Goal: Task Accomplishment & Management: Manage account settings

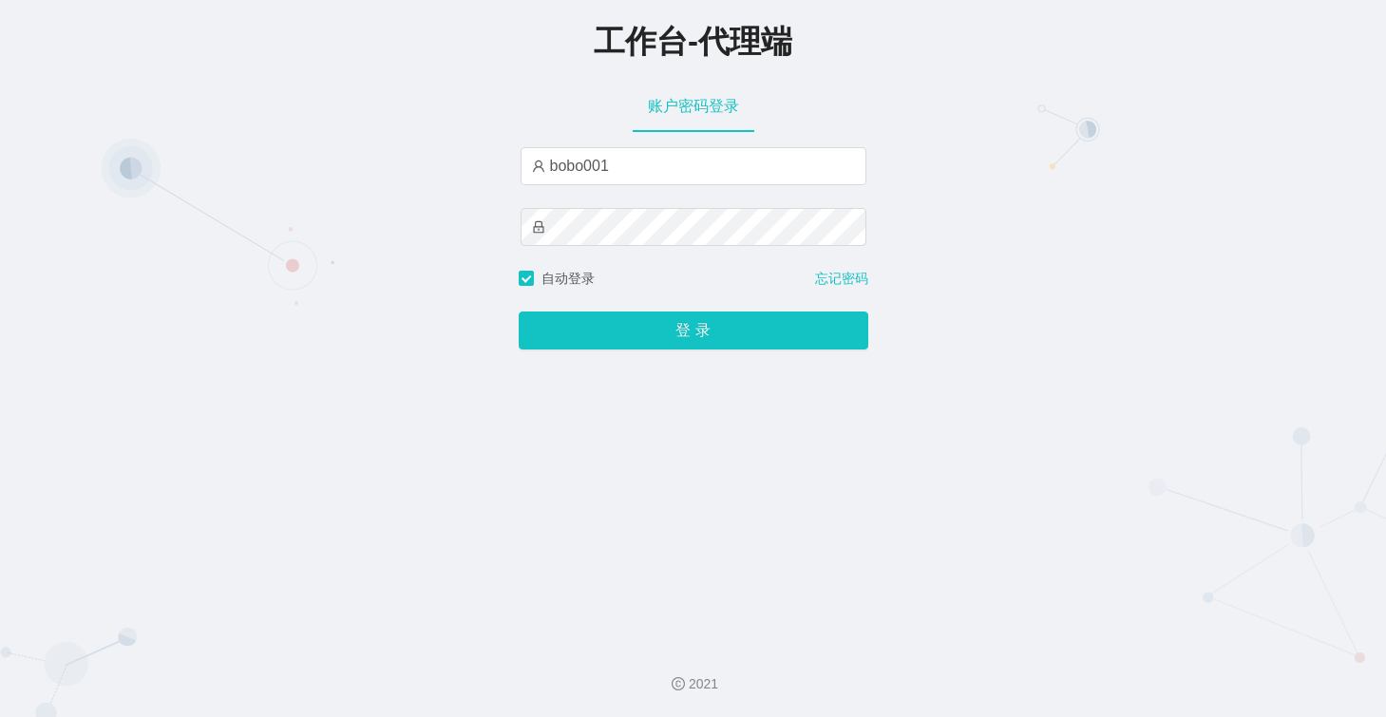
drag, startPoint x: 978, startPoint y: 69, endPoint x: 806, endPoint y: 117, distance: 178.4
click at [978, 69] on div "工作台-代理端" at bounding box center [693, 40] width 1386 height 80
click at [1090, 454] on div "工作台-代理端 账户密码登录 bobo001 自动登录 忘记密码 登 录" at bounding box center [693, 314] width 1386 height 629
drag, startPoint x: 974, startPoint y: 471, endPoint x: 799, endPoint y: 335, distance: 221.3
click at [971, 467] on div "工作台-代理端 账户密码登录 bobo001 自动登录 忘记密码 登 录" at bounding box center [693, 314] width 1386 height 629
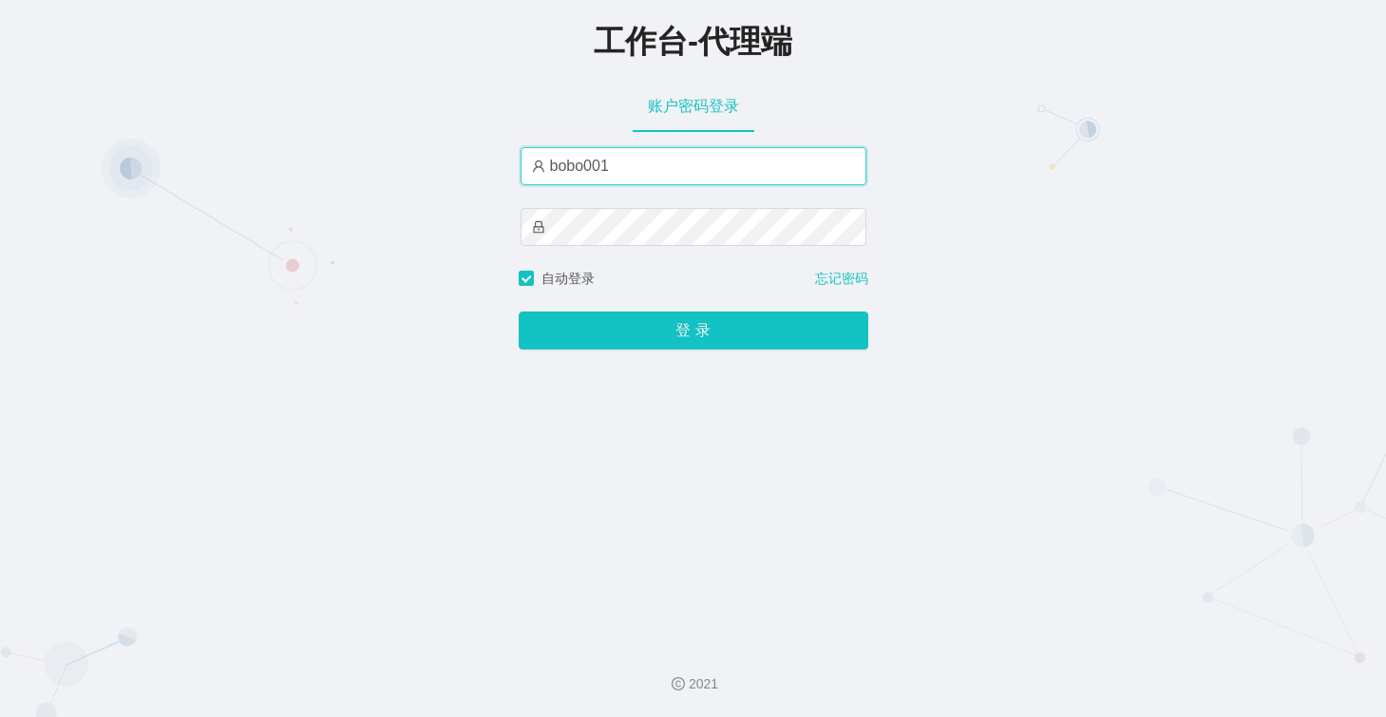
click at [690, 162] on input "bobo001" at bounding box center [694, 166] width 346 height 38
paste input "laosan"
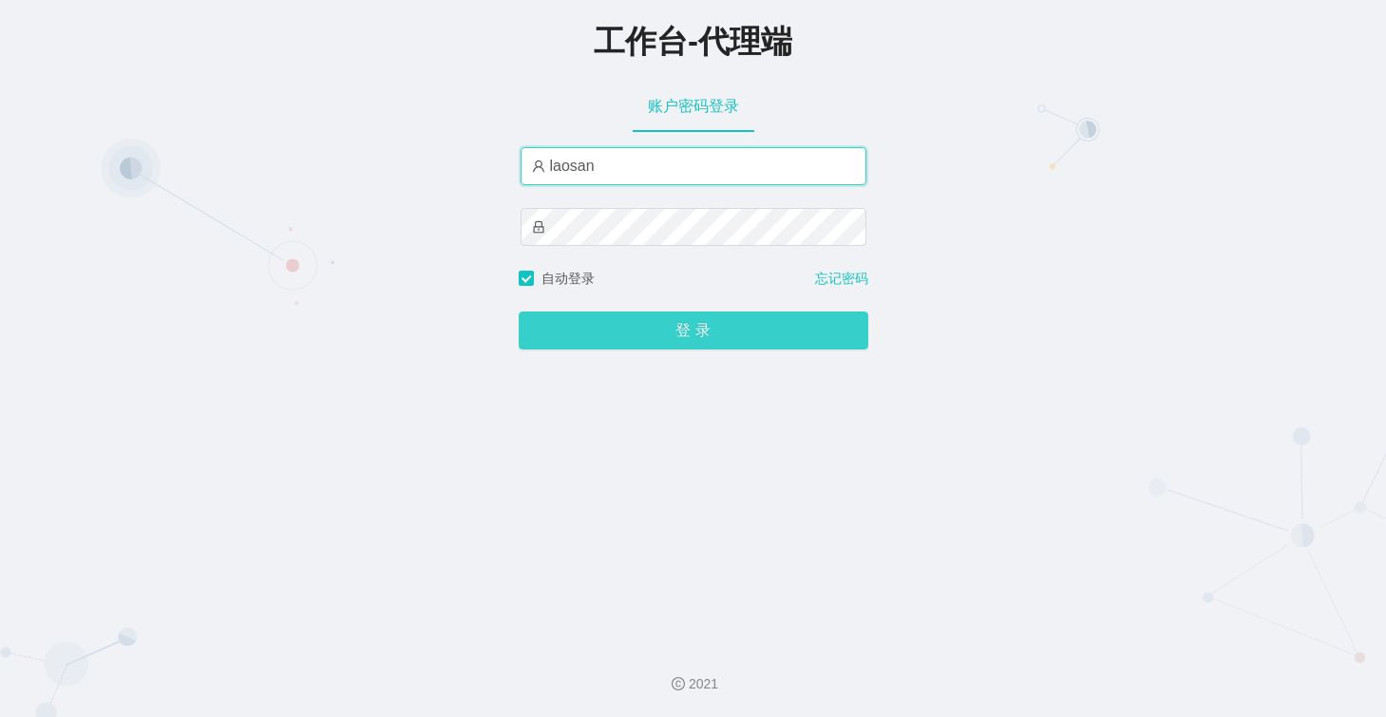
type input "laosan"
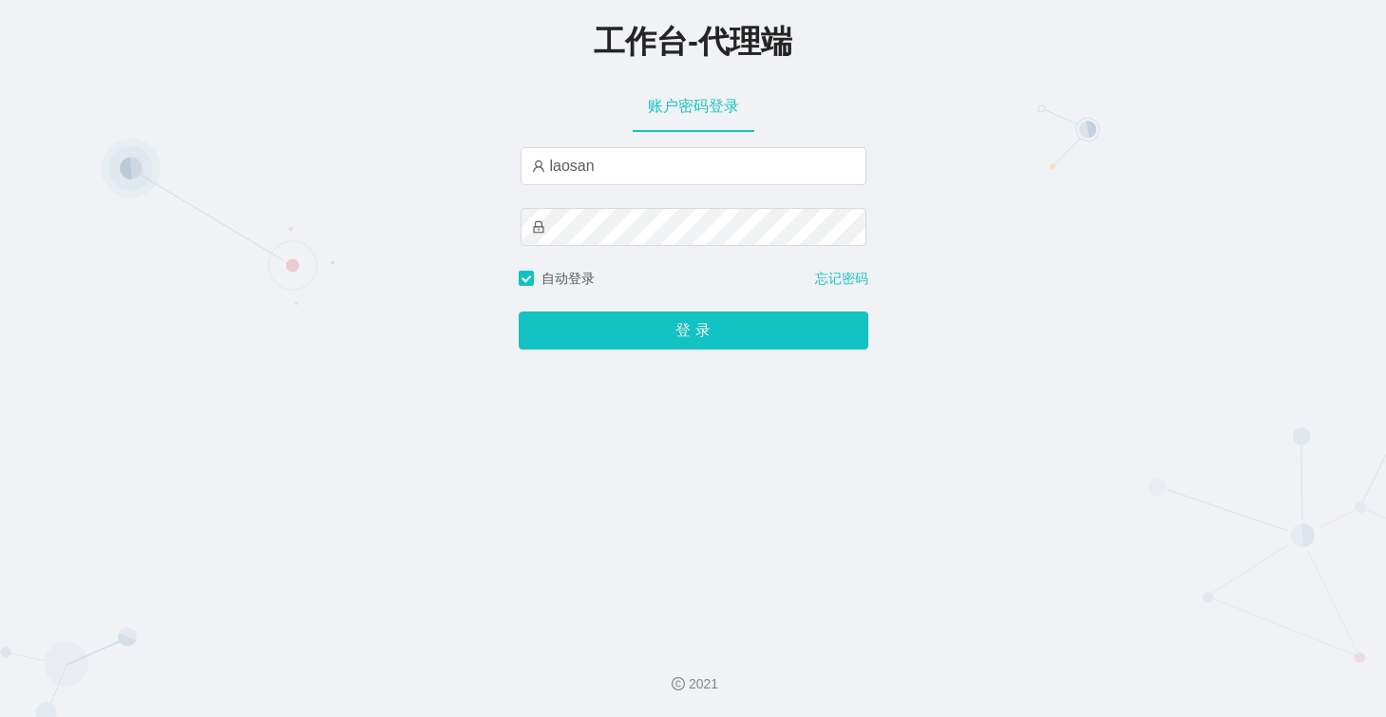
drag, startPoint x: 1089, startPoint y: 481, endPoint x: 920, endPoint y: 358, distance: 208.0
click at [1087, 478] on div "工作台-代理端 账户密码登录 laosan 自动登录 忘记密码 登 录" at bounding box center [693, 314] width 1386 height 629
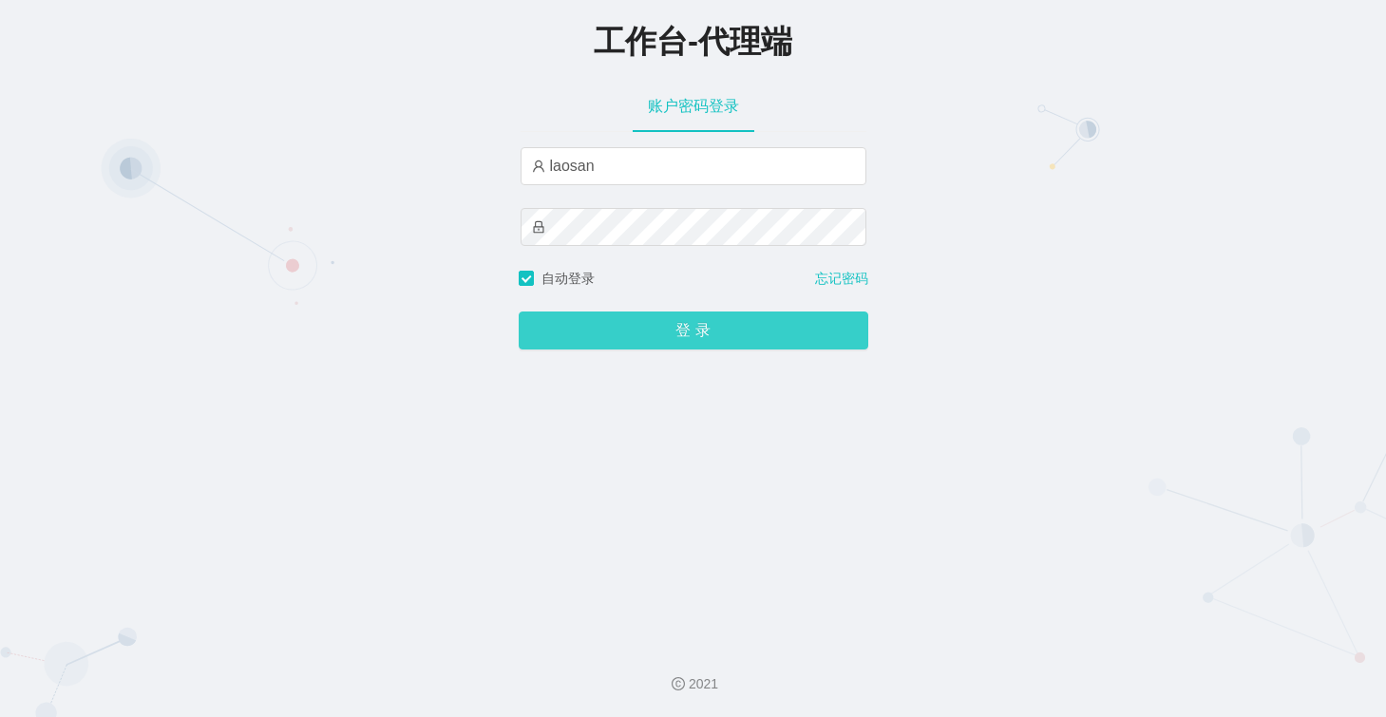
click at [784, 334] on button "登 录" at bounding box center [694, 331] width 350 height 38
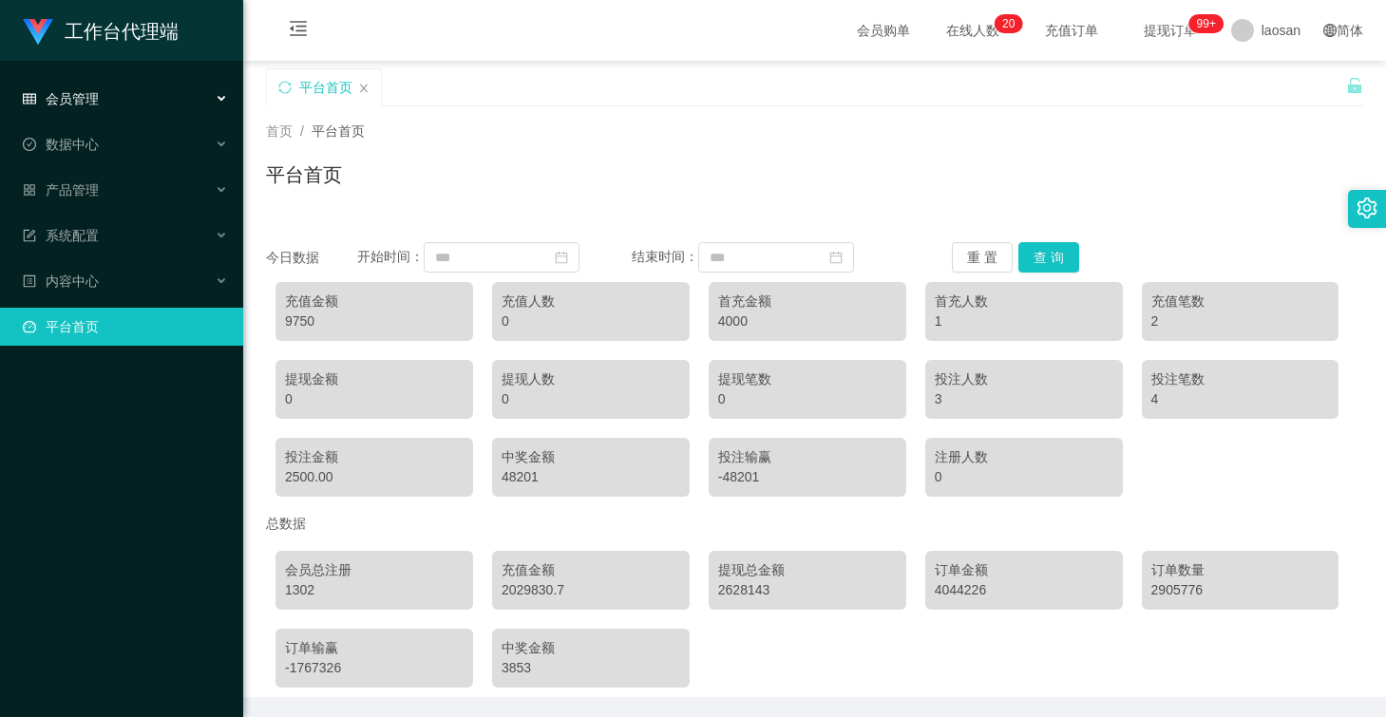
click at [117, 109] on div "会员管理" at bounding box center [121, 99] width 243 height 38
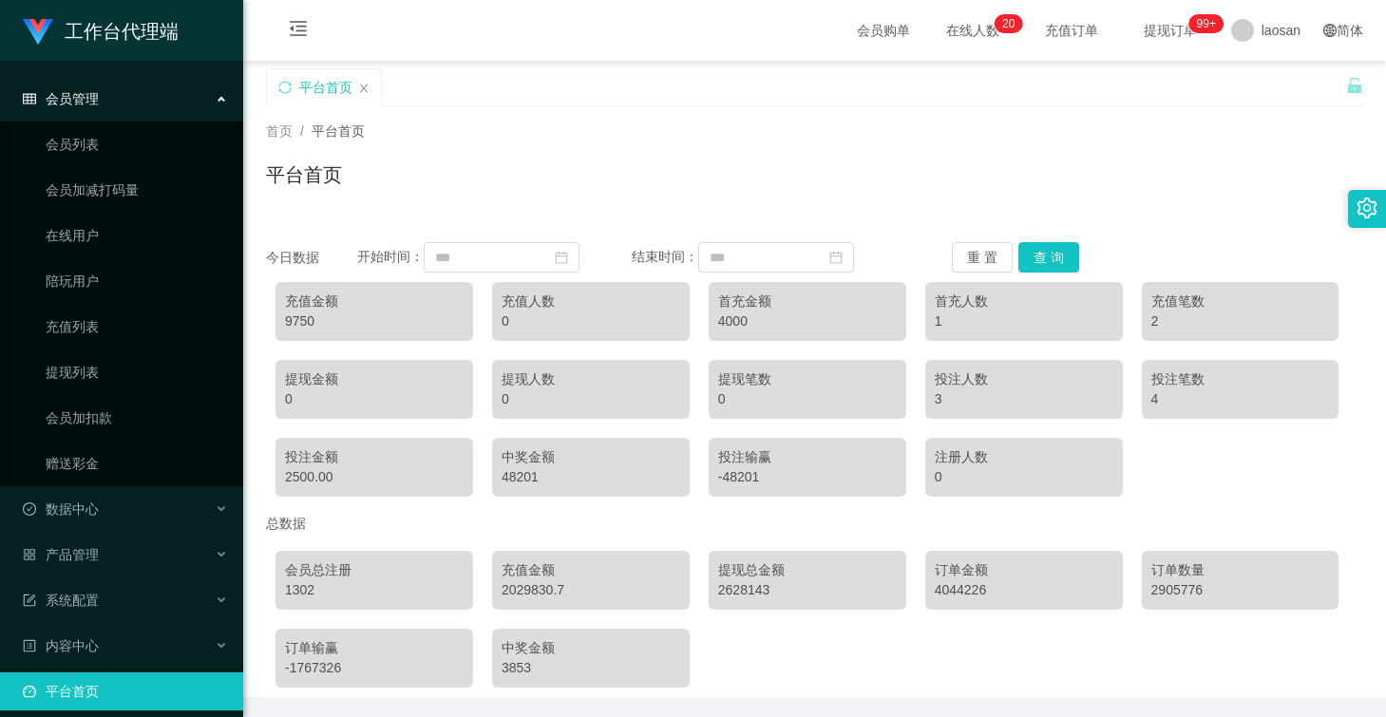
click at [120, 108] on div "会员管理" at bounding box center [121, 99] width 243 height 38
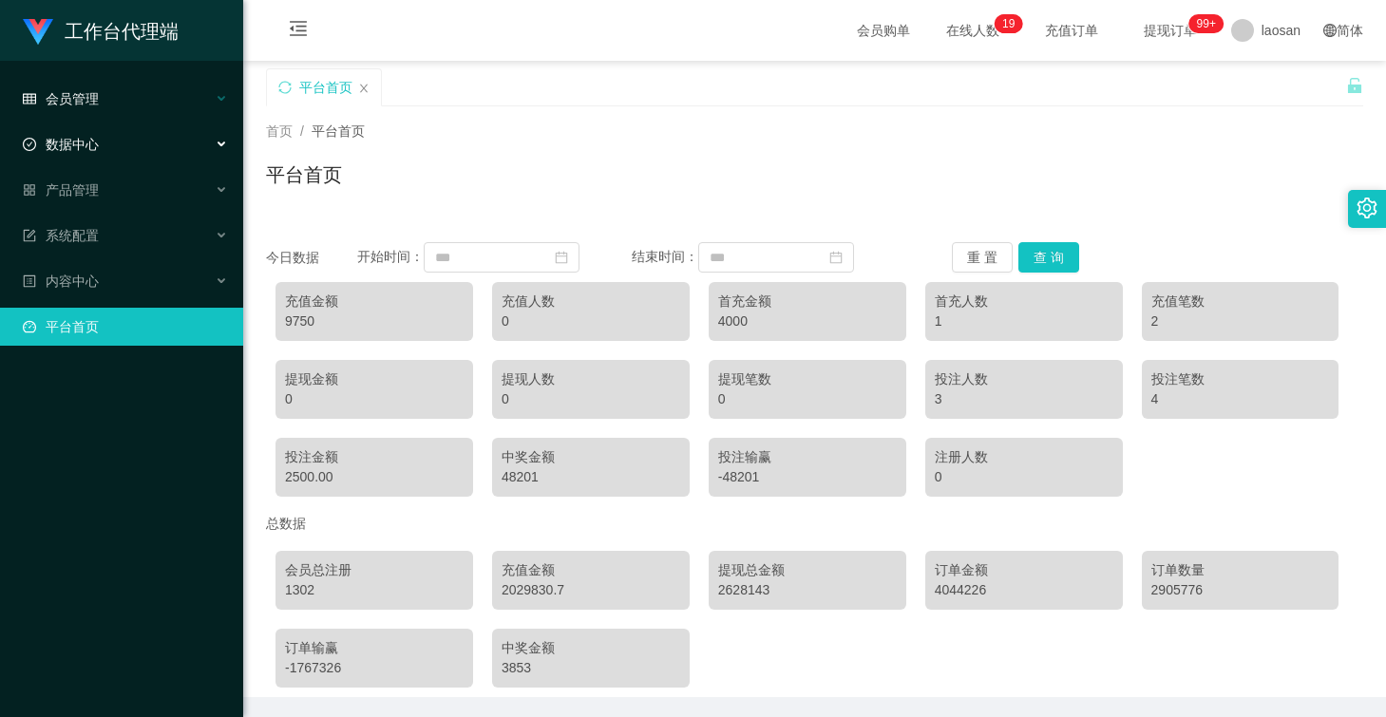
drag, startPoint x: 32, startPoint y: 53, endPoint x: 51, endPoint y: 86, distance: 38.3
click at [32, 49] on div "工作台代理端" at bounding box center [121, 30] width 243 height 61
click at [108, 161] on div "数据中心" at bounding box center [121, 144] width 243 height 38
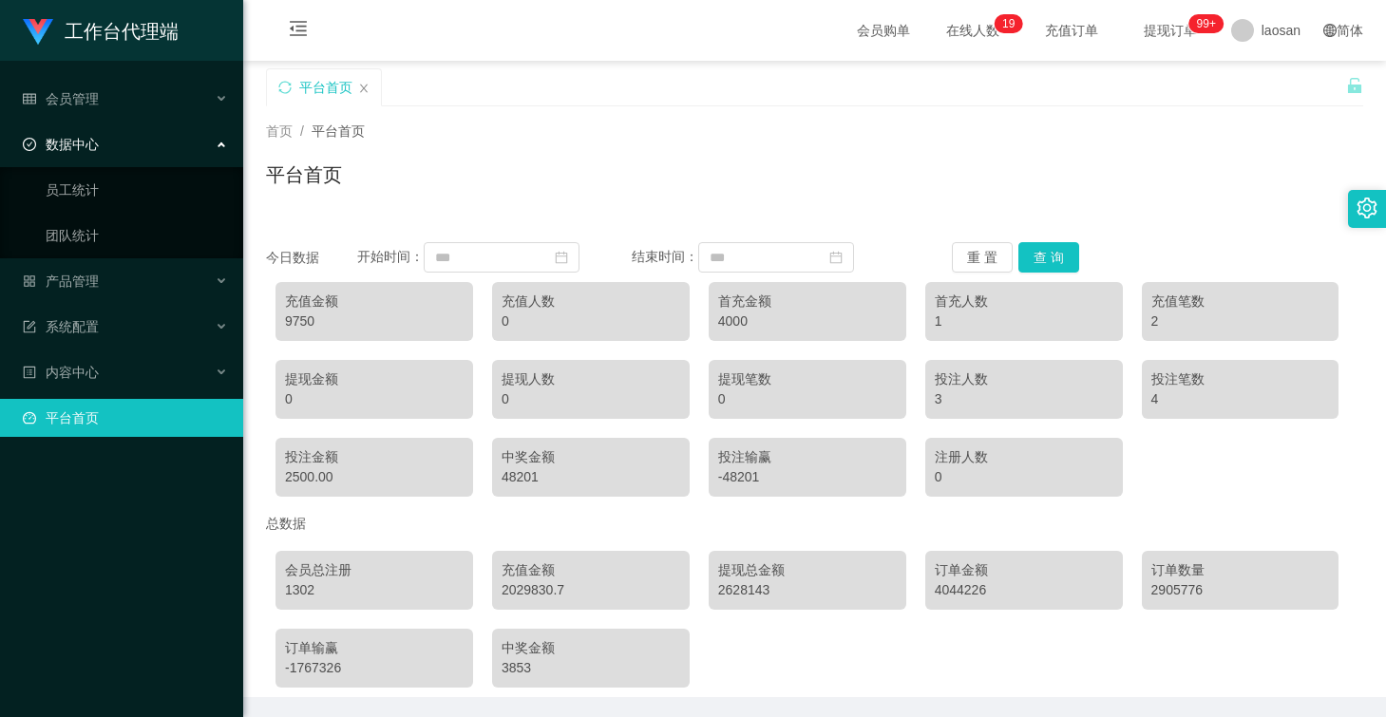
click at [108, 161] on div "数据中心" at bounding box center [121, 144] width 243 height 38
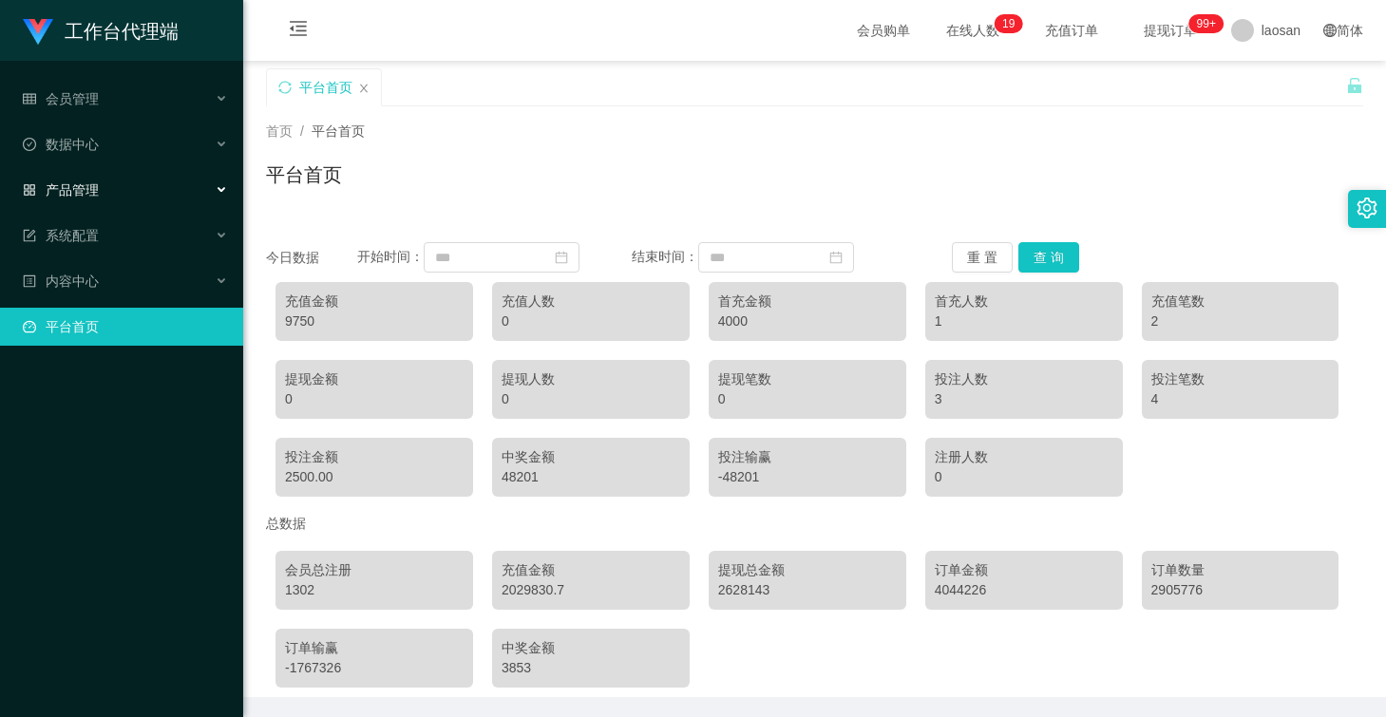
click at [113, 183] on div "产品管理" at bounding box center [121, 190] width 243 height 38
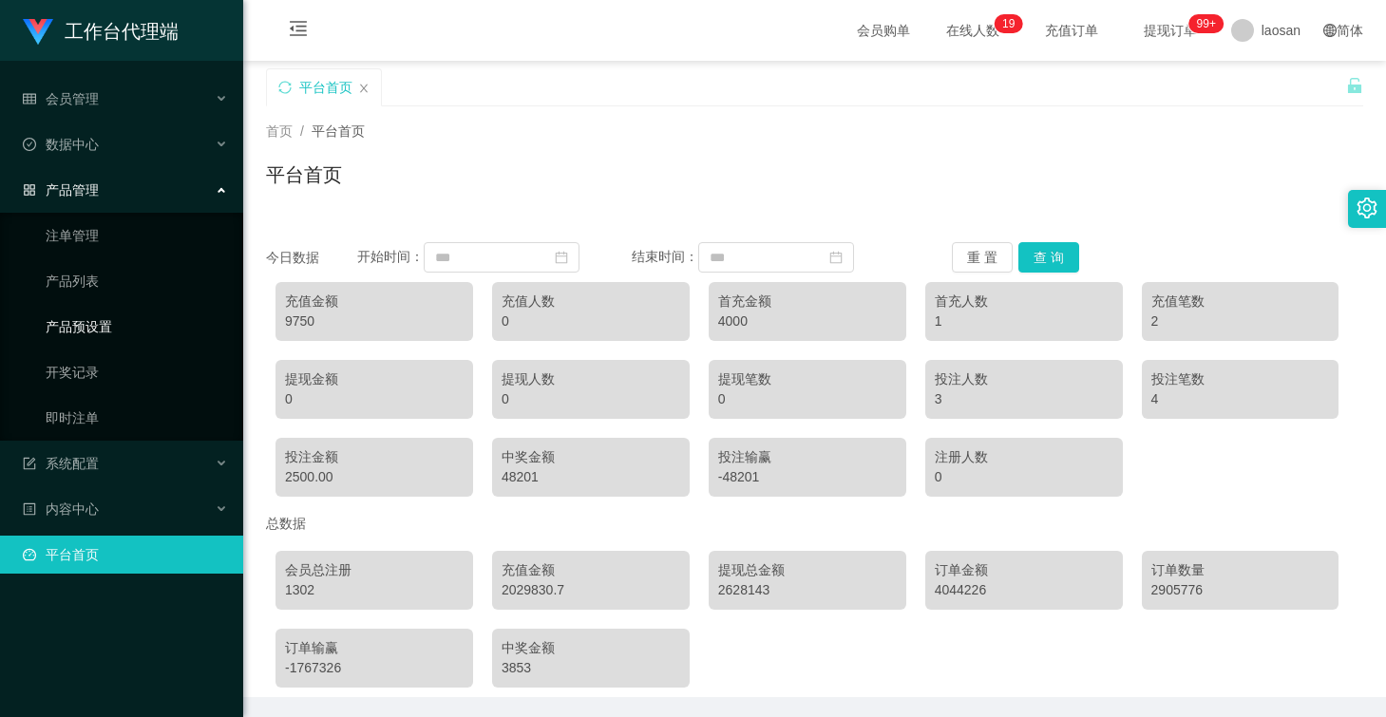
click at [105, 319] on link "产品预设置" at bounding box center [137, 327] width 182 height 38
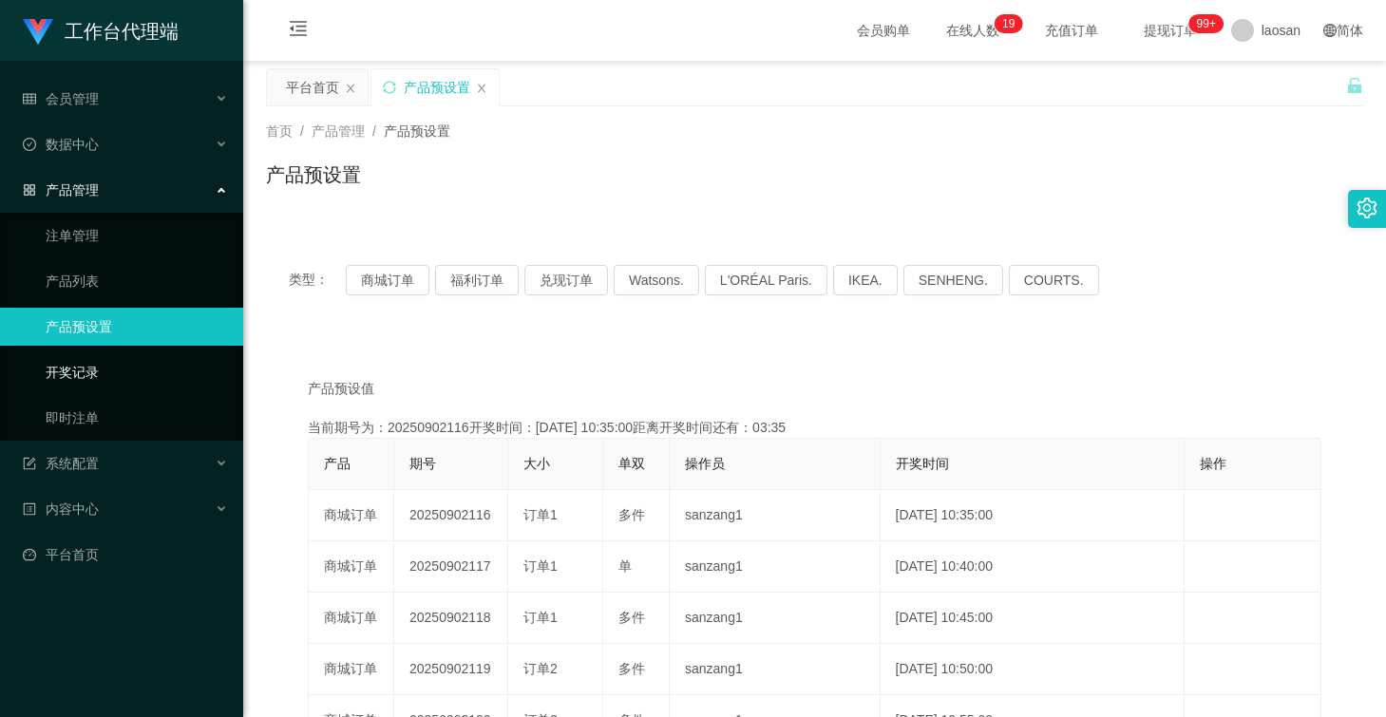
click at [85, 372] on link "开奖记录" at bounding box center [137, 372] width 182 height 38
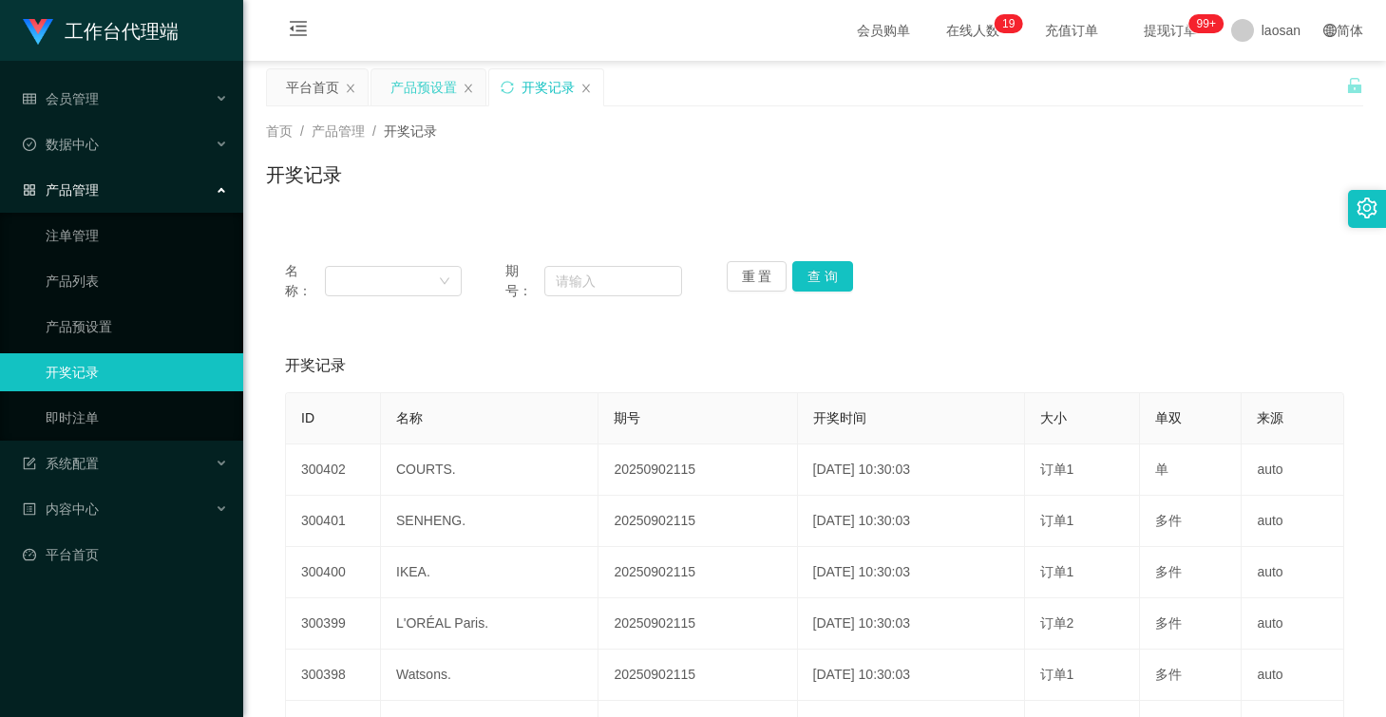
click at [409, 93] on div "产品预设置" at bounding box center [423, 87] width 66 height 36
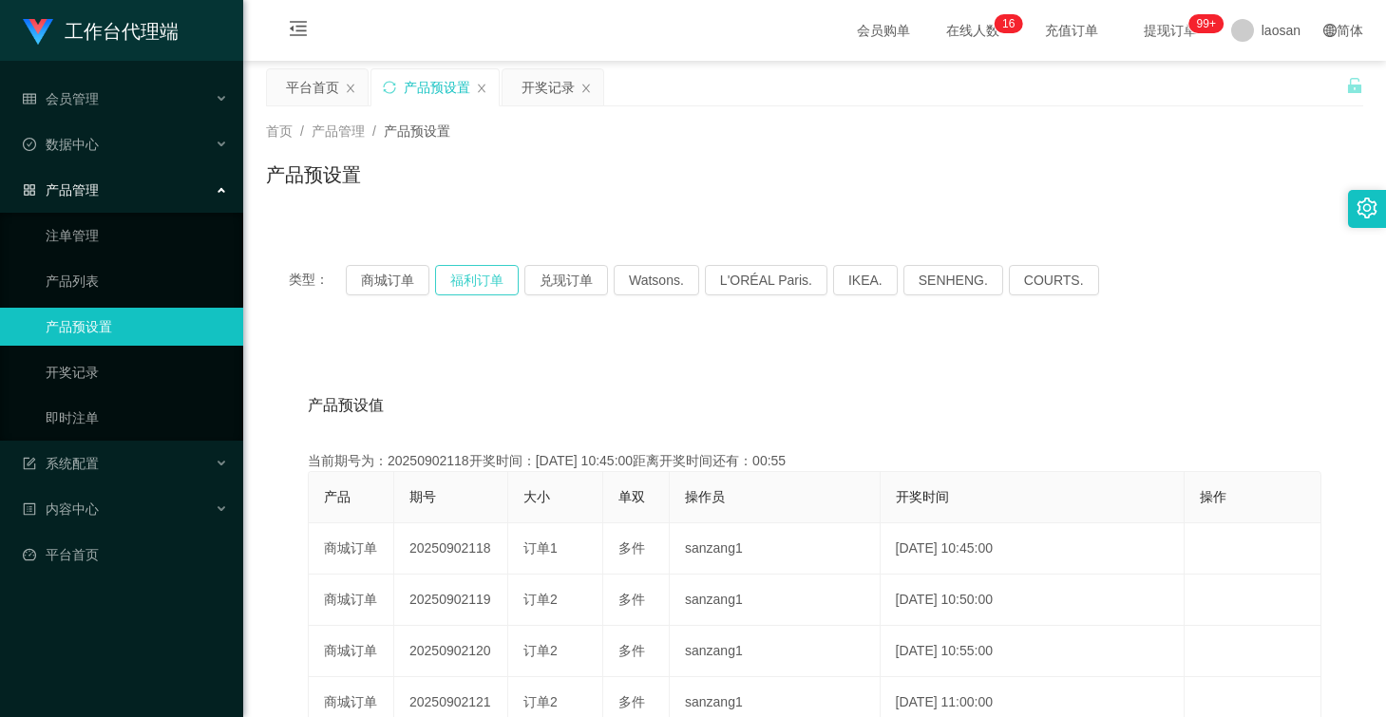
click at [503, 279] on button "福利订单" at bounding box center [477, 280] width 84 height 30
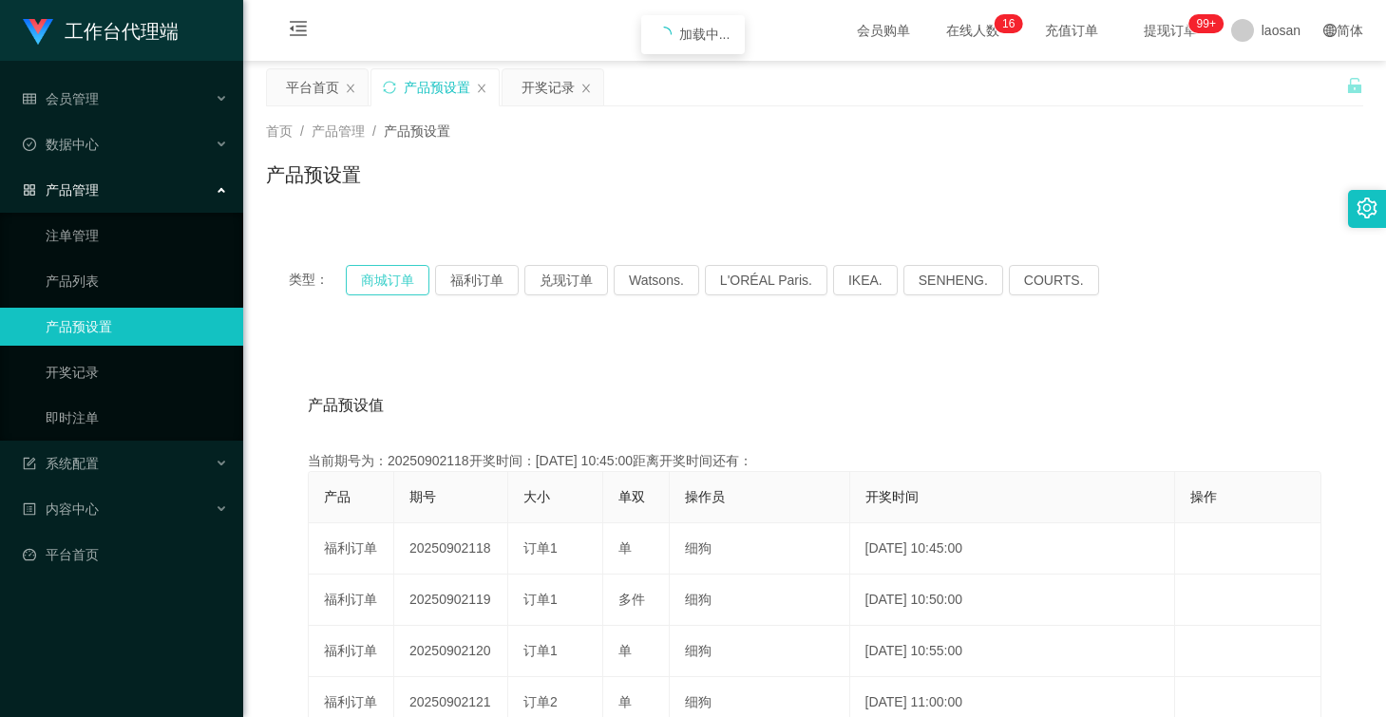
click at [365, 279] on button "商城订单" at bounding box center [388, 280] width 84 height 30
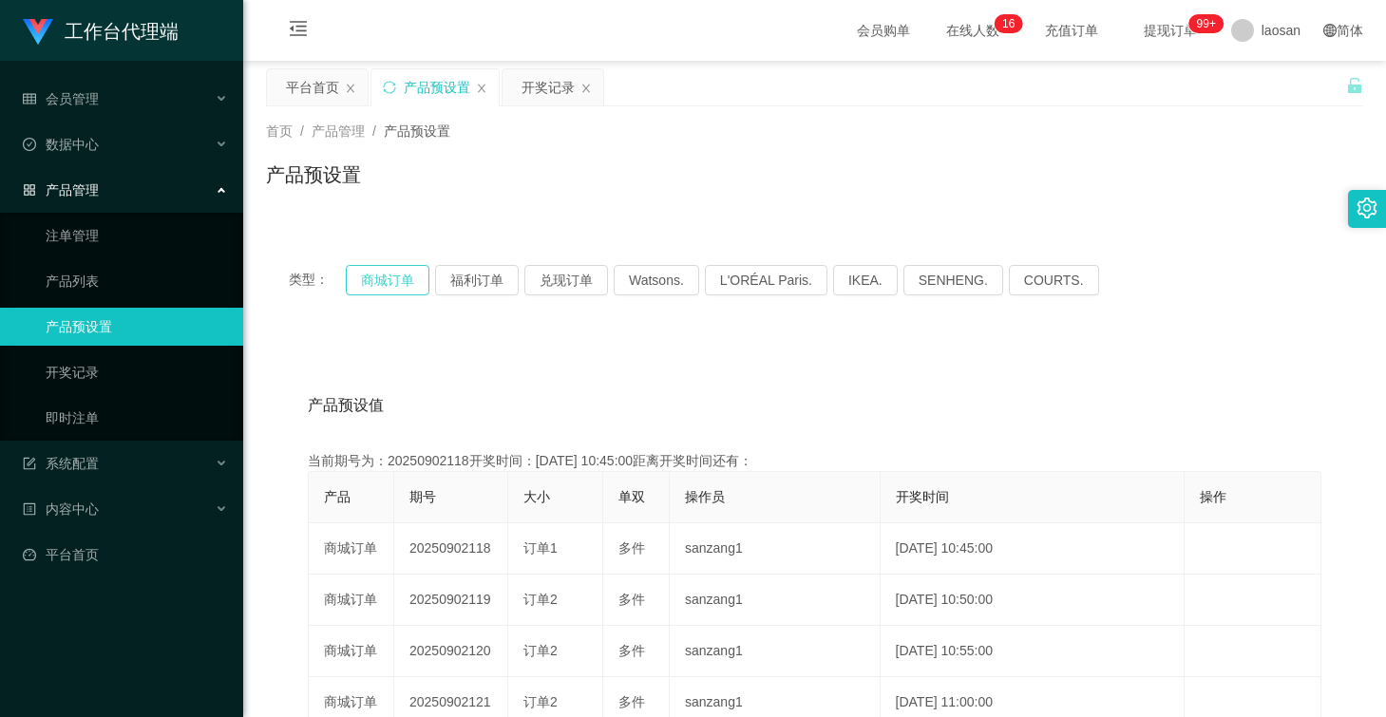
click at [365, 279] on button "商城订单" at bounding box center [388, 280] width 84 height 30
click at [401, 277] on button "商城订单" at bounding box center [388, 280] width 84 height 30
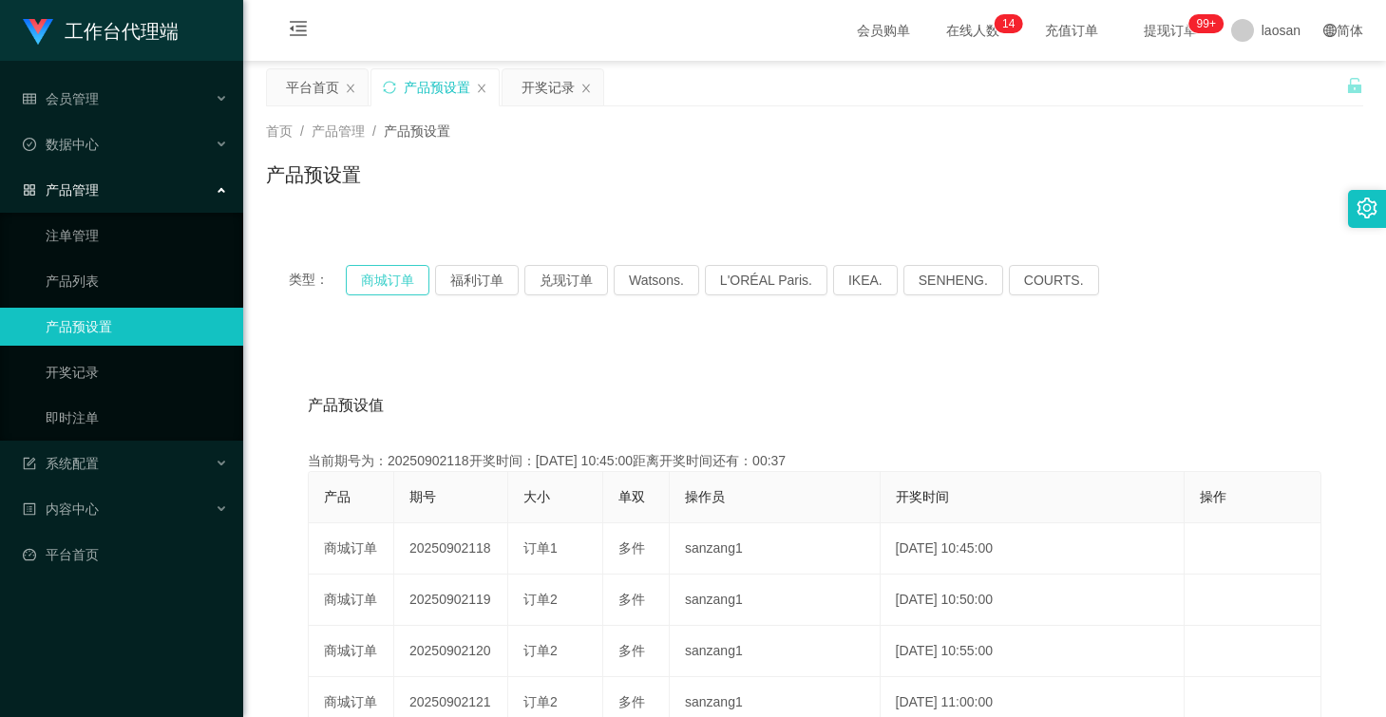
click at [401, 277] on button "商城订单" at bounding box center [388, 280] width 84 height 30
click at [548, 85] on div "开奖记录" at bounding box center [547, 87] width 53 height 36
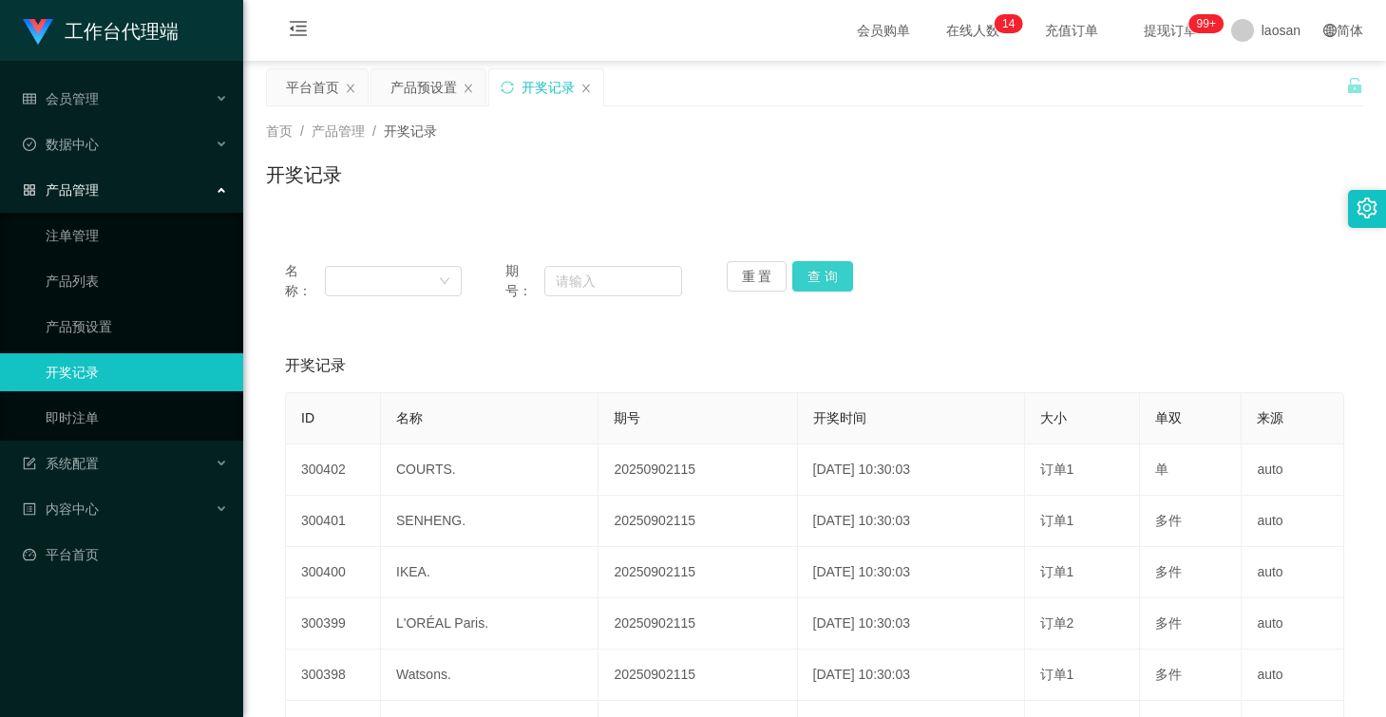
click at [802, 275] on button "查 询" at bounding box center [822, 276] width 61 height 30
click at [802, 275] on div "重 置 查 询" at bounding box center [815, 281] width 177 height 40
click at [802, 275] on button "查 询" at bounding box center [822, 276] width 61 height 30
click at [428, 96] on div "产品预设置" at bounding box center [423, 87] width 66 height 36
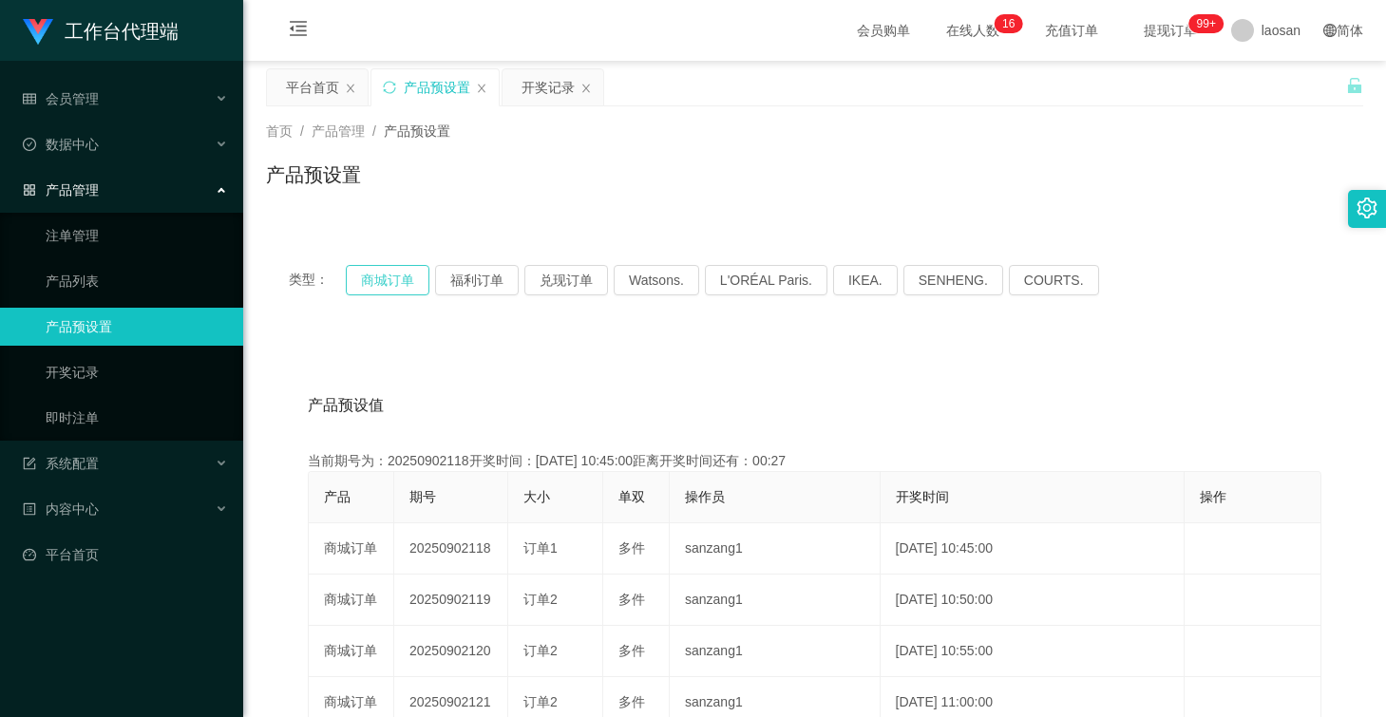
click at [392, 285] on button "商城订单" at bounding box center [388, 280] width 84 height 30
click at [540, 84] on div "开奖记录" at bounding box center [547, 87] width 53 height 36
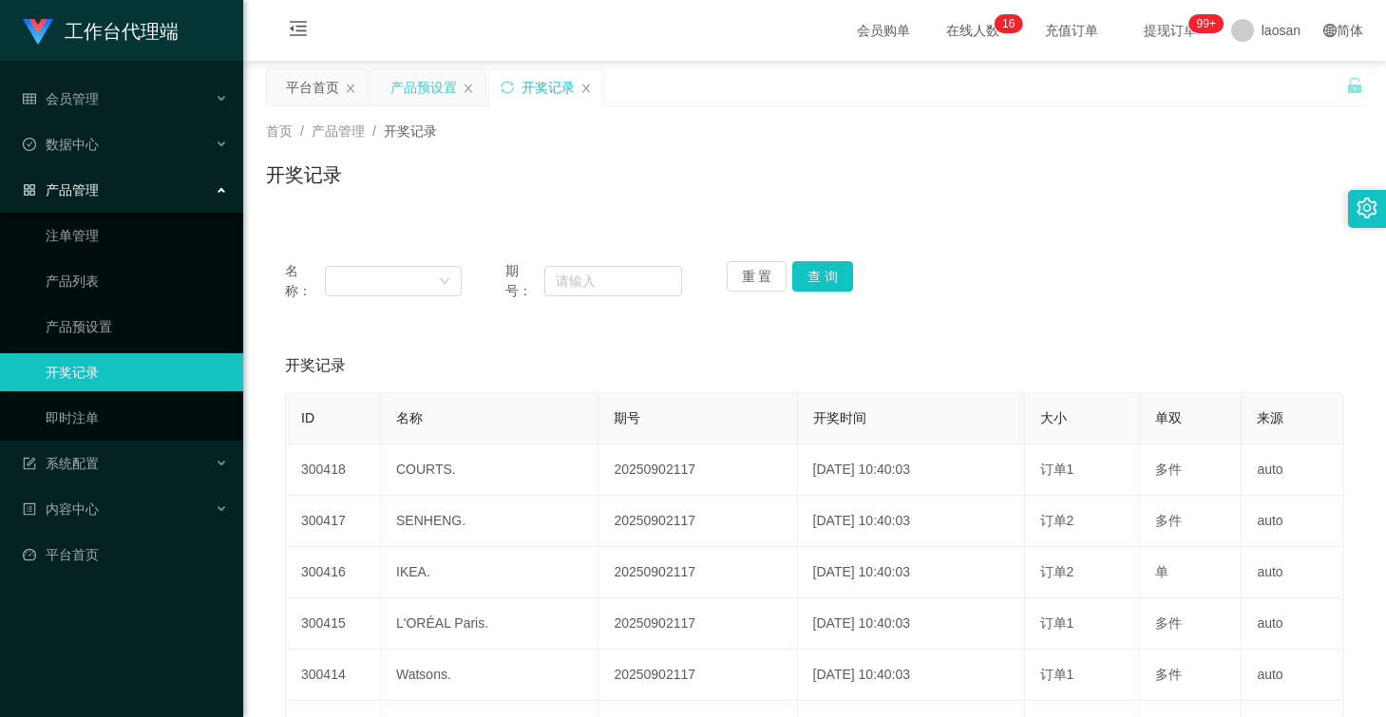
click at [407, 82] on div "产品预设置" at bounding box center [423, 87] width 66 height 36
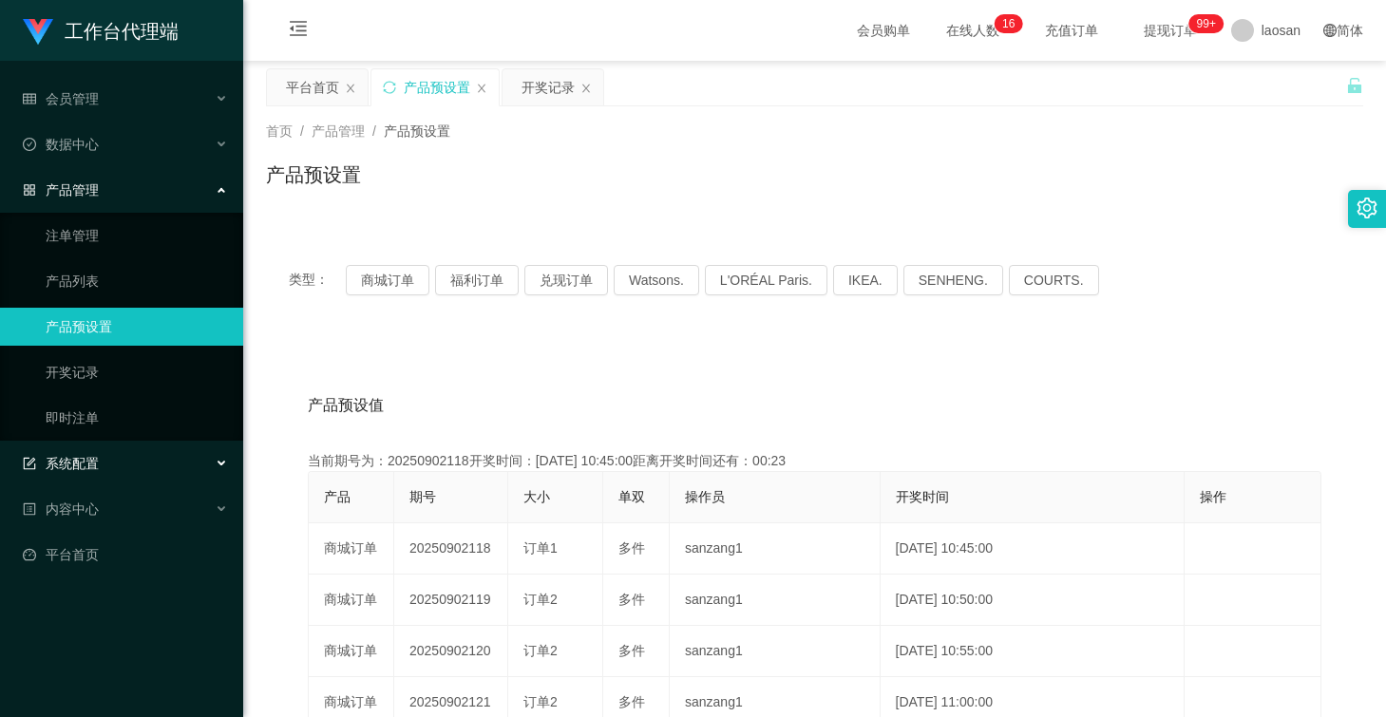
drag, startPoint x: 111, startPoint y: 451, endPoint x: 121, endPoint y: 452, distance: 9.5
click at [111, 451] on div "系统配置" at bounding box center [121, 464] width 243 height 38
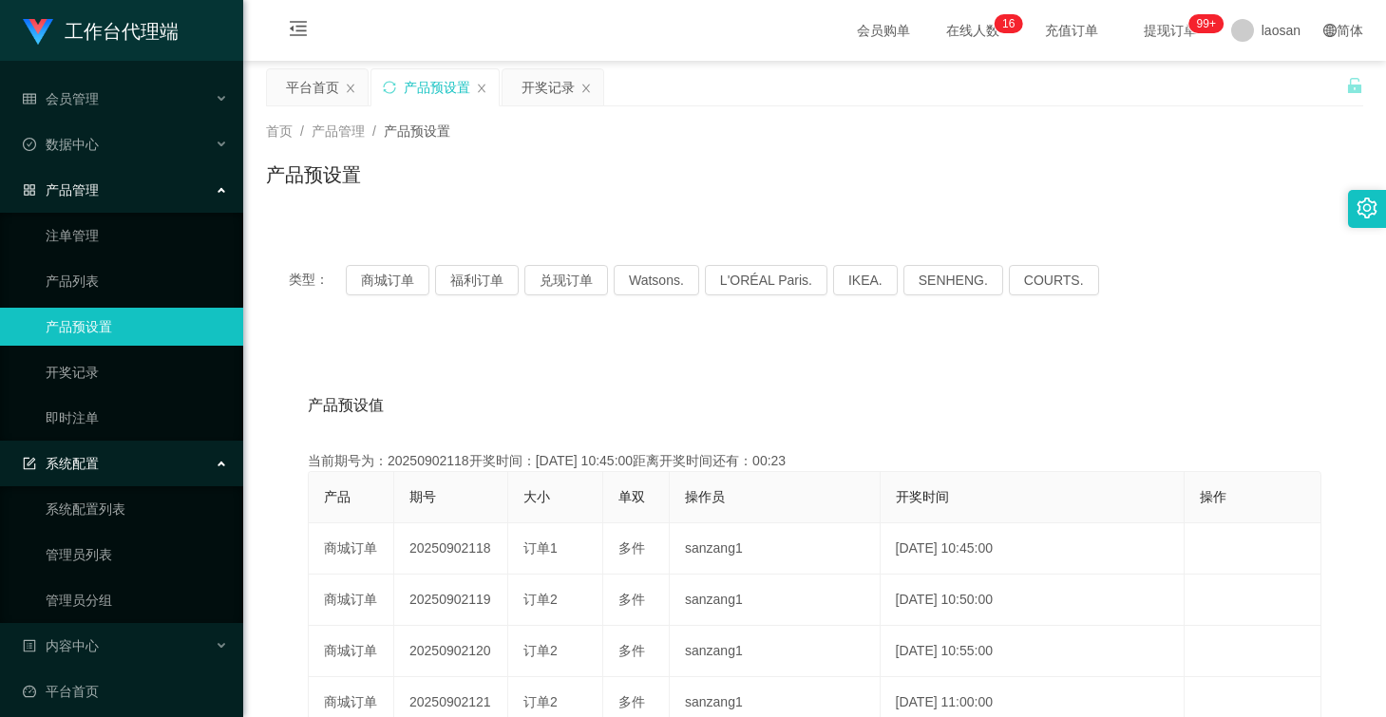
click at [128, 459] on div "系统配置" at bounding box center [121, 464] width 243 height 38
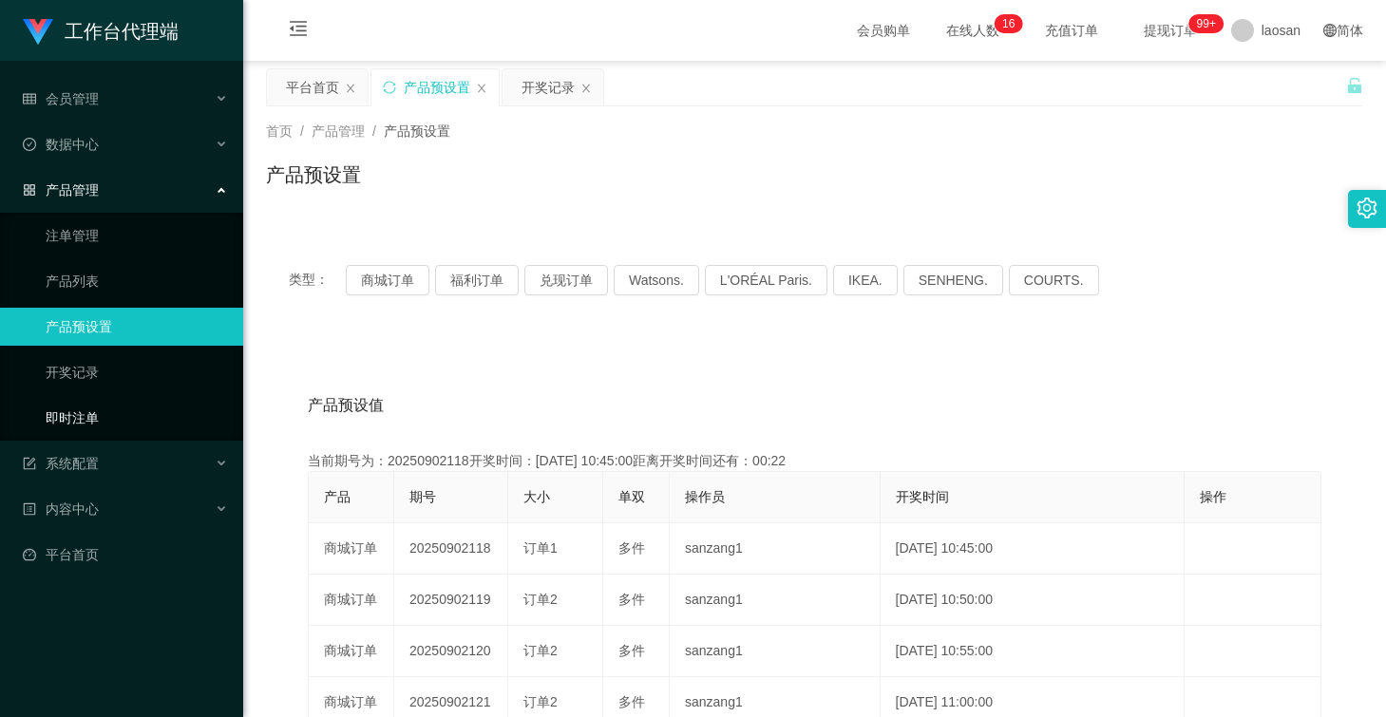
click at [127, 416] on link "即时注单" at bounding box center [137, 418] width 182 height 38
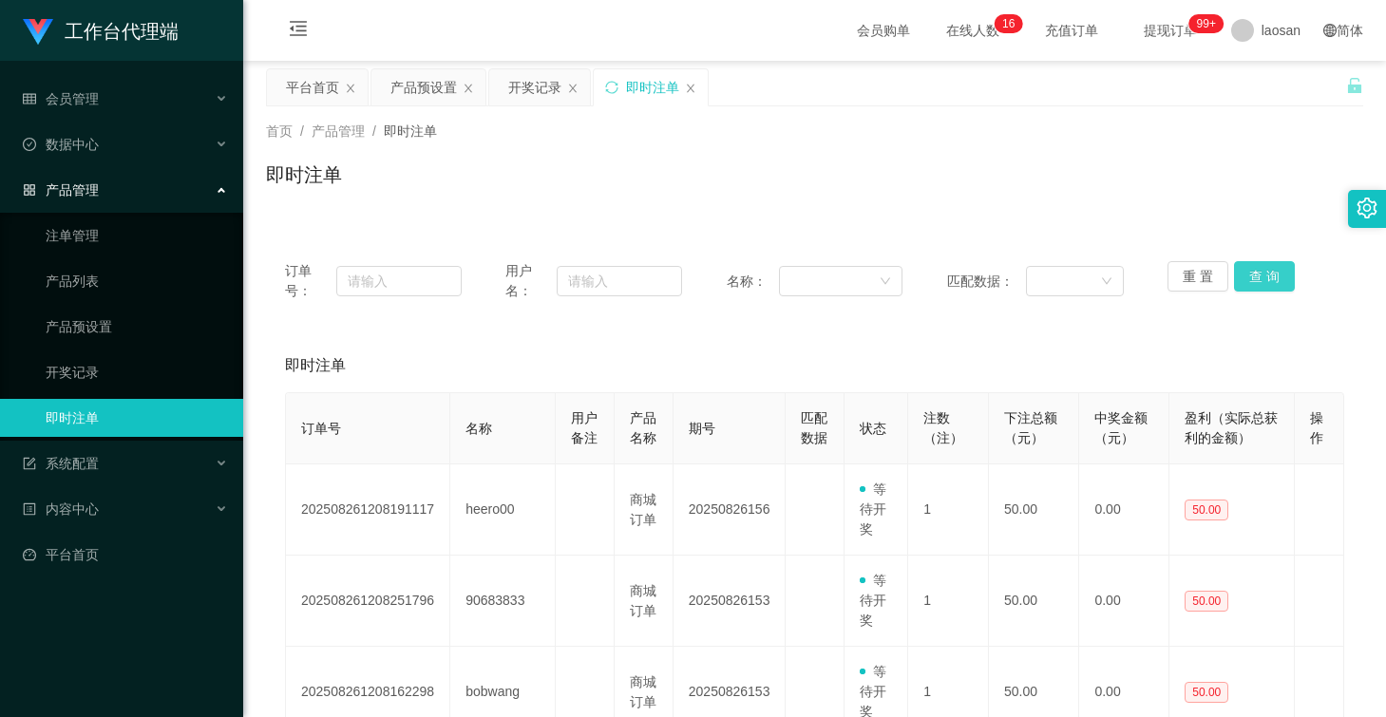
click at [1240, 274] on button "查 询" at bounding box center [1264, 276] width 61 height 30
click at [1245, 275] on button "查 询" at bounding box center [1264, 276] width 61 height 30
click at [1245, 277] on button "查 询" at bounding box center [1264, 276] width 61 height 30
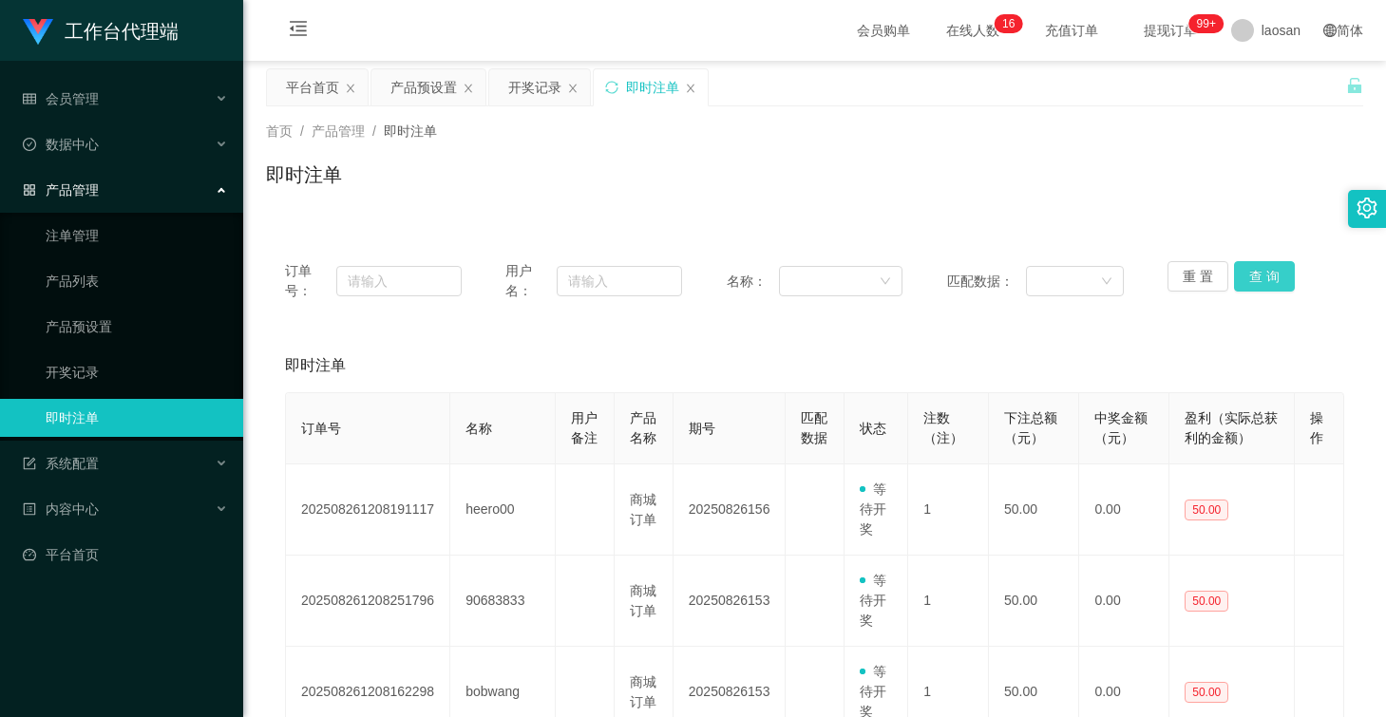
click at [1245, 277] on button "查 询" at bounding box center [1264, 276] width 61 height 30
click at [439, 96] on div "产品预设置" at bounding box center [423, 87] width 66 height 36
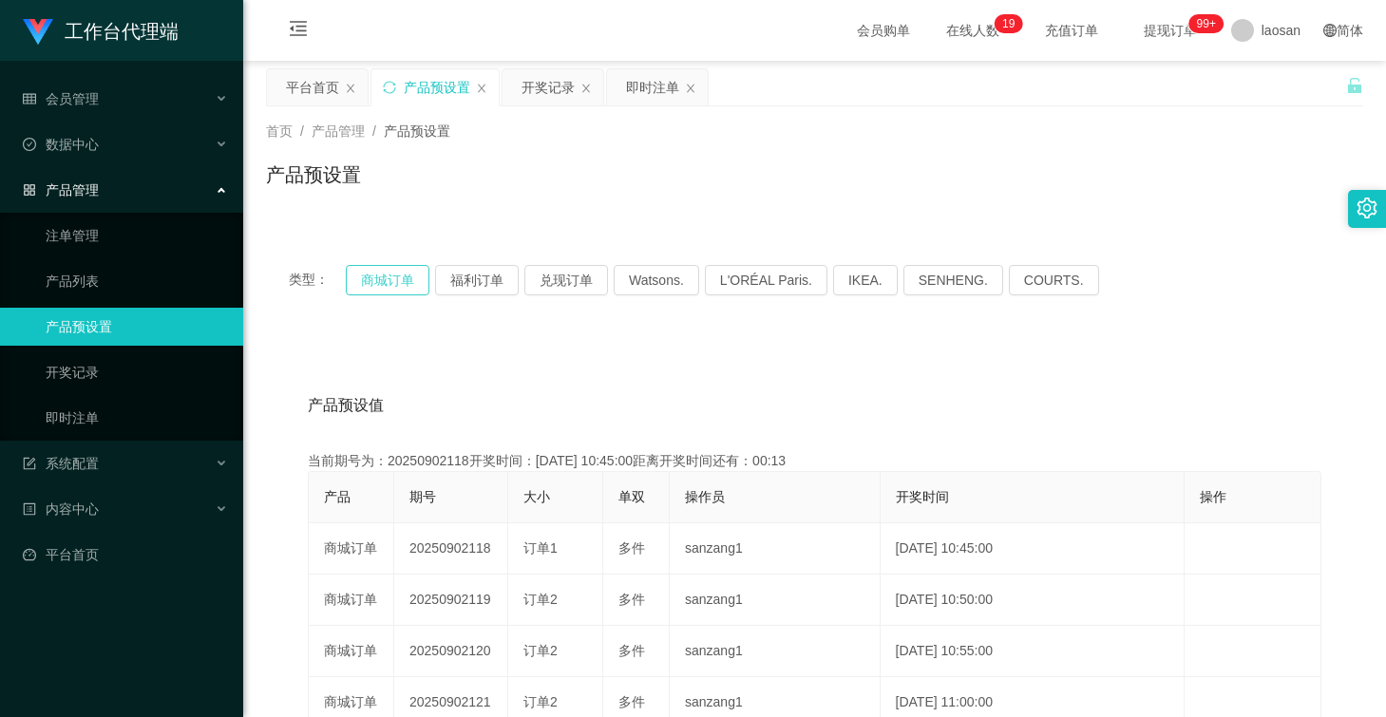
click at [404, 266] on button "商城订单" at bounding box center [388, 280] width 84 height 30
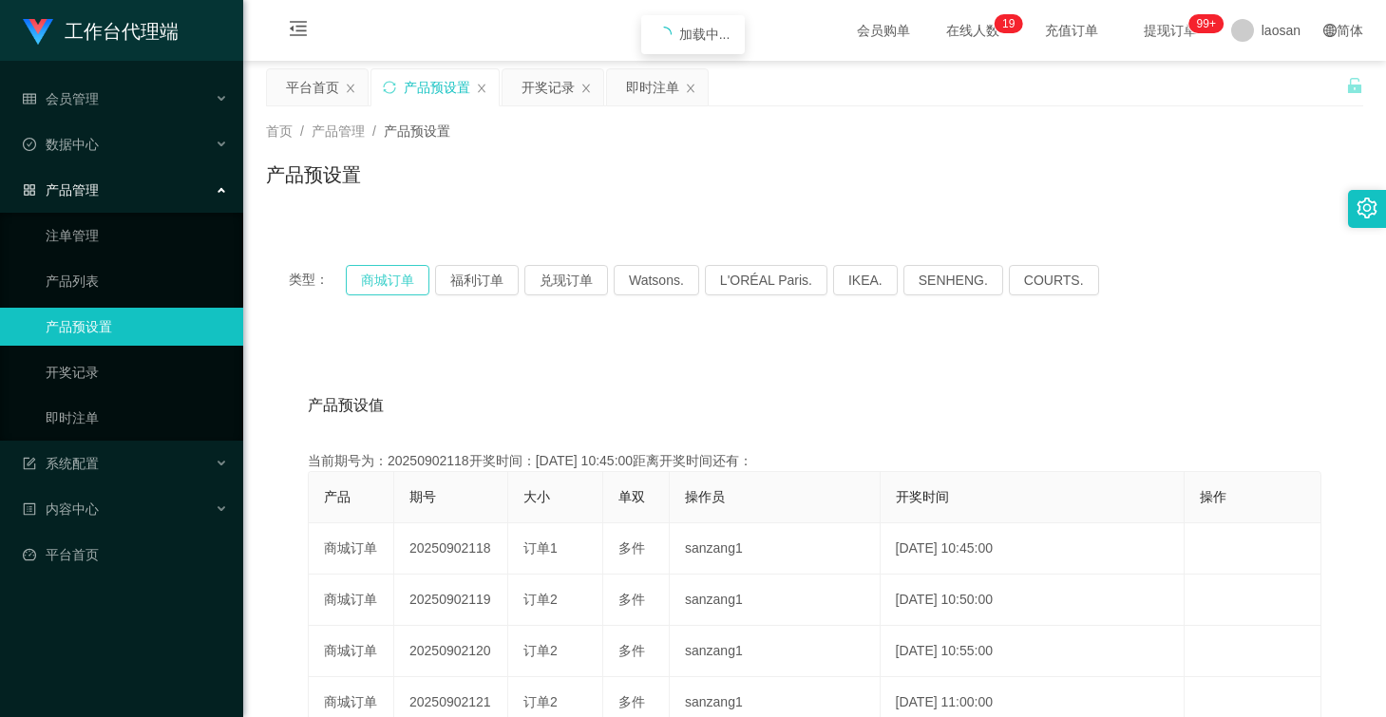
click at [404, 266] on button "商城订单" at bounding box center [388, 280] width 84 height 30
click at [379, 279] on button "商城订单" at bounding box center [388, 280] width 84 height 30
click at [379, 275] on button "商城订单" at bounding box center [388, 280] width 84 height 30
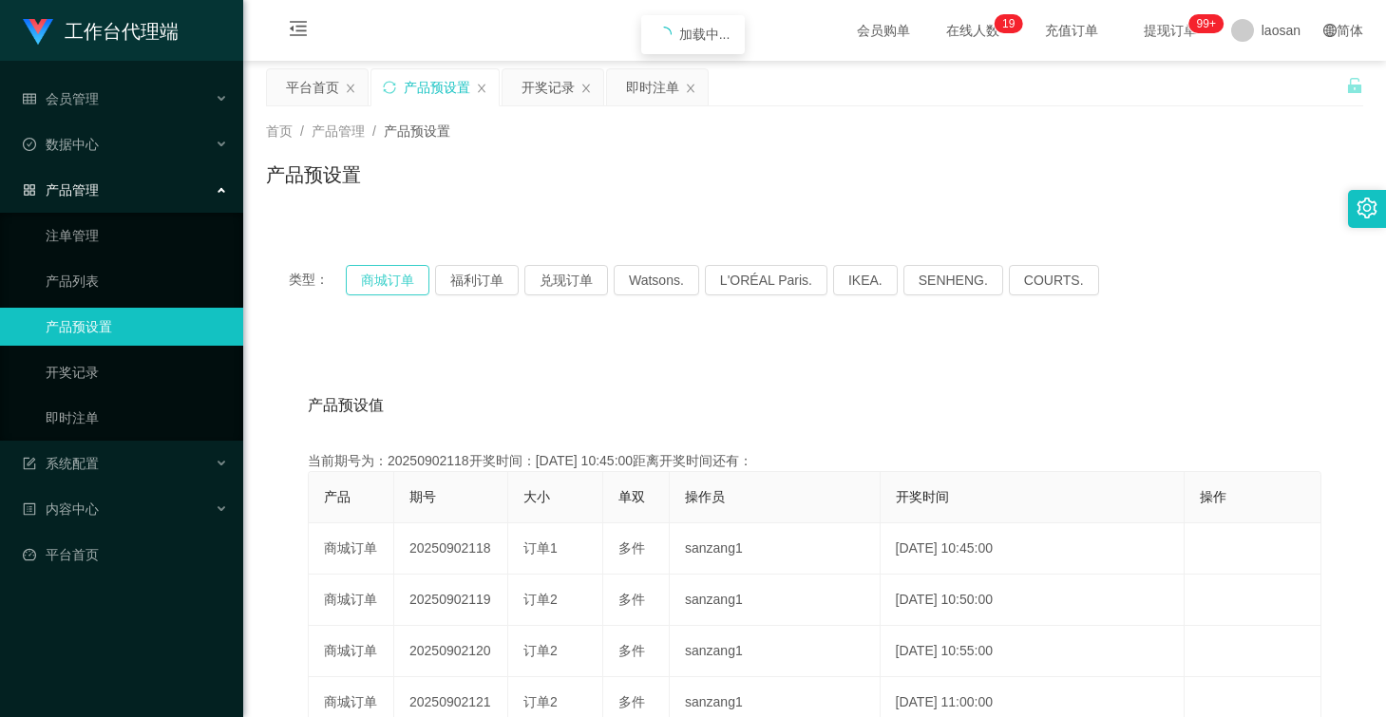
click at [379, 275] on button "商城订单" at bounding box center [388, 280] width 84 height 30
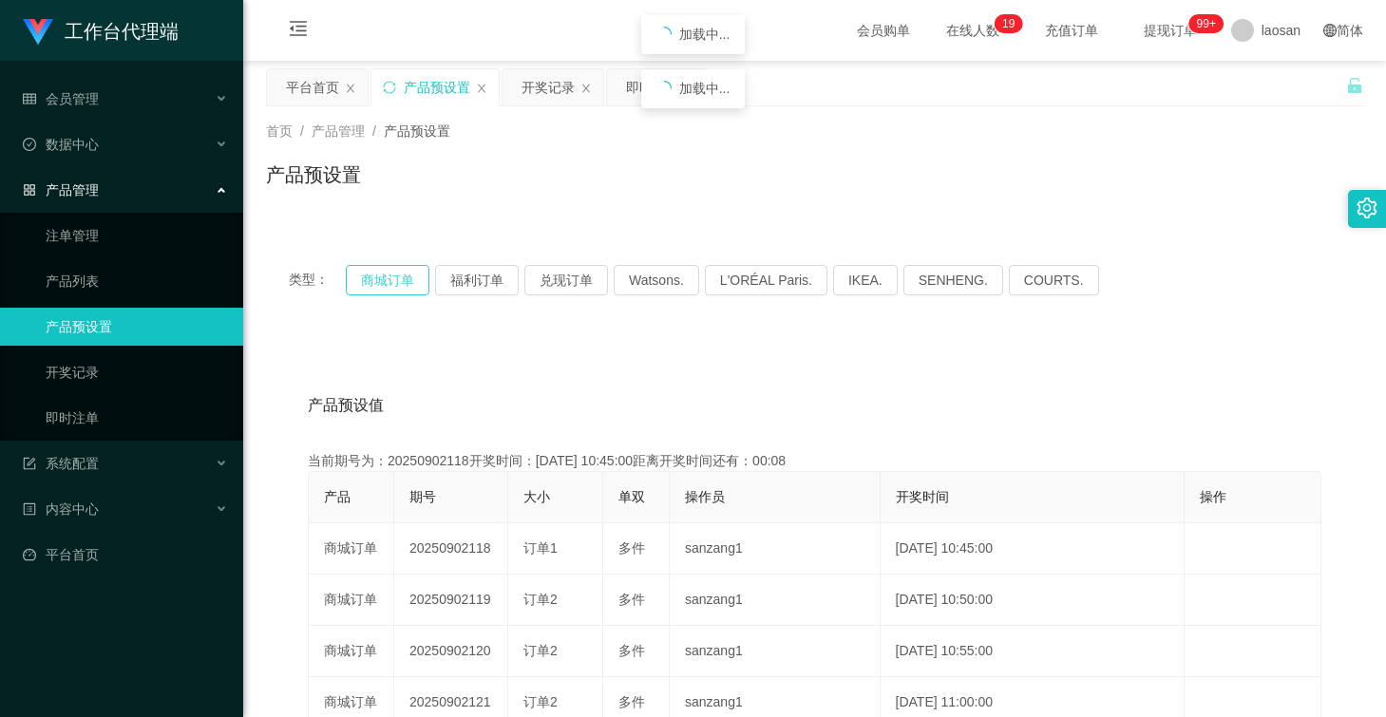
click at [379, 275] on button "商城订单" at bounding box center [388, 280] width 84 height 30
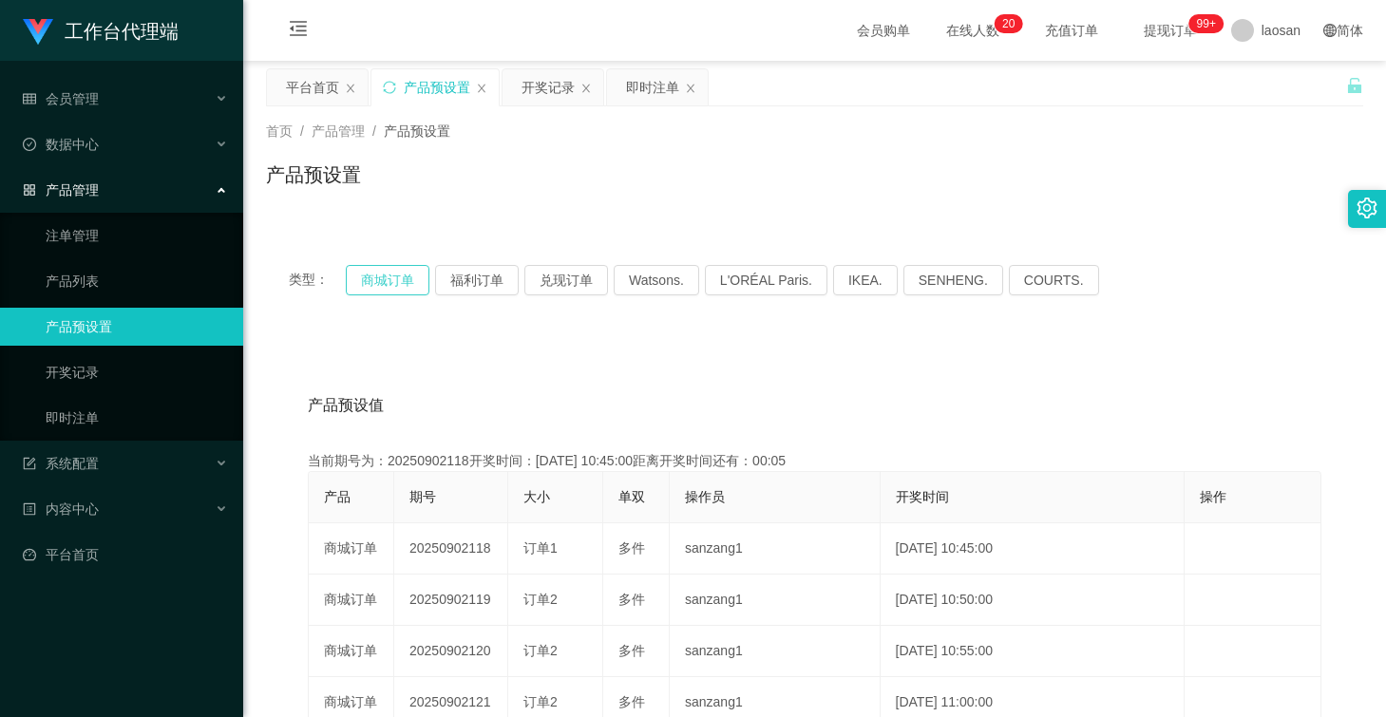
click at [405, 275] on button "商城订单" at bounding box center [388, 280] width 84 height 30
click at [388, 275] on button "商城订单" at bounding box center [388, 280] width 84 height 30
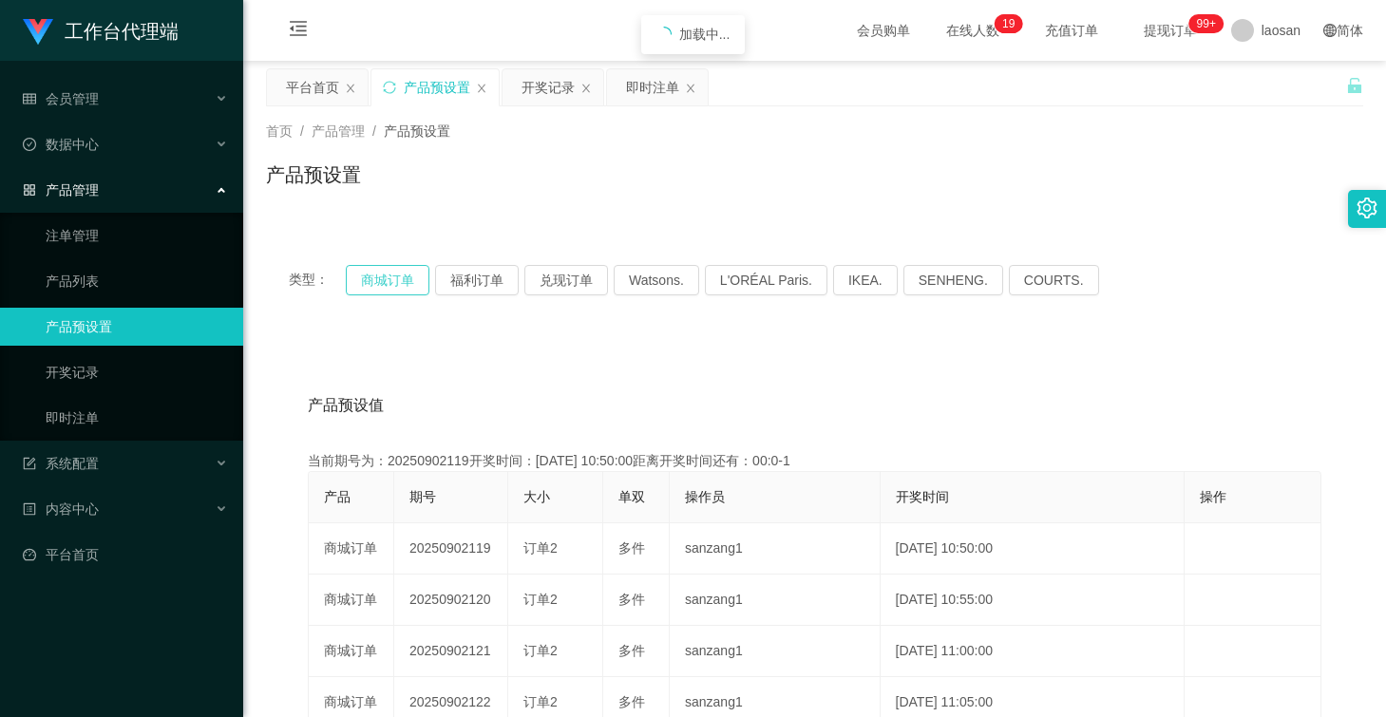
click at [388, 275] on button "商城订单" at bounding box center [388, 280] width 84 height 30
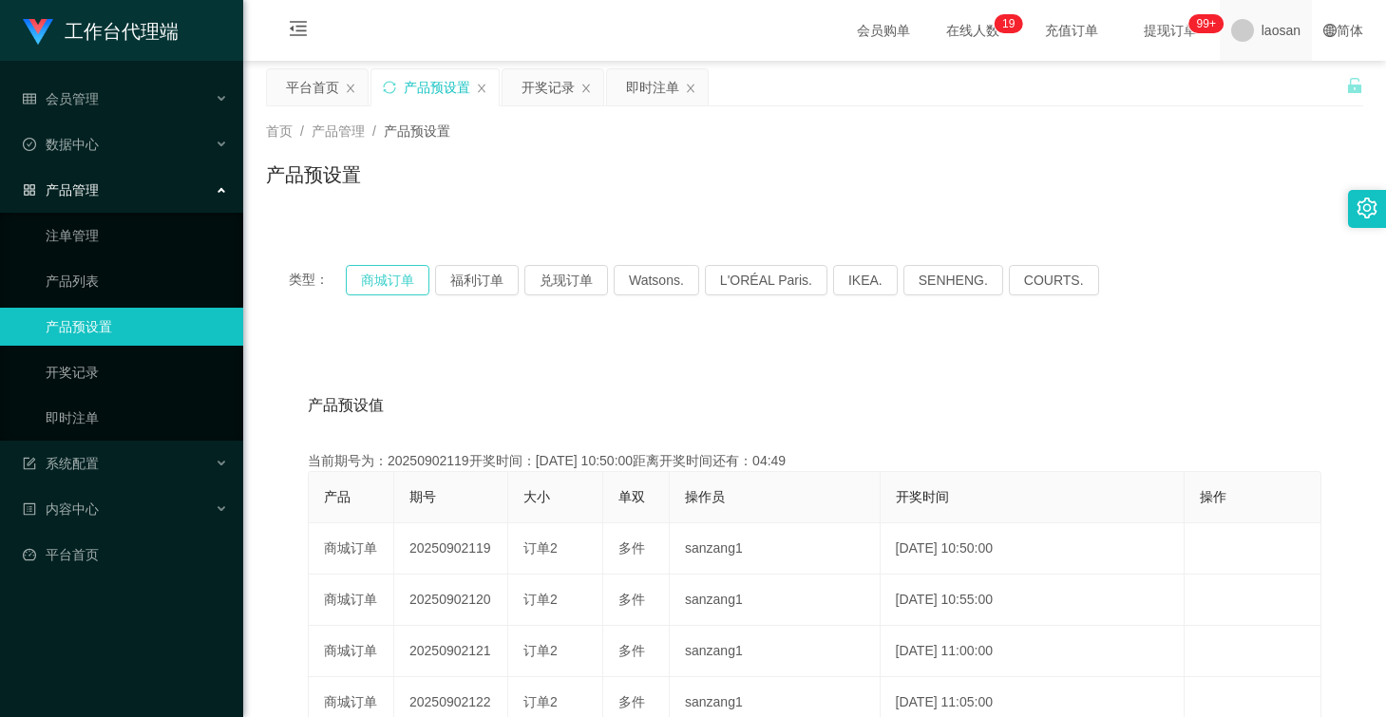
type button "k3wph"
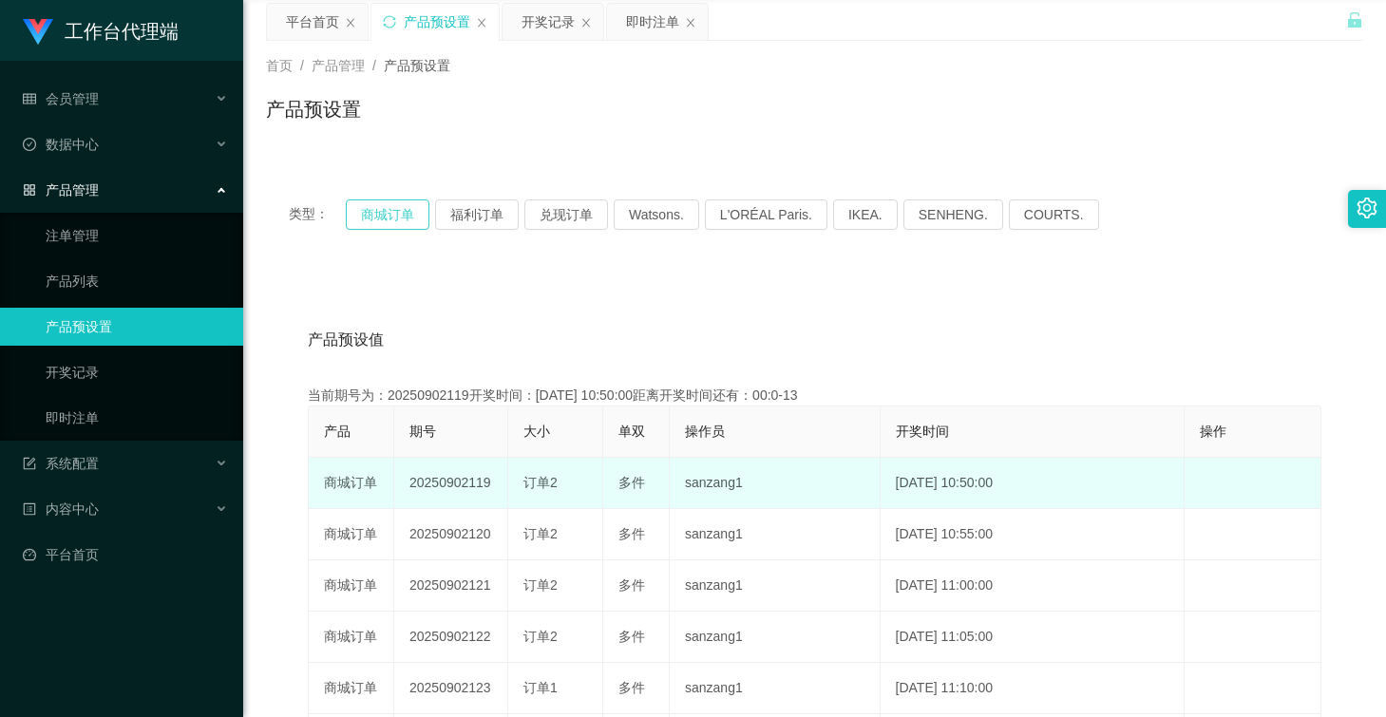
scroll to position [95, 0]
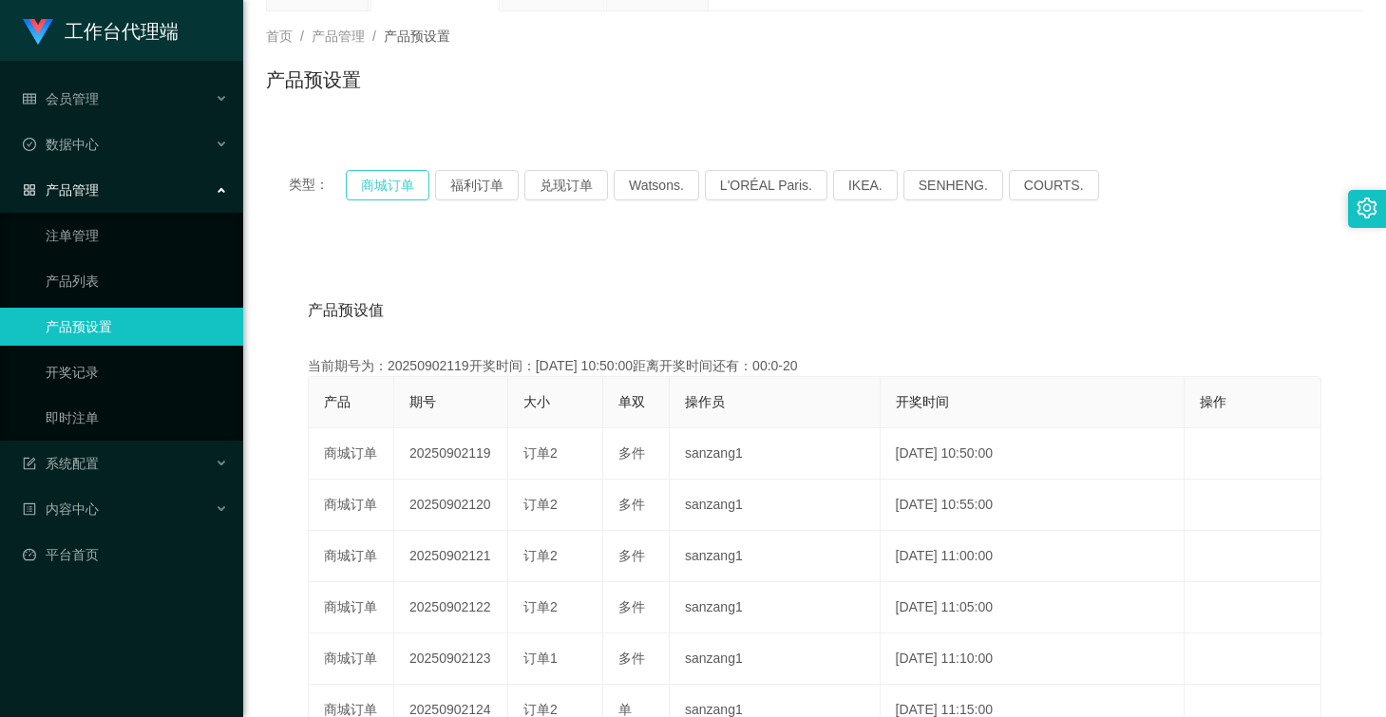
click at [381, 195] on button "商城订单" at bounding box center [388, 185] width 84 height 30
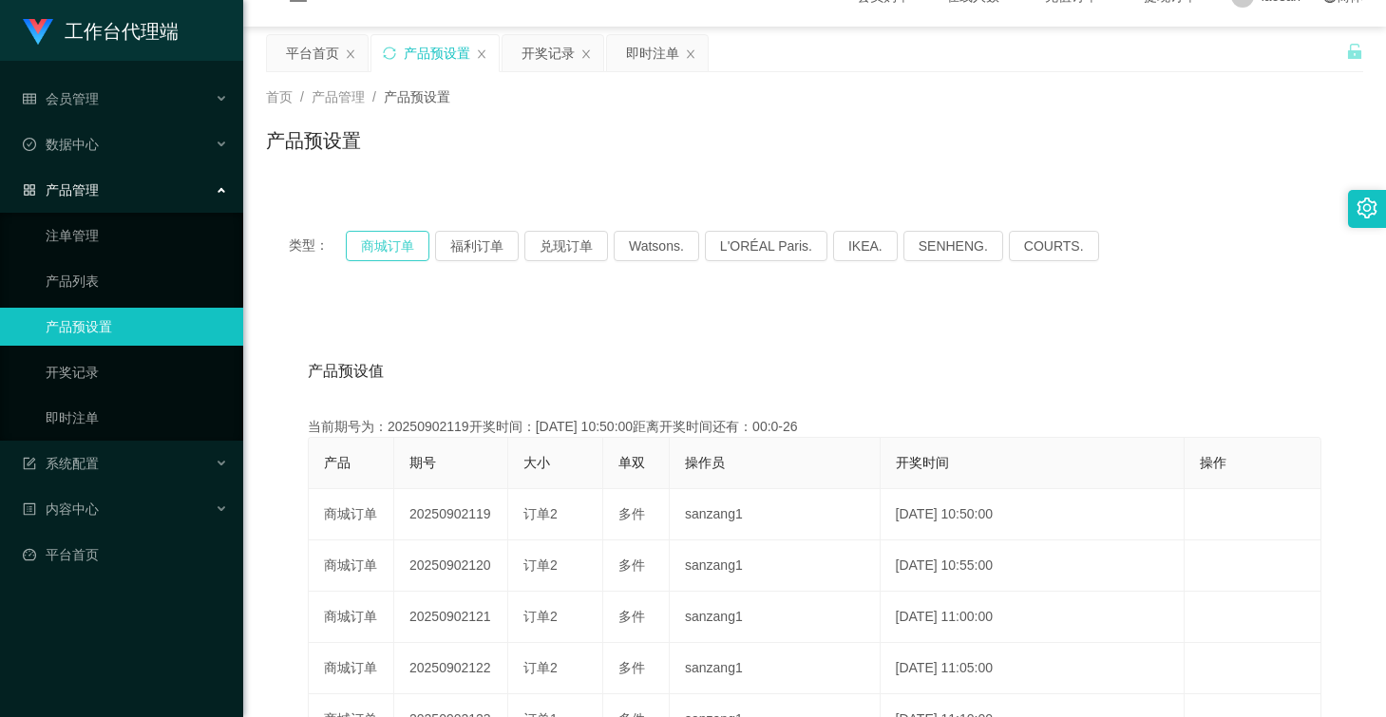
scroll to position [0, 0]
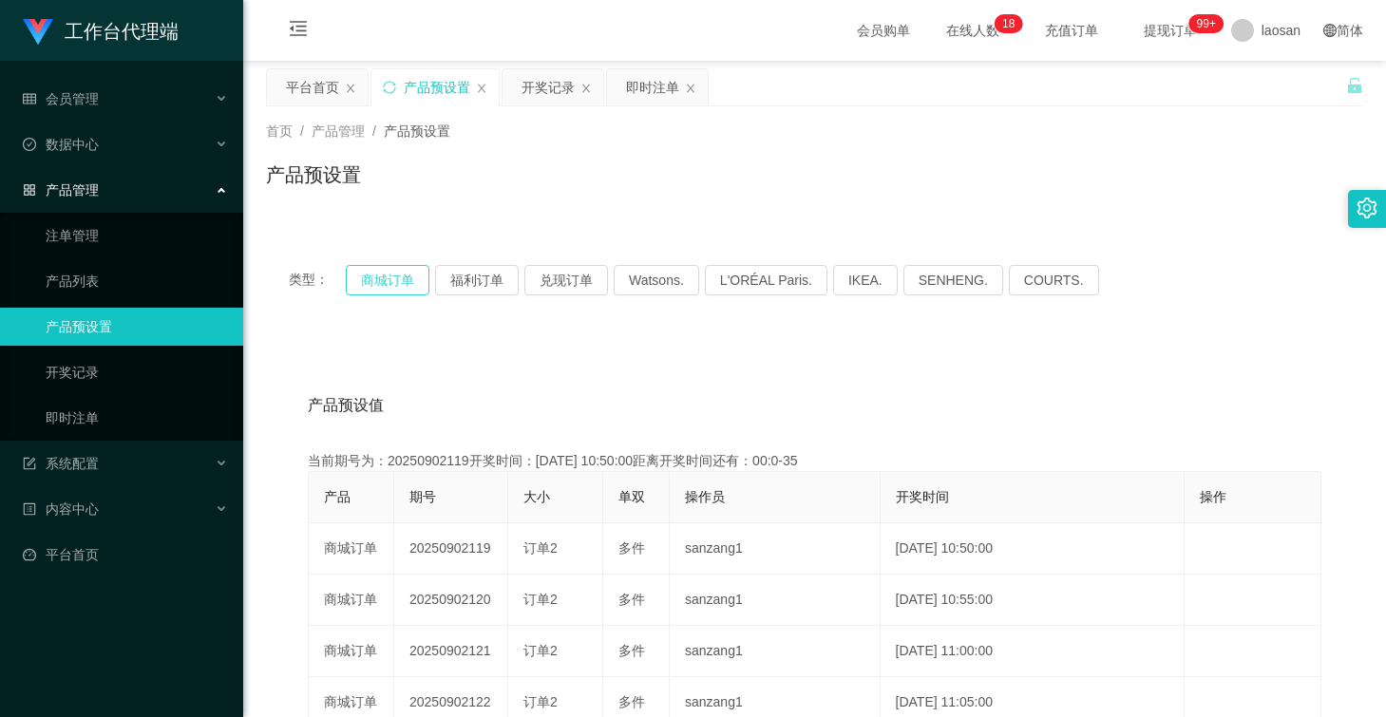
click at [395, 274] on button "商城订单" at bounding box center [388, 280] width 84 height 30
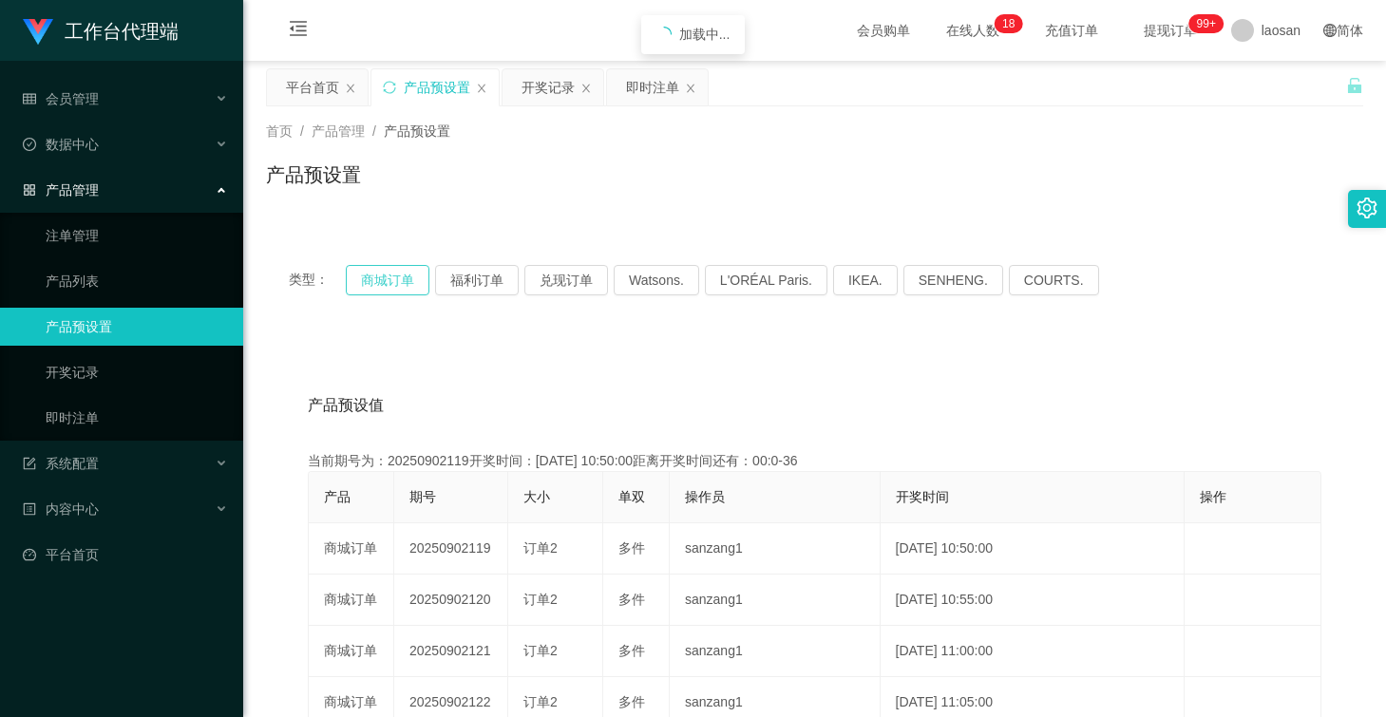
click at [395, 274] on button "商城订单" at bounding box center [388, 280] width 84 height 30
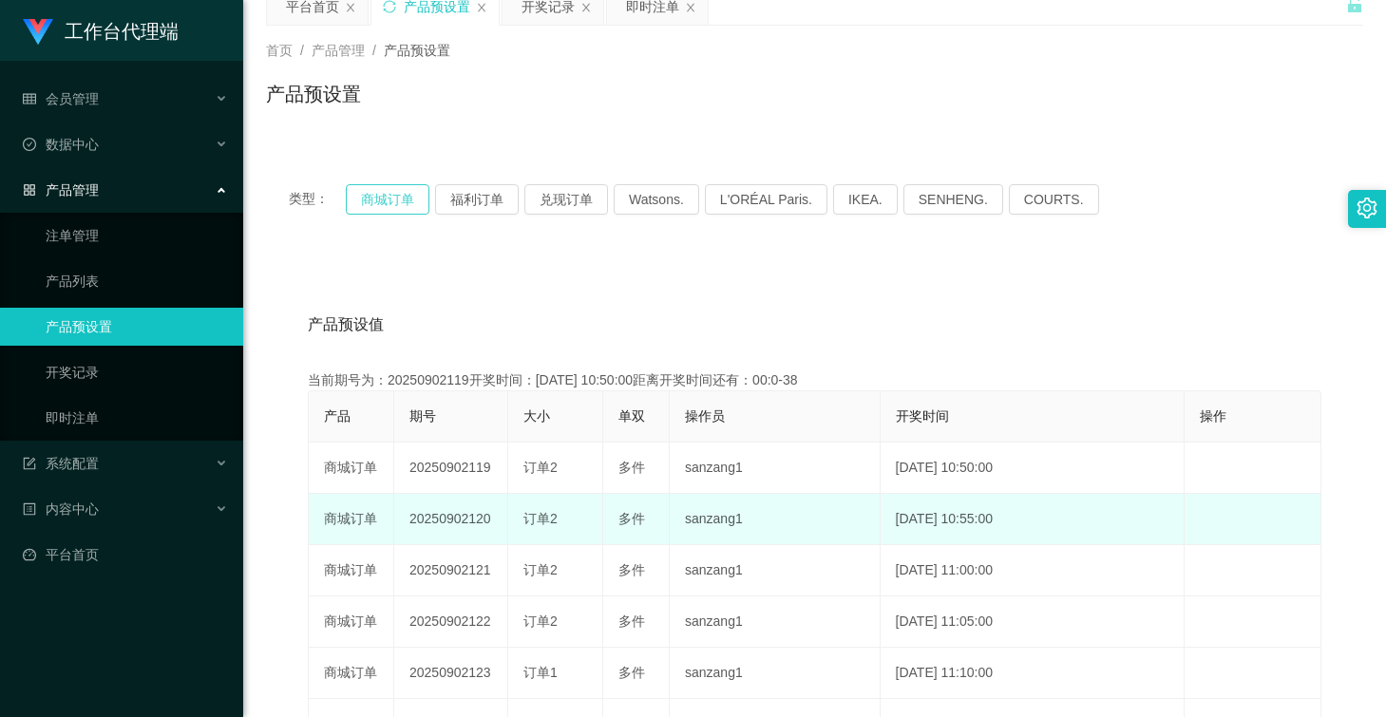
scroll to position [95, 0]
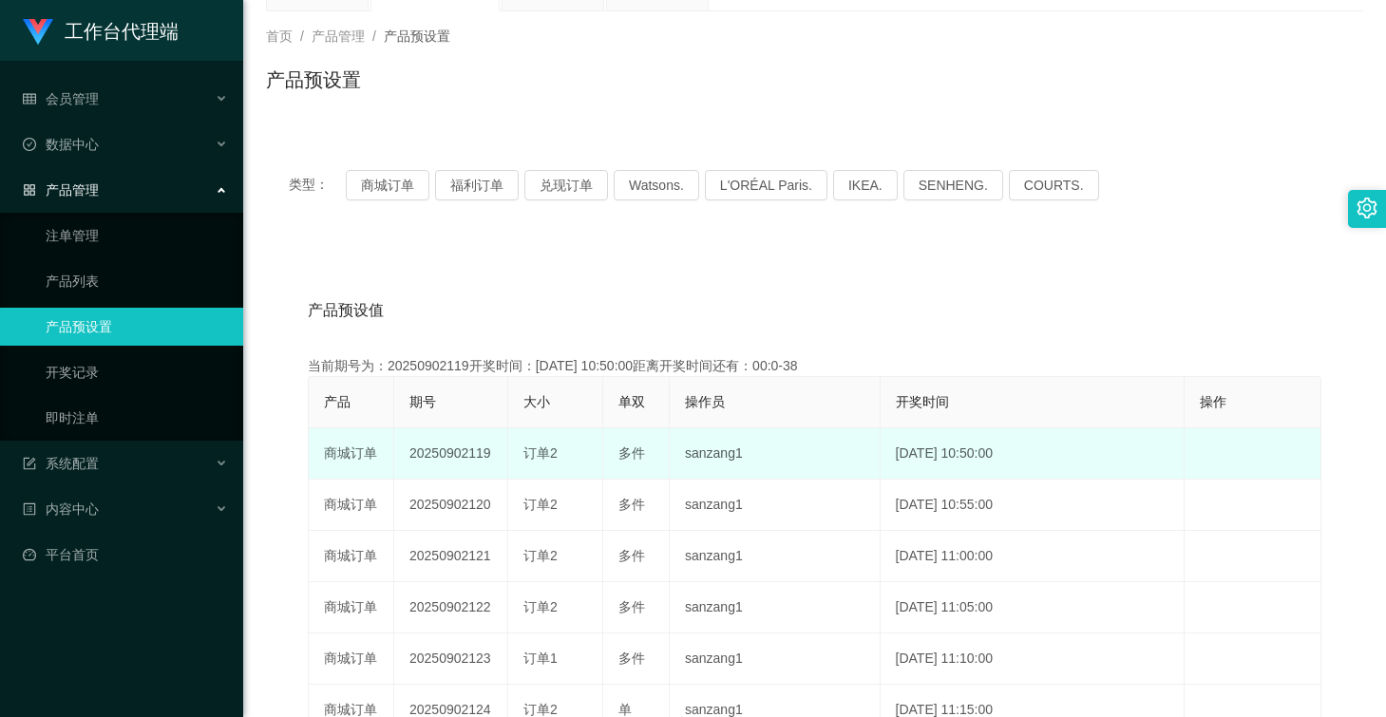
drag, startPoint x: 529, startPoint y: 451, endPoint x: 577, endPoint y: 452, distance: 47.5
click at [579, 451] on div "订单2" at bounding box center [555, 454] width 64 height 20
click at [576, 452] on div "订单2" at bounding box center [555, 454] width 64 height 20
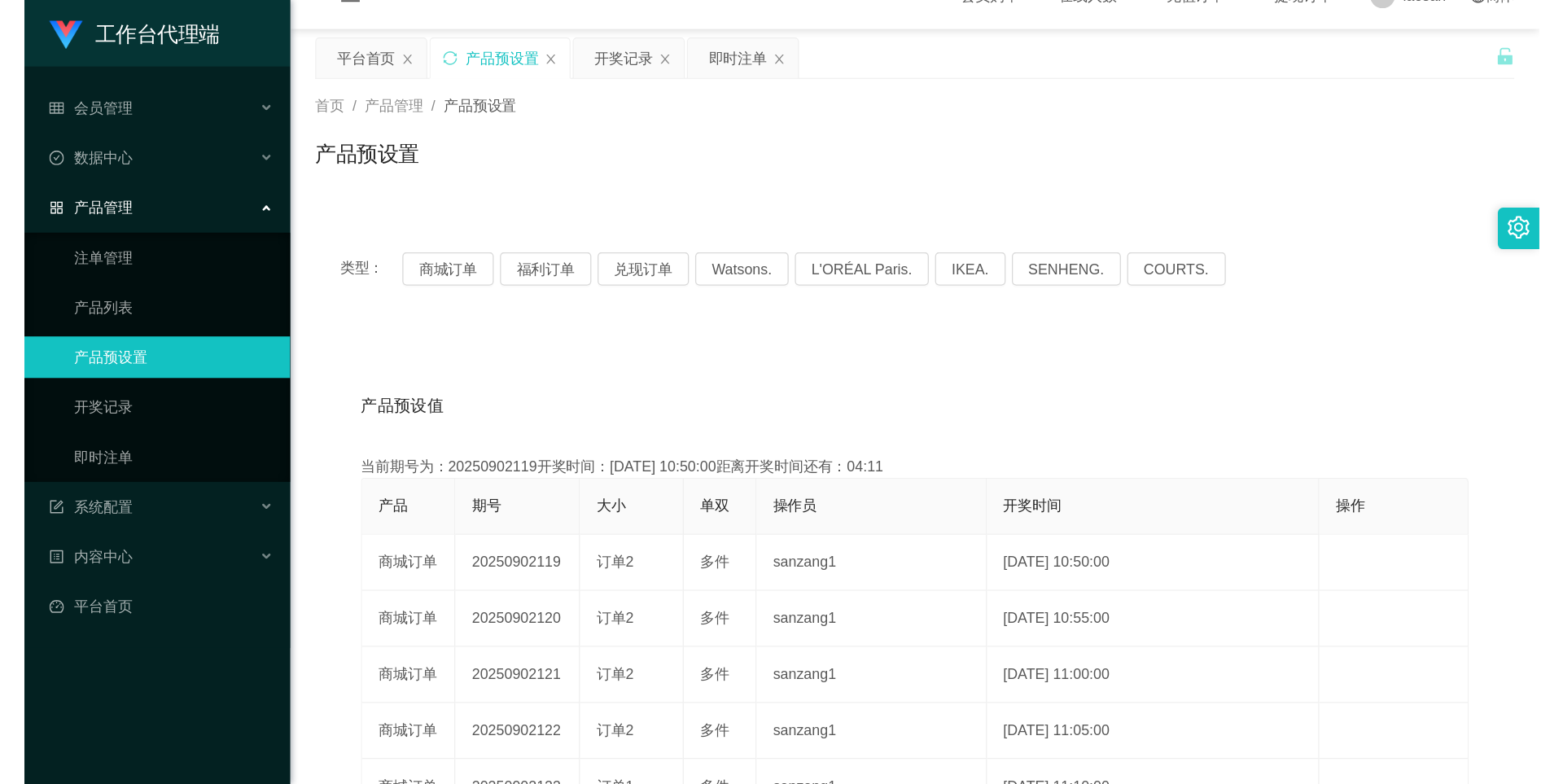
scroll to position [0, 0]
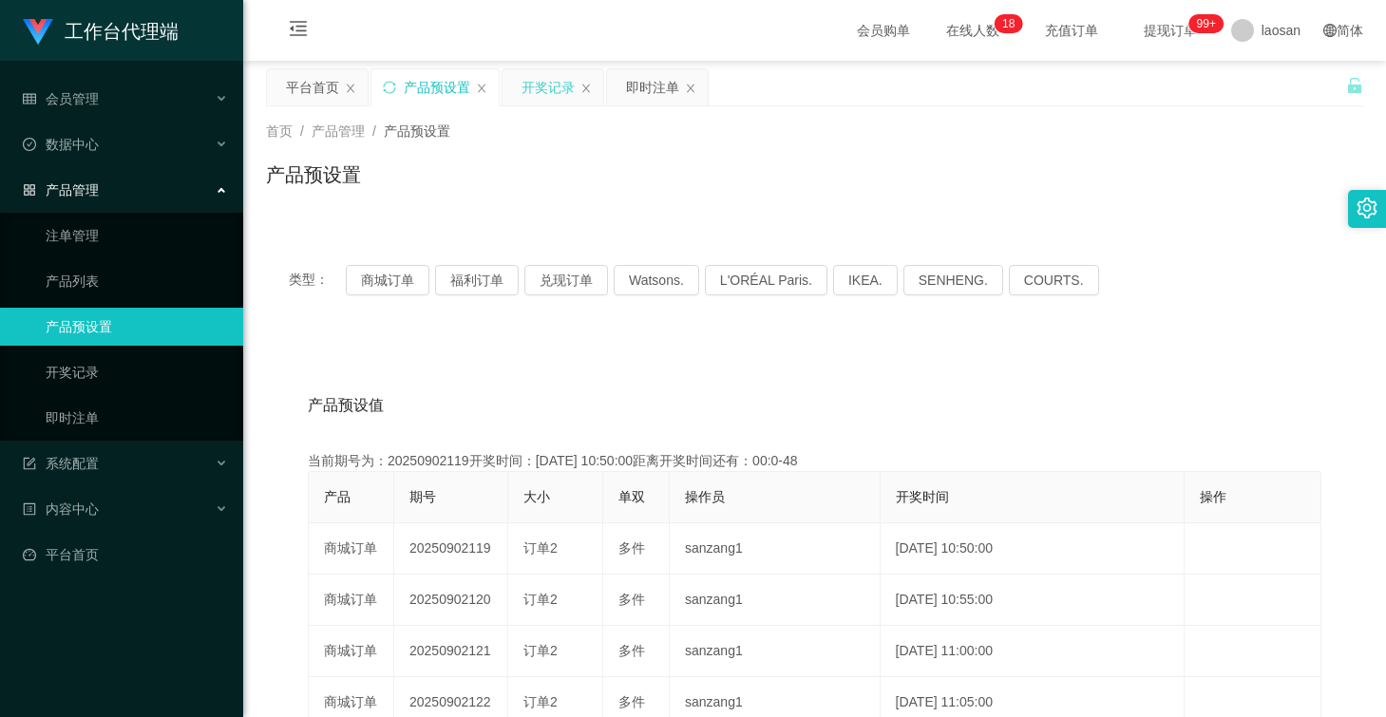
click at [537, 96] on div "开奖记录" at bounding box center [547, 87] width 53 height 36
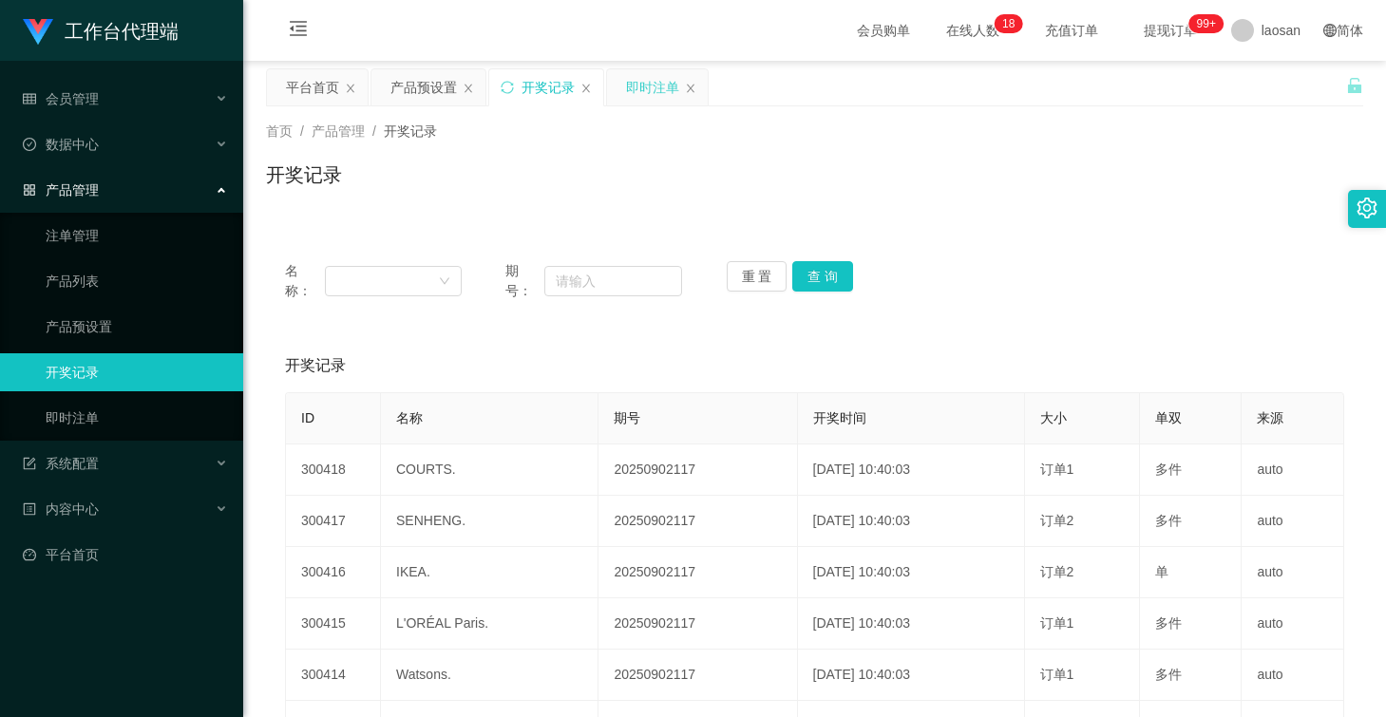
click at [646, 87] on div "即时注单" at bounding box center [652, 87] width 53 height 36
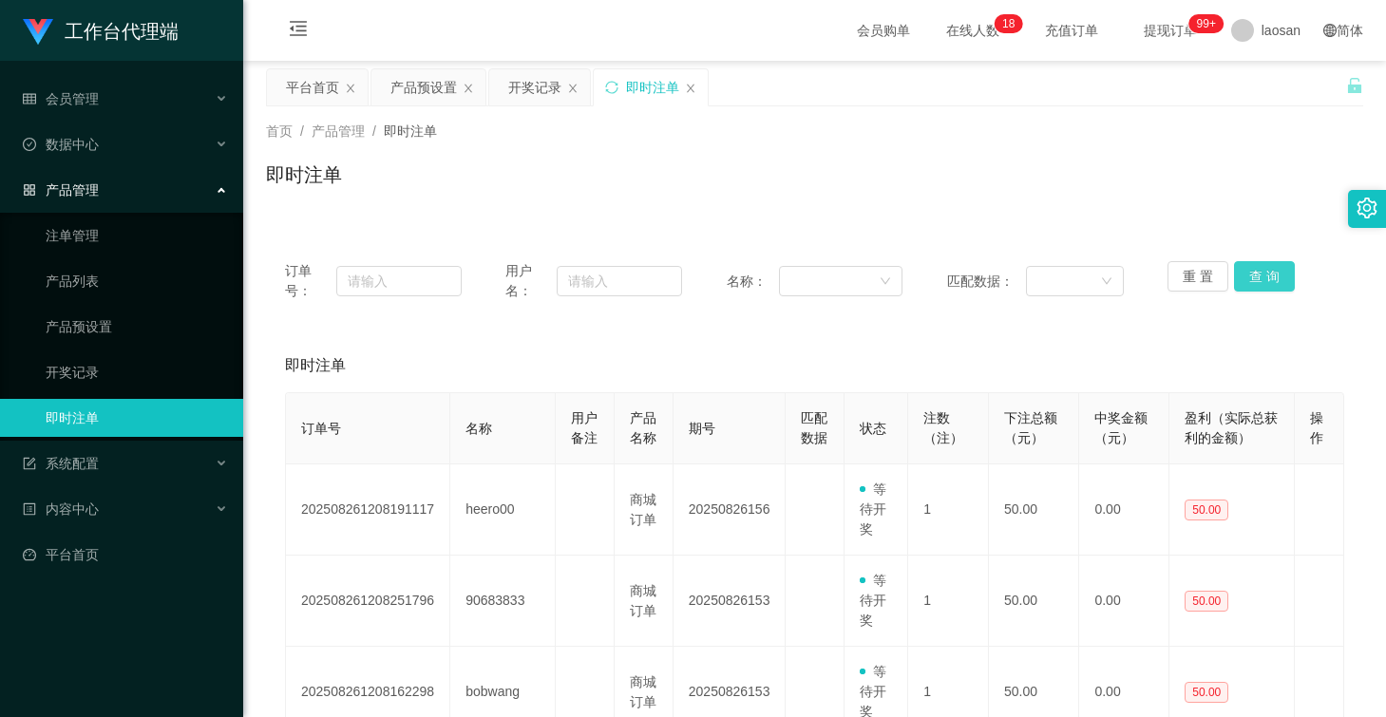
click at [1263, 278] on button "查 询" at bounding box center [1264, 276] width 61 height 30
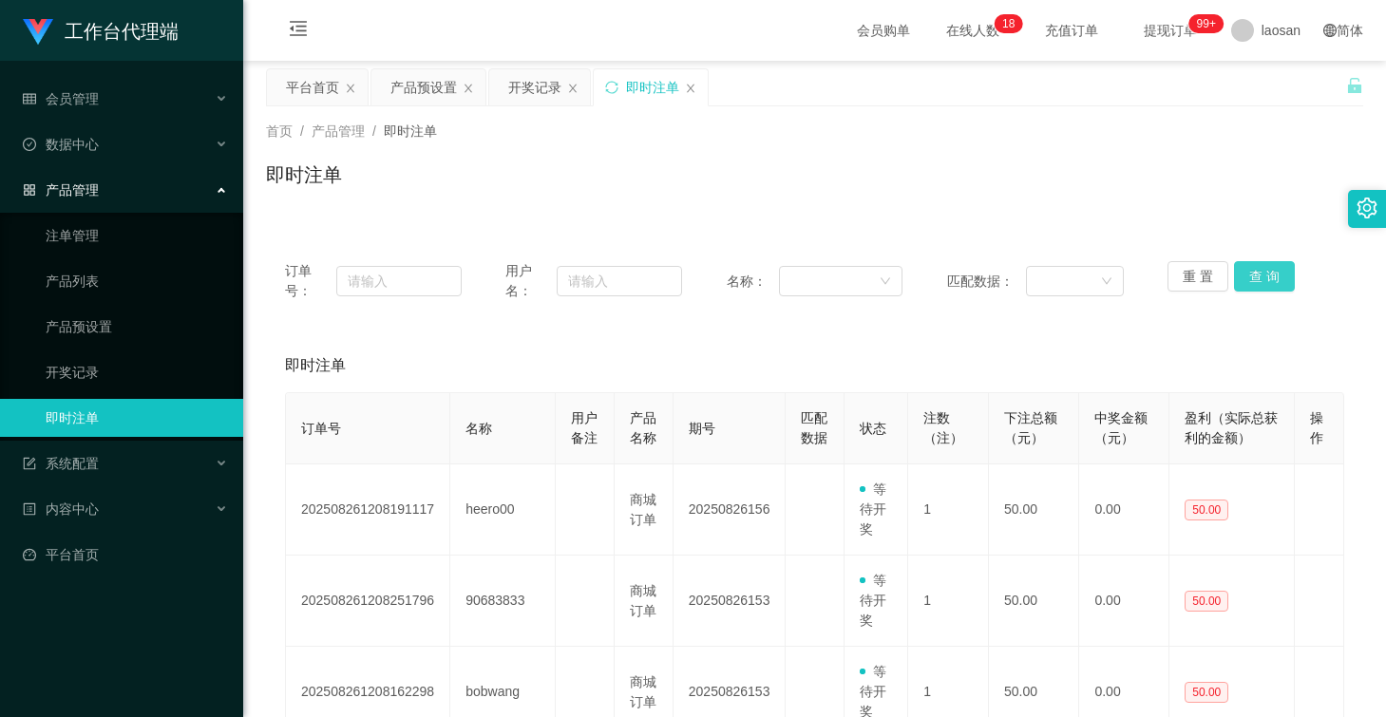
click at [1263, 278] on button "查 询" at bounding box center [1264, 276] width 61 height 30
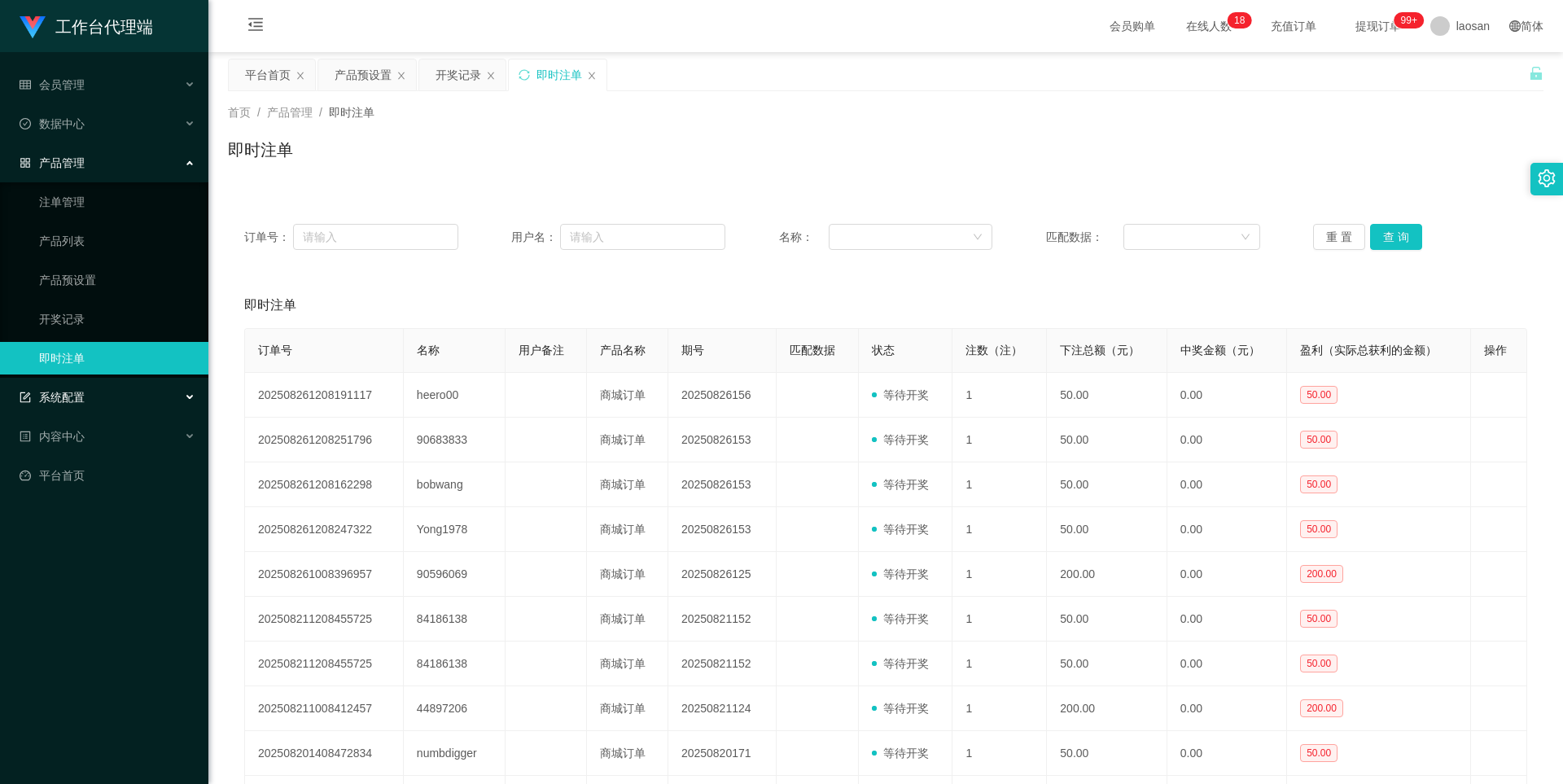
click at [123, 386] on div "系统配置" at bounding box center [104, 398] width 208 height 33
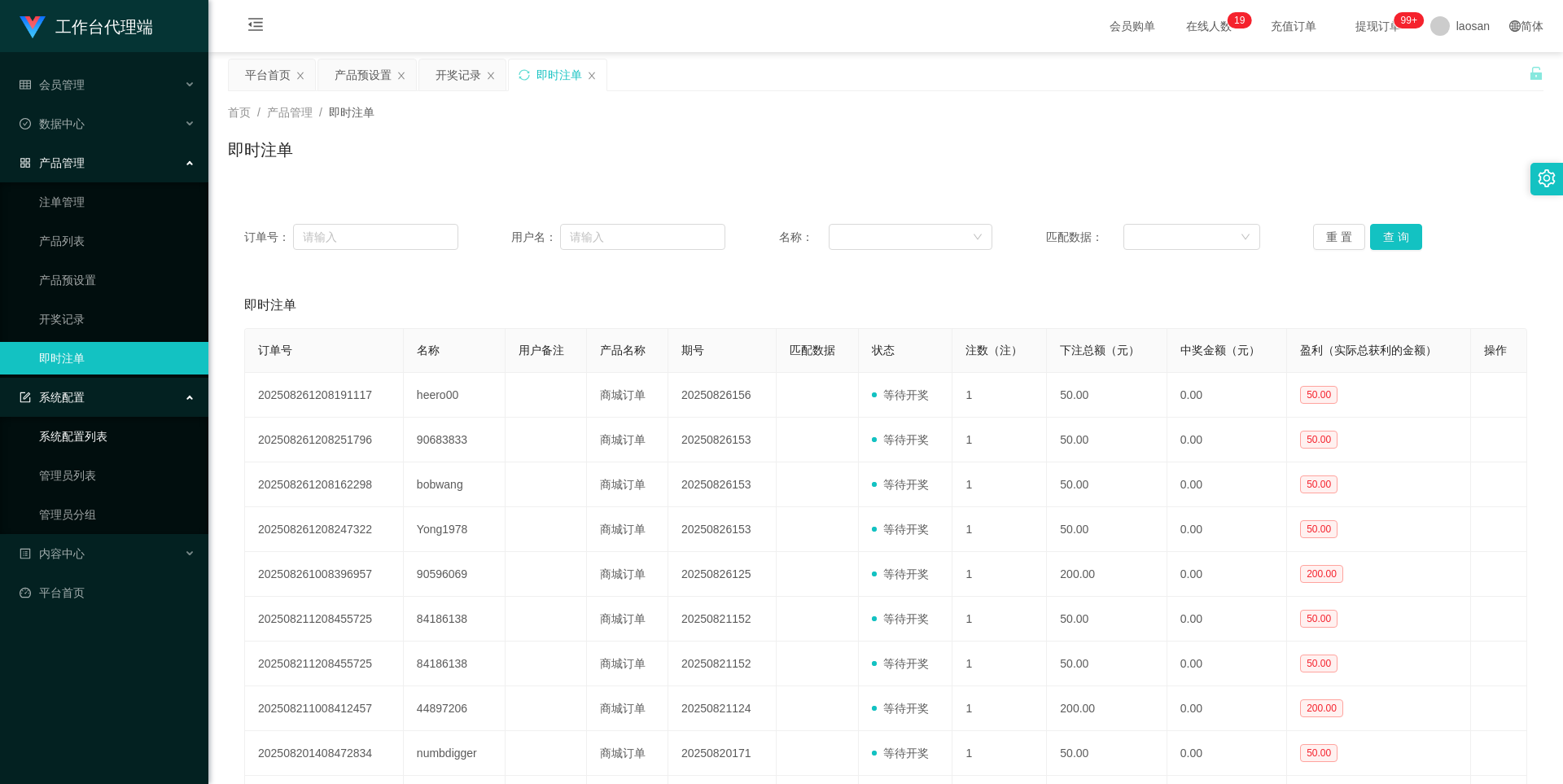
click at [101, 432] on link "系统配置列表" at bounding box center [117, 436] width 156 height 33
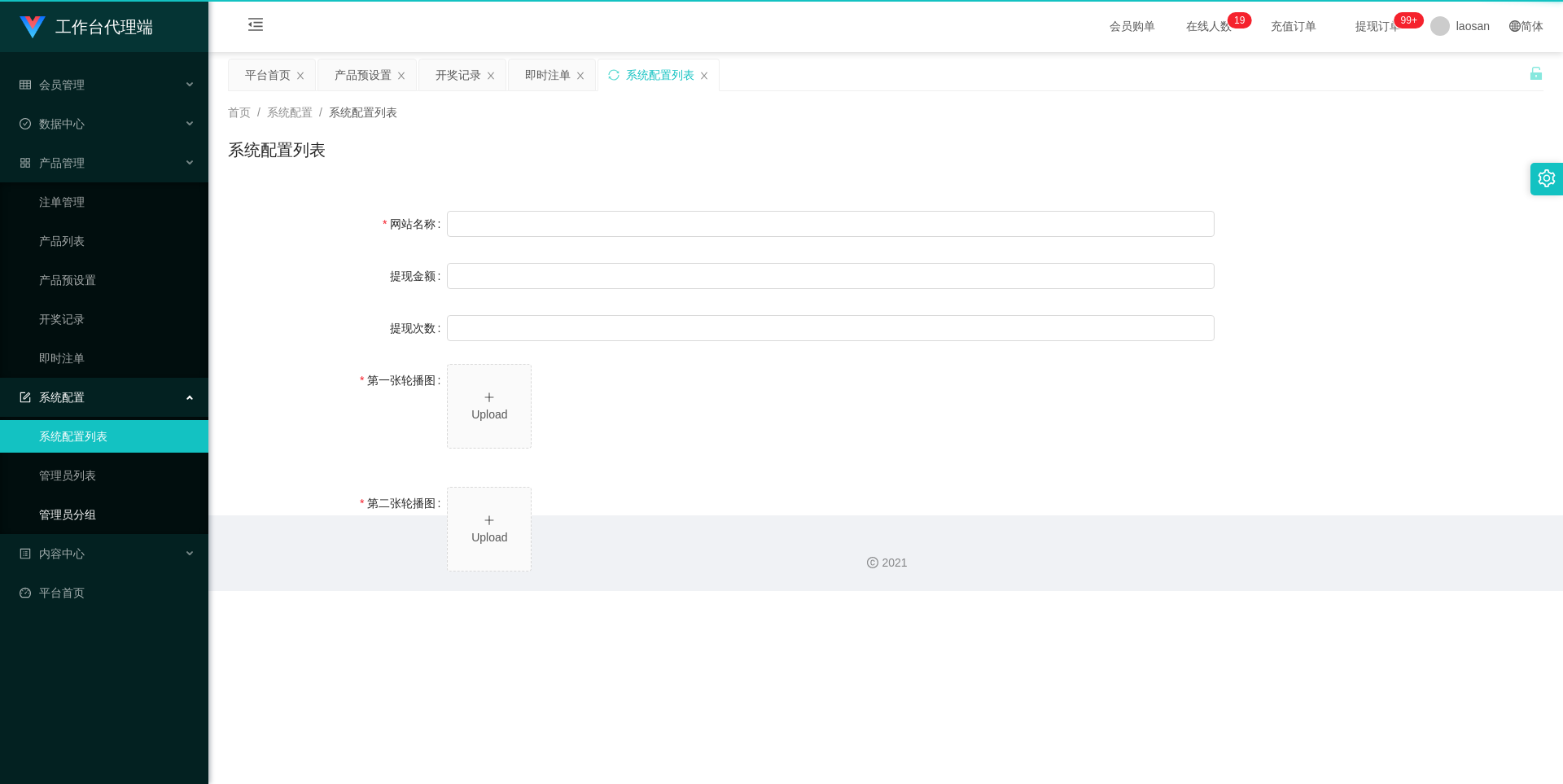
type input "工作台"
type input "40"
type input "1000000"
type input "[URL][DOMAIN_NAME]"
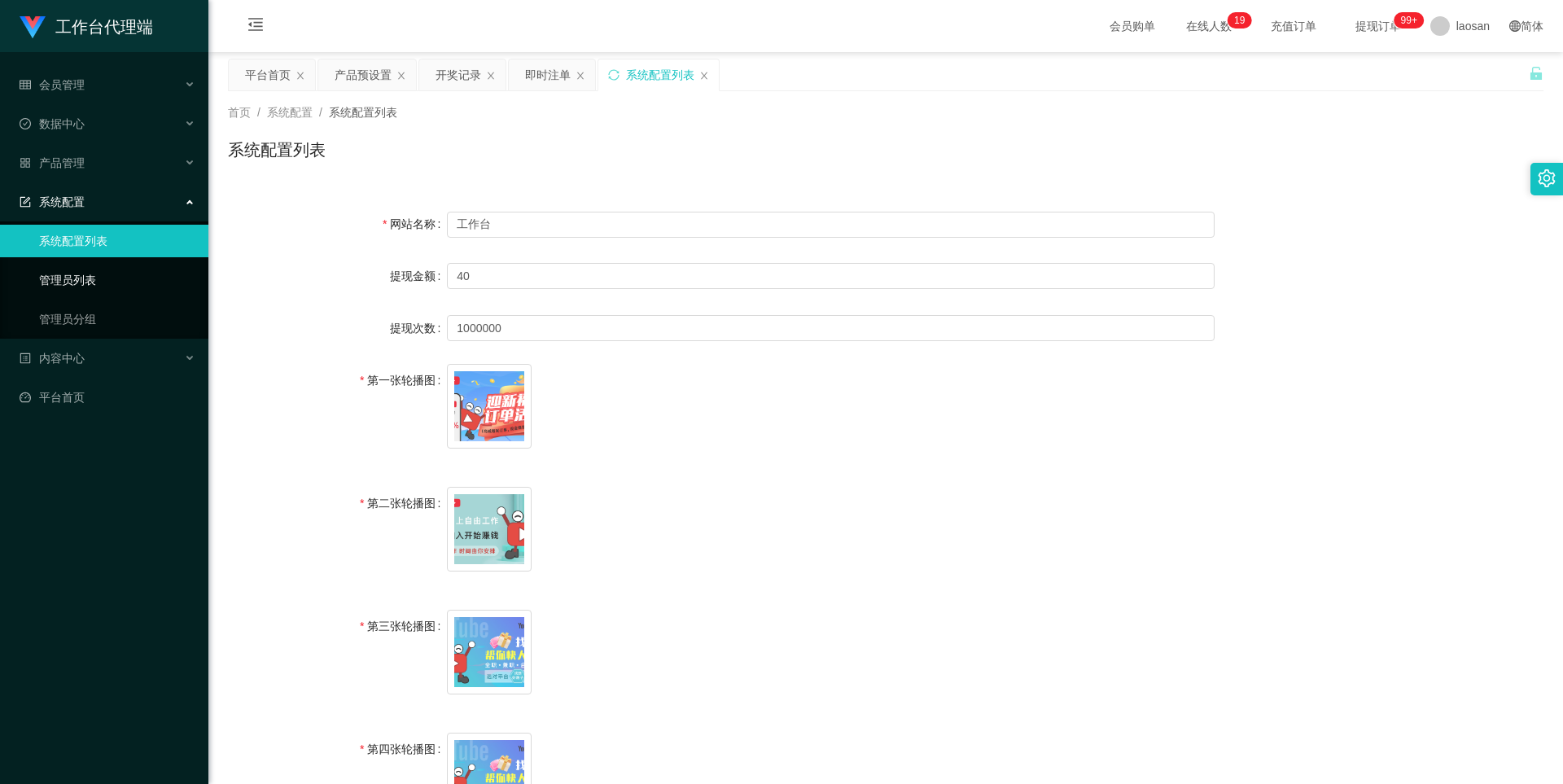
click at [102, 283] on link "管理员列表" at bounding box center [117, 280] width 156 height 33
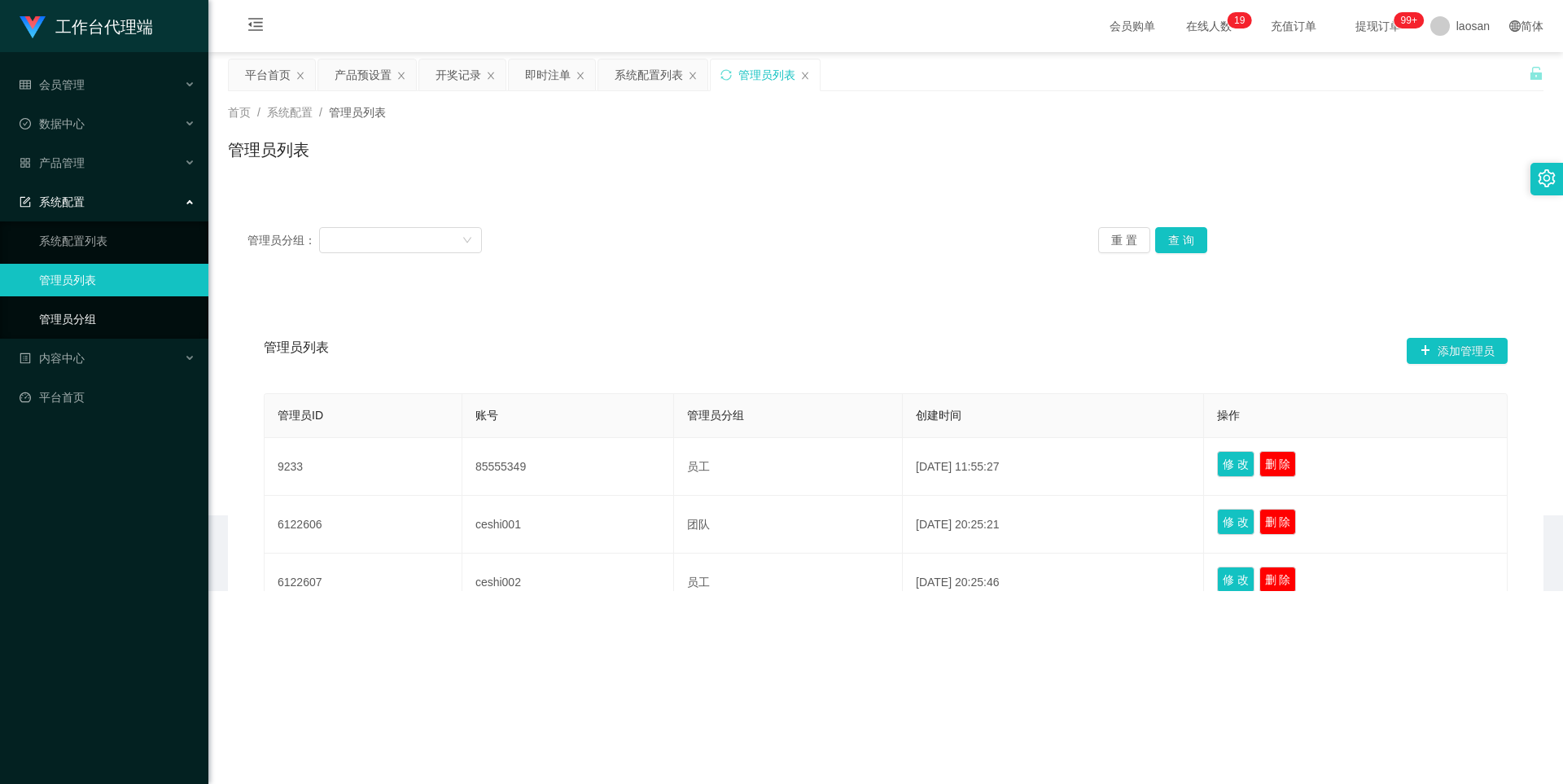
click at [99, 309] on link "管理员分组" at bounding box center [117, 319] width 156 height 33
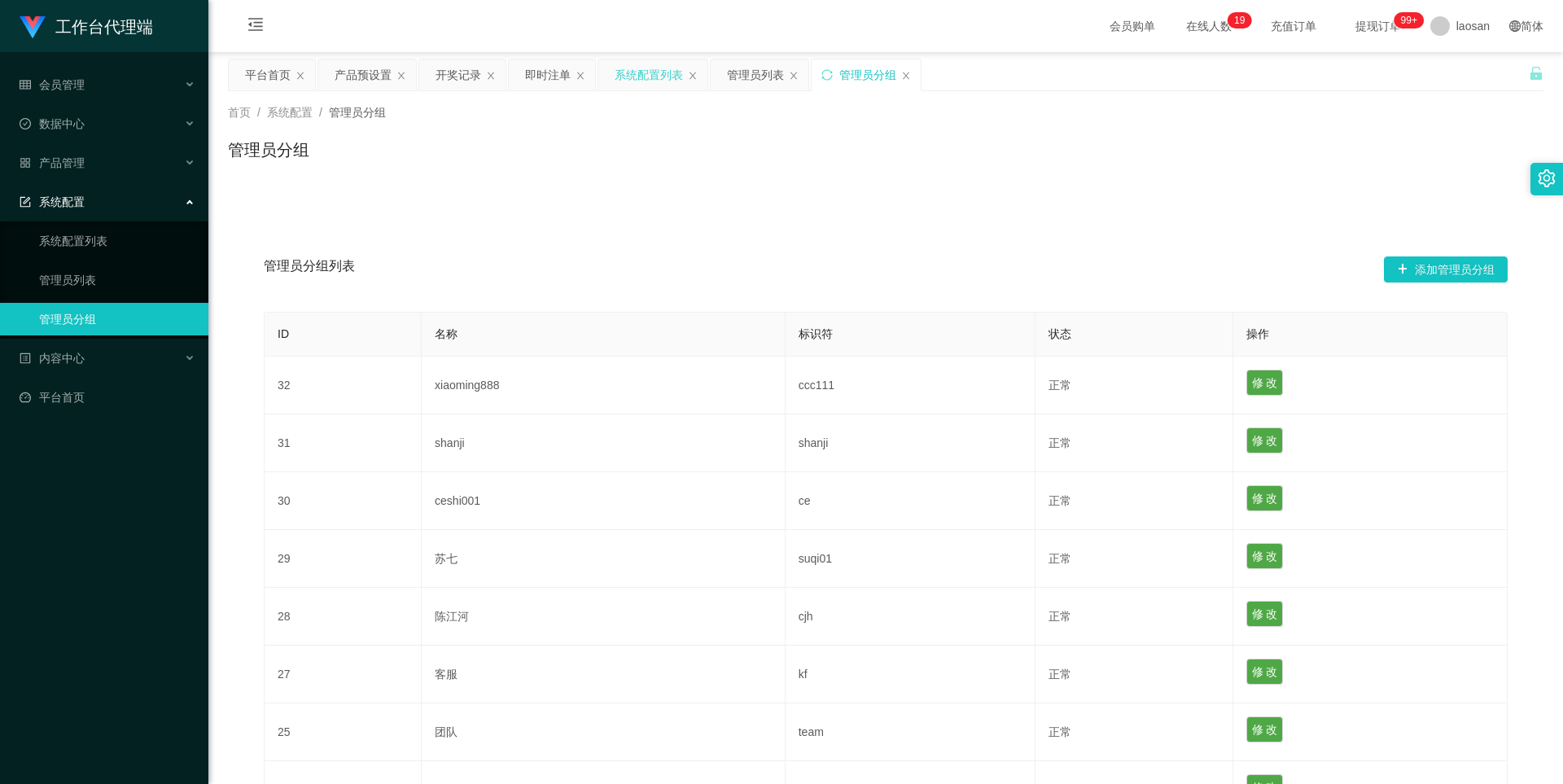
click at [657, 73] on div "系统配置列表" at bounding box center [649, 75] width 69 height 31
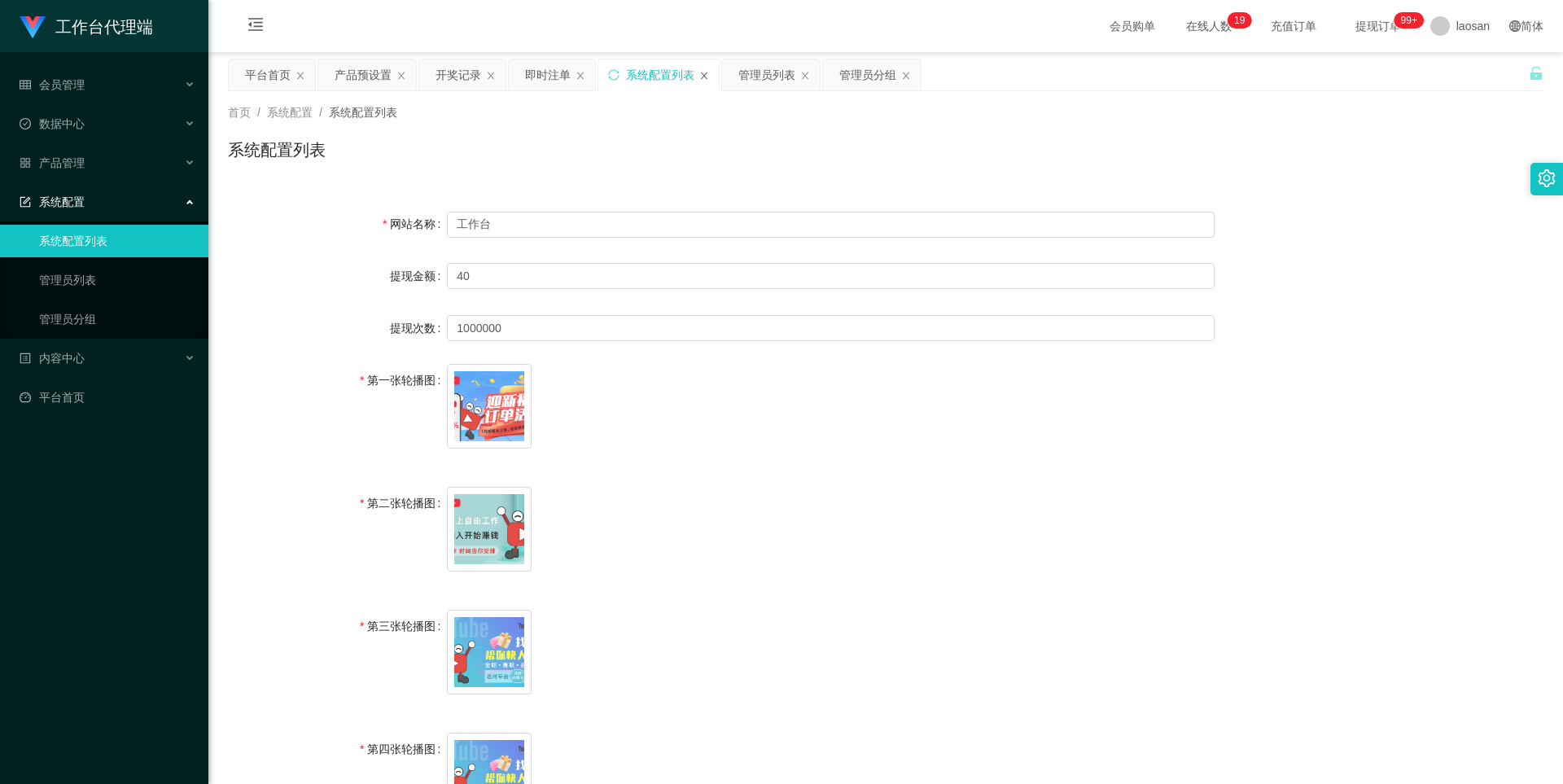
click at [698, 75] on div "系统配置列表" at bounding box center [658, 75] width 121 height 31
click at [701, 78] on icon "图标: close" at bounding box center [704, 75] width 9 height 9
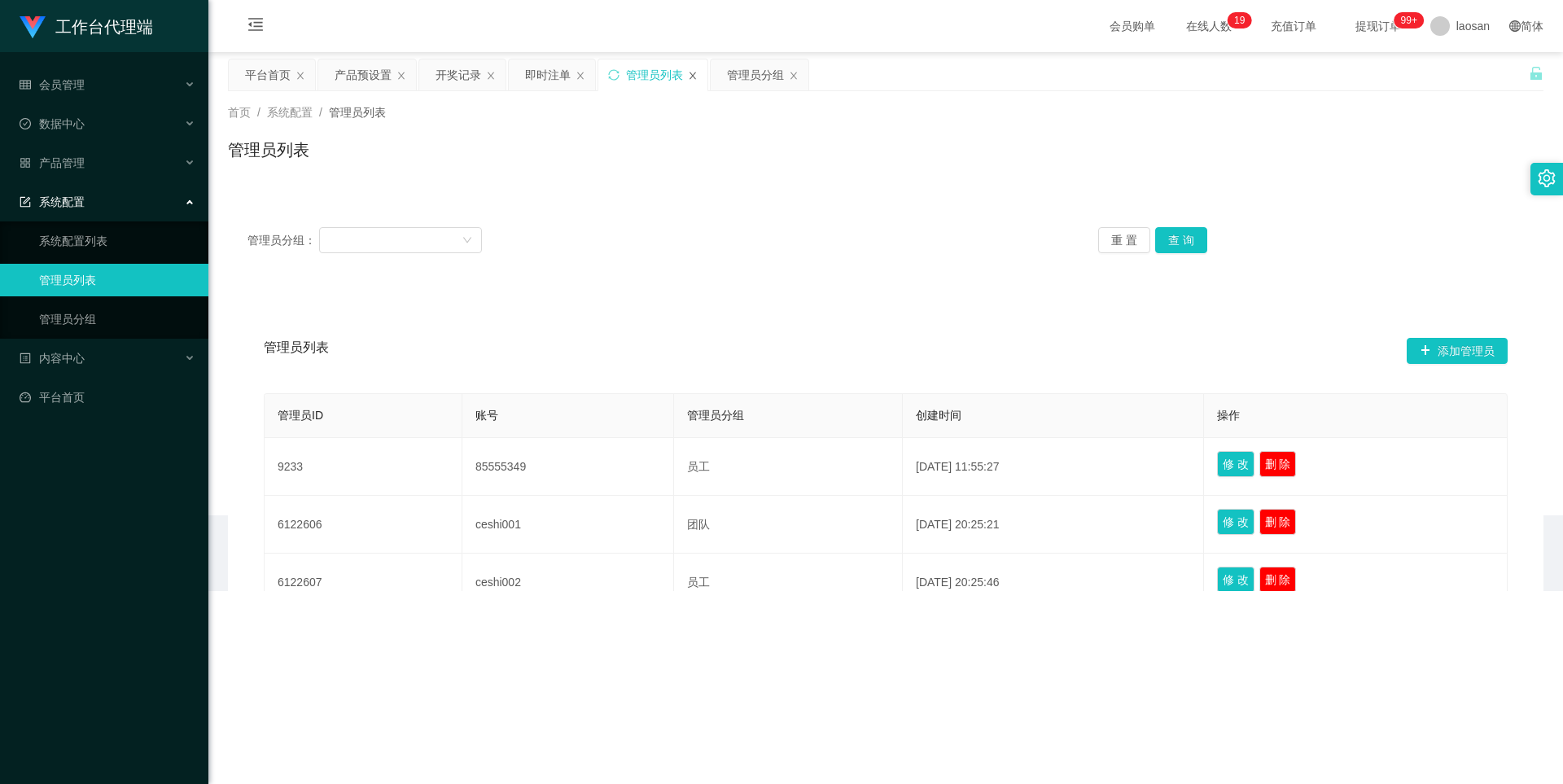
click at [692, 74] on icon "图标: close" at bounding box center [692, 75] width 9 height 9
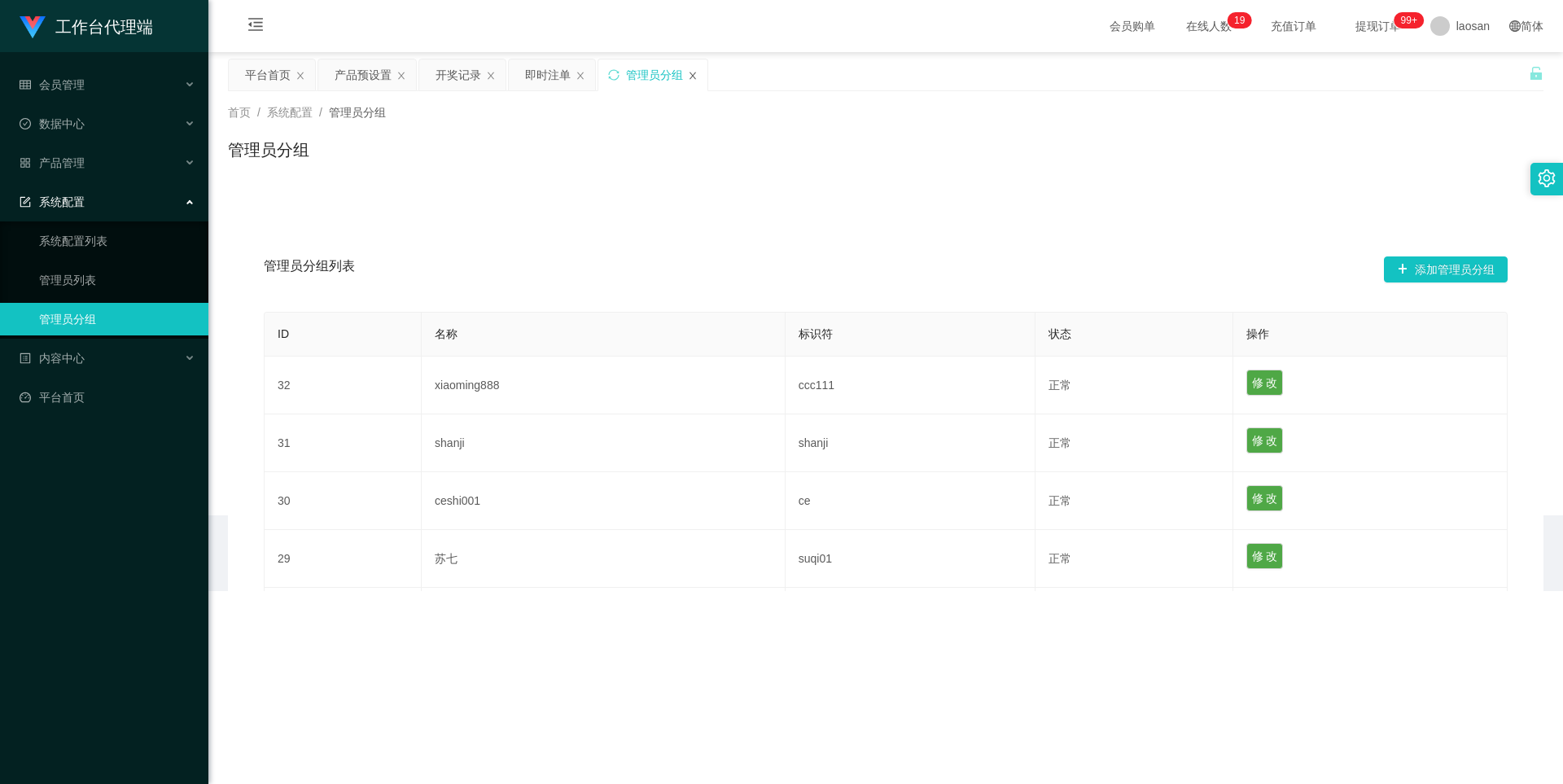
click at [690, 75] on icon "图标: close" at bounding box center [692, 75] width 9 height 9
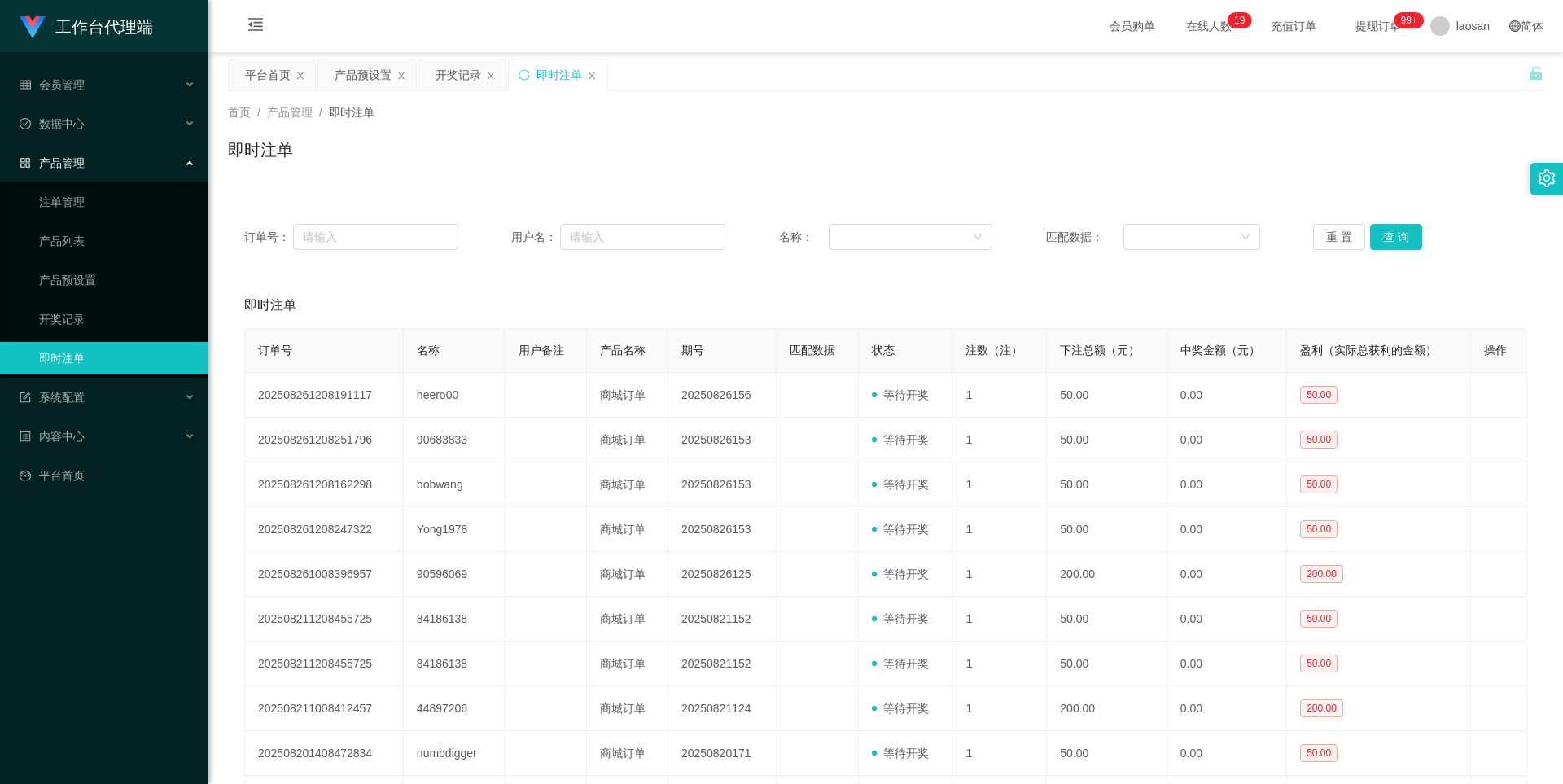
click at [100, 156] on div "产品管理" at bounding box center [104, 163] width 208 height 33
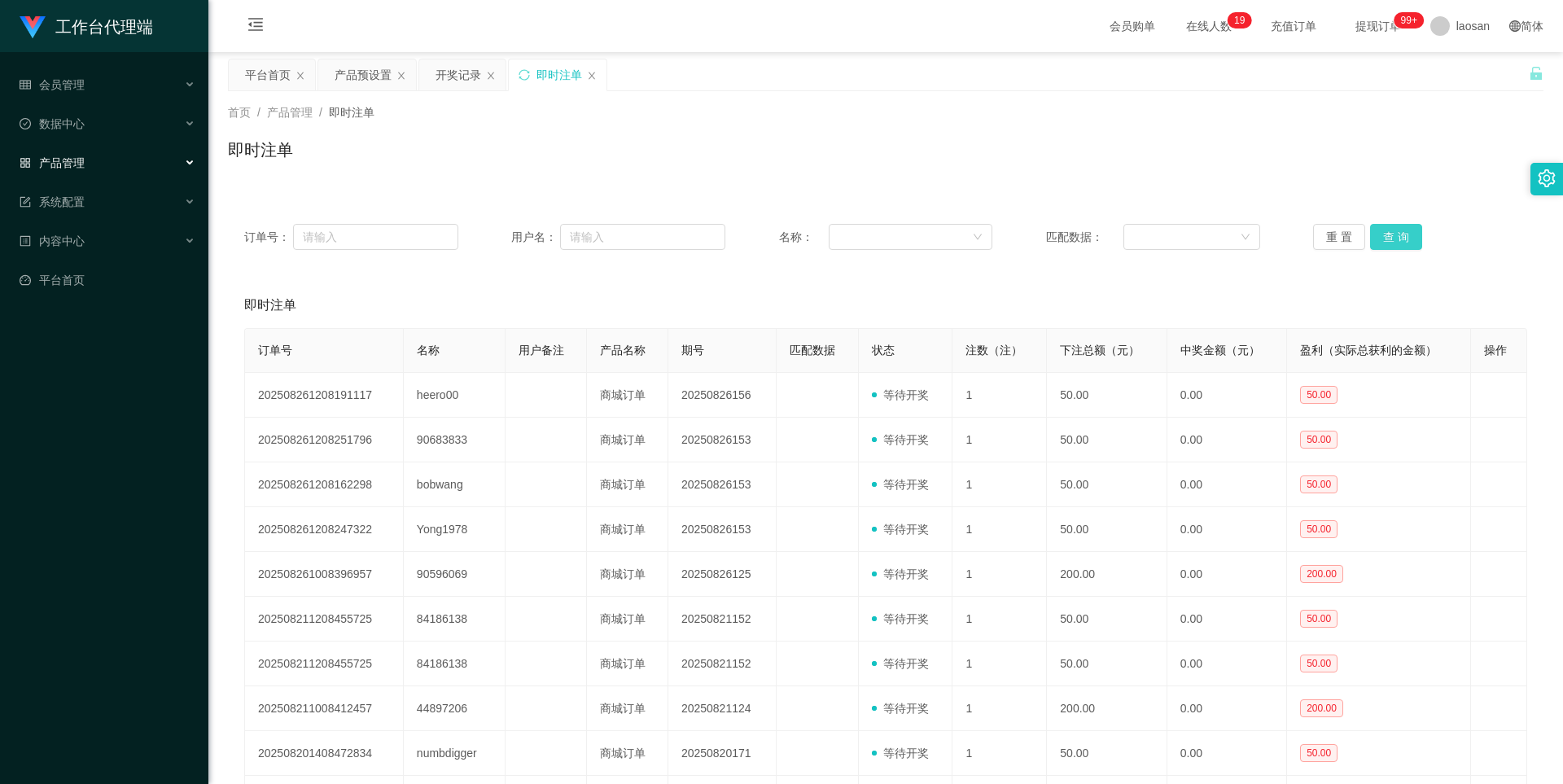
click at [1187, 236] on button "查 询" at bounding box center [1396, 236] width 52 height 26
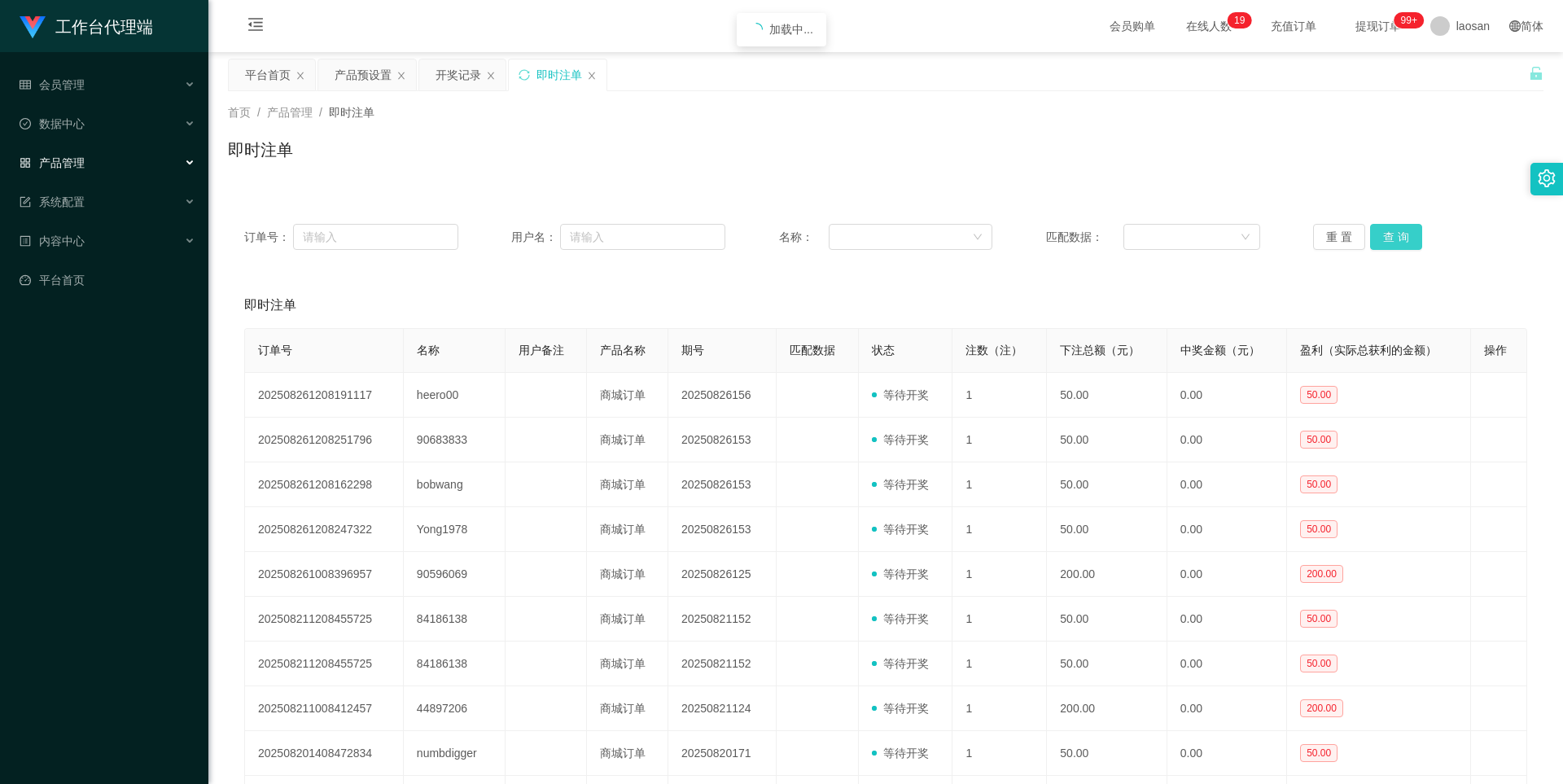
click at [1187, 236] on button "查 询" at bounding box center [1396, 236] width 52 height 26
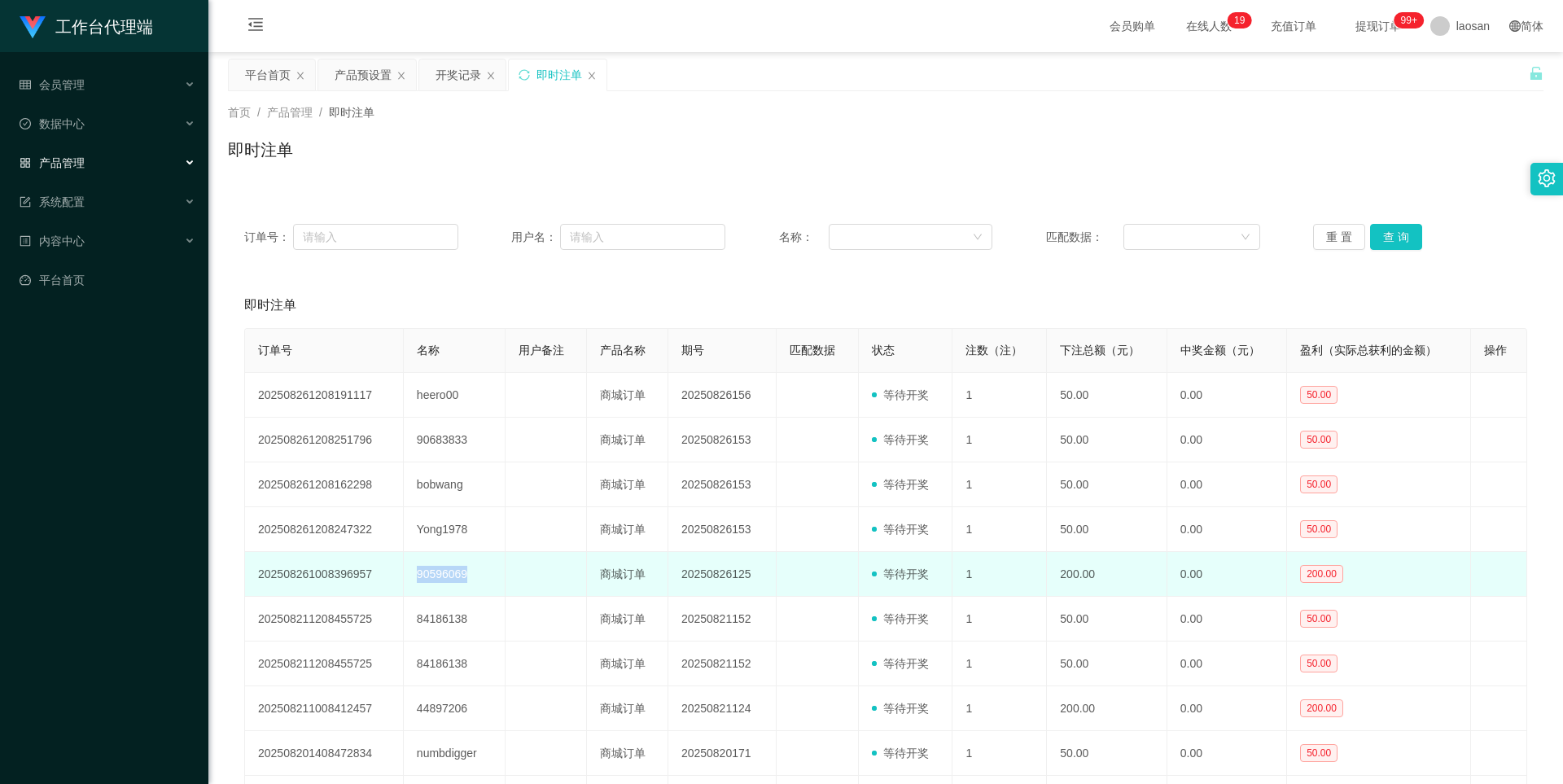
drag, startPoint x: 414, startPoint y: 576, endPoint x: 473, endPoint y: 574, distance: 59.0
click at [473, 574] on td "90596069" at bounding box center [454, 574] width 102 height 45
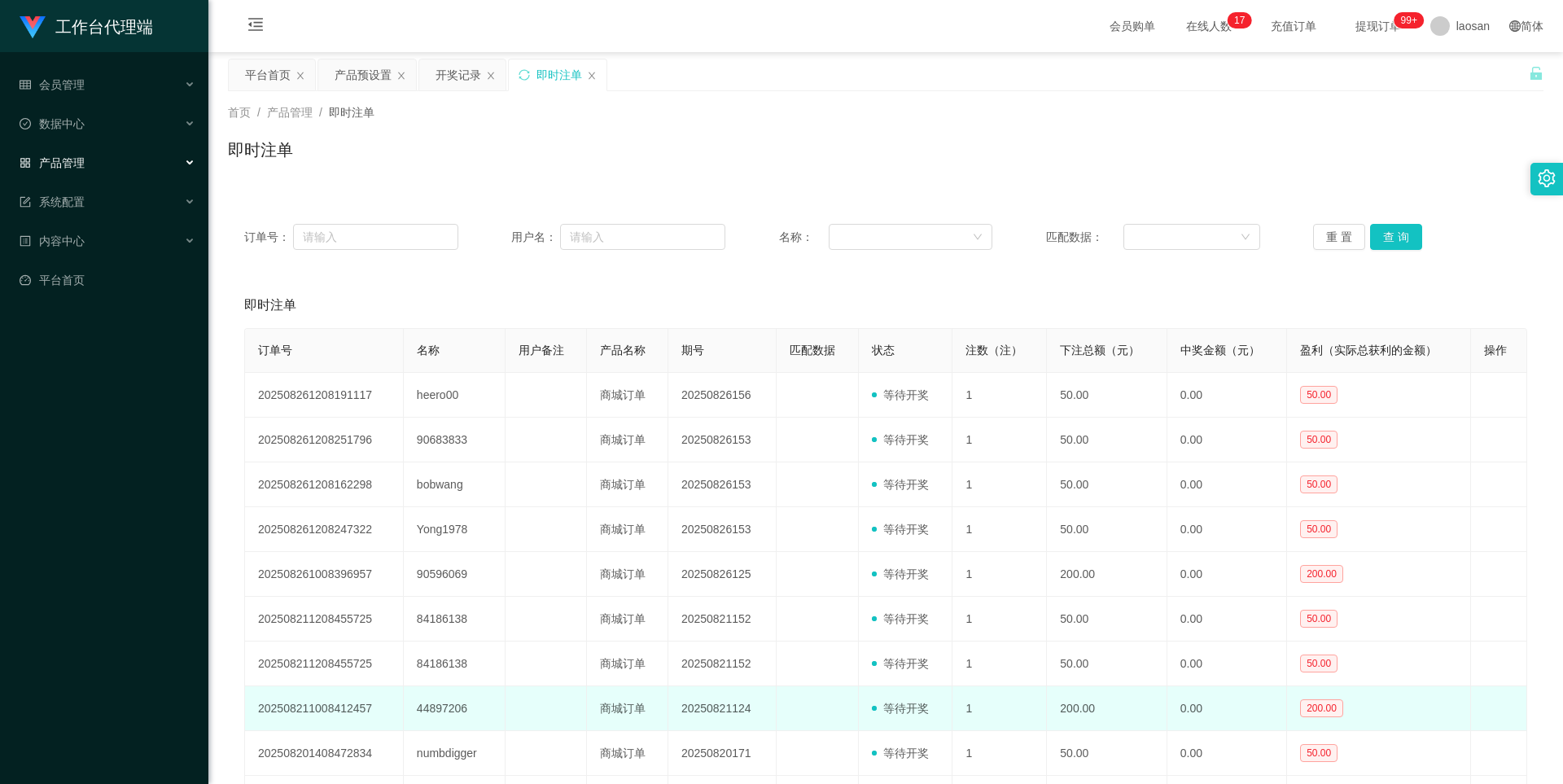
click at [450, 613] on td "44897206" at bounding box center [454, 709] width 102 height 45
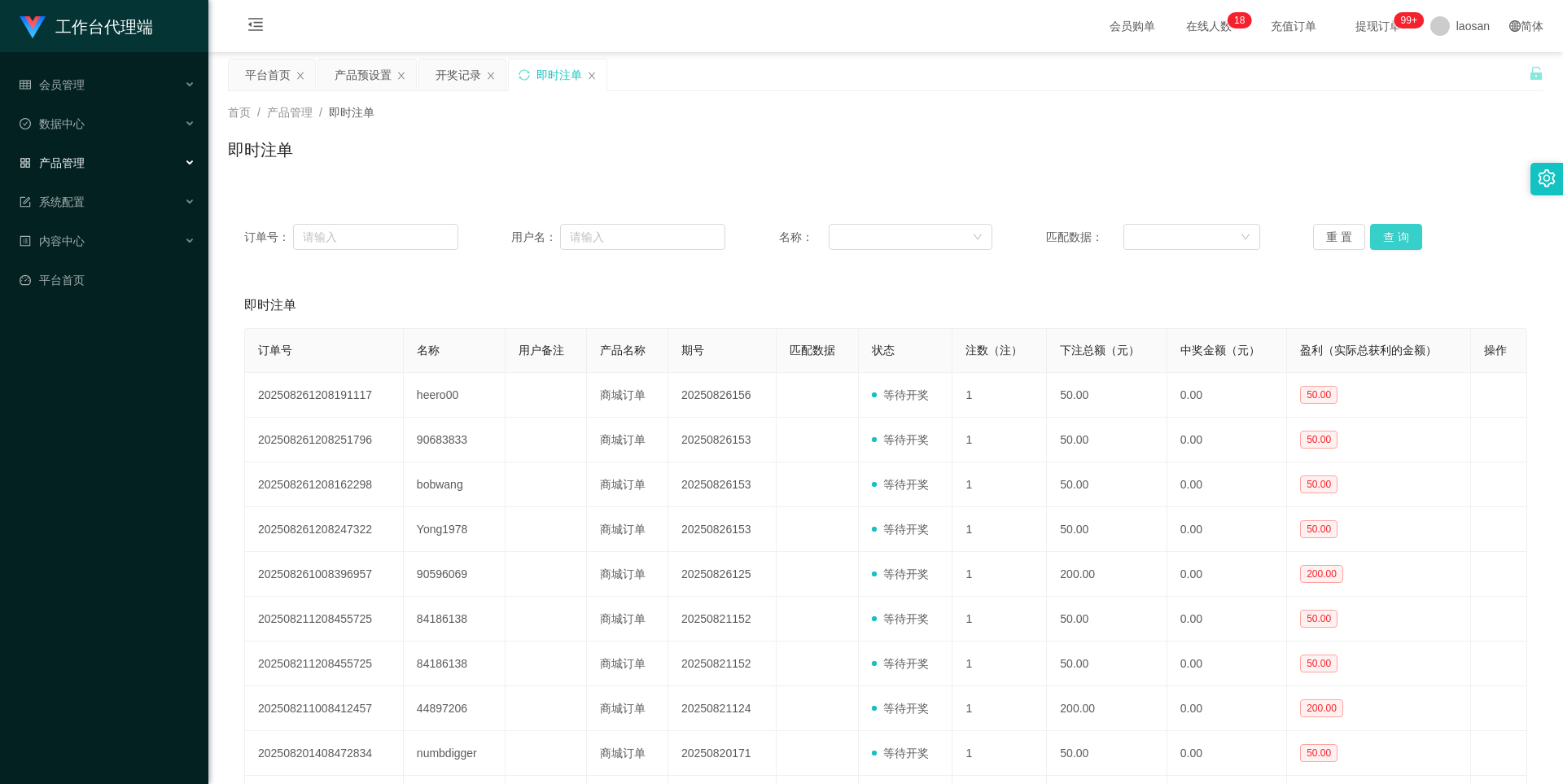
click at [1187, 233] on button "查 询" at bounding box center [1396, 236] width 52 height 26
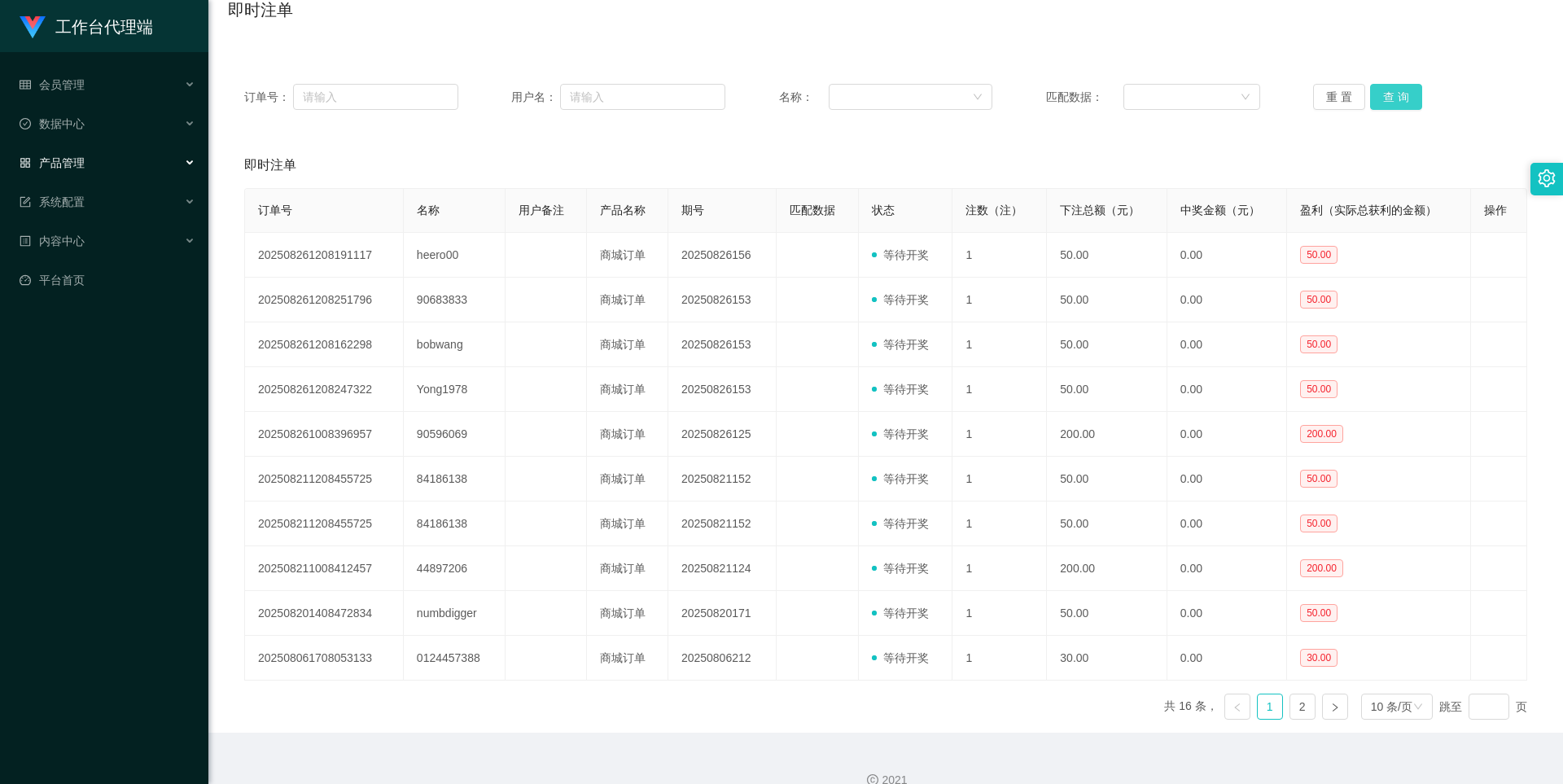
scroll to position [163, 0]
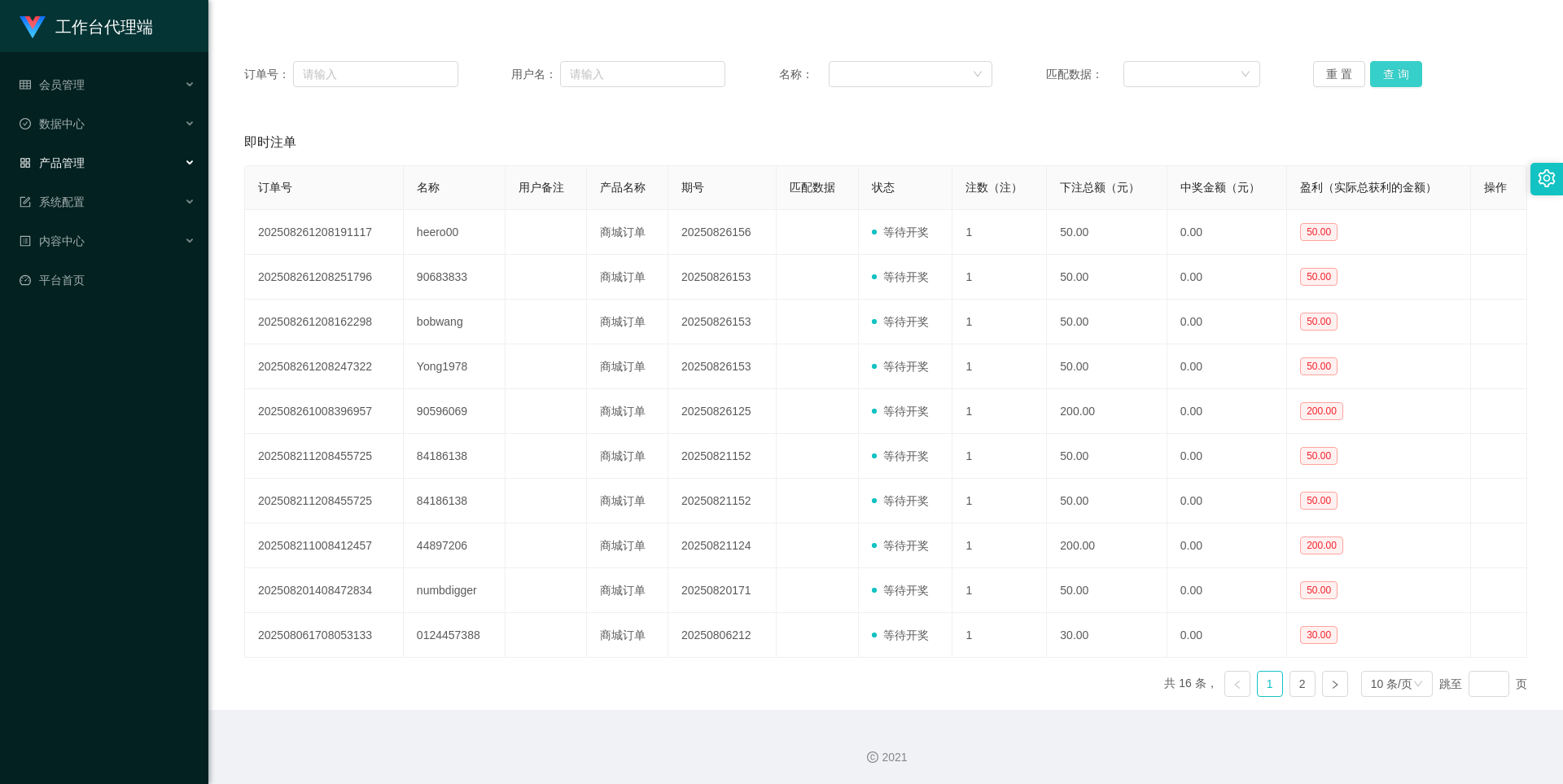
click at [1187, 68] on button "查 询" at bounding box center [1396, 74] width 52 height 26
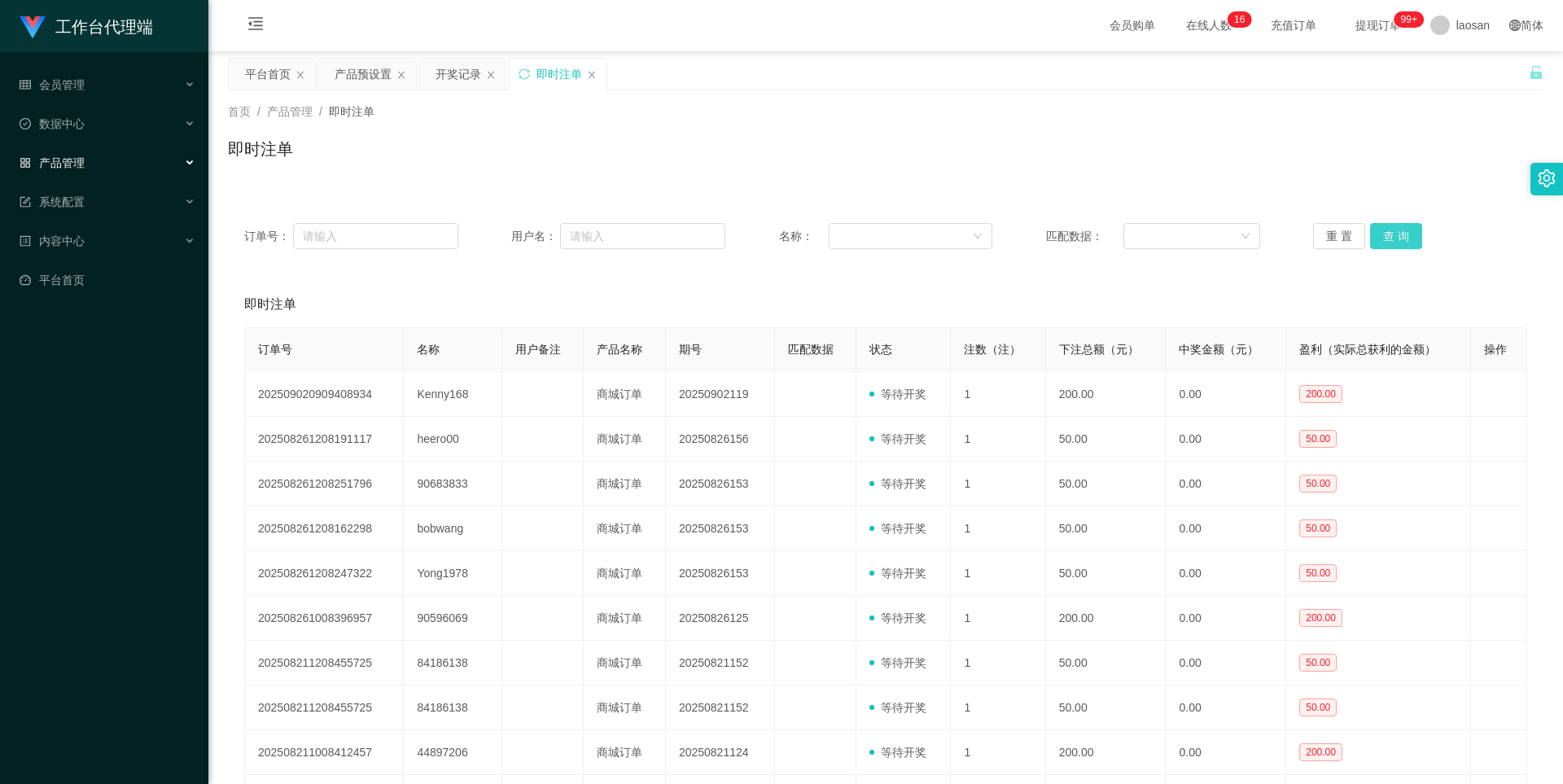
scroll to position [0, 0]
click at [1187, 235] on button "查 询" at bounding box center [1396, 236] width 52 height 26
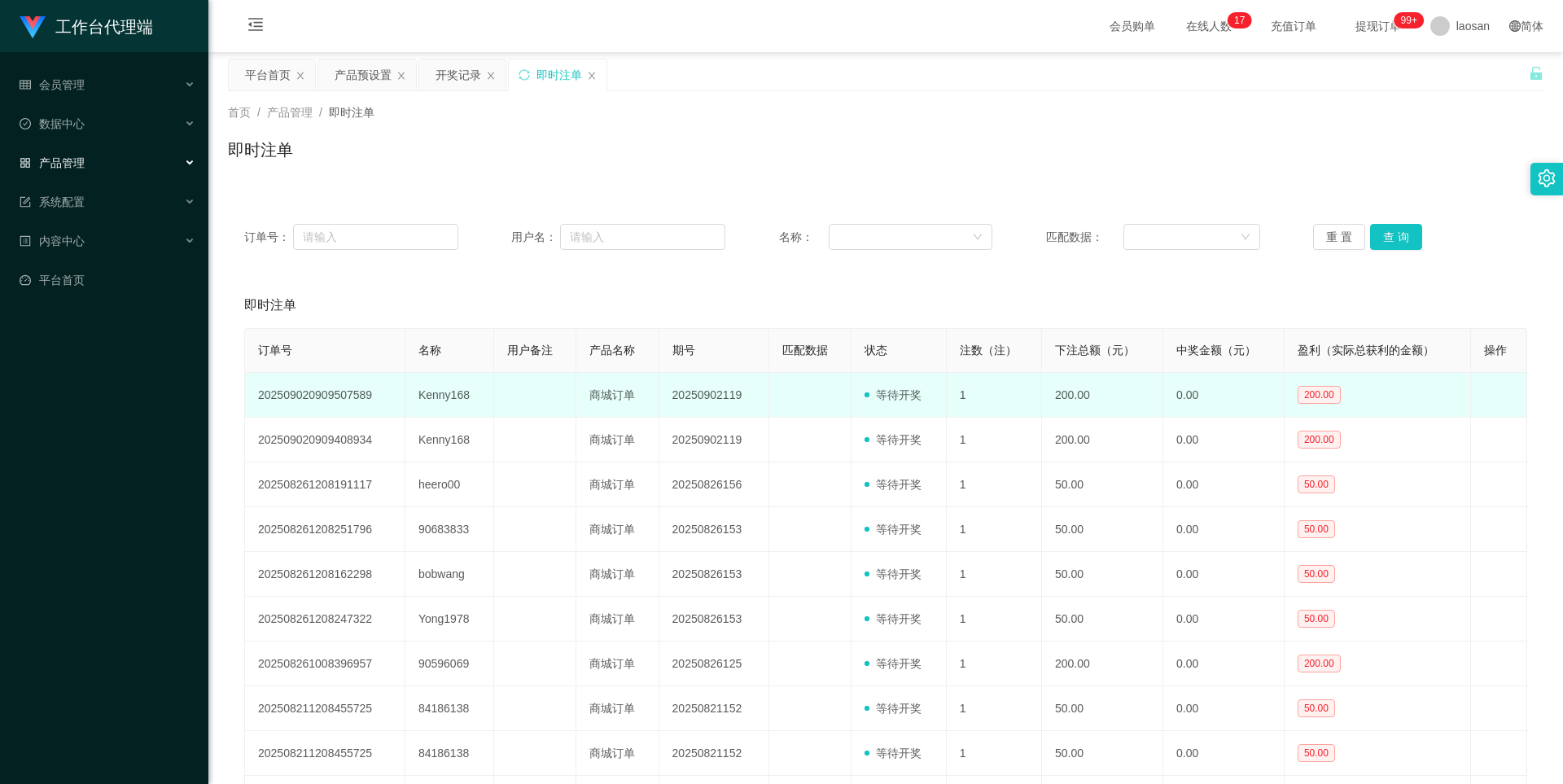
click at [434, 397] on td "Kenny168" at bounding box center [450, 395] width 89 height 45
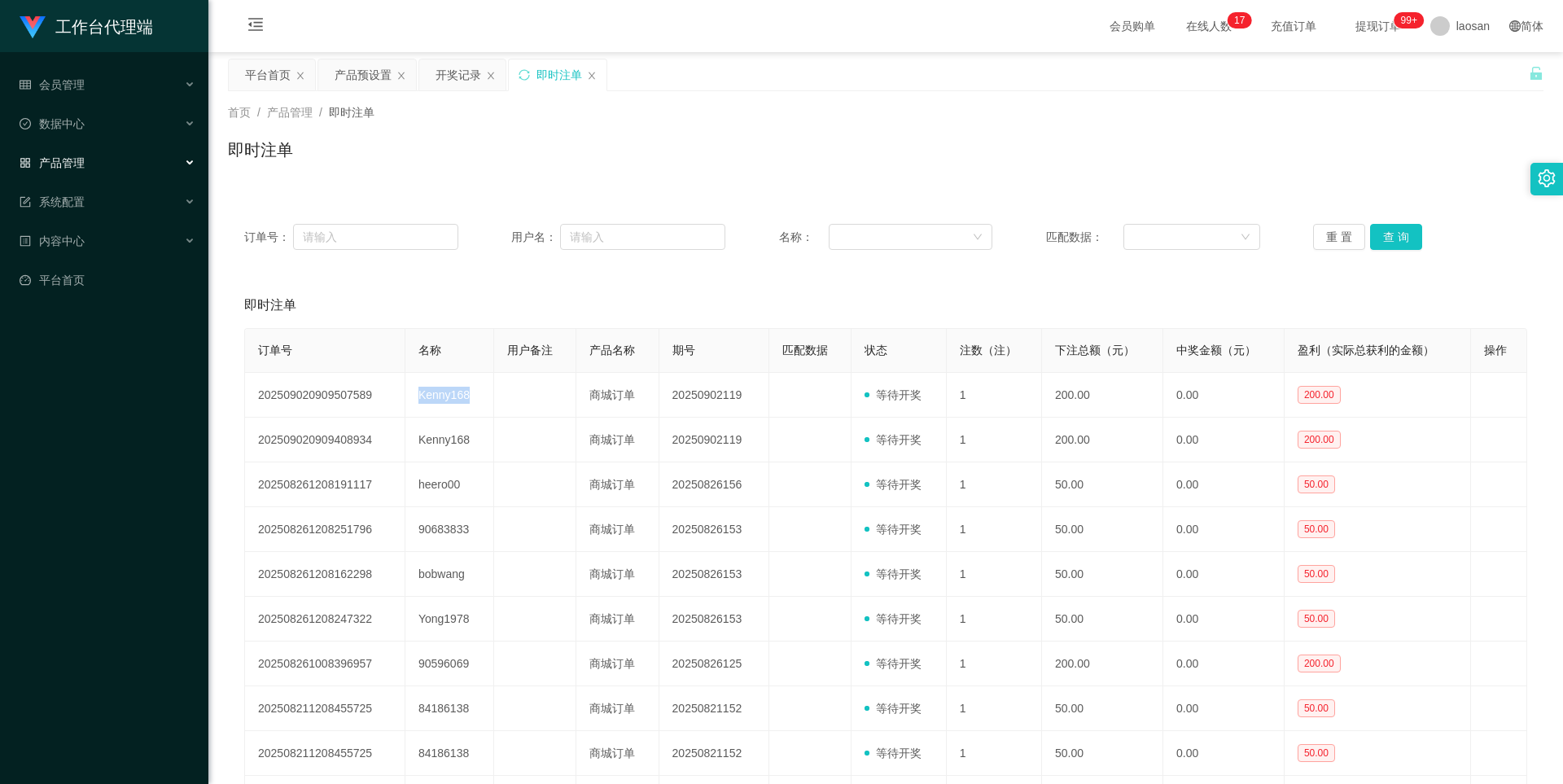
copy td "Kenny168"
click at [121, 241] on div "内容中心" at bounding box center [104, 241] width 208 height 33
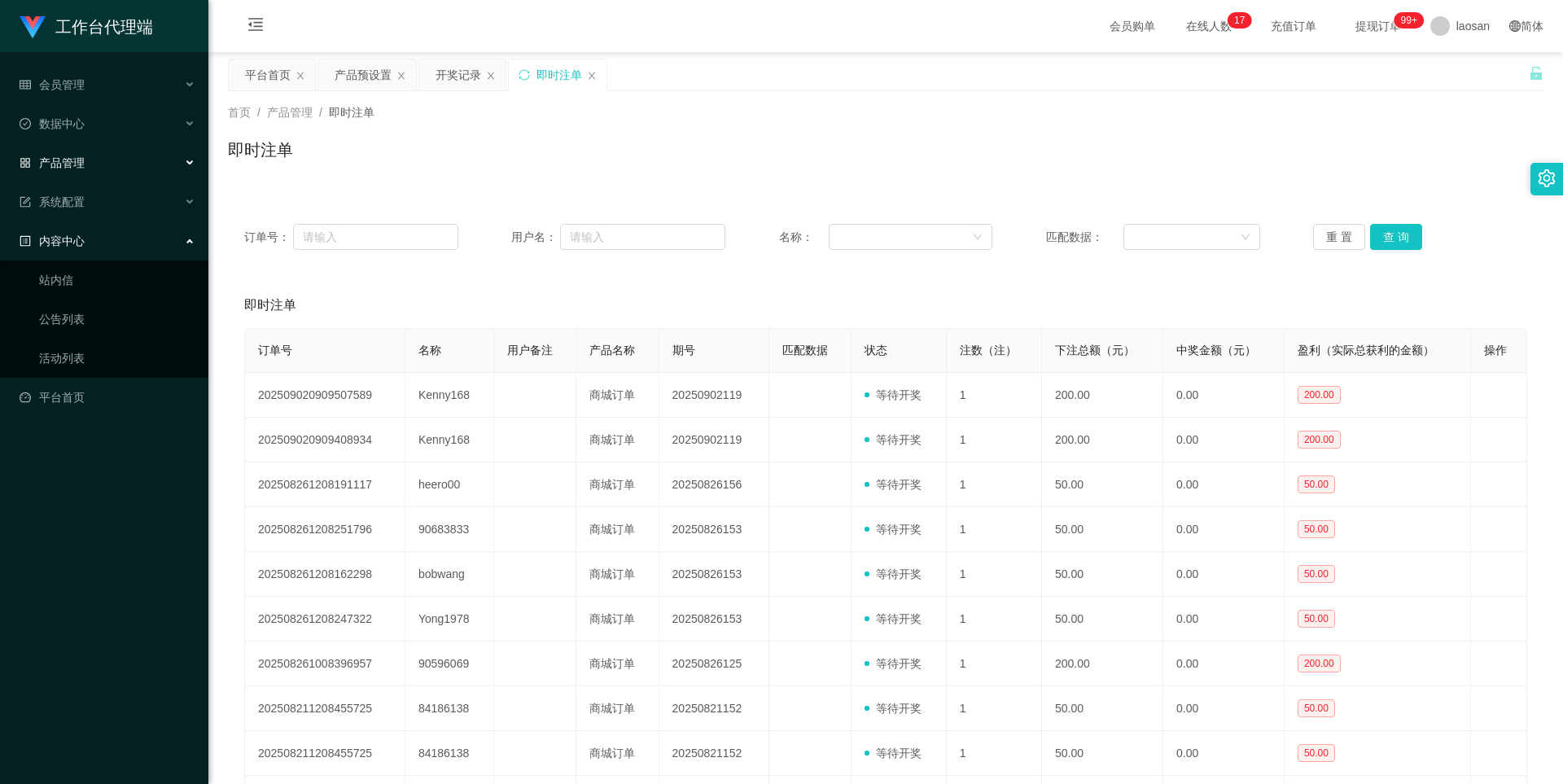
click at [141, 239] on div "内容中心" at bounding box center [104, 241] width 208 height 33
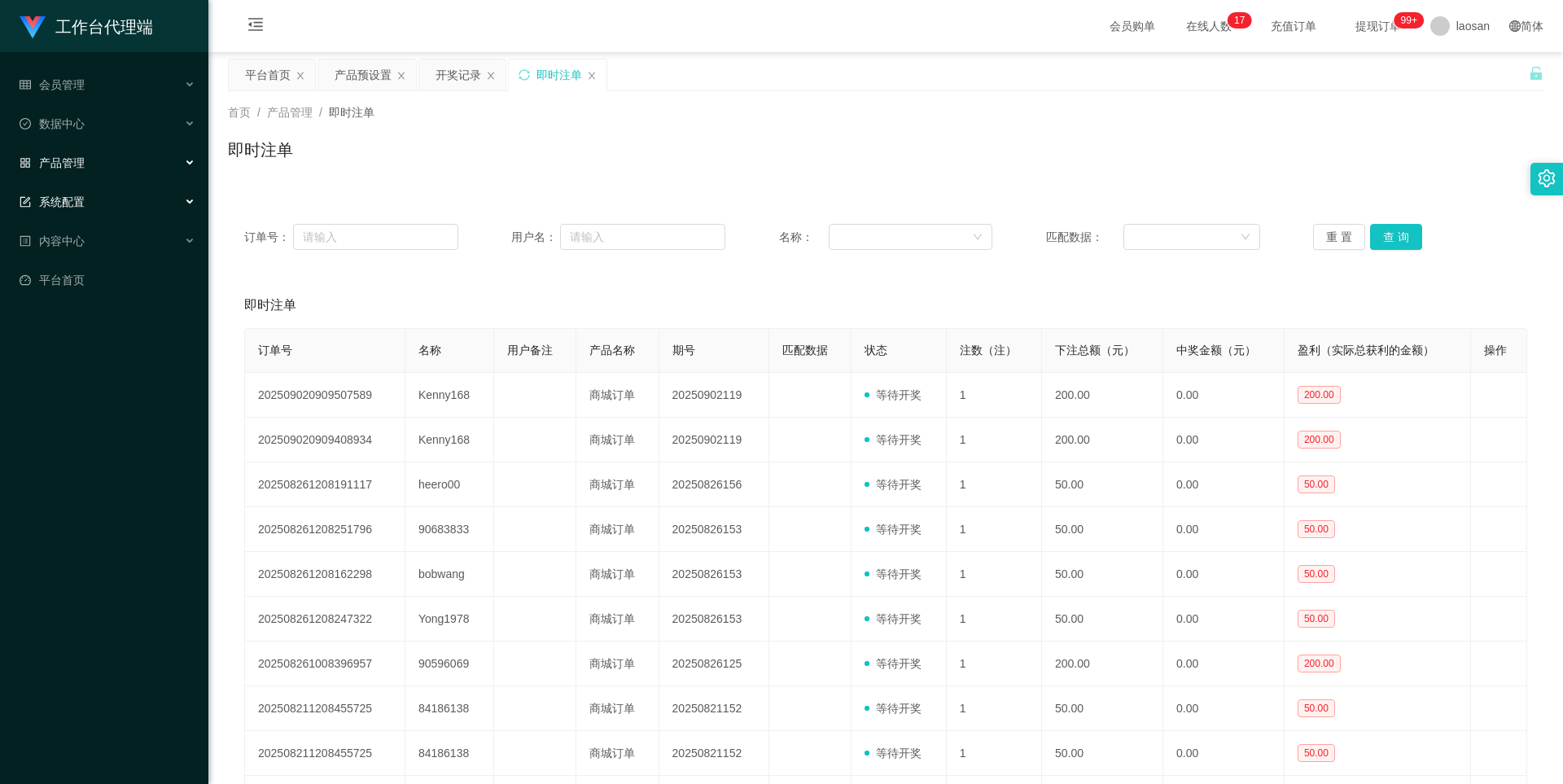
click at [143, 200] on div "系统配置" at bounding box center [104, 202] width 208 height 33
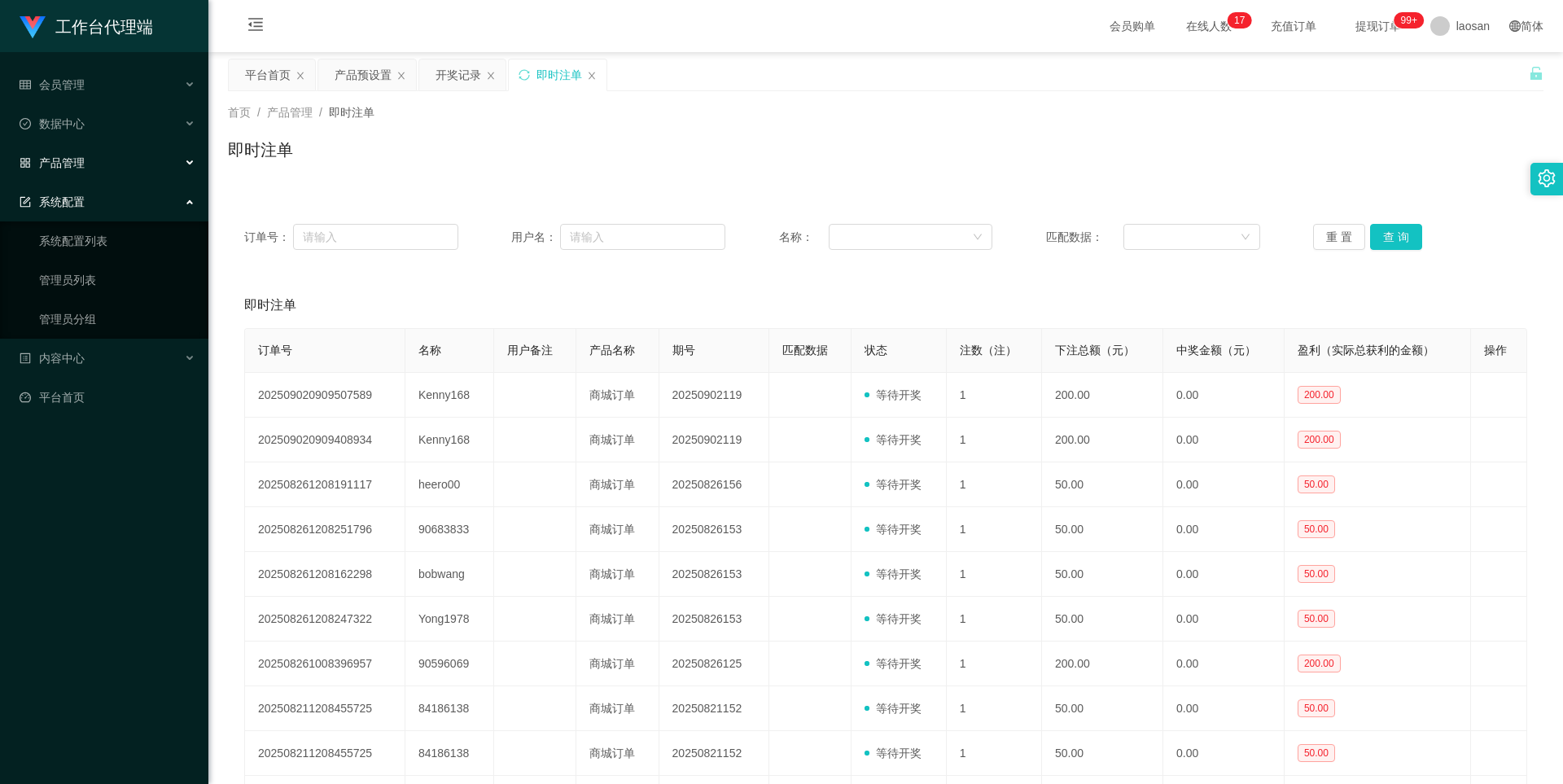
click at [143, 200] on div "系统配置" at bounding box center [104, 202] width 208 height 33
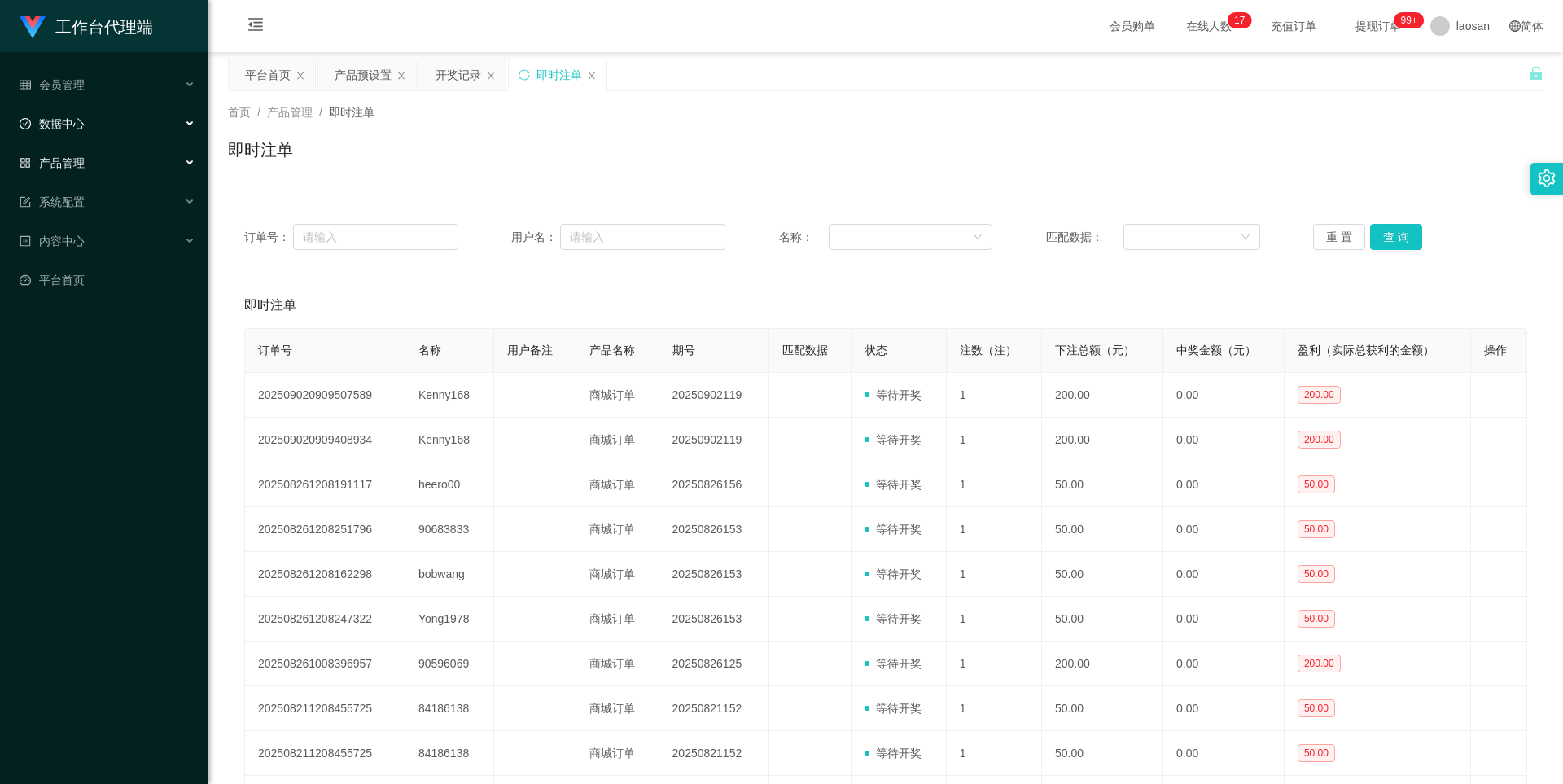
click at [127, 122] on div "数据中心" at bounding box center [104, 123] width 208 height 33
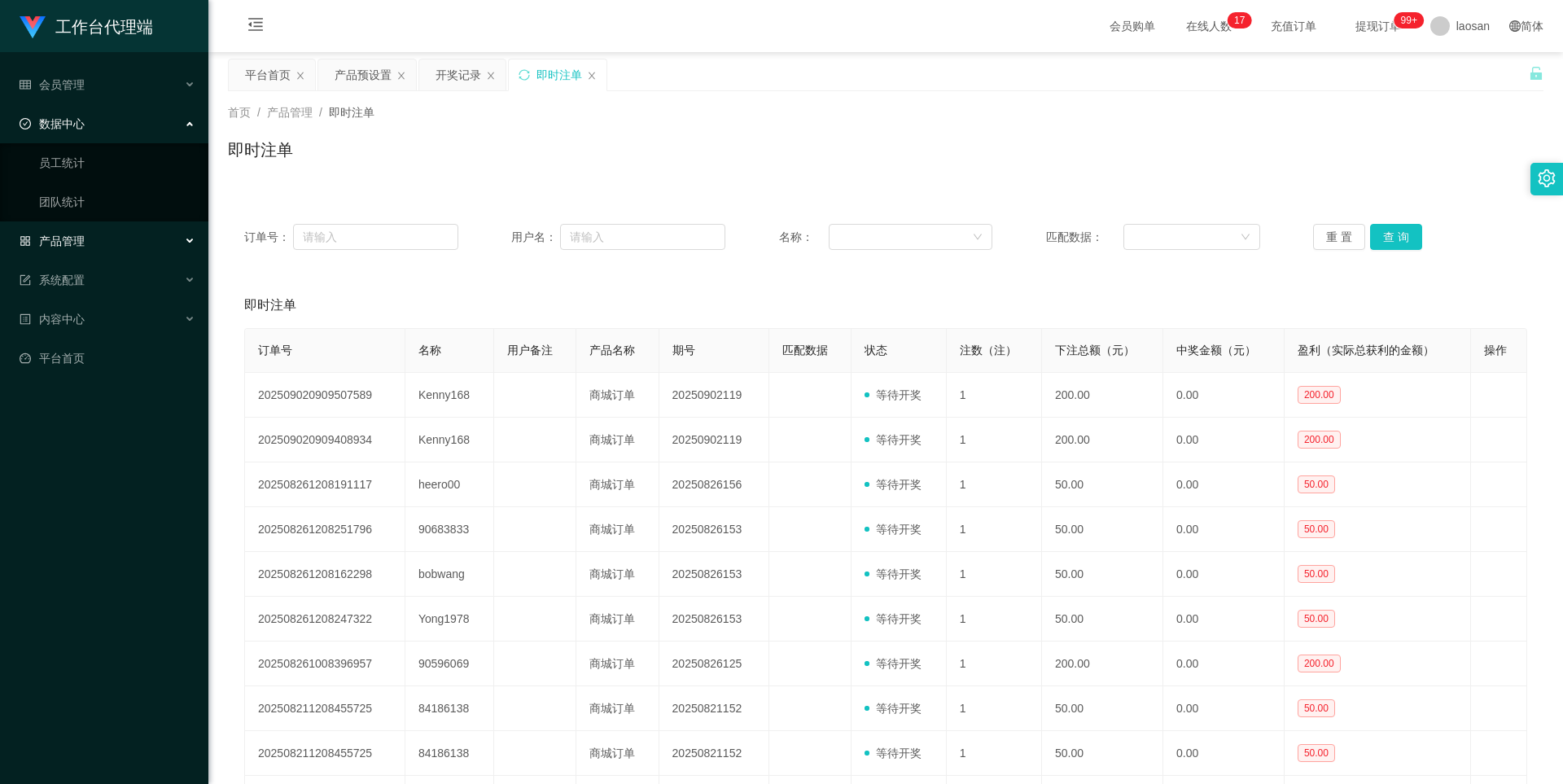
click at [132, 120] on div "数据中心" at bounding box center [104, 123] width 208 height 33
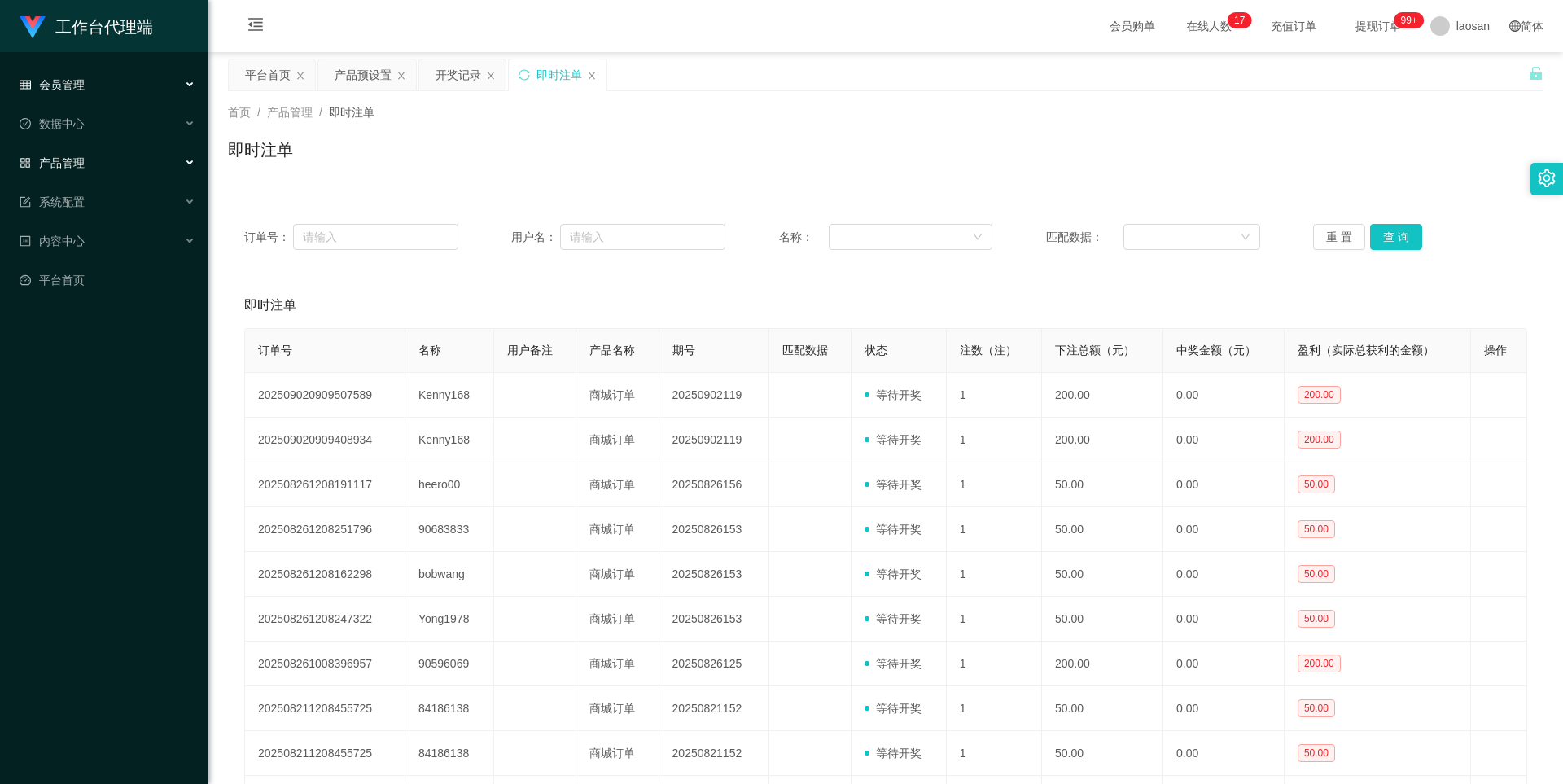
click at [131, 74] on div "会员管理" at bounding box center [104, 85] width 208 height 33
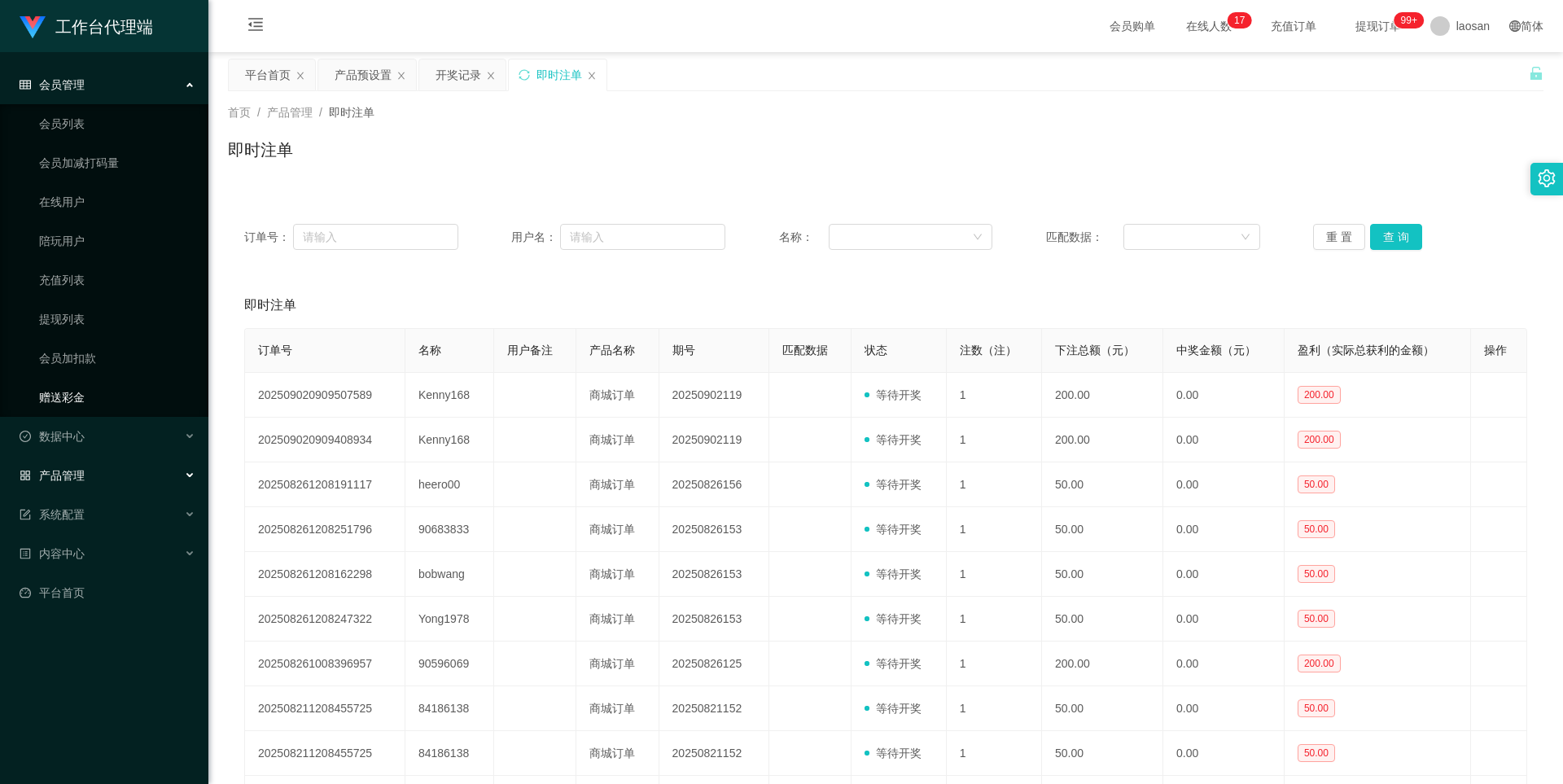
click at [79, 395] on link "赠送彩金" at bounding box center [117, 398] width 156 height 33
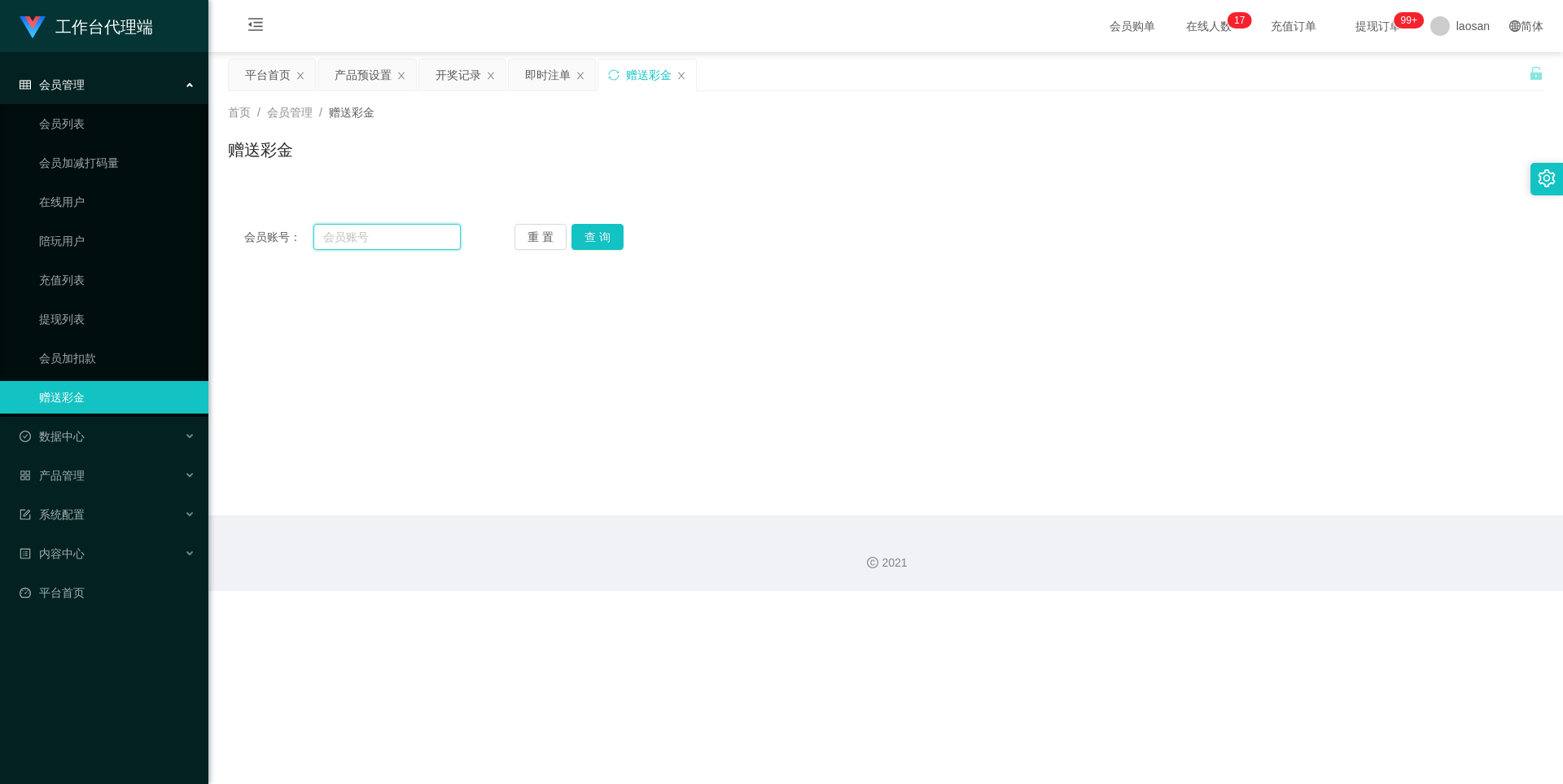
click at [362, 244] on input "text" at bounding box center [387, 236] width 147 height 26
paste input "Kenny168"
type input "Kenny168"
click at [608, 230] on button "查 询" at bounding box center [597, 236] width 52 height 26
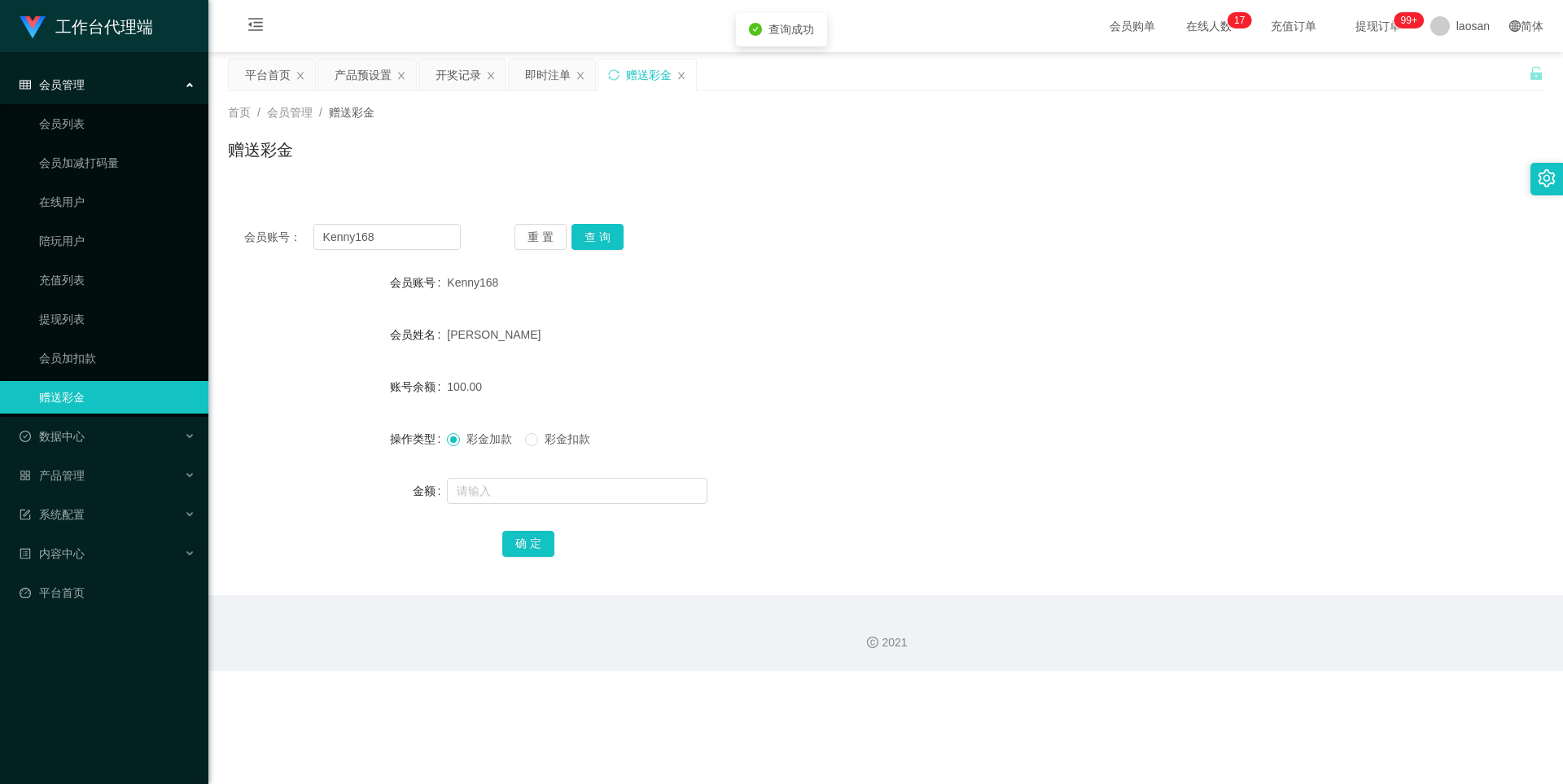
click at [611, 223] on div "会员账号： Kenny168 重 置 查 询 会员账号 Kenny168 会员姓名 [PERSON_NAME] 账号余额 100.00 操作类型 彩金加款 彩…" at bounding box center [885, 401] width 1315 height 387
click at [608, 233] on button "查 询" at bounding box center [597, 236] width 52 height 26
click at [608, 233] on button "查 询" at bounding box center [607, 236] width 70 height 26
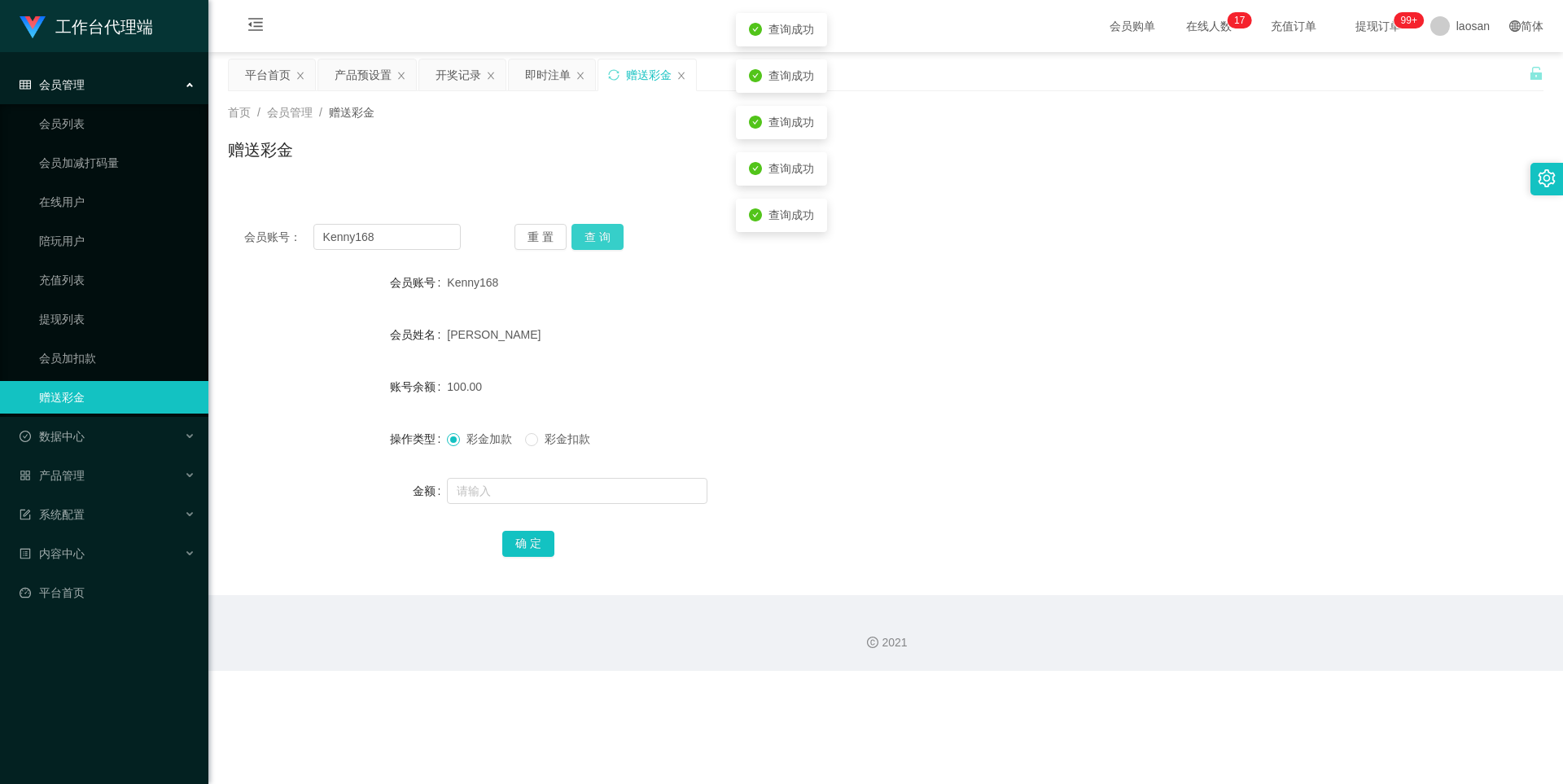
click at [608, 233] on button "查 询" at bounding box center [597, 236] width 52 height 26
click at [608, 233] on button "查 询" at bounding box center [607, 236] width 70 height 26
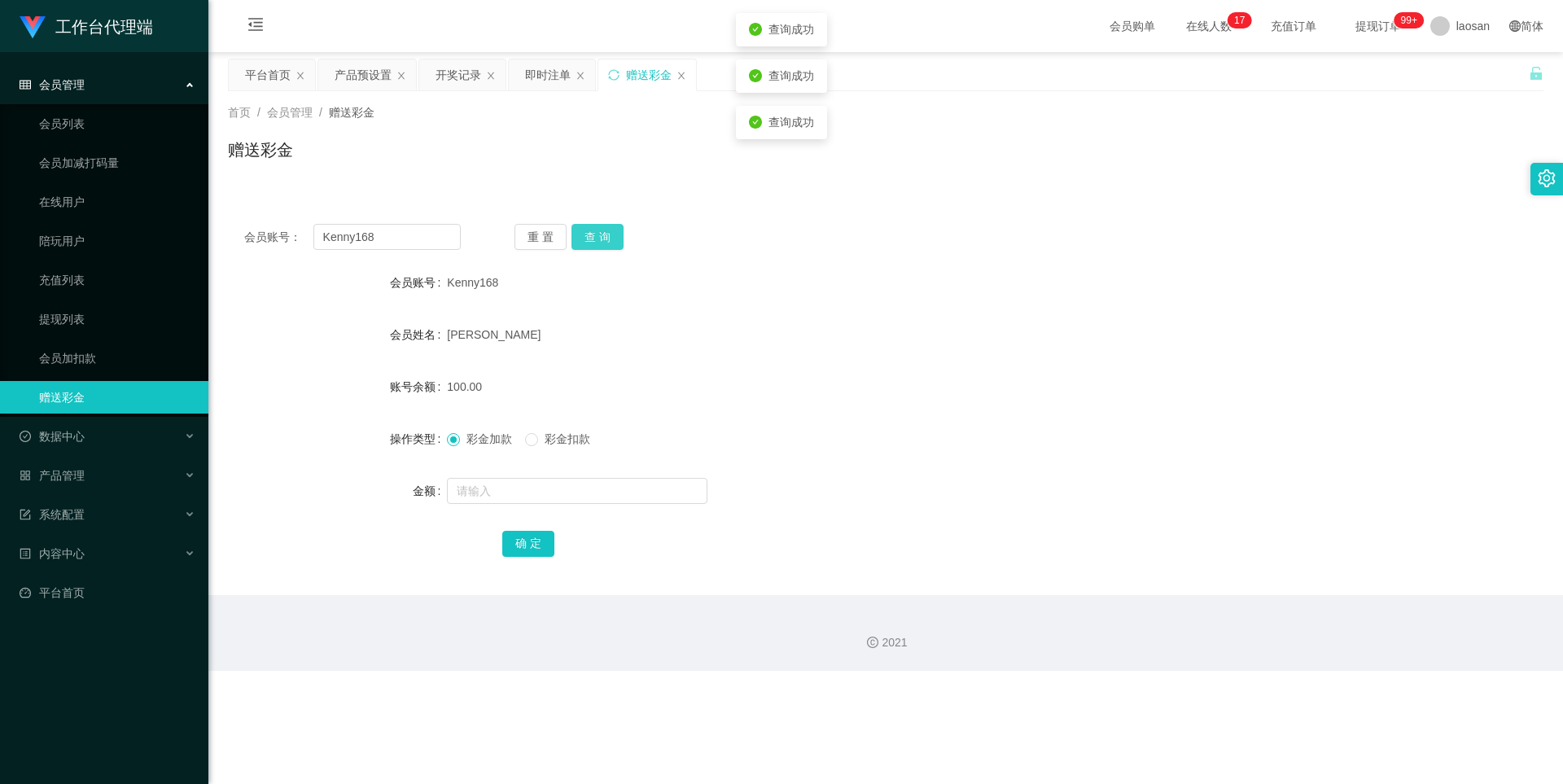
click at [608, 233] on button "查 询" at bounding box center [597, 236] width 52 height 26
click at [608, 233] on button "查 询" at bounding box center [607, 236] width 70 height 26
click at [608, 233] on button "查 询" at bounding box center [597, 236] width 52 height 26
click at [608, 233] on button "查 询" at bounding box center [607, 236] width 70 height 26
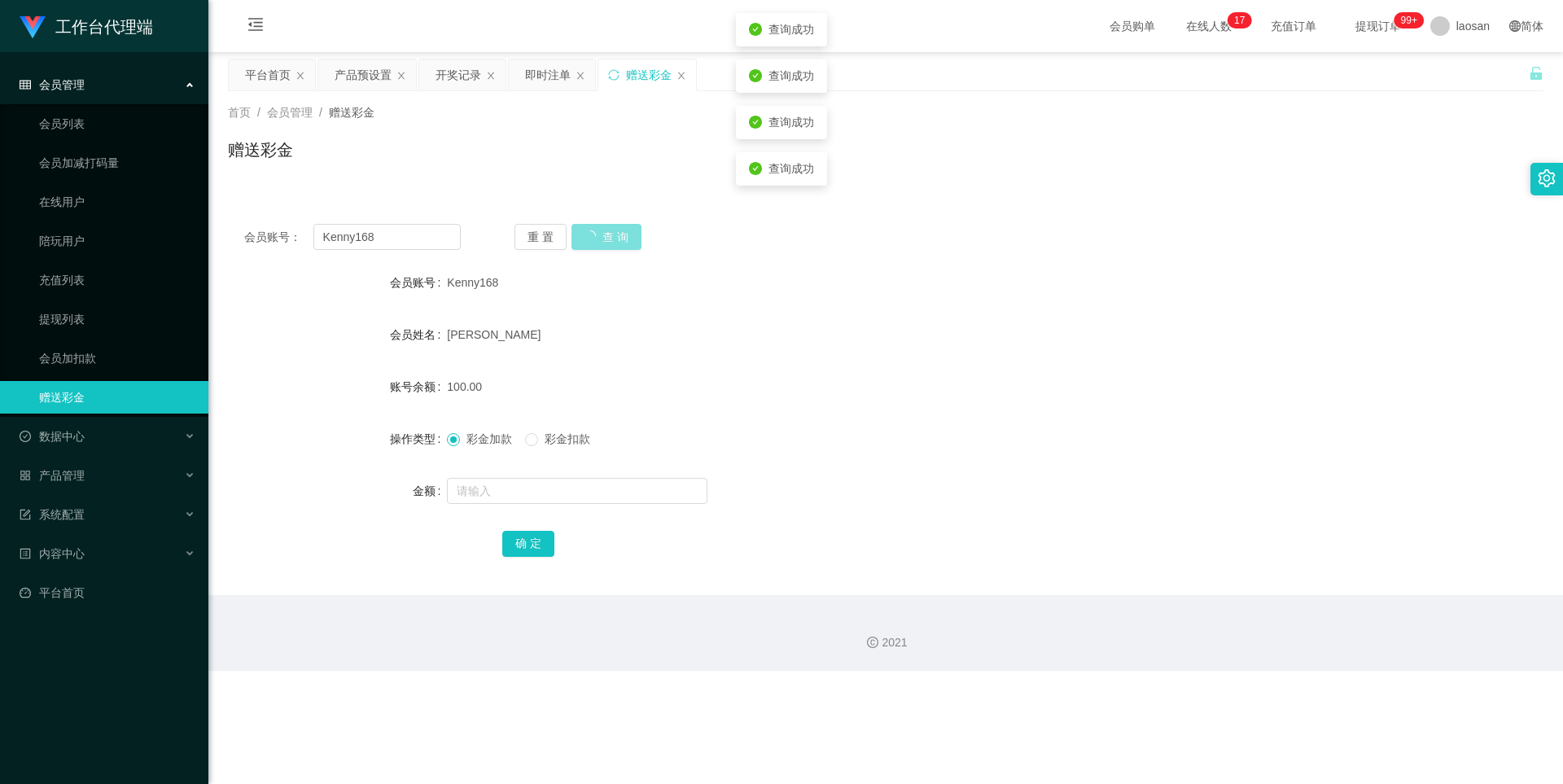
click at [608, 233] on button "查 询" at bounding box center [607, 236] width 70 height 26
click at [608, 233] on button "查 询" at bounding box center [597, 236] width 52 height 26
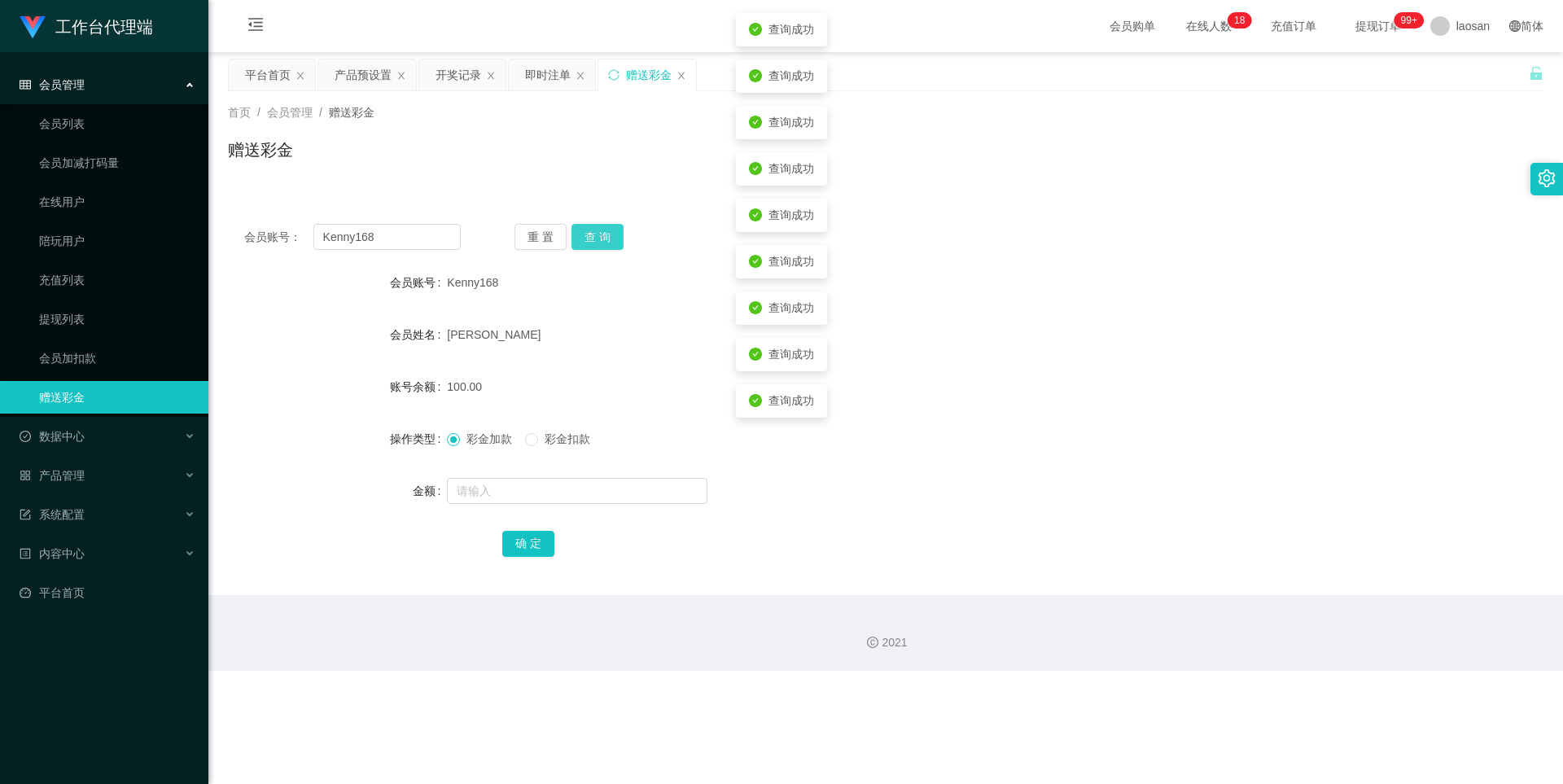
click at [608, 233] on button "查 询" at bounding box center [597, 236] width 52 height 26
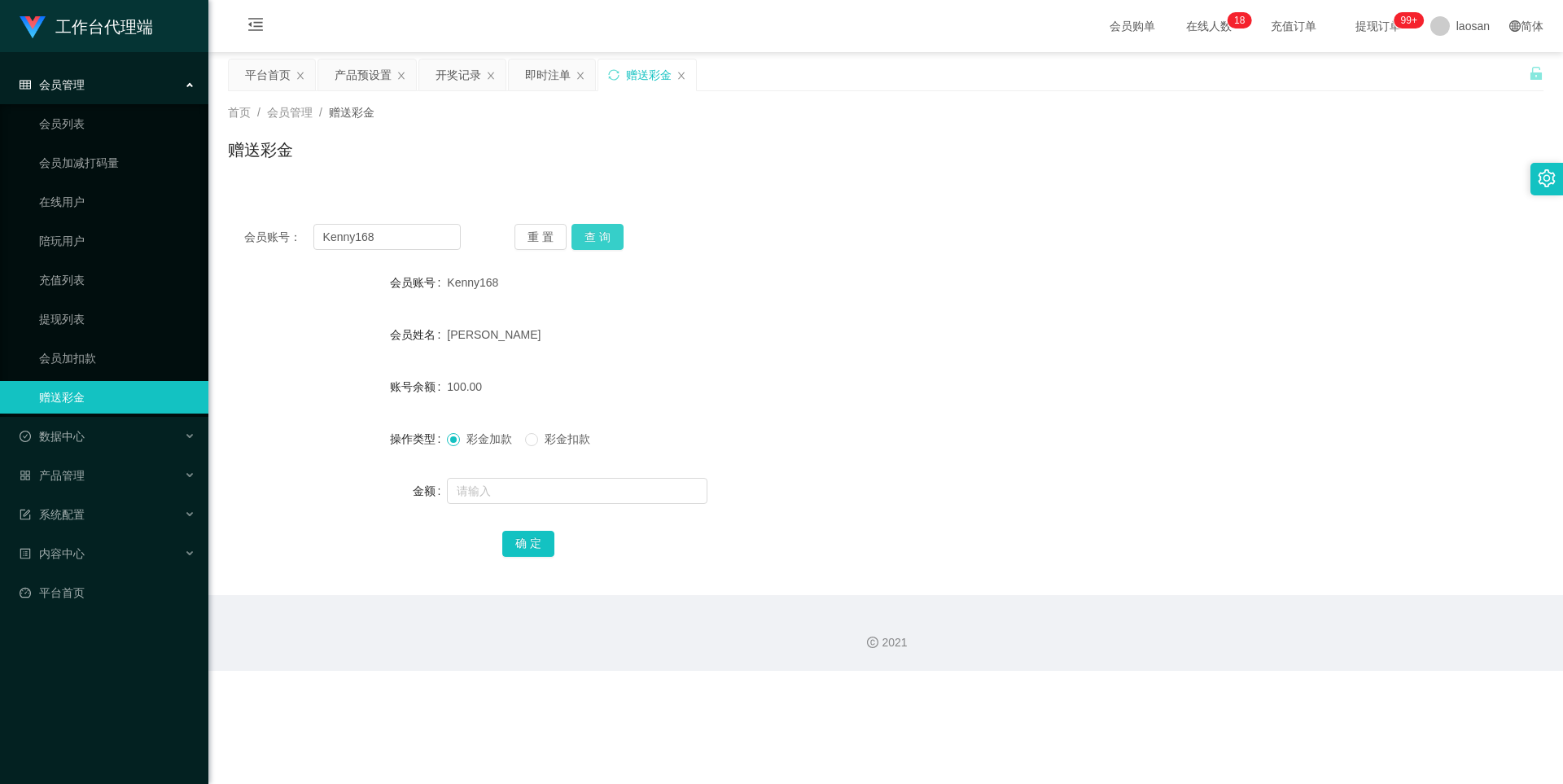
click at [614, 230] on button "查 询" at bounding box center [597, 236] width 52 height 26
click at [614, 230] on button "查 询" at bounding box center [607, 236] width 70 height 26
click at [453, 386] on span "100.00" at bounding box center [464, 386] width 35 height 13
drag, startPoint x: 453, startPoint y: 386, endPoint x: 499, endPoint y: 383, distance: 46.1
click at [453, 386] on span "100.00" at bounding box center [464, 386] width 35 height 13
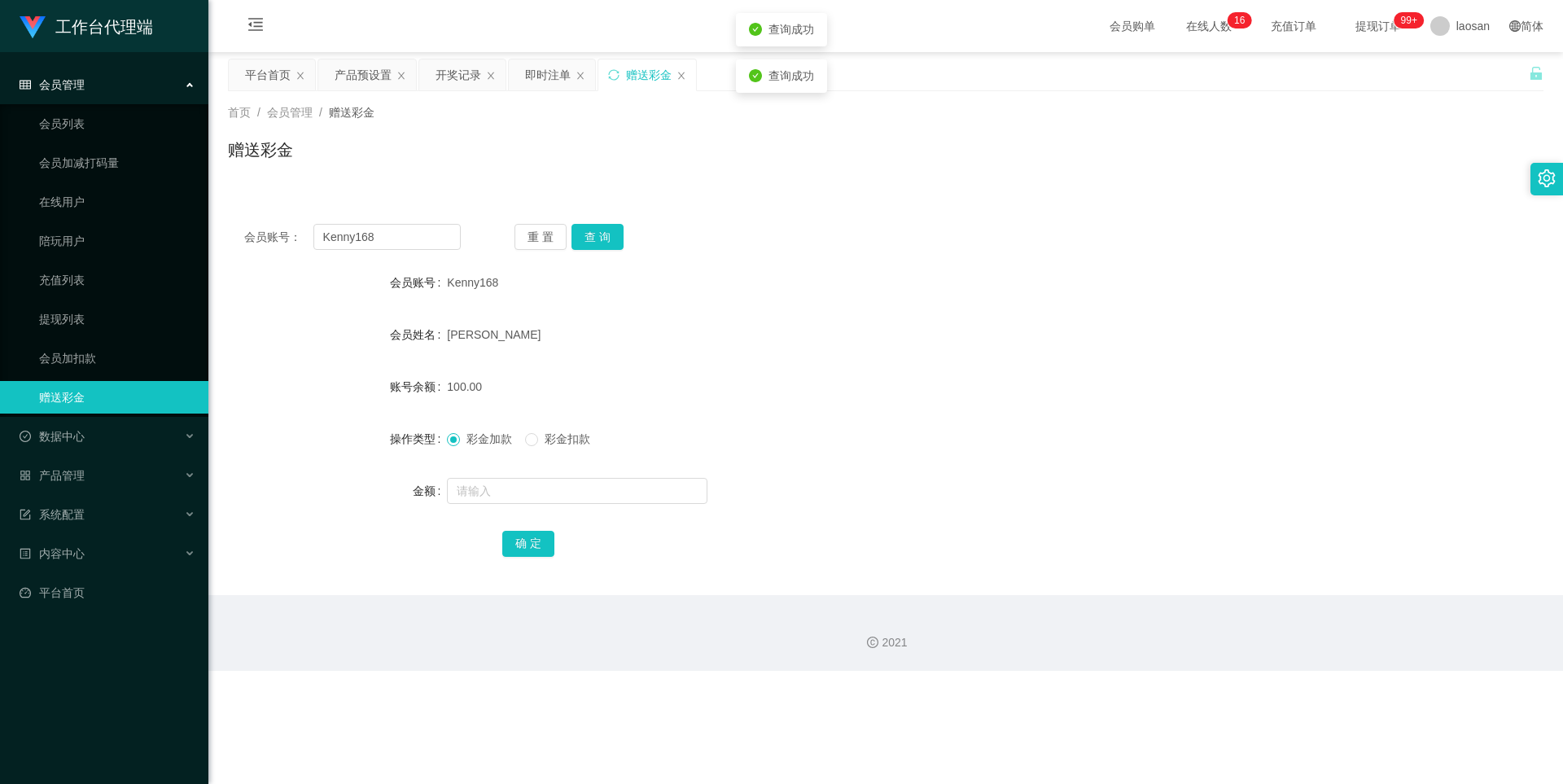
click at [749, 338] on div "[PERSON_NAME]" at bounding box center [830, 334] width 768 height 33
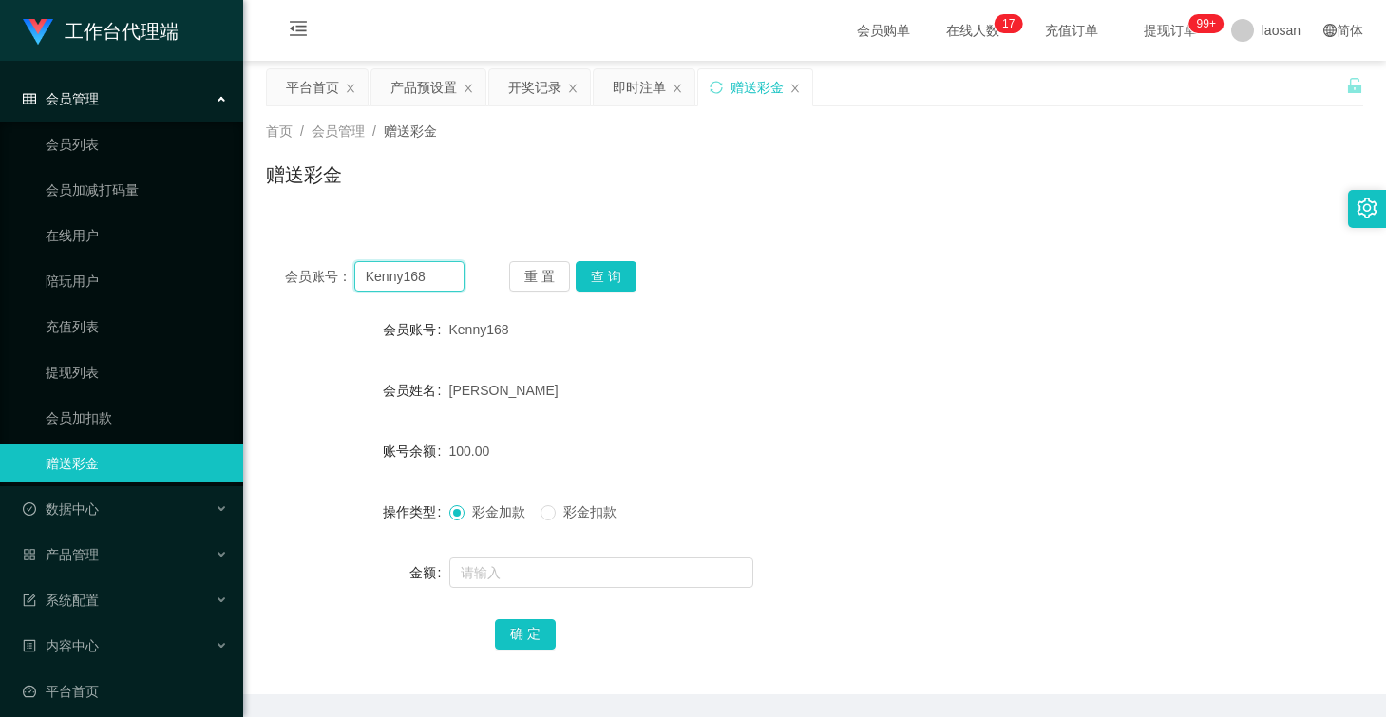
click at [425, 278] on input "Kenny168" at bounding box center [409, 276] width 110 height 30
drag, startPoint x: 92, startPoint y: 508, endPoint x: 104, endPoint y: 508, distance: 11.4
click at [94, 508] on span "数据中心" at bounding box center [61, 509] width 76 height 15
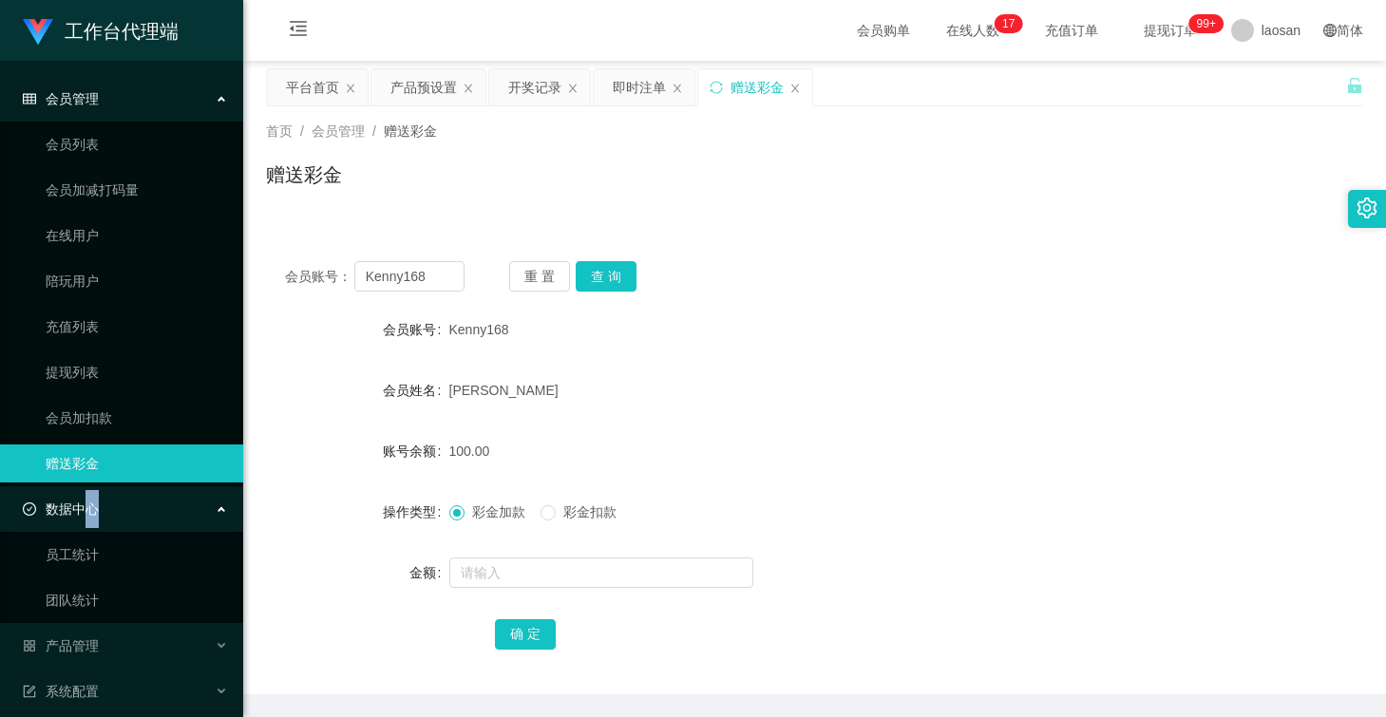
click at [181, 518] on div "数据中心" at bounding box center [121, 509] width 243 height 38
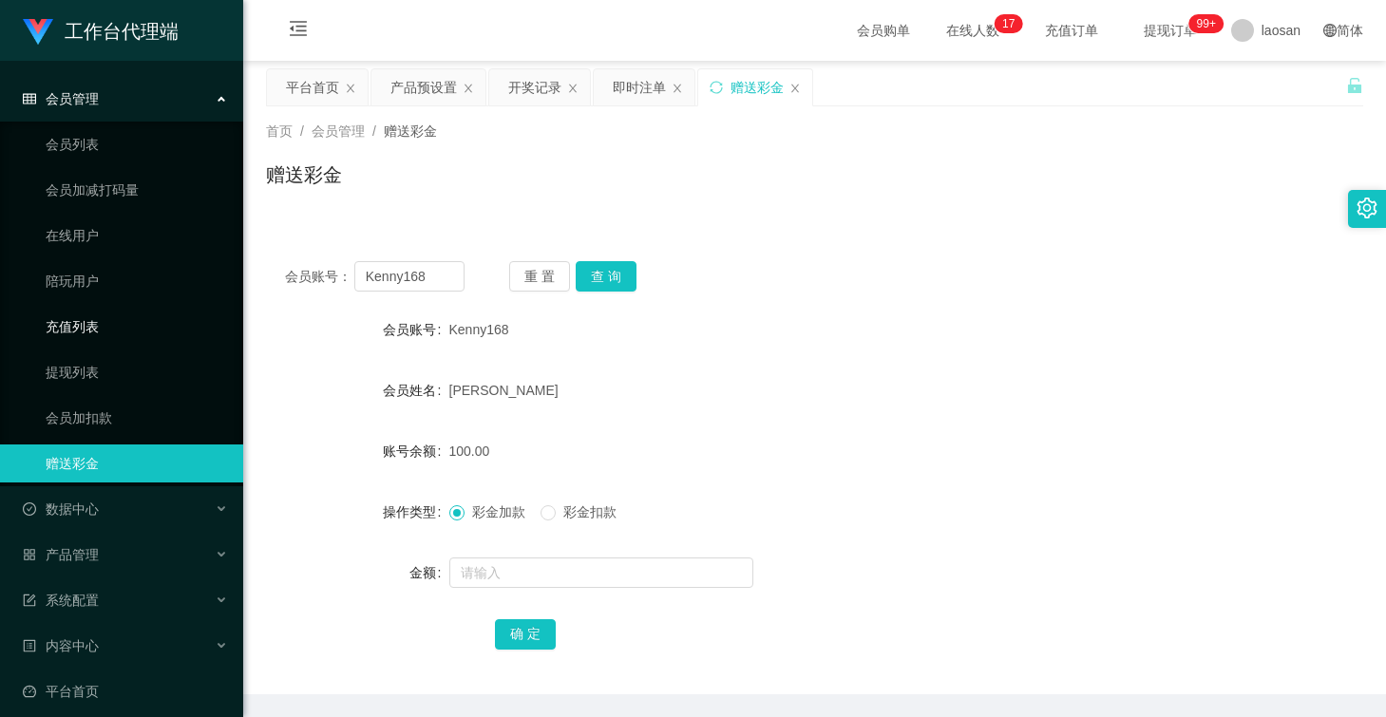
click at [86, 329] on link "充值列表" at bounding box center [137, 327] width 182 height 38
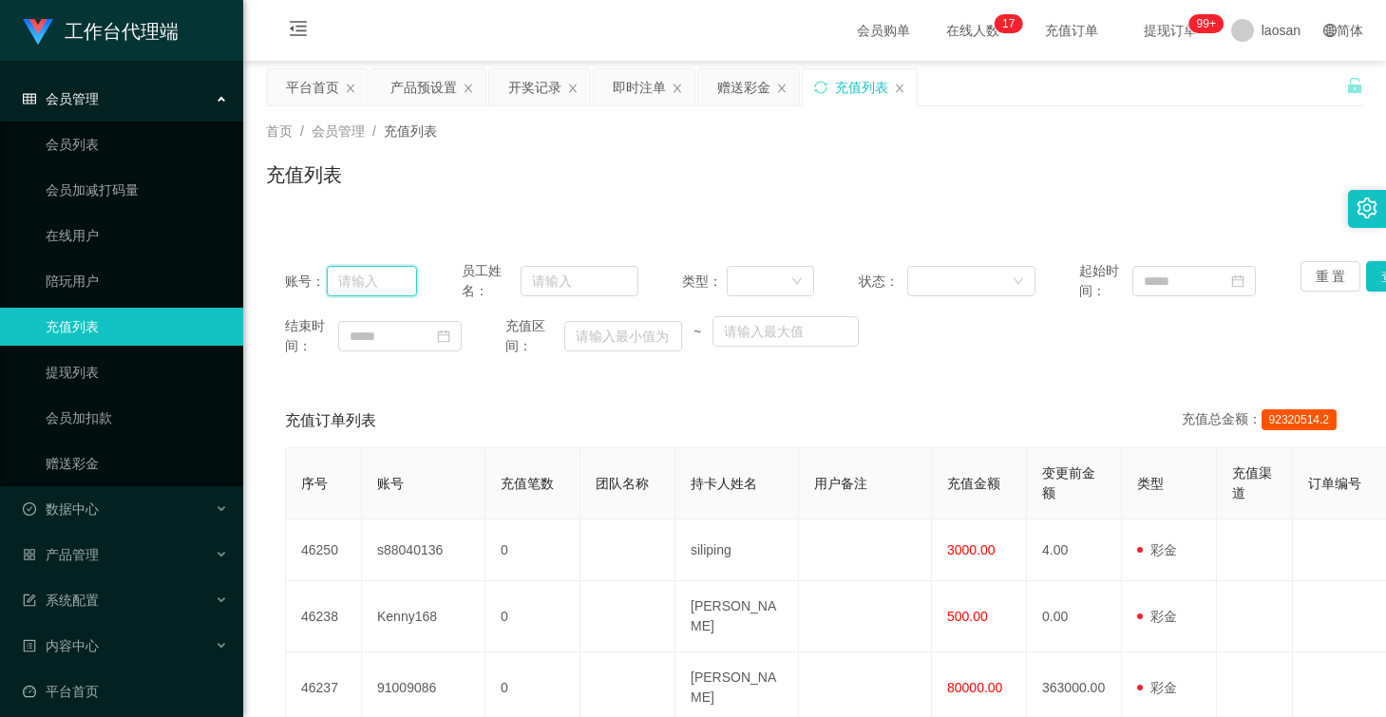
click at [362, 285] on input "text" at bounding box center [372, 281] width 91 height 30
paste input "Kenny168"
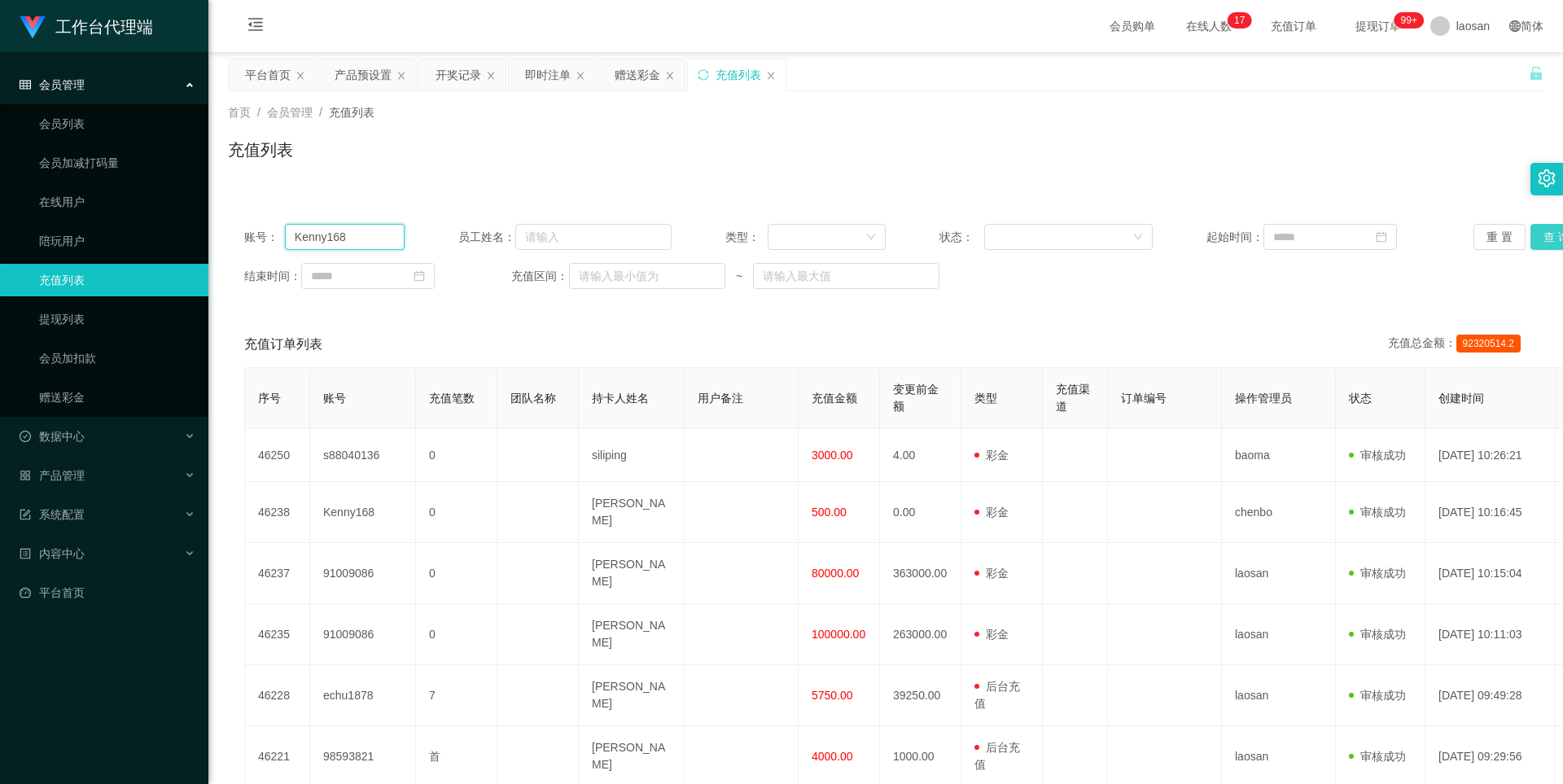
type input "Kenny168"
click at [1187, 239] on button "查 询" at bounding box center [1556, 236] width 52 height 26
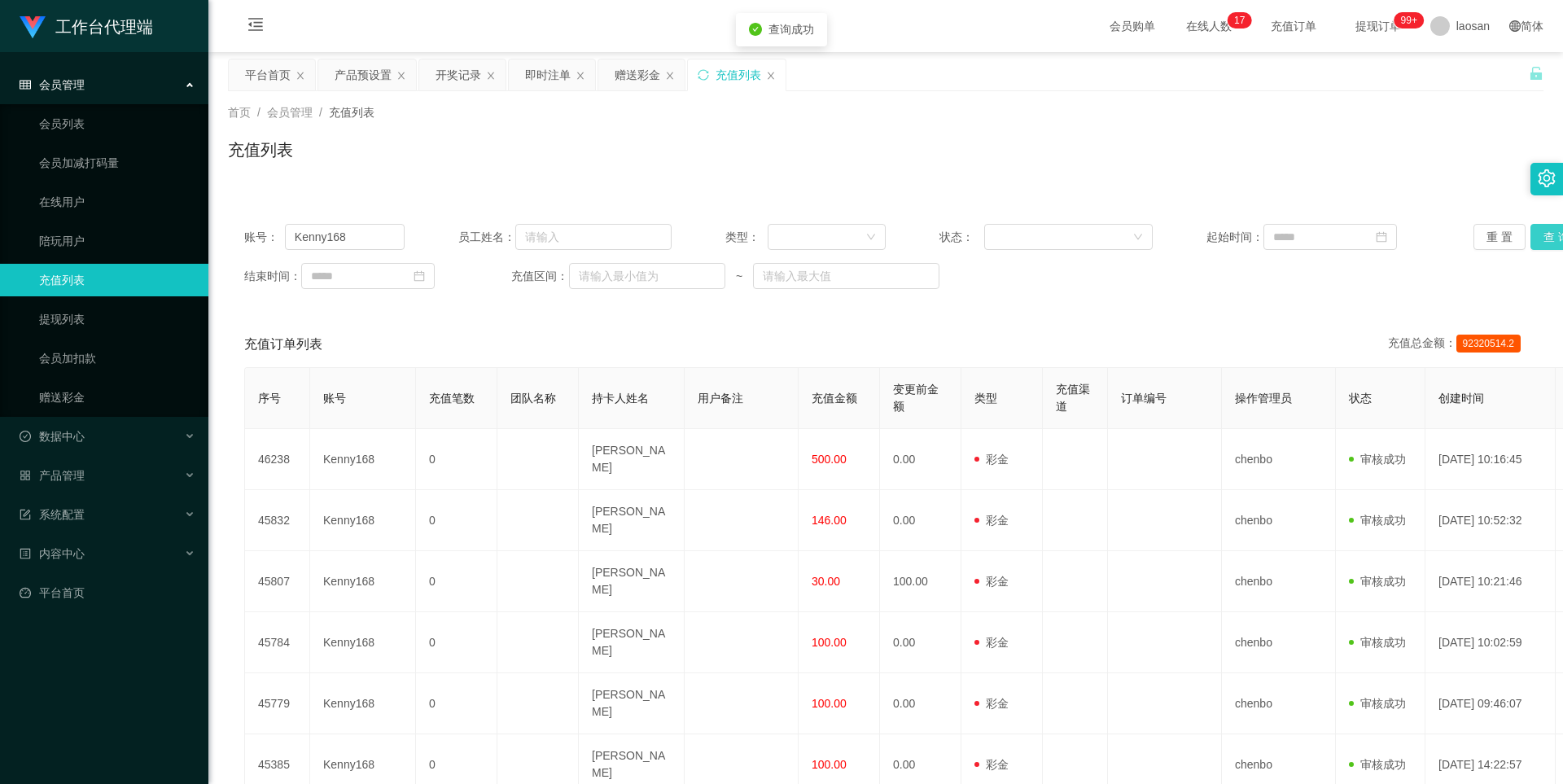
click at [1187, 228] on button "查 询" at bounding box center [1556, 236] width 52 height 26
click at [1187, 228] on button "查 询" at bounding box center [1566, 236] width 70 height 26
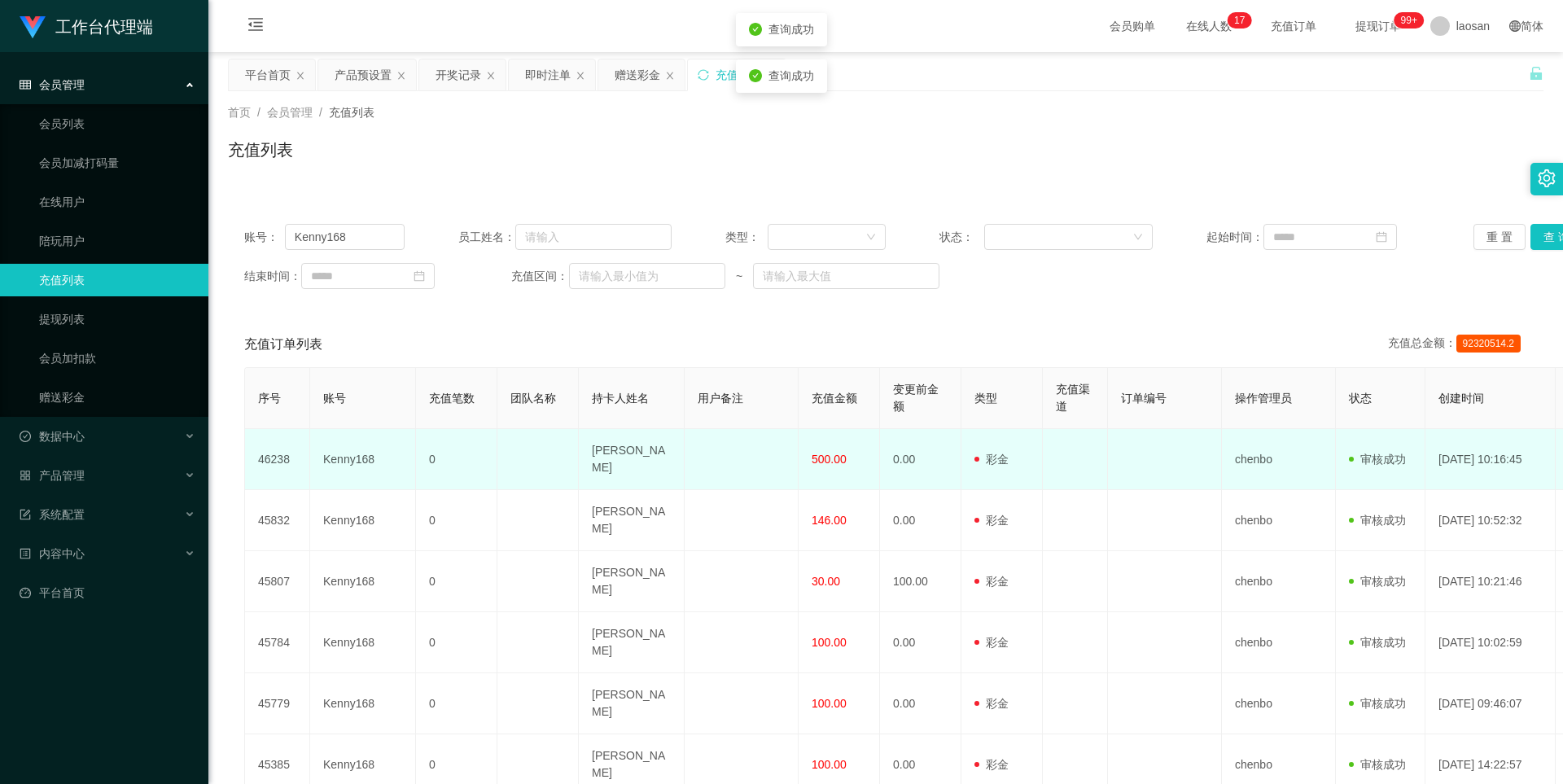
click at [626, 463] on td "[PERSON_NAME]" at bounding box center [631, 459] width 105 height 61
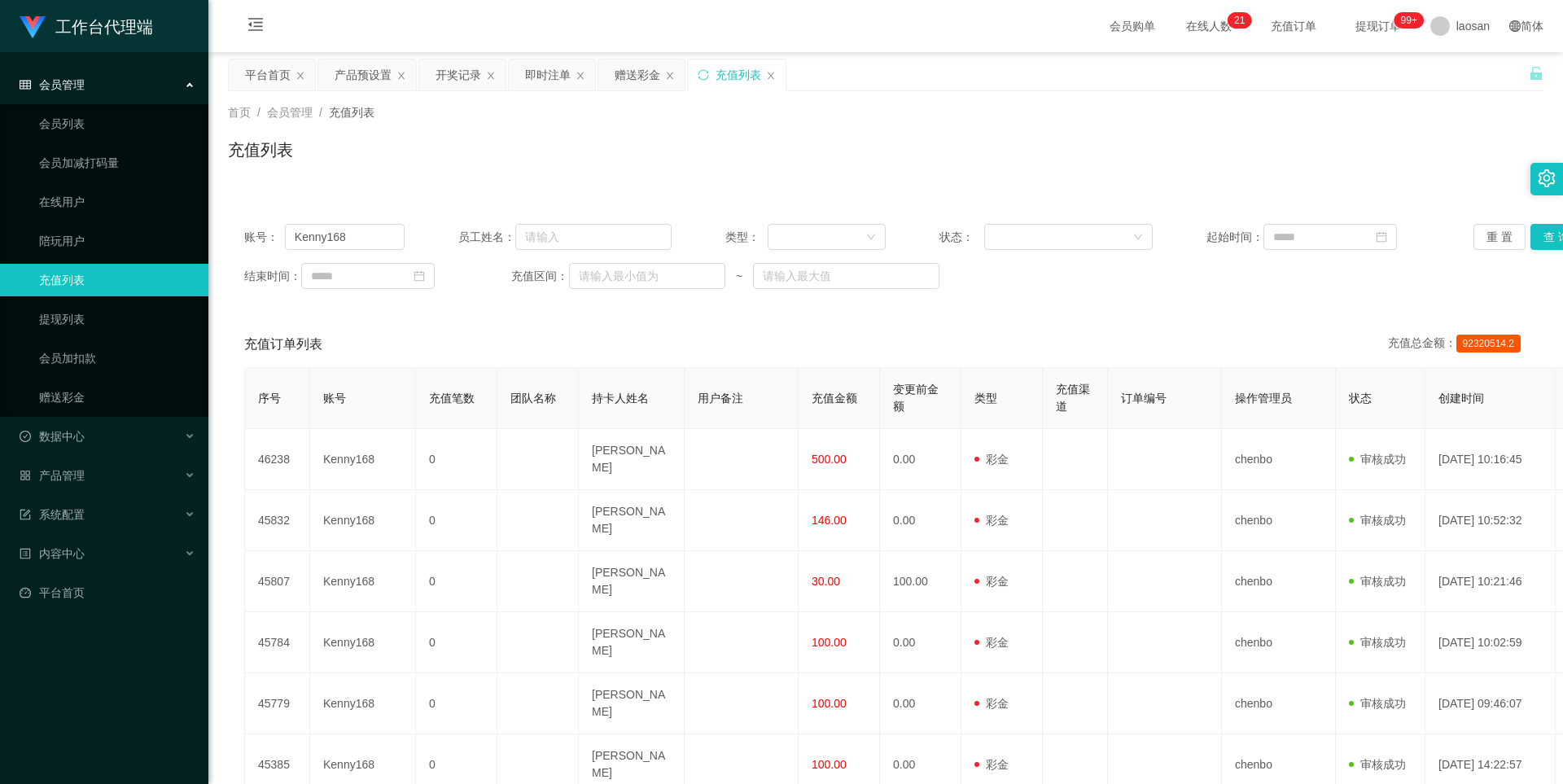
click at [105, 68] on ul "会员管理 会员列表 会员加减打码量 在线用户 陪玩用户 充值列表 提现列表 会员加扣款 赠送彩金 数据中心 员工统计 团队统计 产品管理 注单管理 产品列表 …" at bounding box center [104, 338] width 208 height 573
click at [454, 69] on div "开奖记录" at bounding box center [458, 75] width 45 height 31
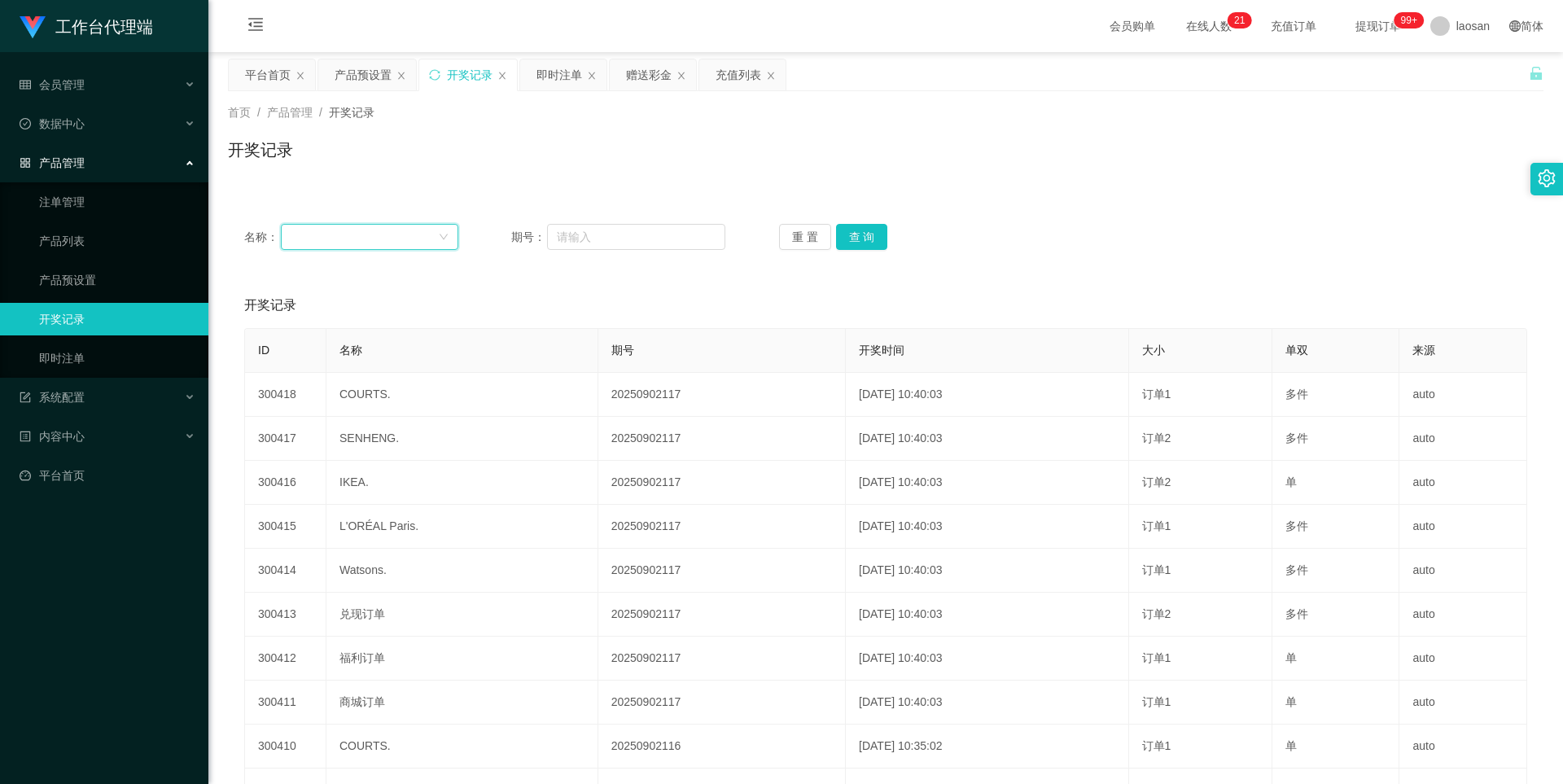
click at [422, 237] on div at bounding box center [364, 236] width 147 height 24
click at [340, 270] on li "商城订单" at bounding box center [368, 269] width 176 height 26
click at [869, 236] on button "查 询" at bounding box center [861, 236] width 52 height 26
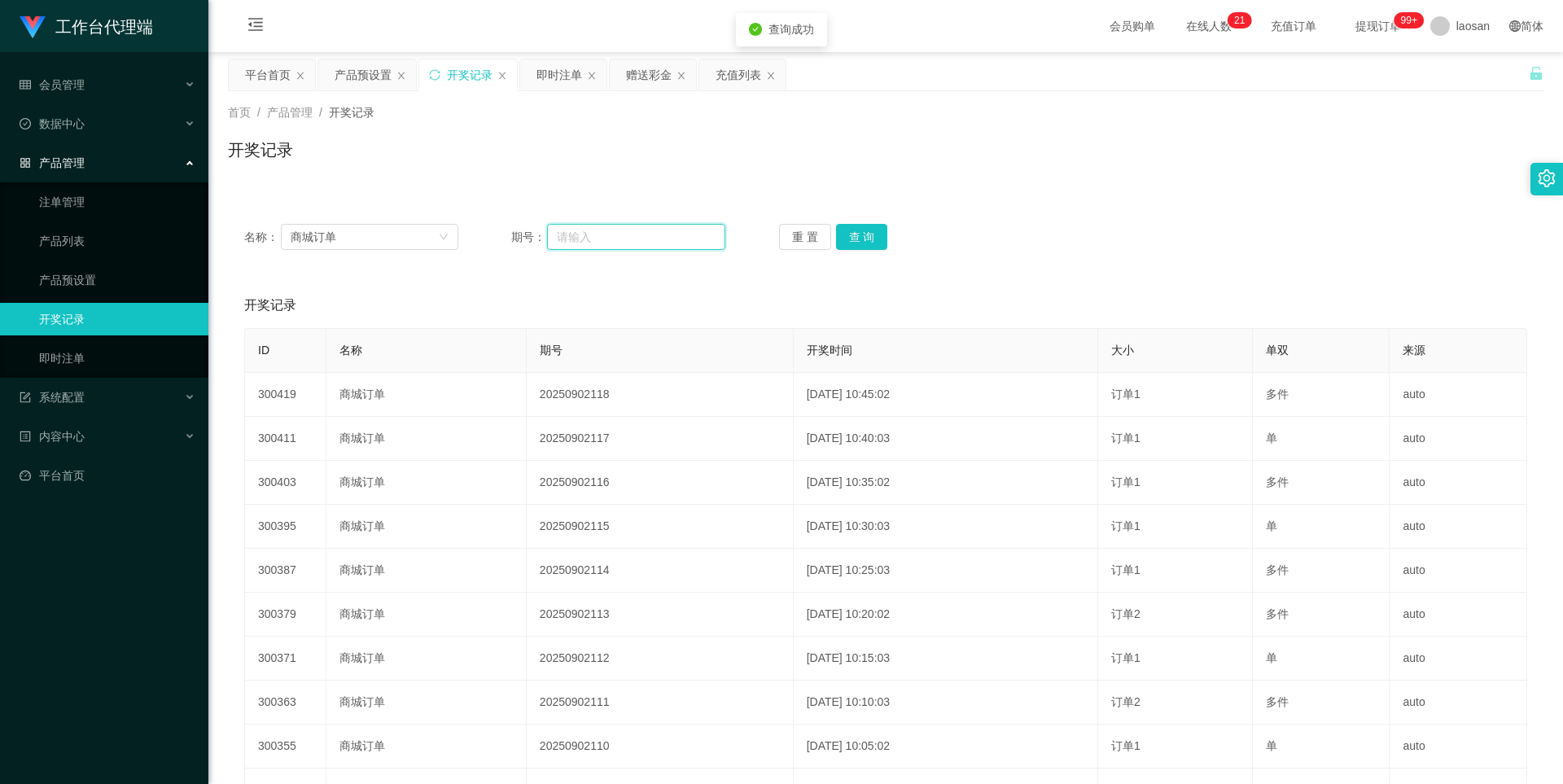
click at [650, 233] on input "text" at bounding box center [636, 236] width 178 height 26
click at [575, 69] on div "即时注单" at bounding box center [559, 75] width 45 height 31
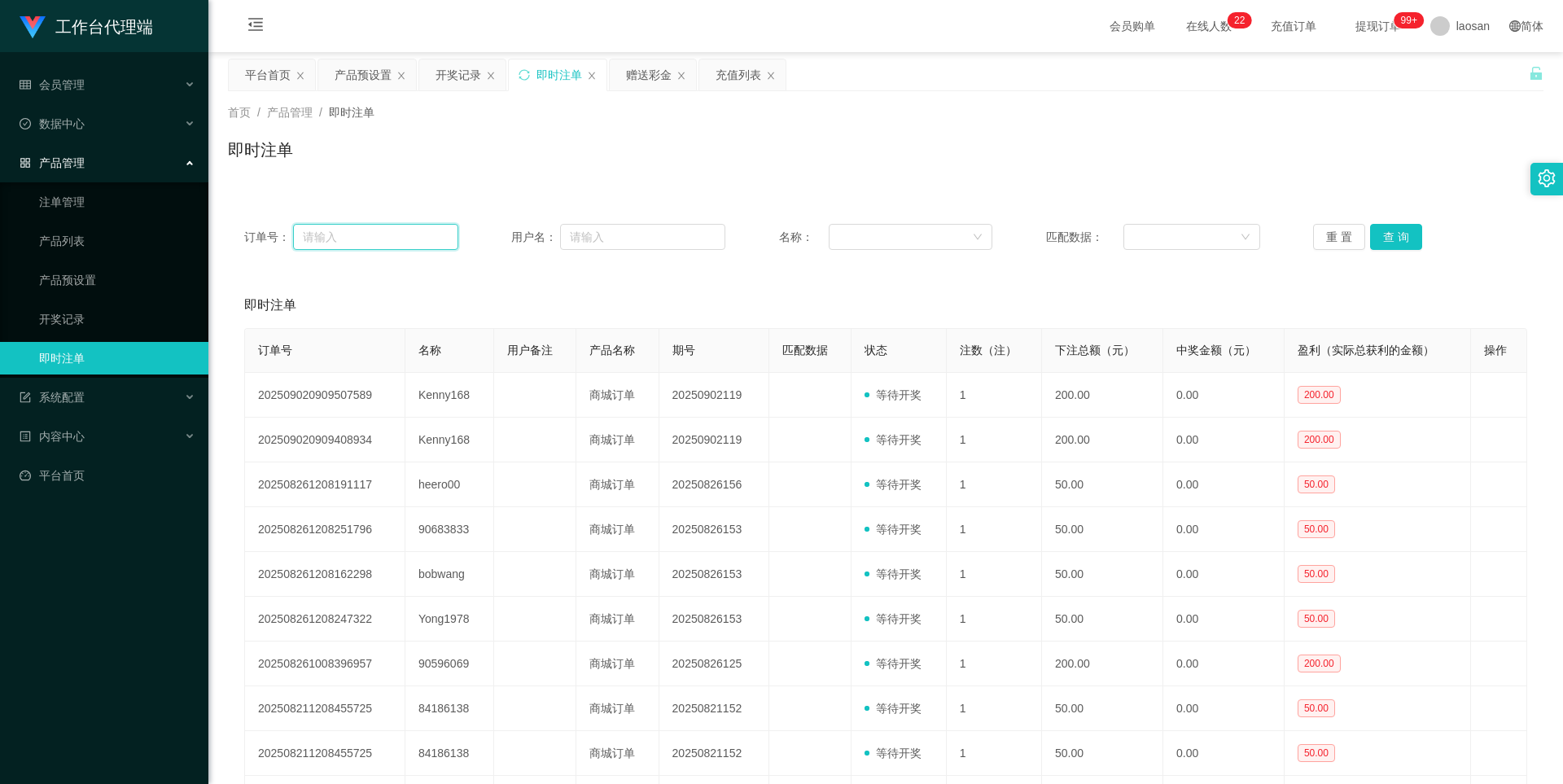
click at [387, 230] on input "text" at bounding box center [375, 236] width 165 height 26
click at [1187, 237] on button "查 询" at bounding box center [1396, 236] width 52 height 26
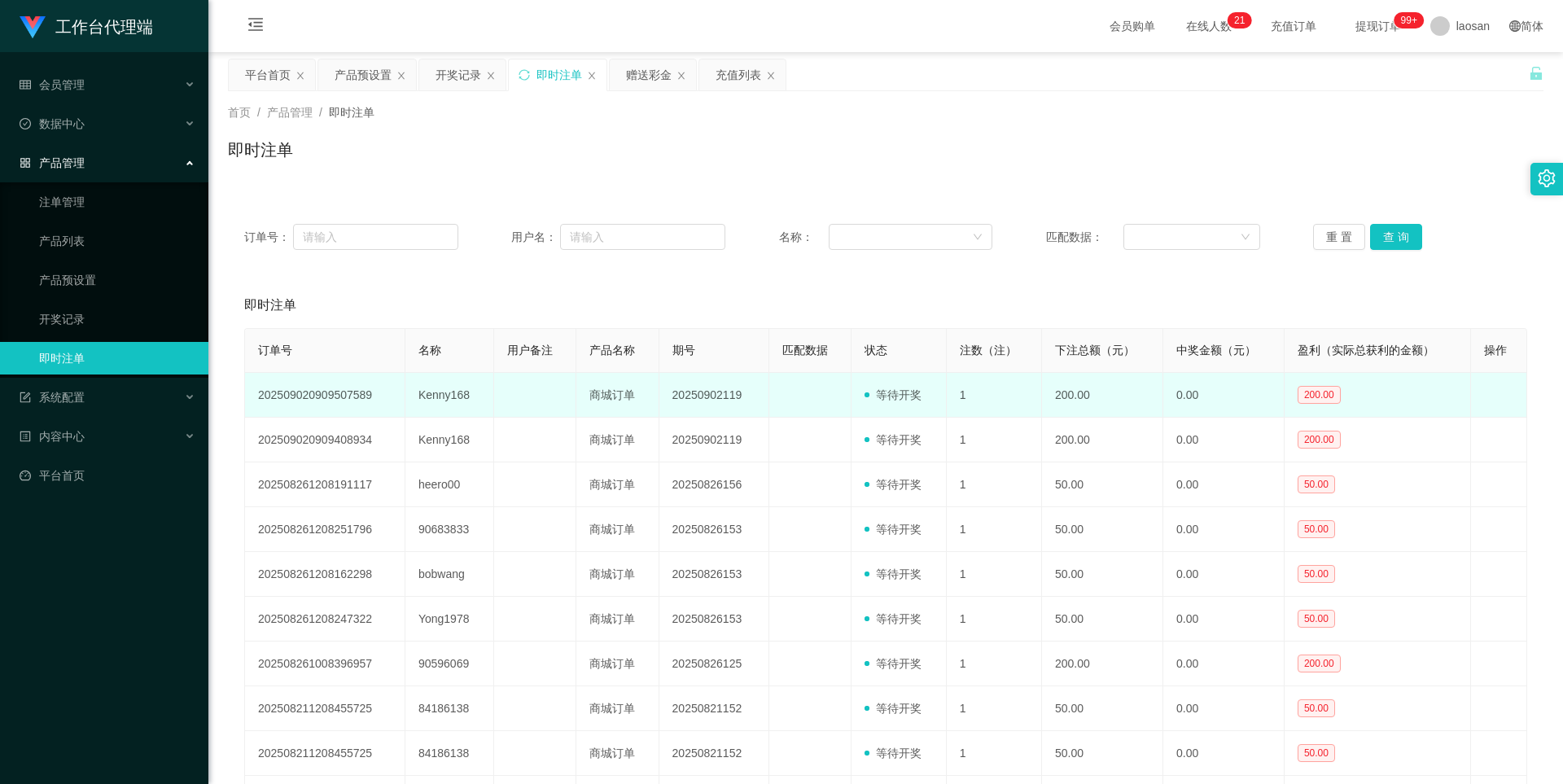
drag, startPoint x: 716, startPoint y: 405, endPoint x: 521, endPoint y: 381, distance: 196.5
click at [522, 381] on td at bounding box center [536, 395] width 82 height 45
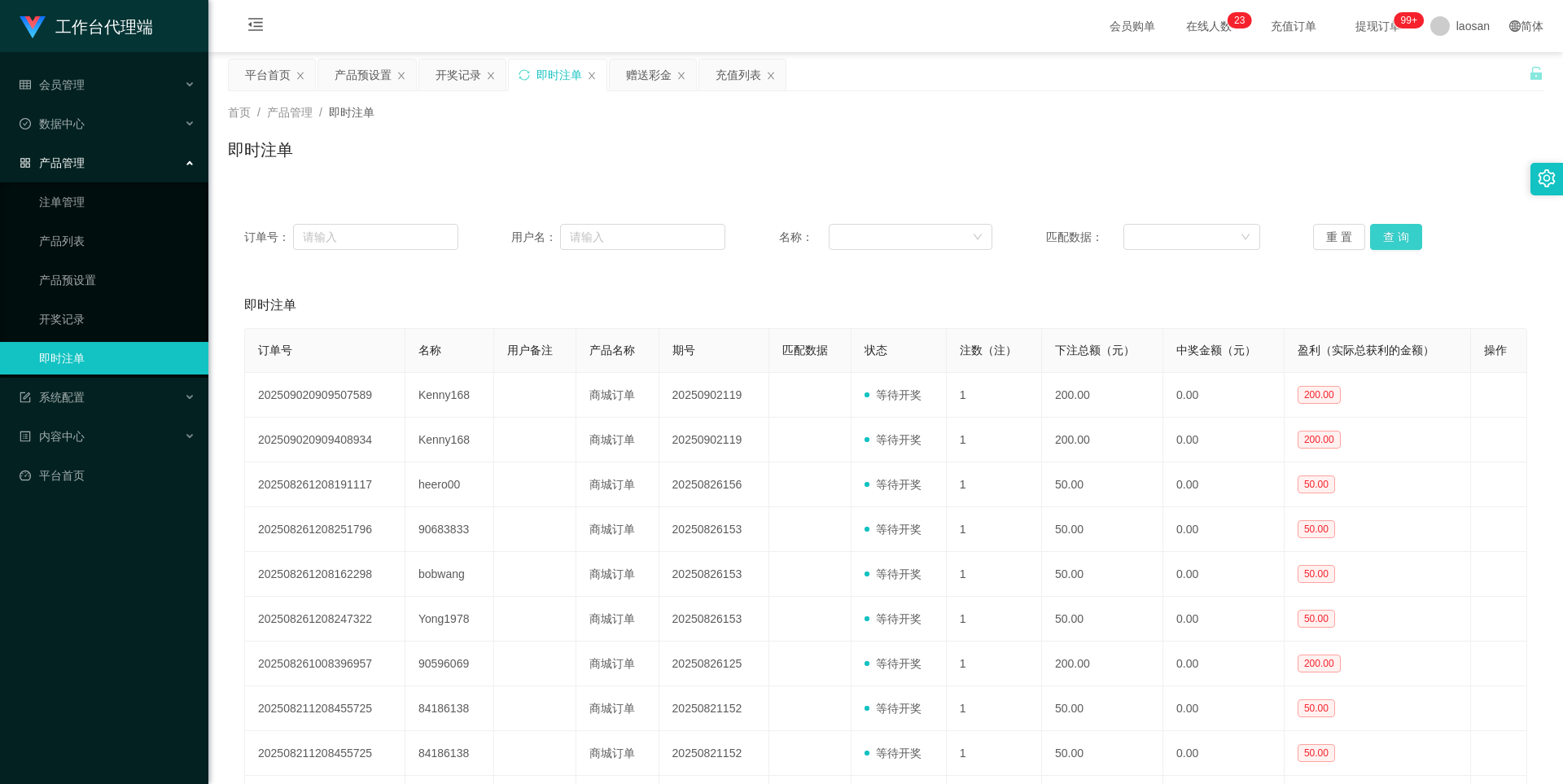
click at [1187, 243] on button "查 询" at bounding box center [1396, 236] width 52 height 26
click at [81, 397] on span "系统配置" at bounding box center [52, 397] width 65 height 13
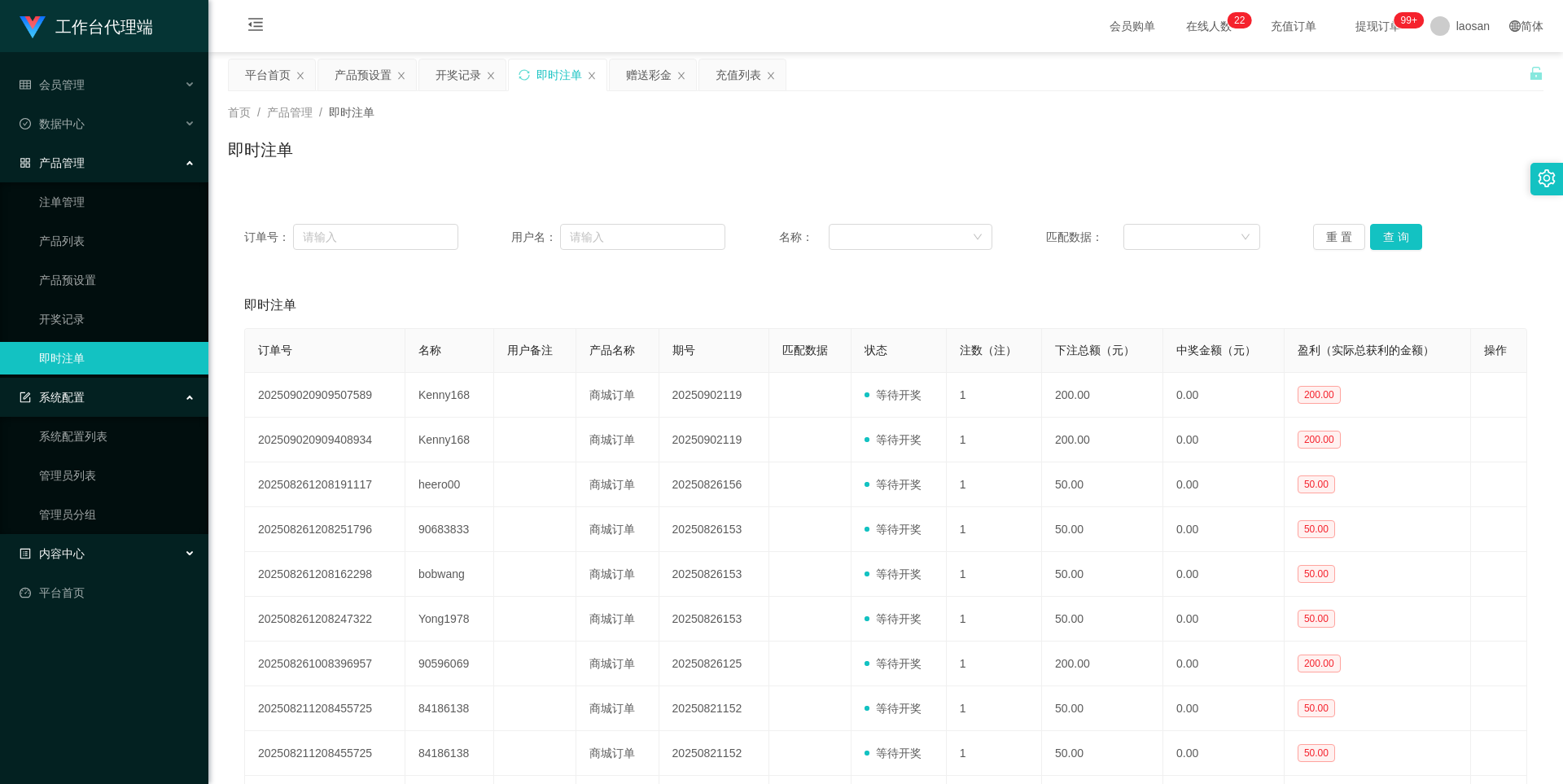
click at [127, 550] on div "内容中心" at bounding box center [104, 554] width 208 height 33
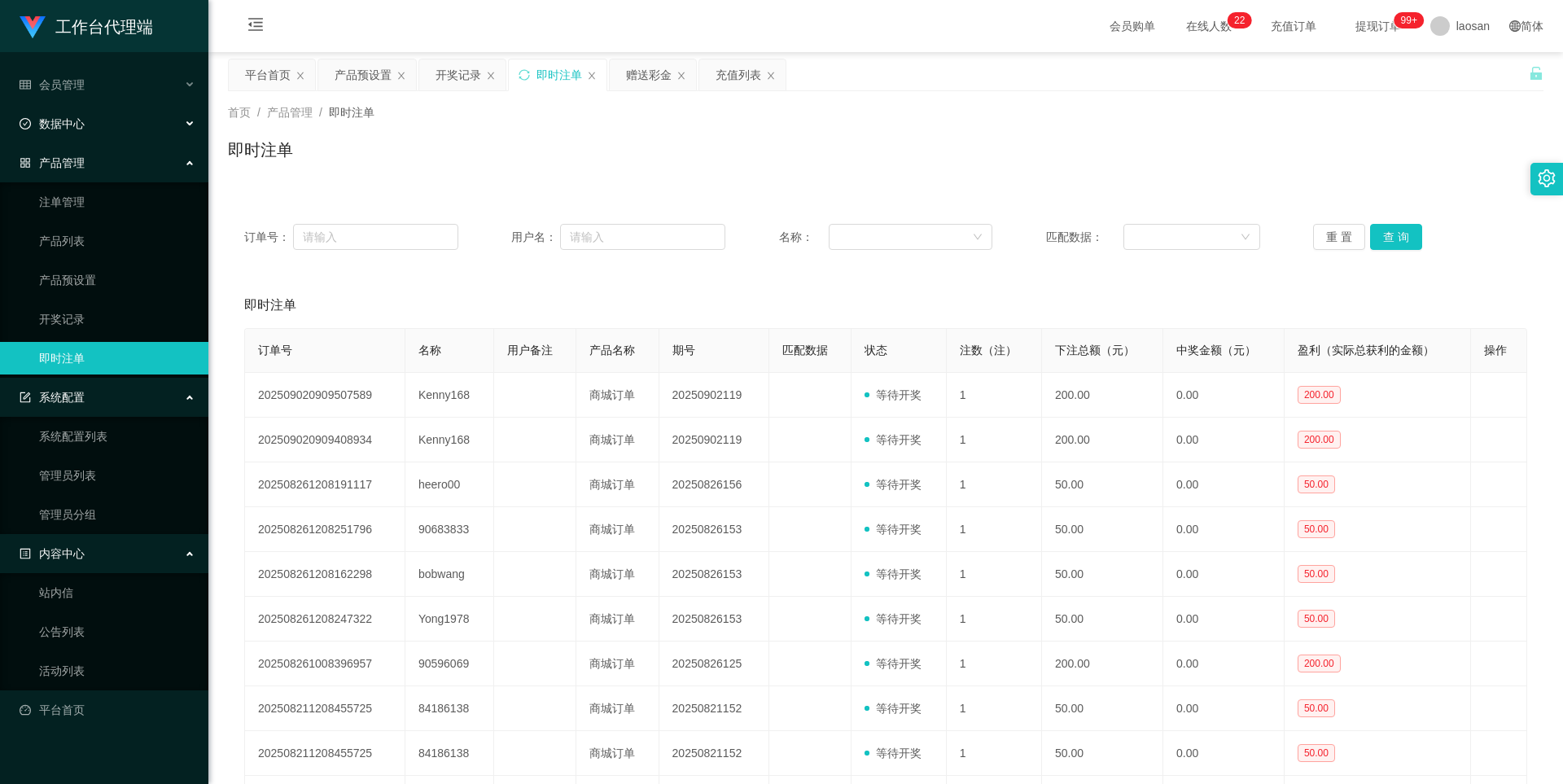
click at [122, 125] on div "数据中心" at bounding box center [104, 123] width 208 height 33
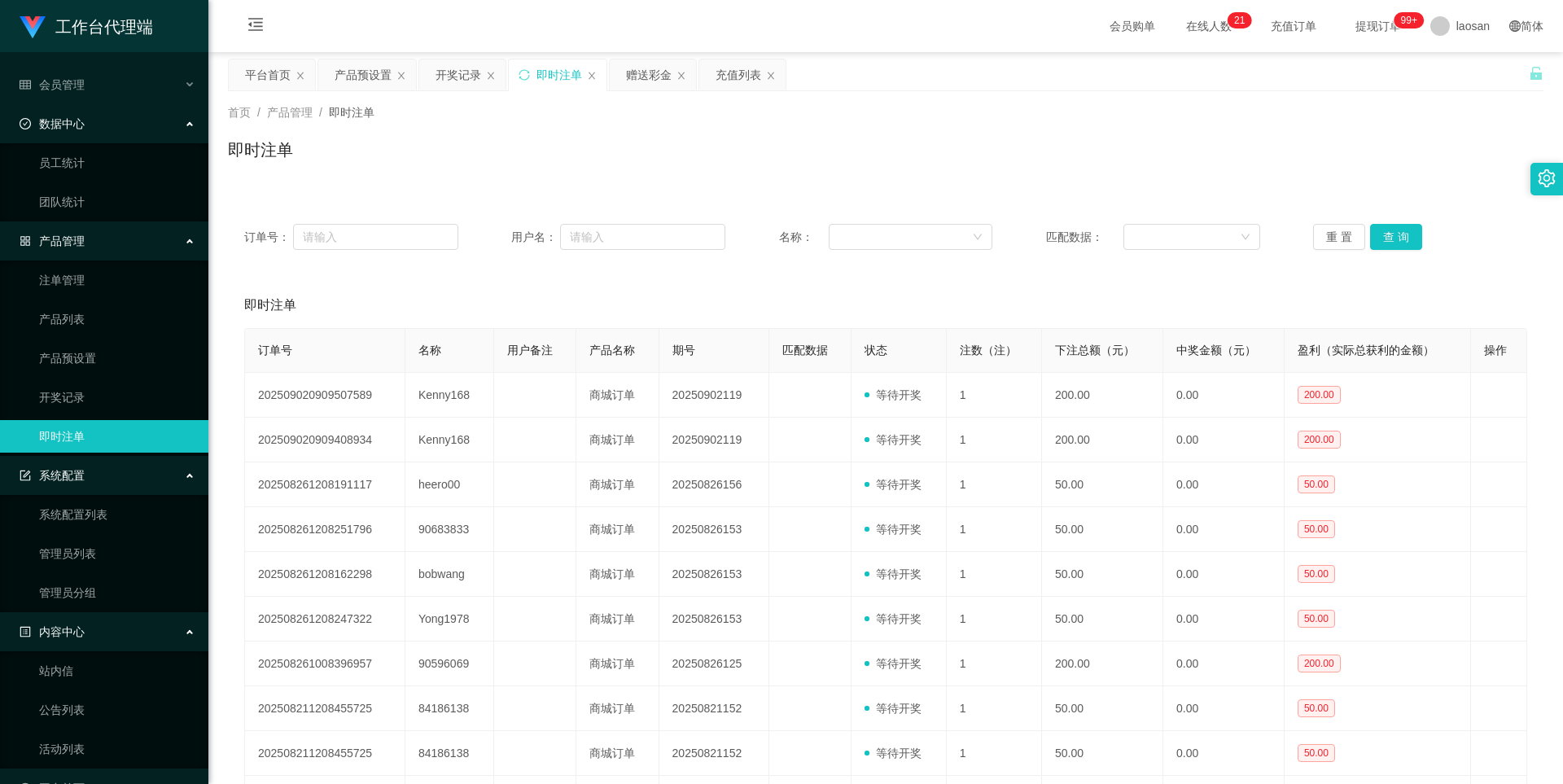
click at [113, 133] on div "数据中心" at bounding box center [104, 123] width 208 height 33
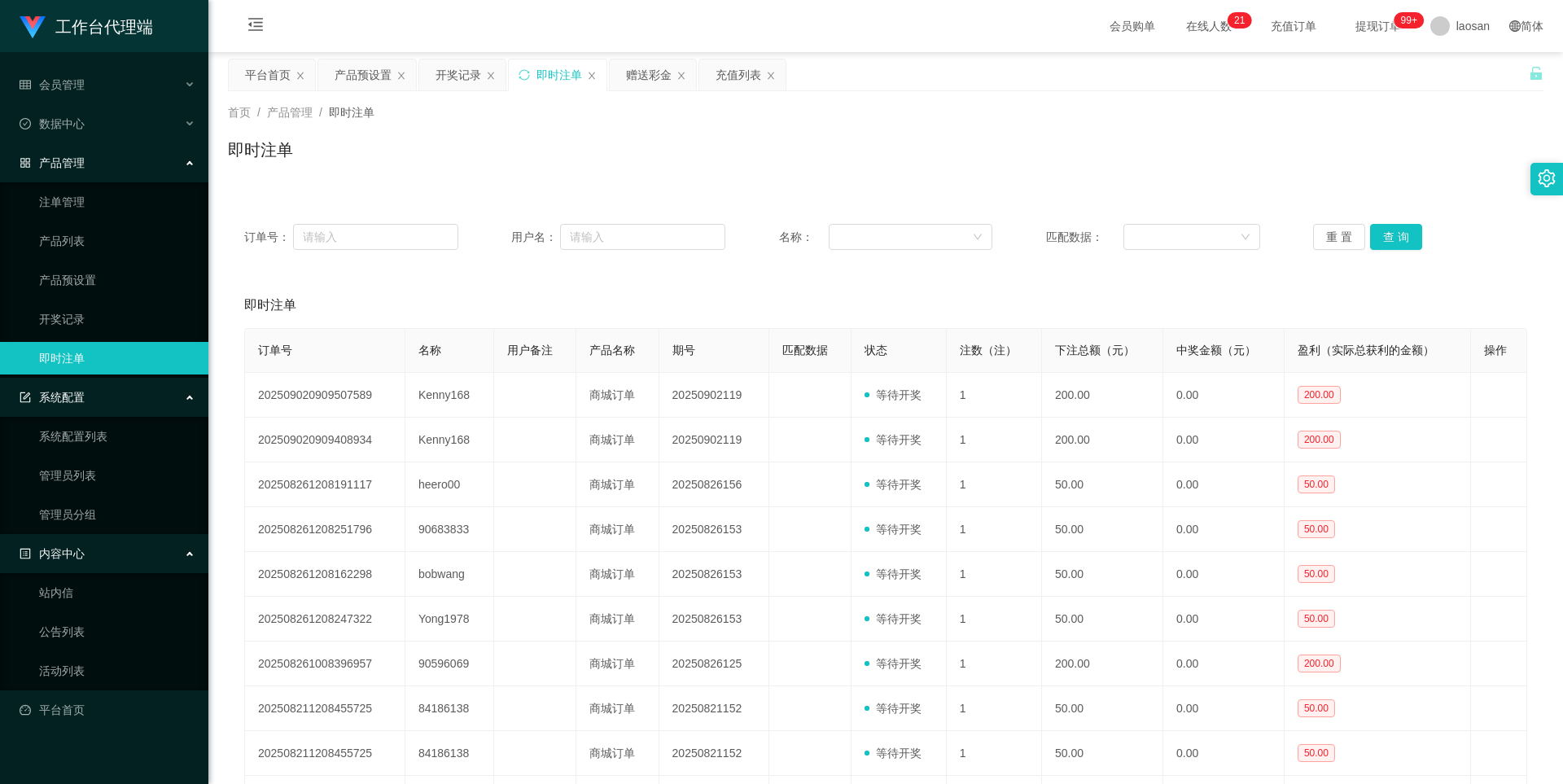
click at [95, 156] on div "产品管理" at bounding box center [104, 163] width 208 height 33
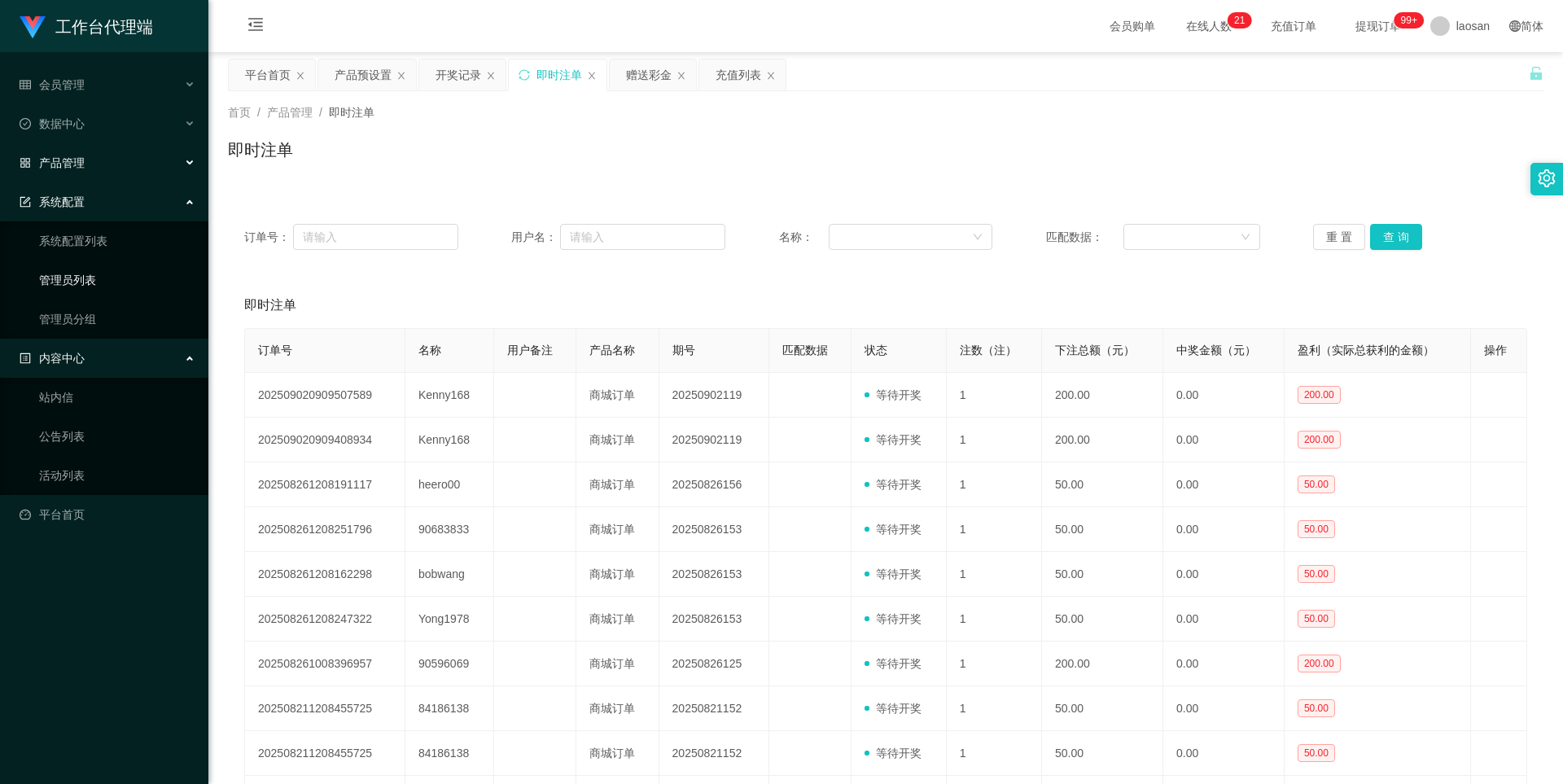
drag, startPoint x: 79, startPoint y: 364, endPoint x: 63, endPoint y: 281, distance: 84.5
click at [79, 361] on span "内容中心" at bounding box center [52, 357] width 65 height 13
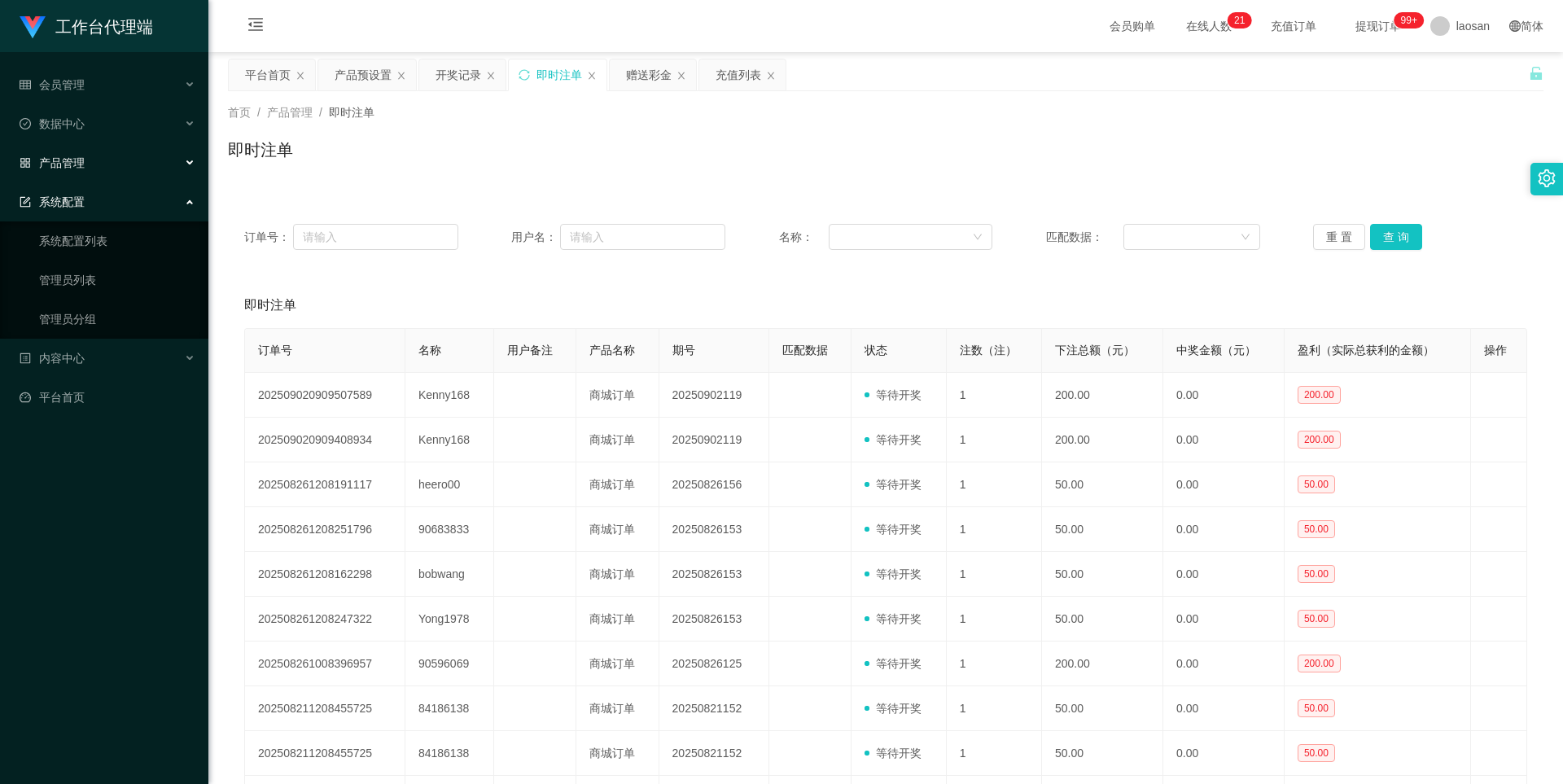
click at [111, 206] on div "系统配置" at bounding box center [104, 202] width 208 height 33
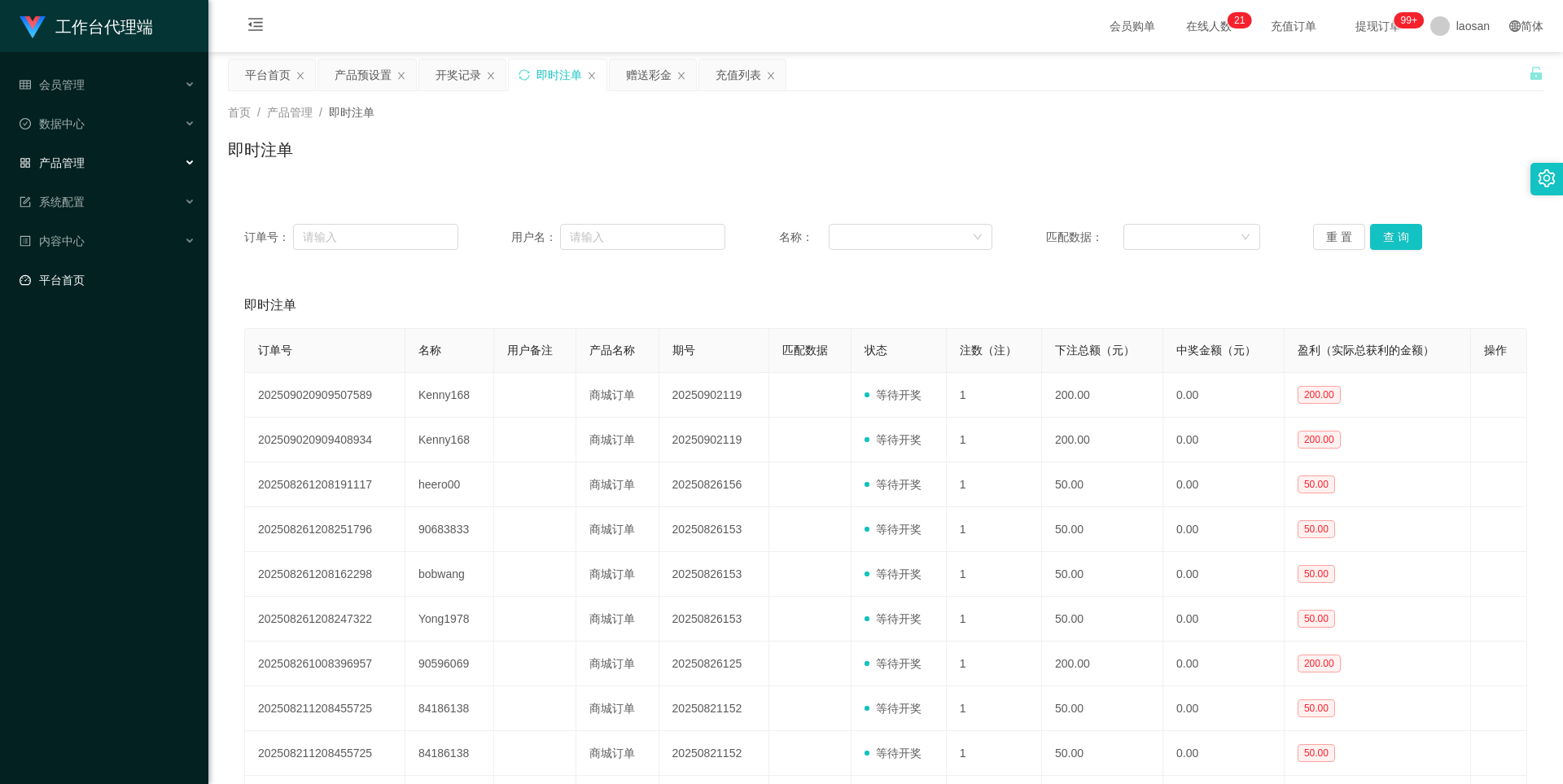
click at [73, 285] on link "平台首页" at bounding box center [107, 280] width 176 height 33
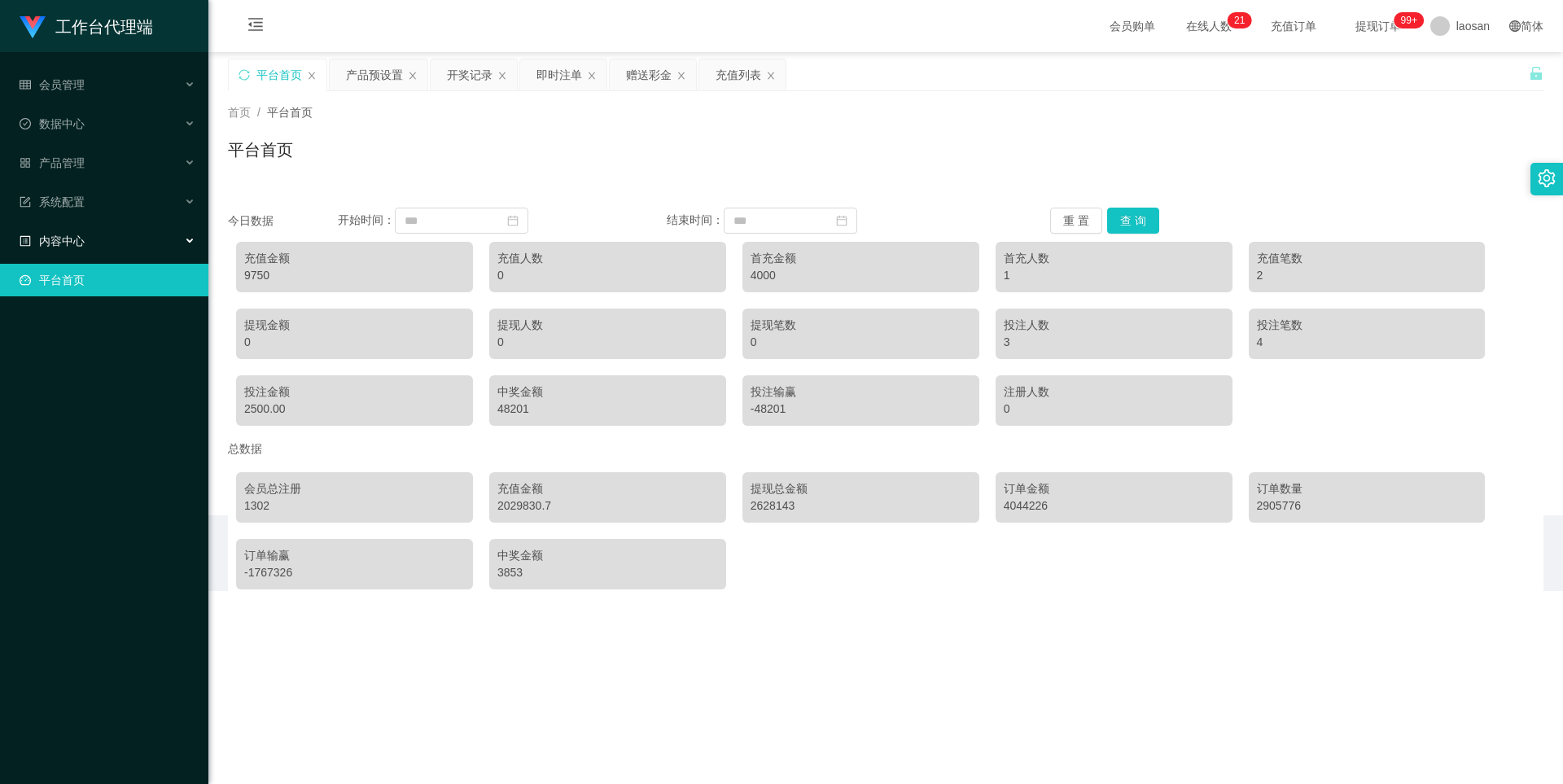
click at [97, 246] on div "内容中心" at bounding box center [104, 241] width 208 height 33
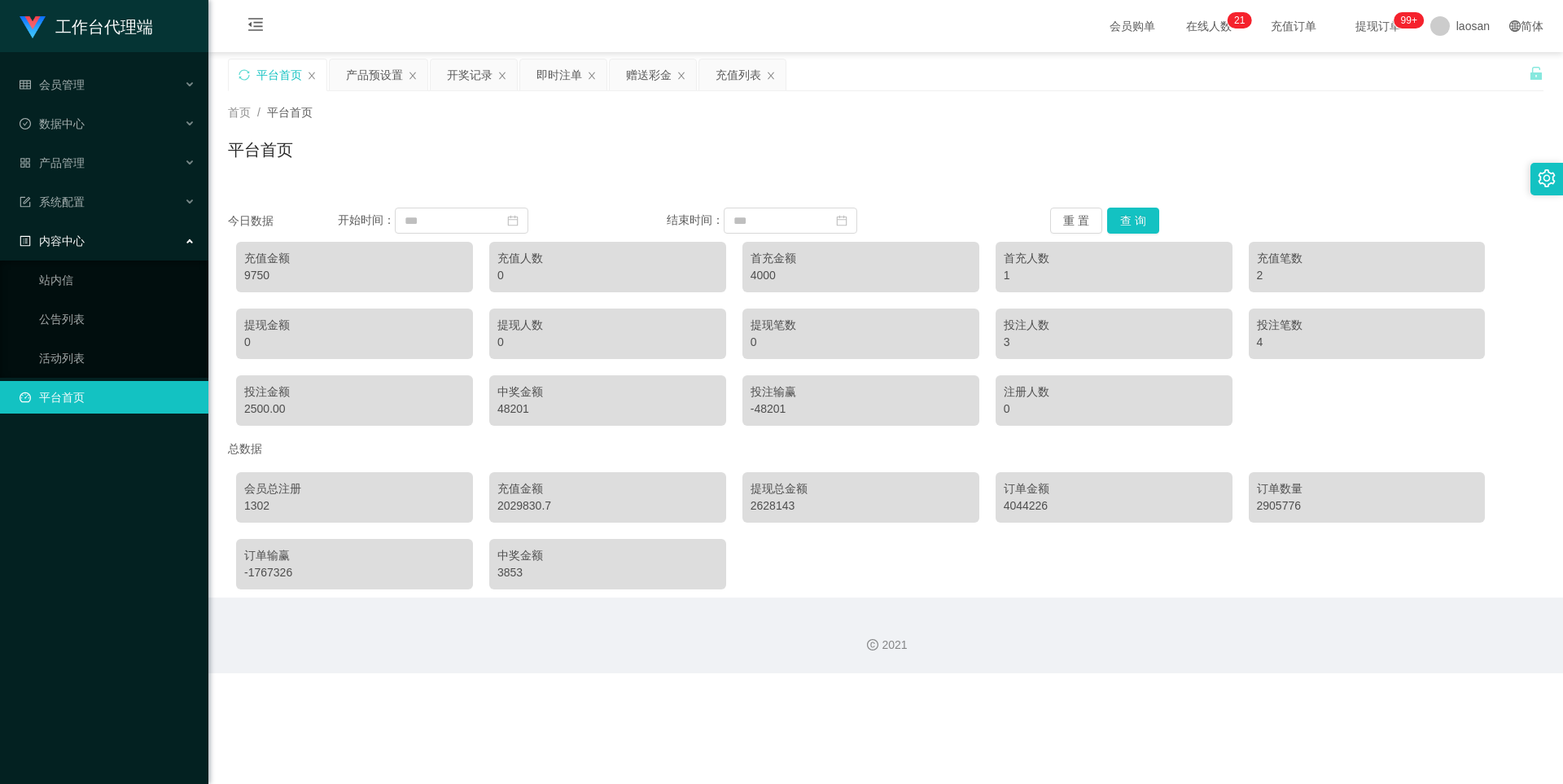
click at [102, 236] on div "内容中心" at bounding box center [104, 241] width 208 height 33
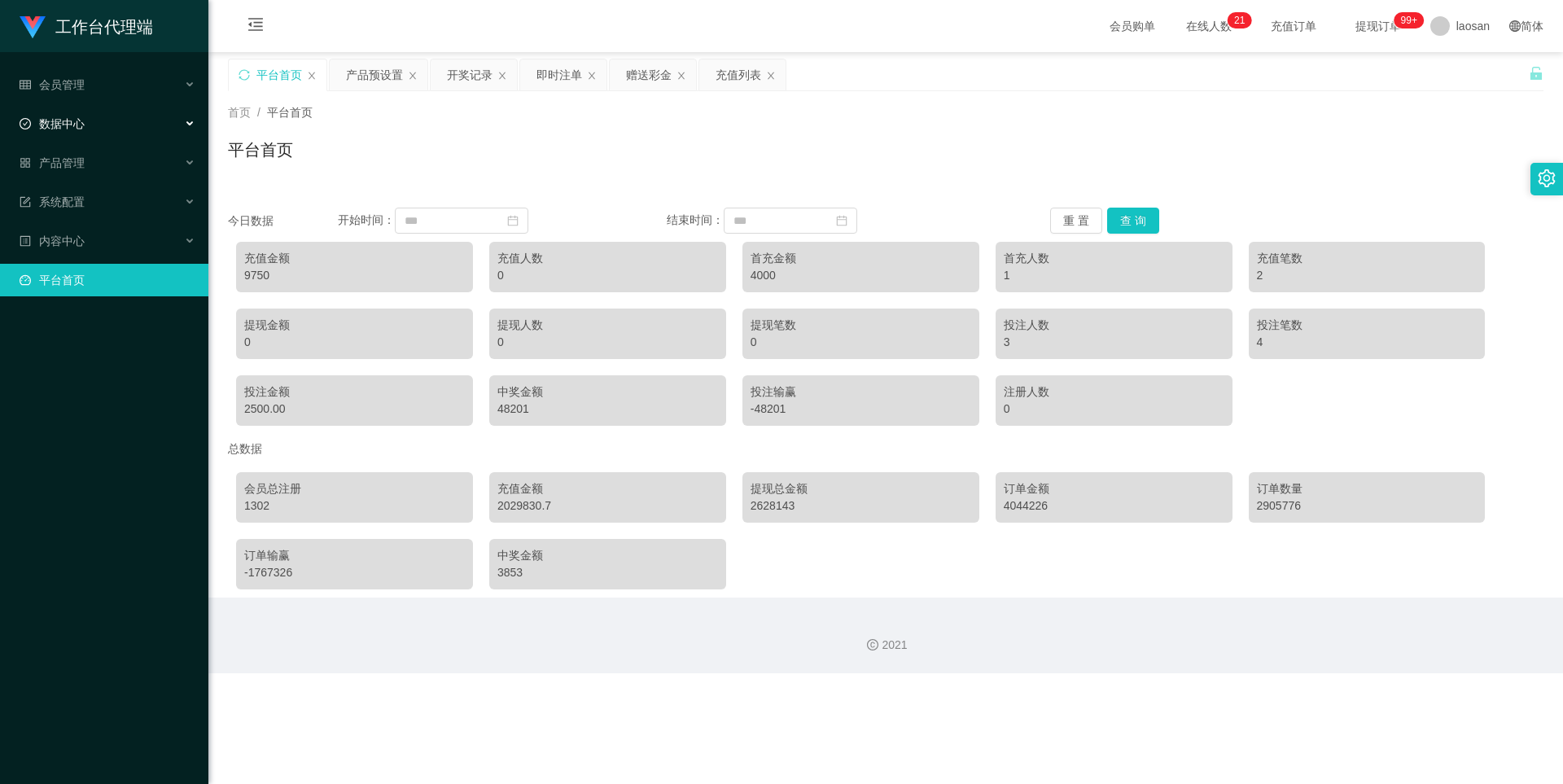
click at [98, 115] on div "数据中心" at bounding box center [104, 123] width 208 height 33
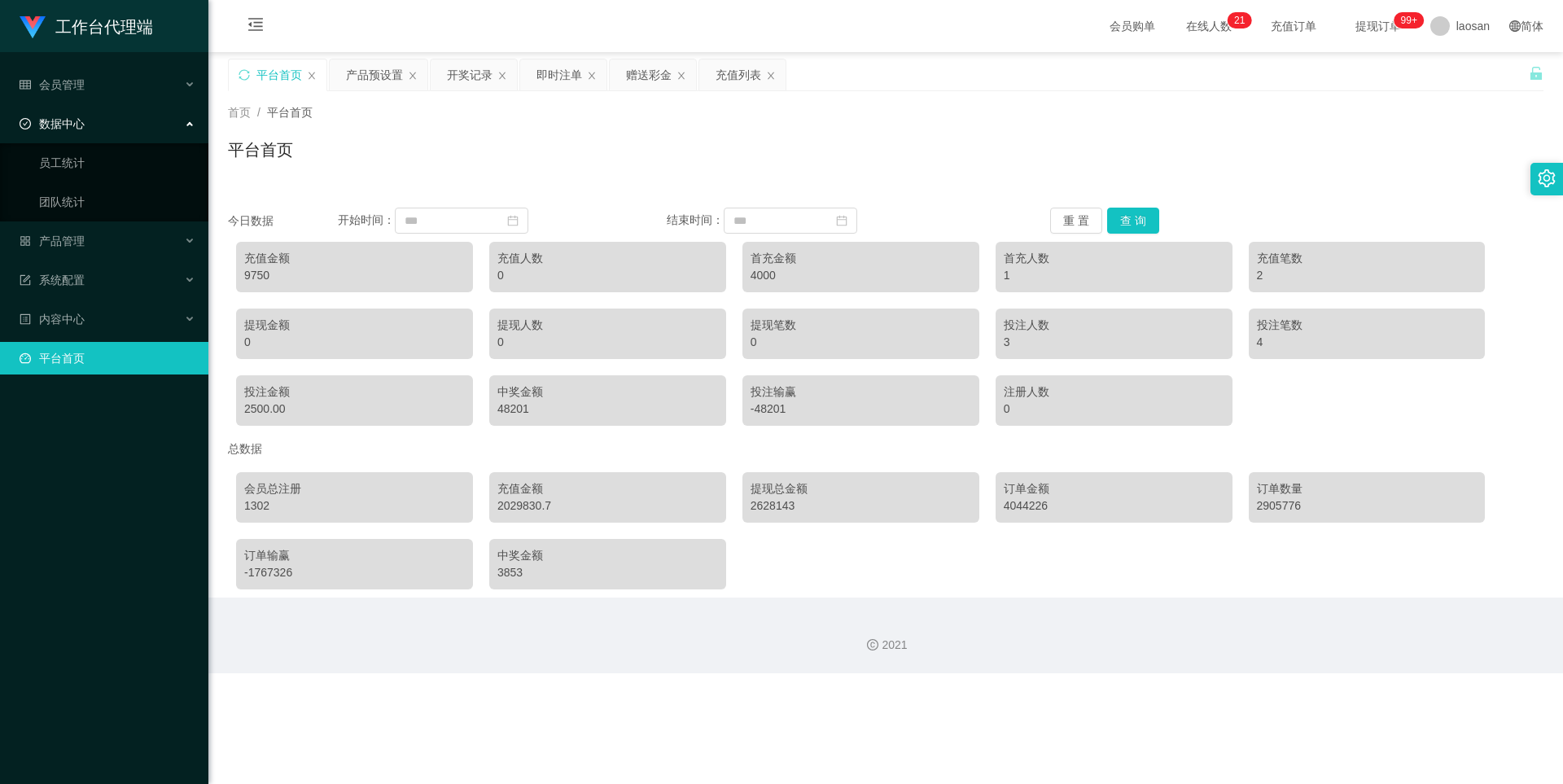
click at [98, 115] on div "数据中心" at bounding box center [104, 123] width 208 height 33
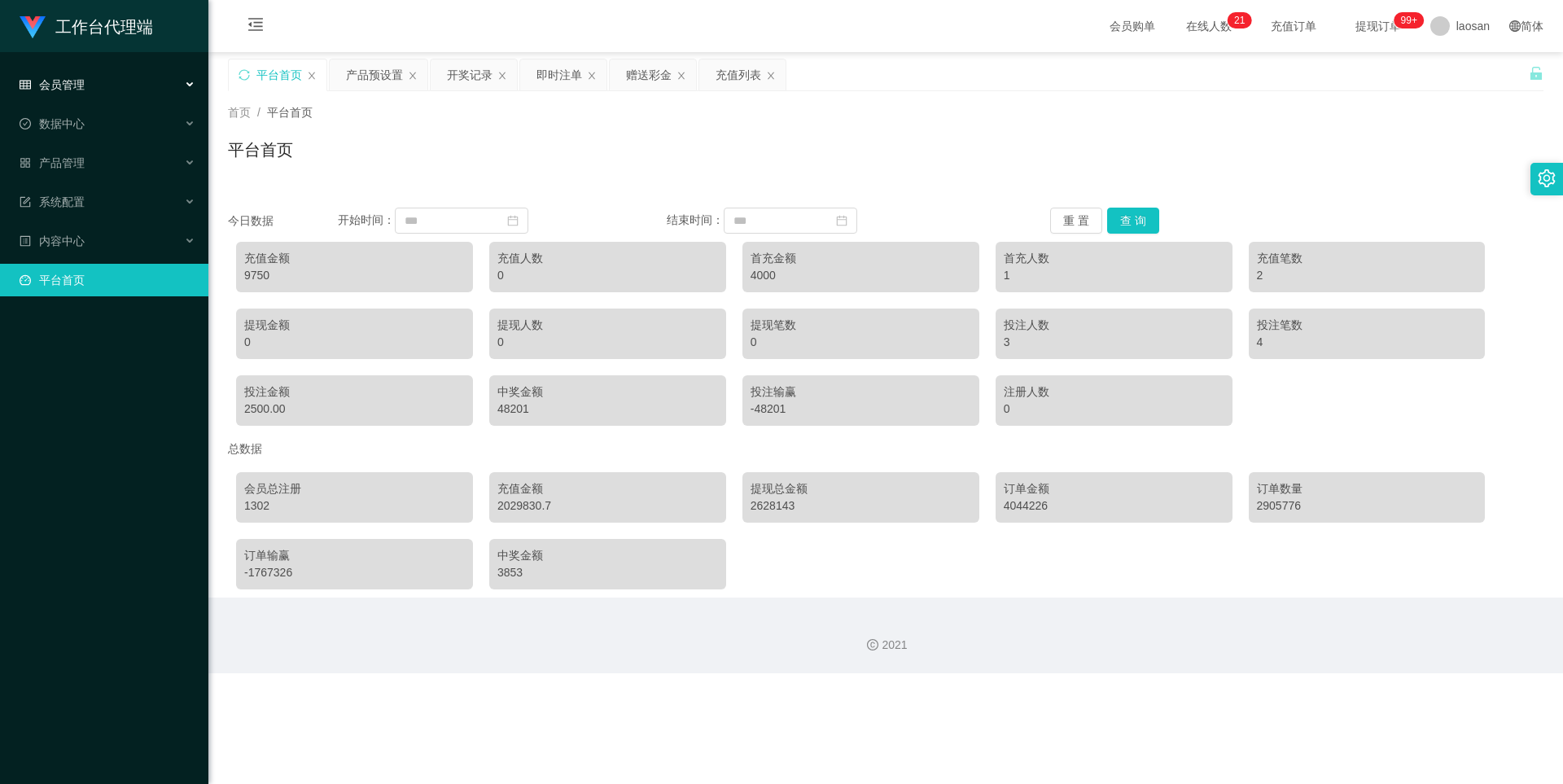
drag, startPoint x: 99, startPoint y: 73, endPoint x: 95, endPoint y: 19, distance: 54.1
click at [99, 73] on div "会员管理" at bounding box center [104, 85] width 208 height 33
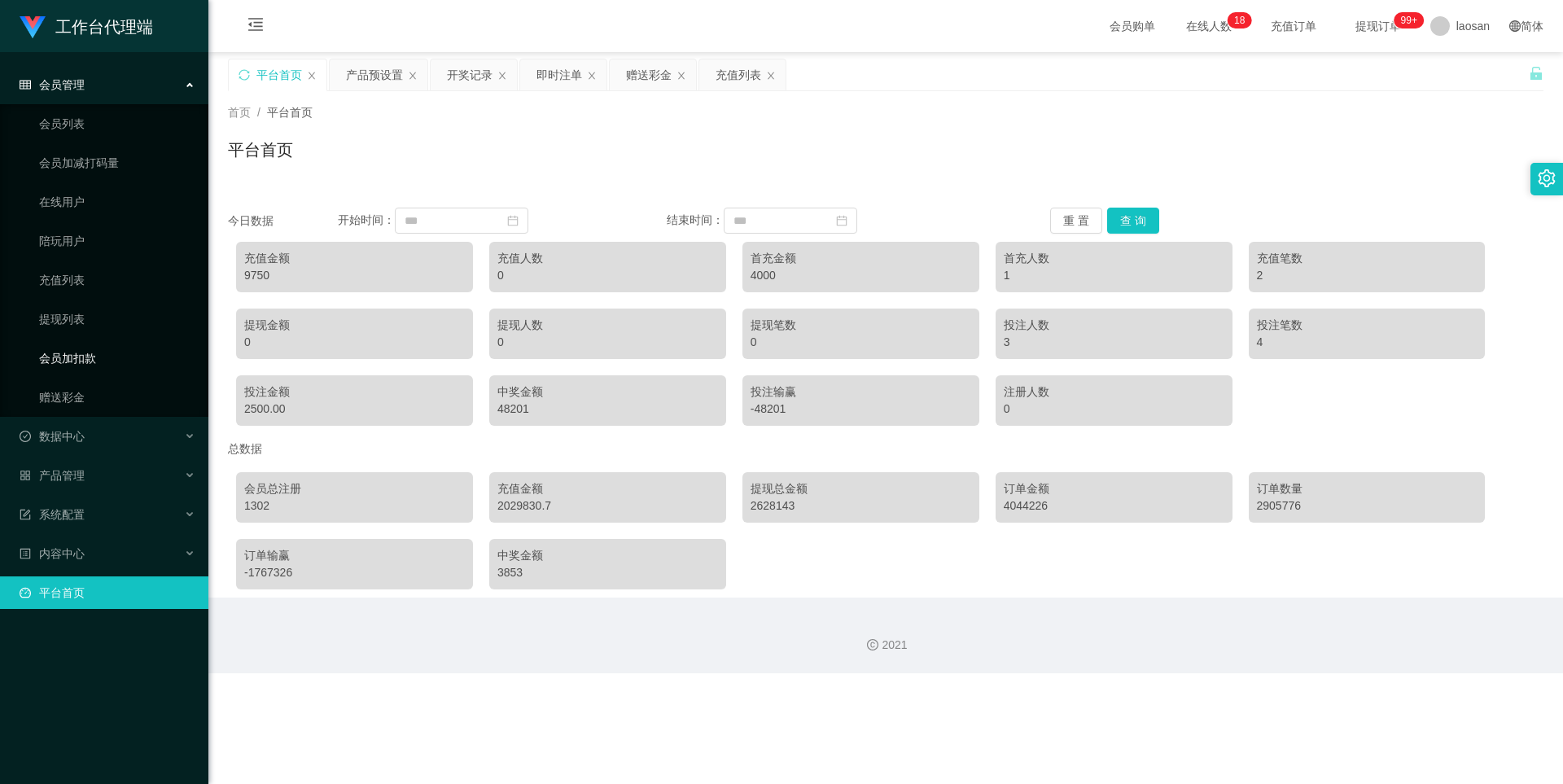
click at [91, 356] on link "会员加扣款" at bounding box center [117, 358] width 156 height 33
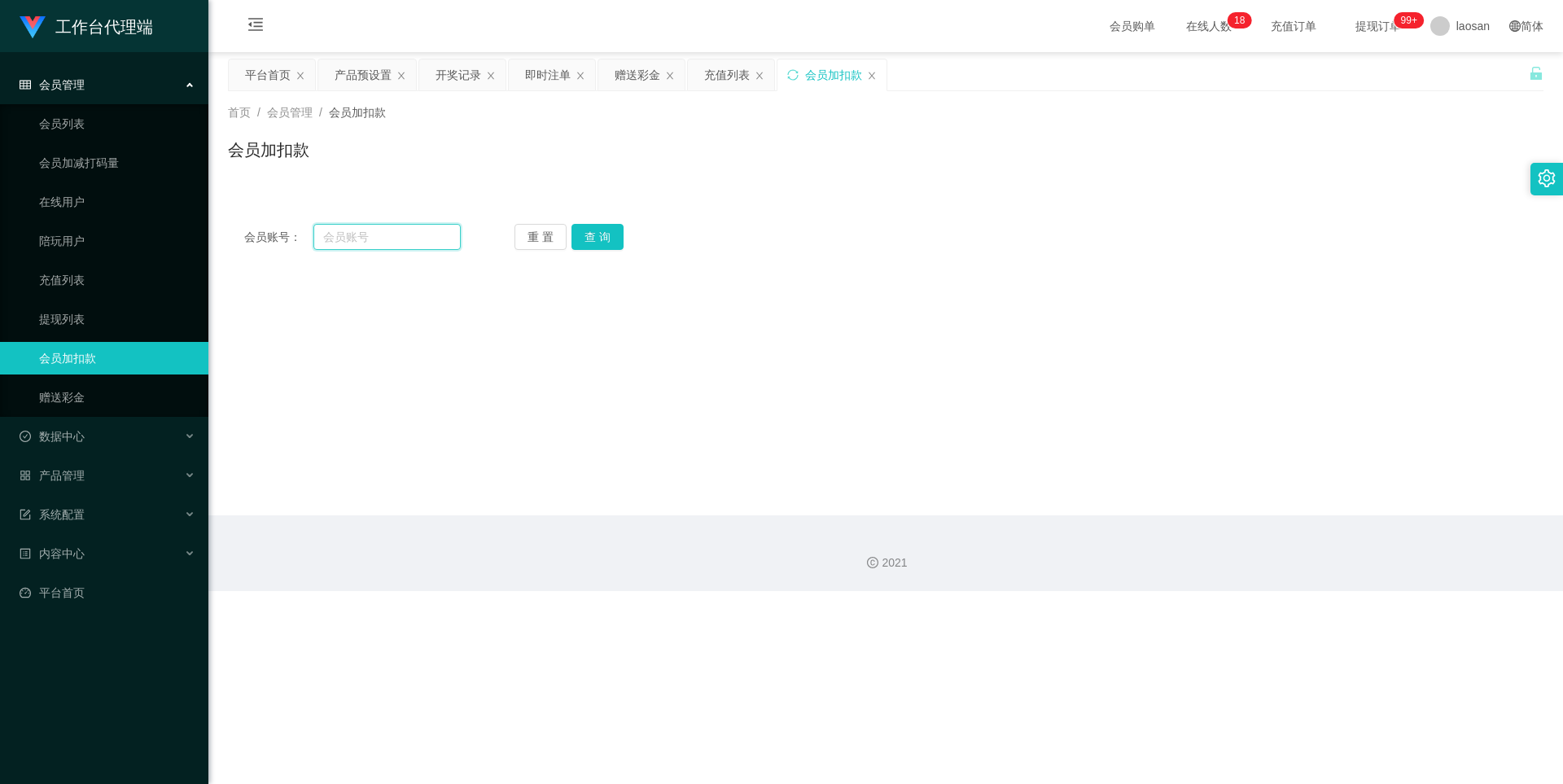
click at [331, 224] on input "text" at bounding box center [387, 236] width 147 height 26
paste input "Kenny168"
type input "Kenny168"
click at [610, 229] on button "查 询" at bounding box center [597, 236] width 52 height 26
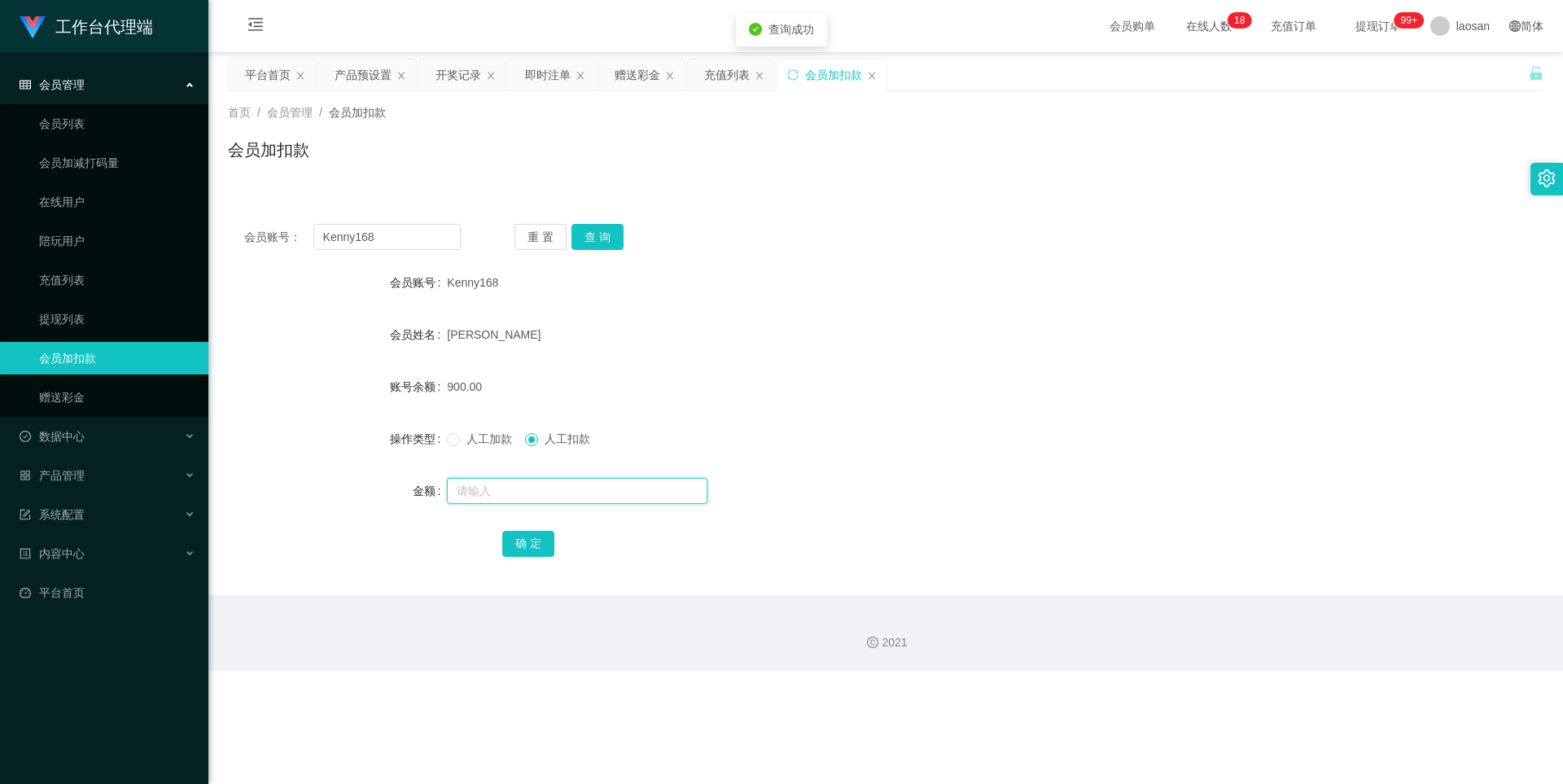
click at [533, 495] on input "text" at bounding box center [577, 491] width 260 height 26
type input "200"
click at [536, 543] on button "确 定" at bounding box center [528, 543] width 52 height 26
click at [592, 236] on button "查 询" at bounding box center [597, 236] width 52 height 26
click at [610, 236] on button "查 询" at bounding box center [597, 236] width 52 height 26
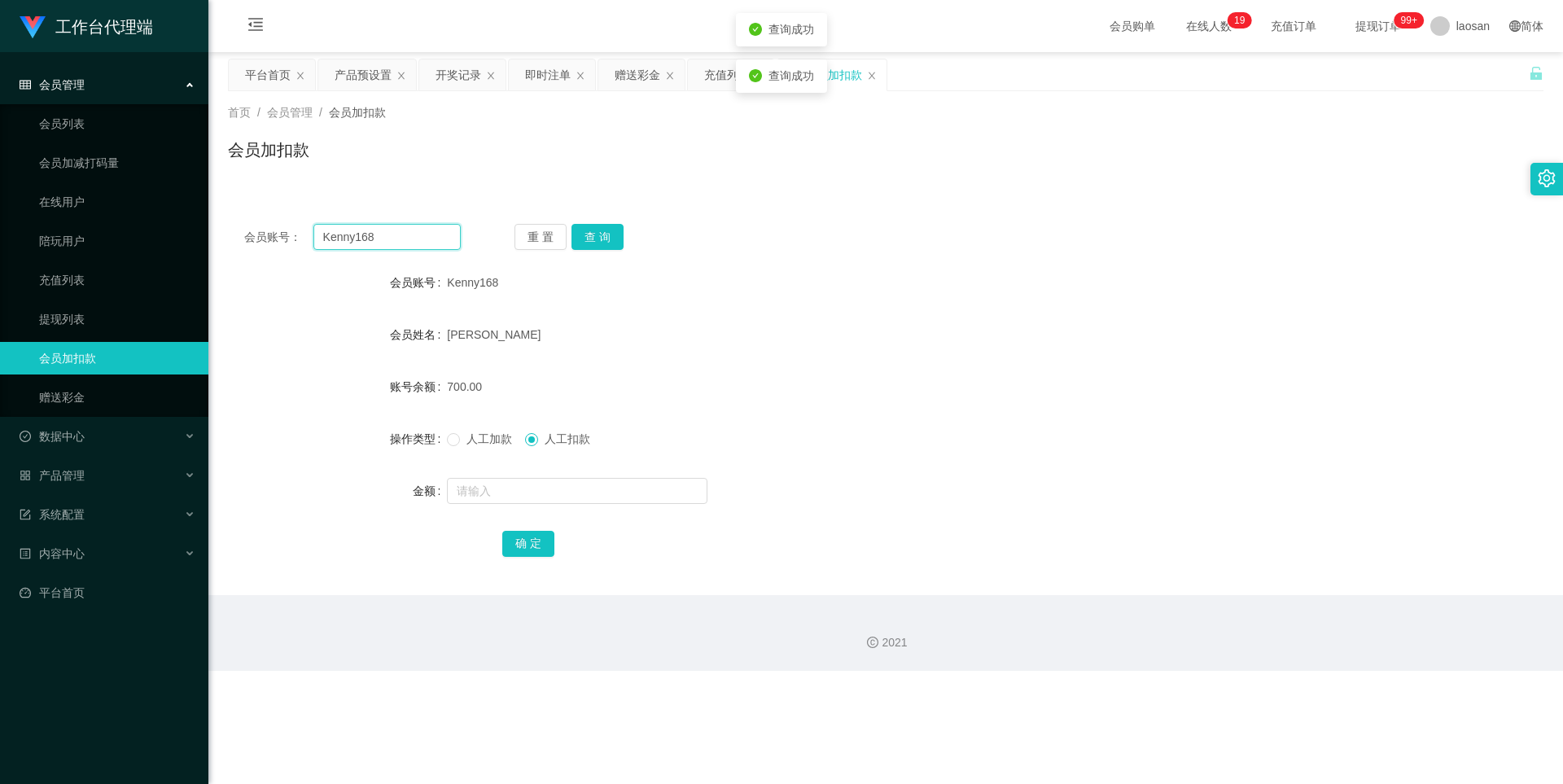
click at [380, 241] on input "Kenny168" at bounding box center [387, 236] width 147 height 26
click at [456, 74] on div "开奖记录" at bounding box center [458, 75] width 45 height 31
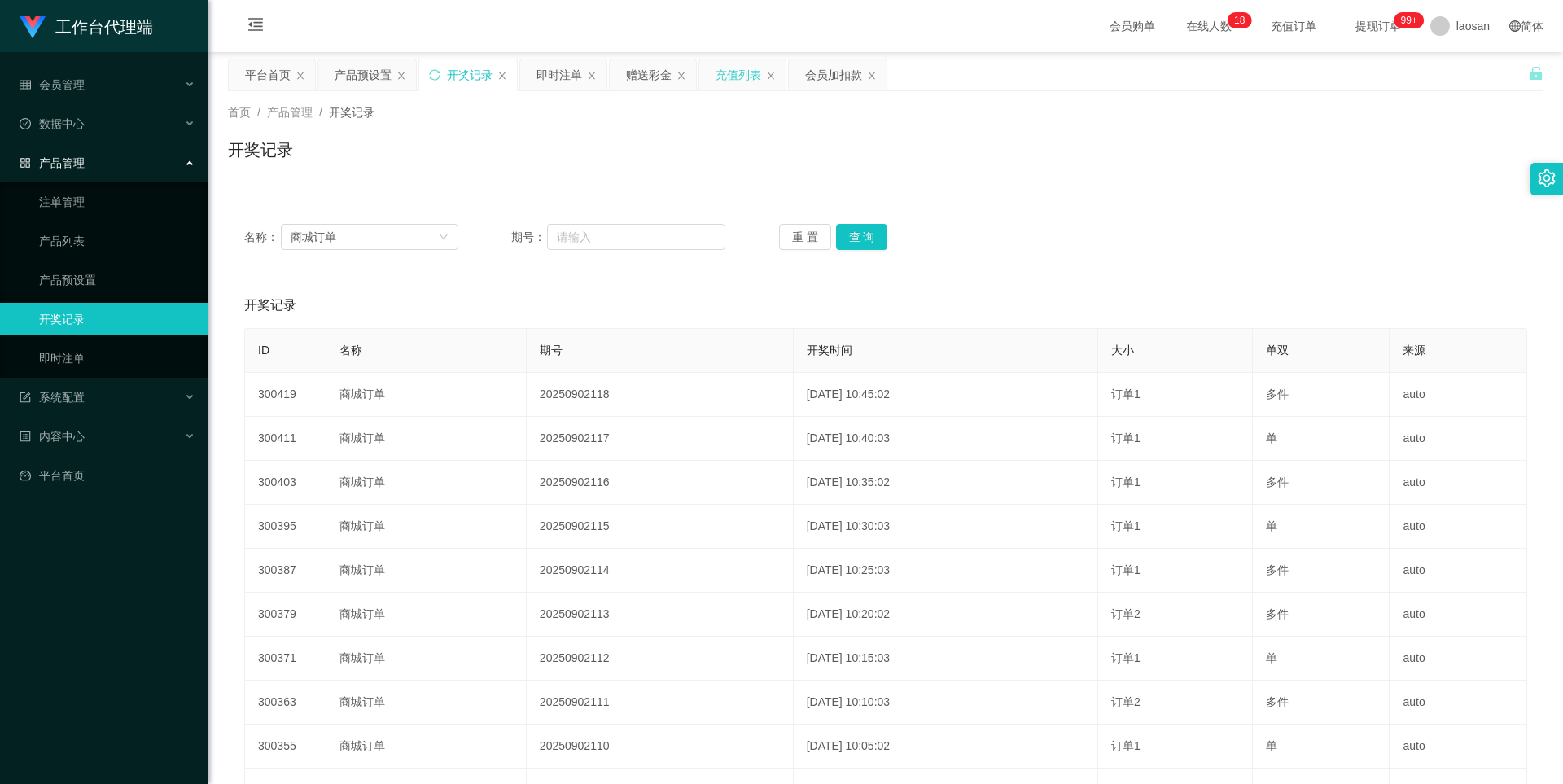
click at [730, 76] on div "充值列表" at bounding box center [738, 75] width 45 height 31
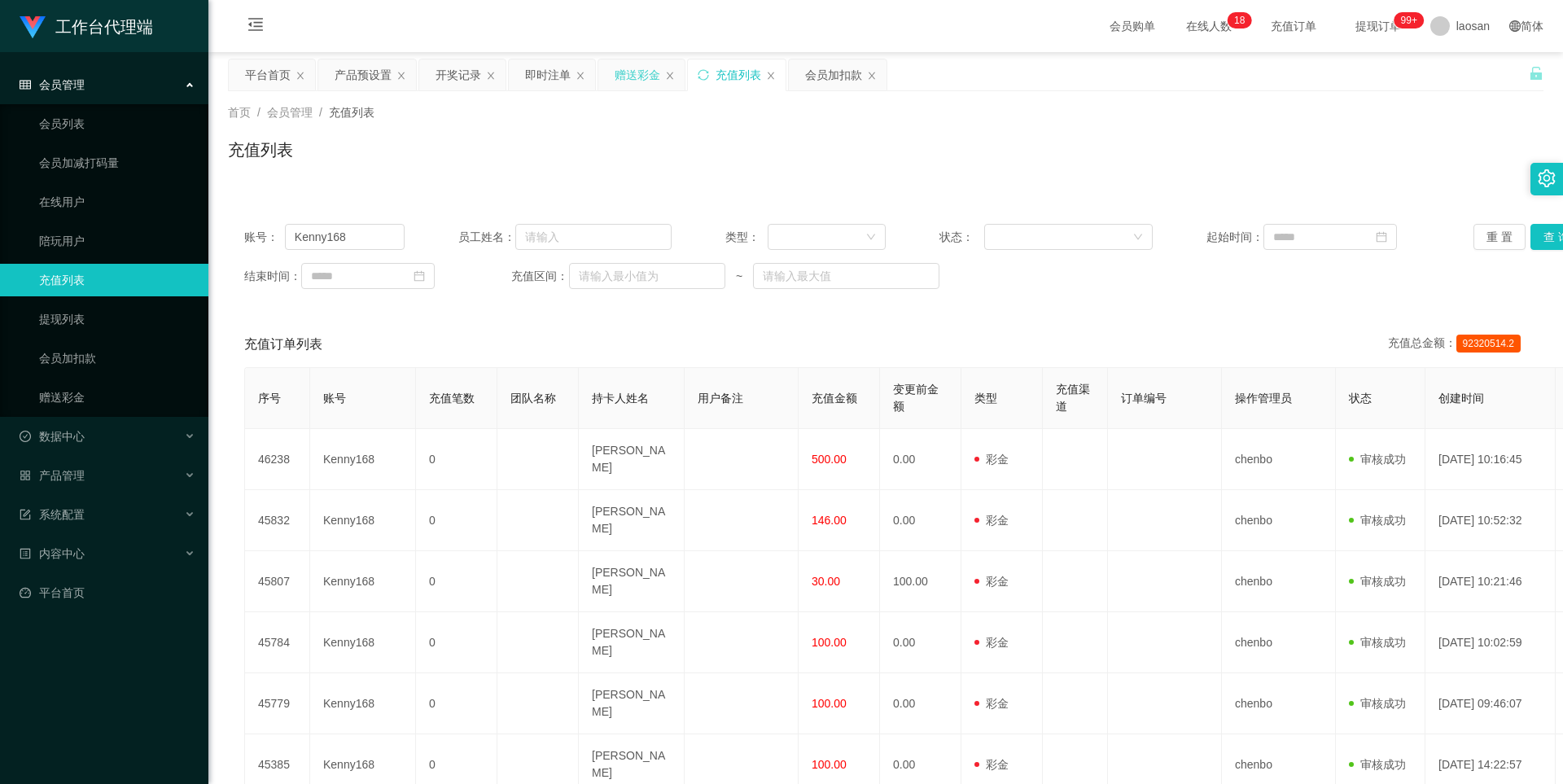
click at [629, 75] on div "赠送彩金" at bounding box center [637, 75] width 45 height 31
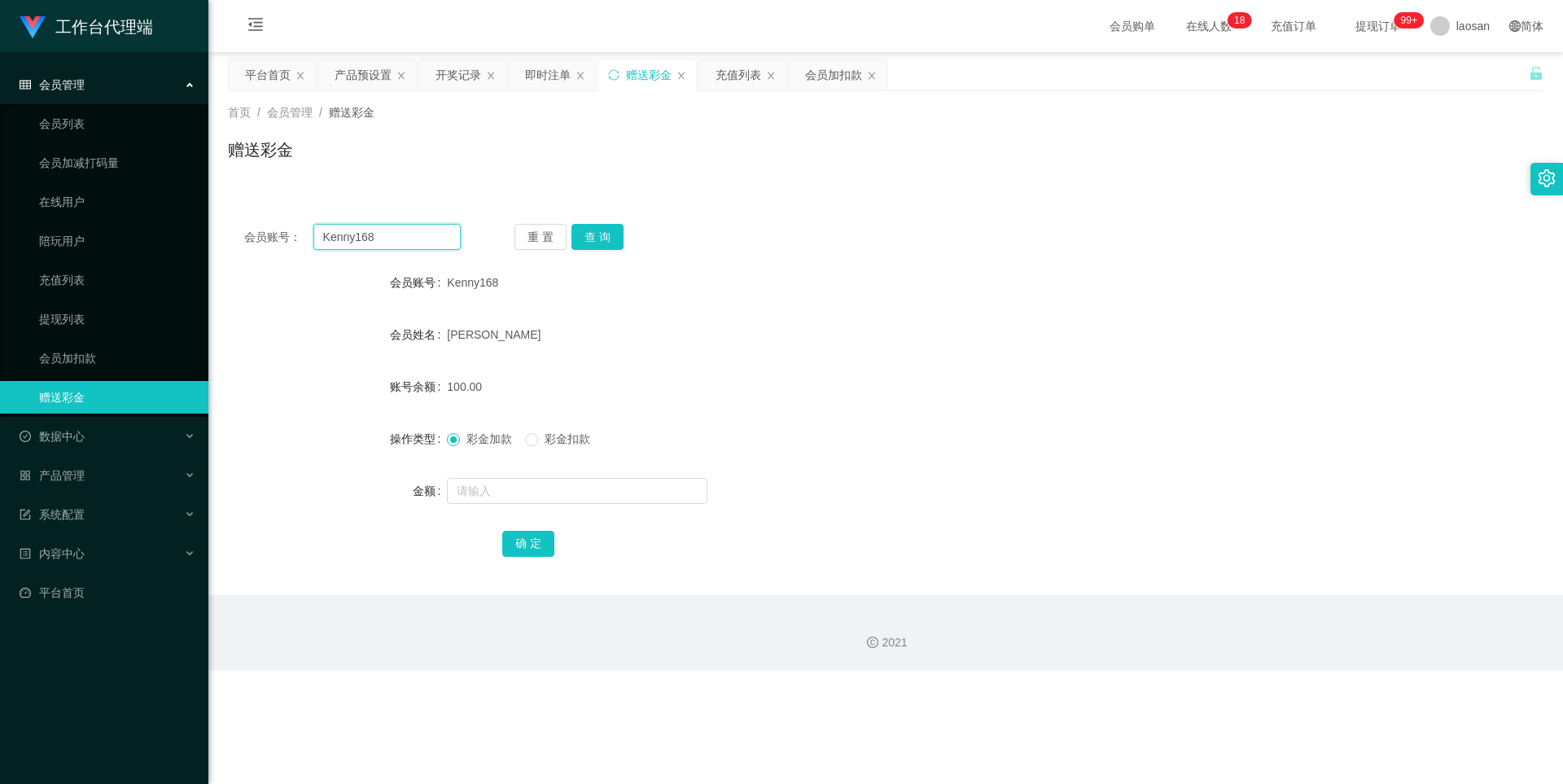
click at [419, 233] on input "Kenny168" at bounding box center [387, 236] width 147 height 26
click at [597, 236] on button "查 询" at bounding box center [597, 236] width 52 height 26
click at [609, 236] on button "查 询" at bounding box center [597, 236] width 52 height 26
click at [609, 236] on button "查 询" at bounding box center [607, 236] width 70 height 26
click at [609, 236] on button "查 询" at bounding box center [597, 236] width 52 height 26
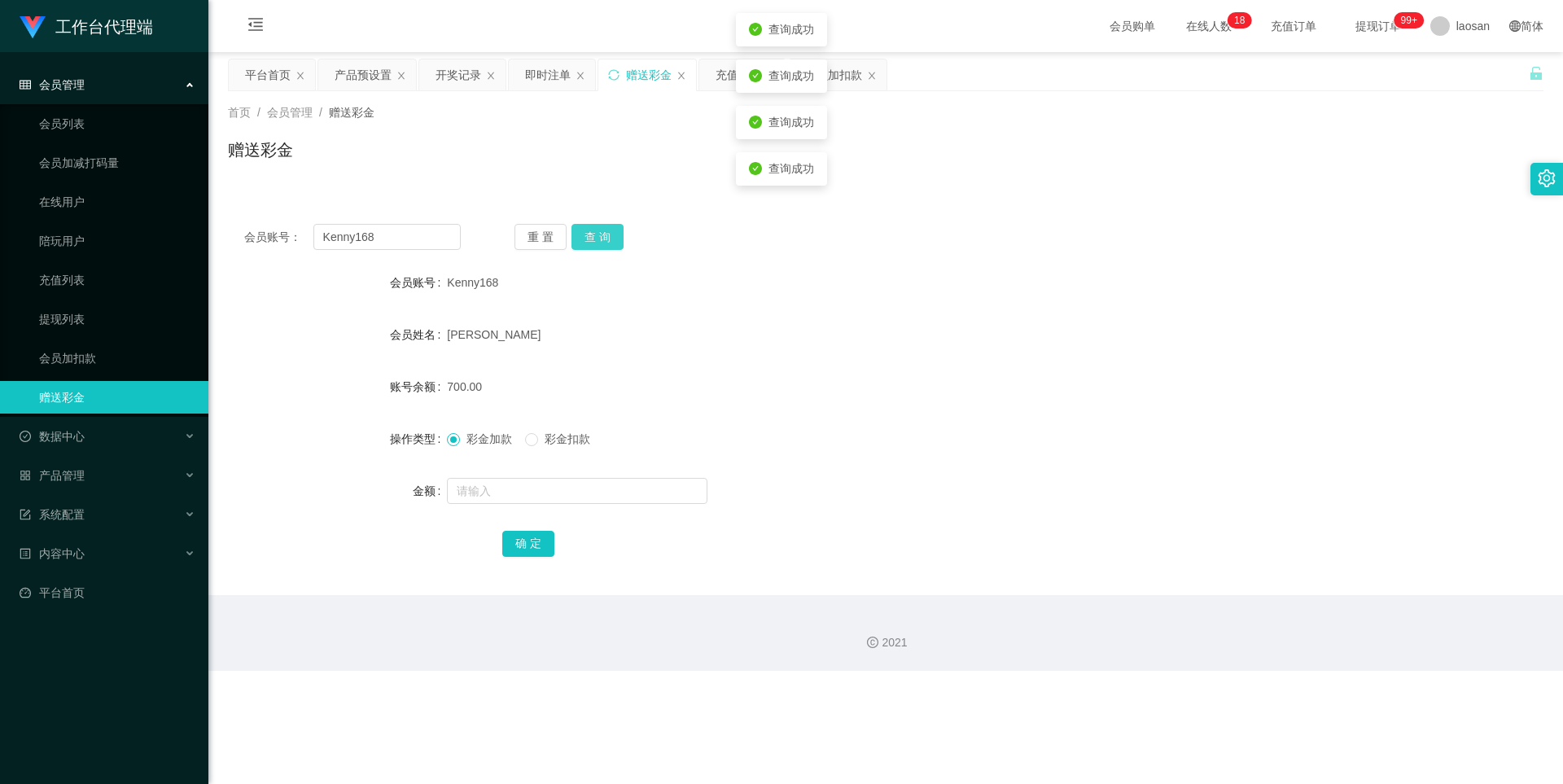
click at [609, 236] on button "查 询" at bounding box center [597, 236] width 52 height 26
click at [374, 232] on input "Kenny168" at bounding box center [387, 236] width 147 height 26
click at [592, 238] on button "查 询" at bounding box center [597, 236] width 52 height 26
click at [592, 238] on button "查 询" at bounding box center [607, 236] width 70 height 26
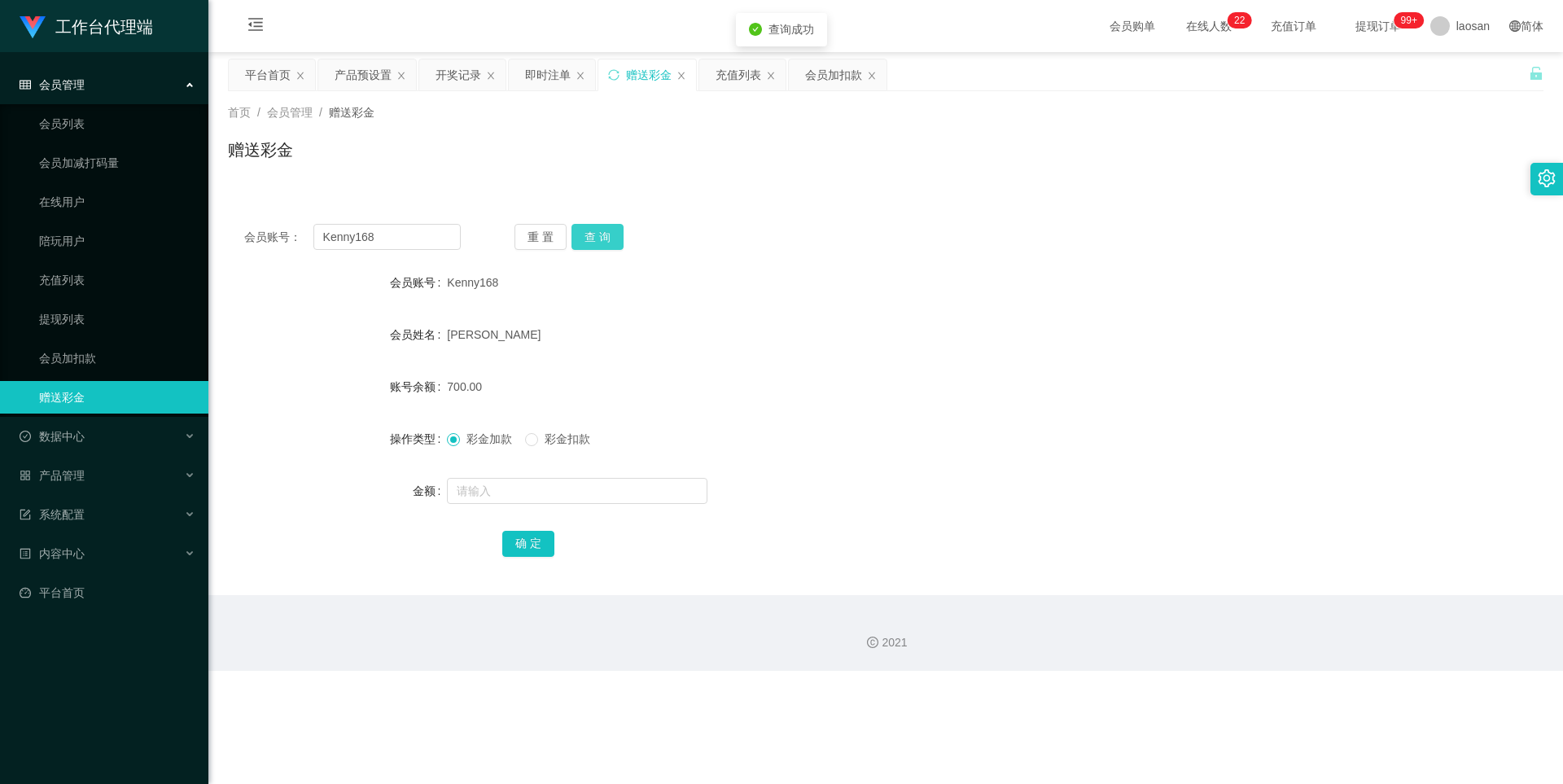
click at [592, 238] on button "查 询" at bounding box center [597, 236] width 52 height 26
click at [511, 494] on input "text" at bounding box center [577, 491] width 260 height 26
type input "1800"
click at [530, 543] on button "确 定" at bounding box center [528, 543] width 52 height 26
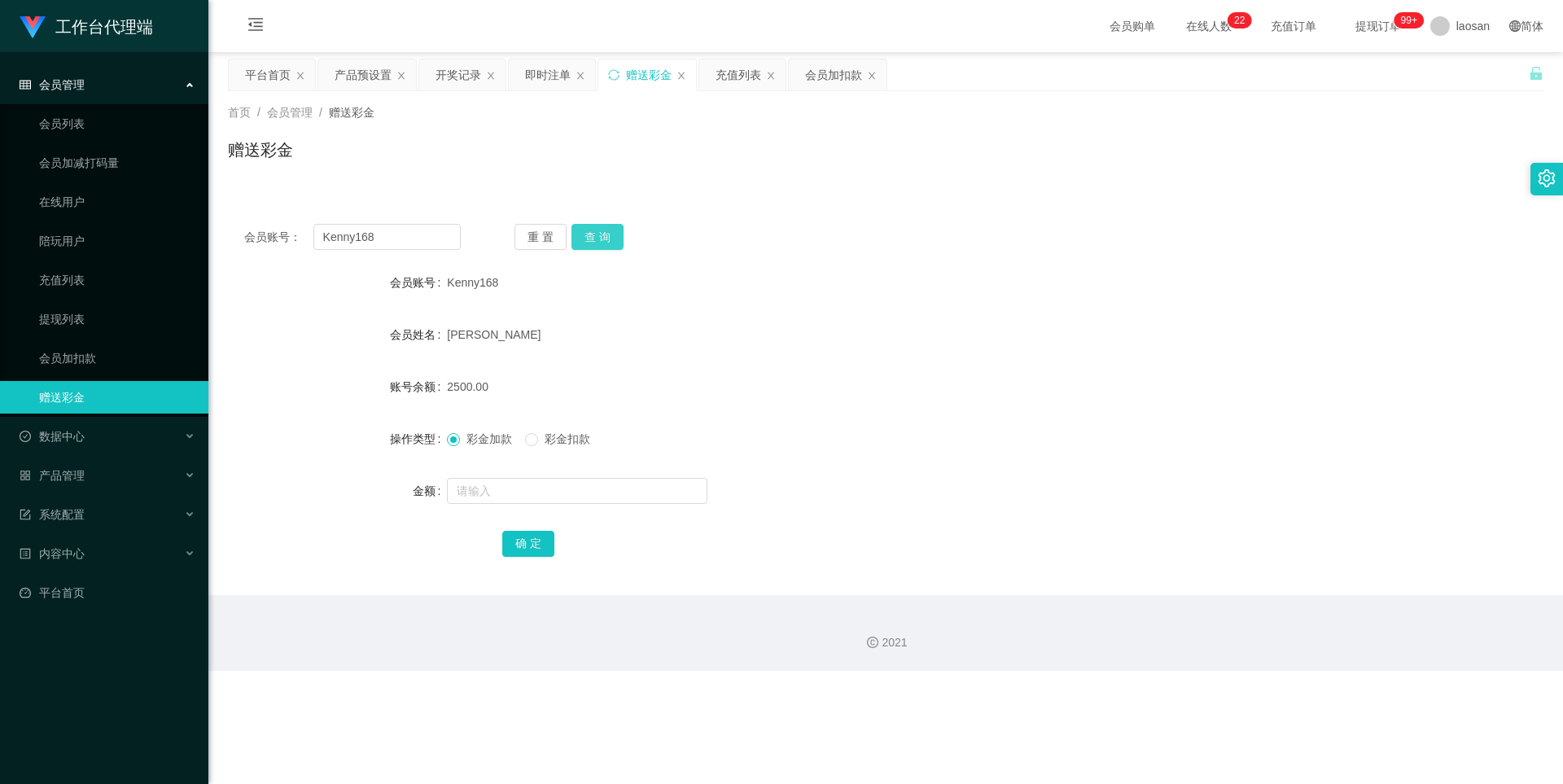
click at [604, 236] on button "查 询" at bounding box center [597, 236] width 52 height 26
drag, startPoint x: 604, startPoint y: 236, endPoint x: 835, endPoint y: 189, distance: 235.7
click at [604, 236] on button "查 询" at bounding box center [607, 236] width 70 height 26
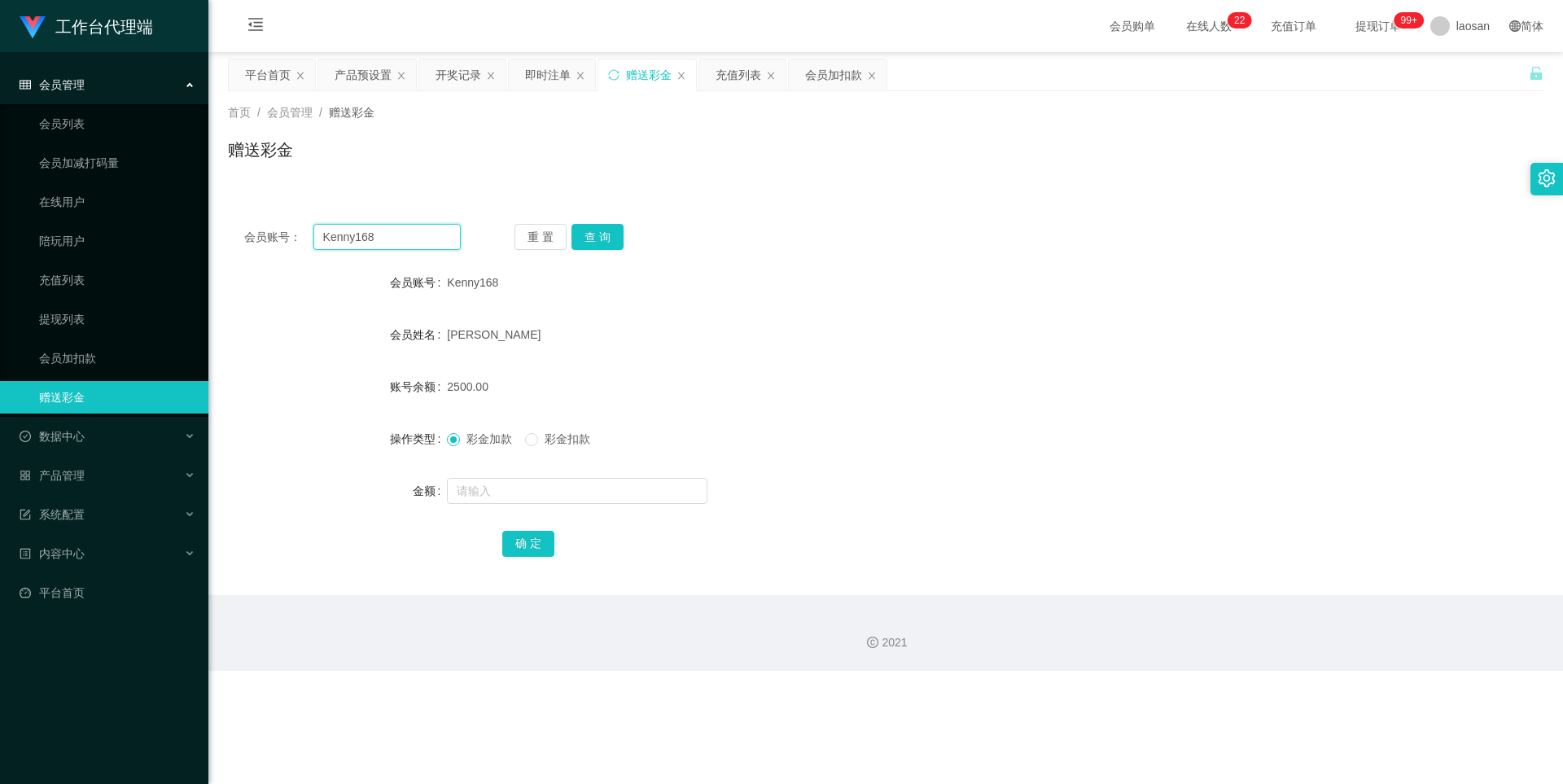
click at [442, 232] on input "Kenny168" at bounding box center [387, 236] width 147 height 26
click at [602, 230] on button "查 询" at bounding box center [597, 236] width 52 height 26
click at [602, 230] on button "查 询" at bounding box center [607, 236] width 70 height 26
click at [602, 230] on button "查 询" at bounding box center [597, 236] width 52 height 26
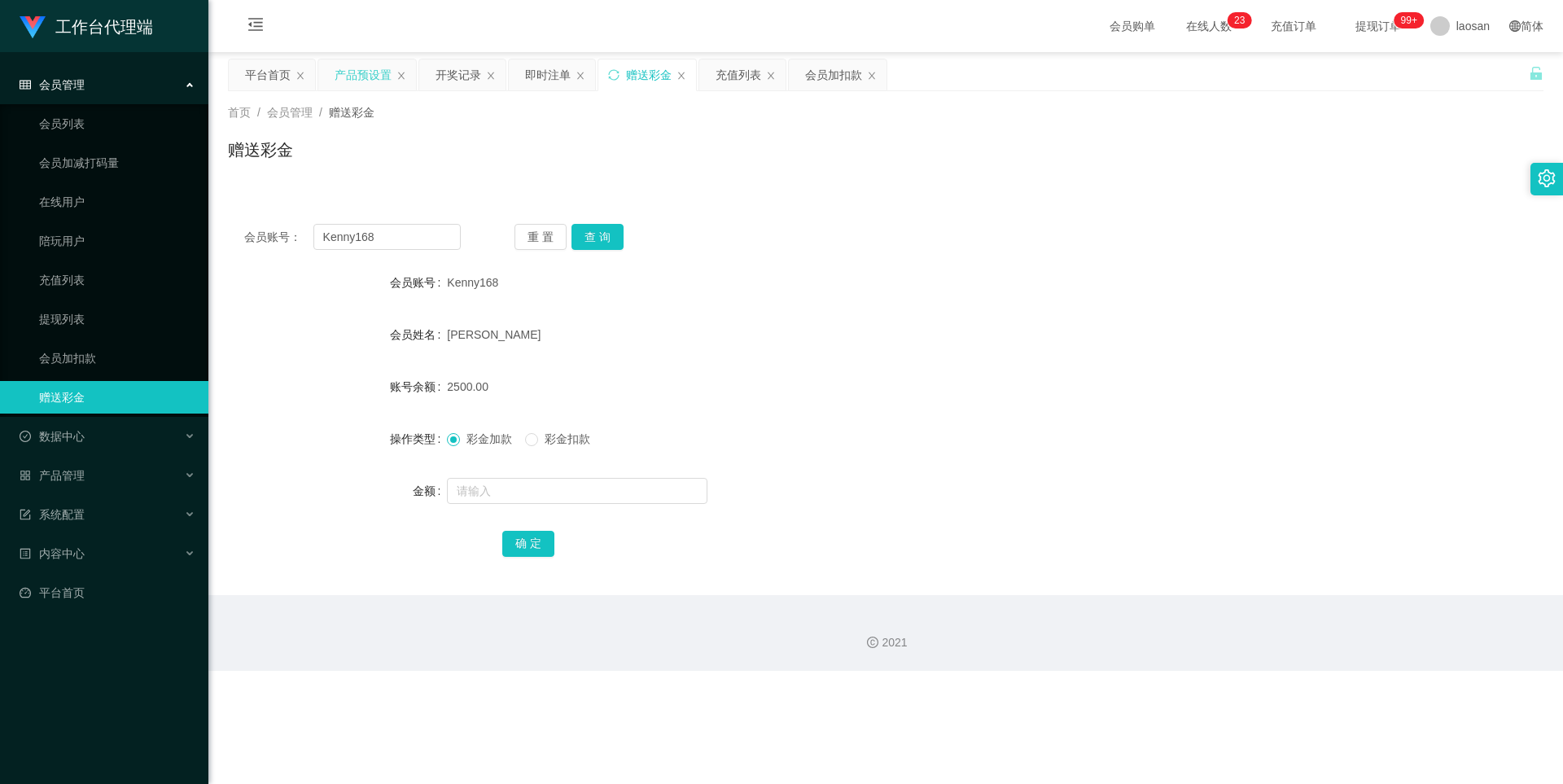
click at [376, 80] on div "产品预设置" at bounding box center [362, 75] width 57 height 31
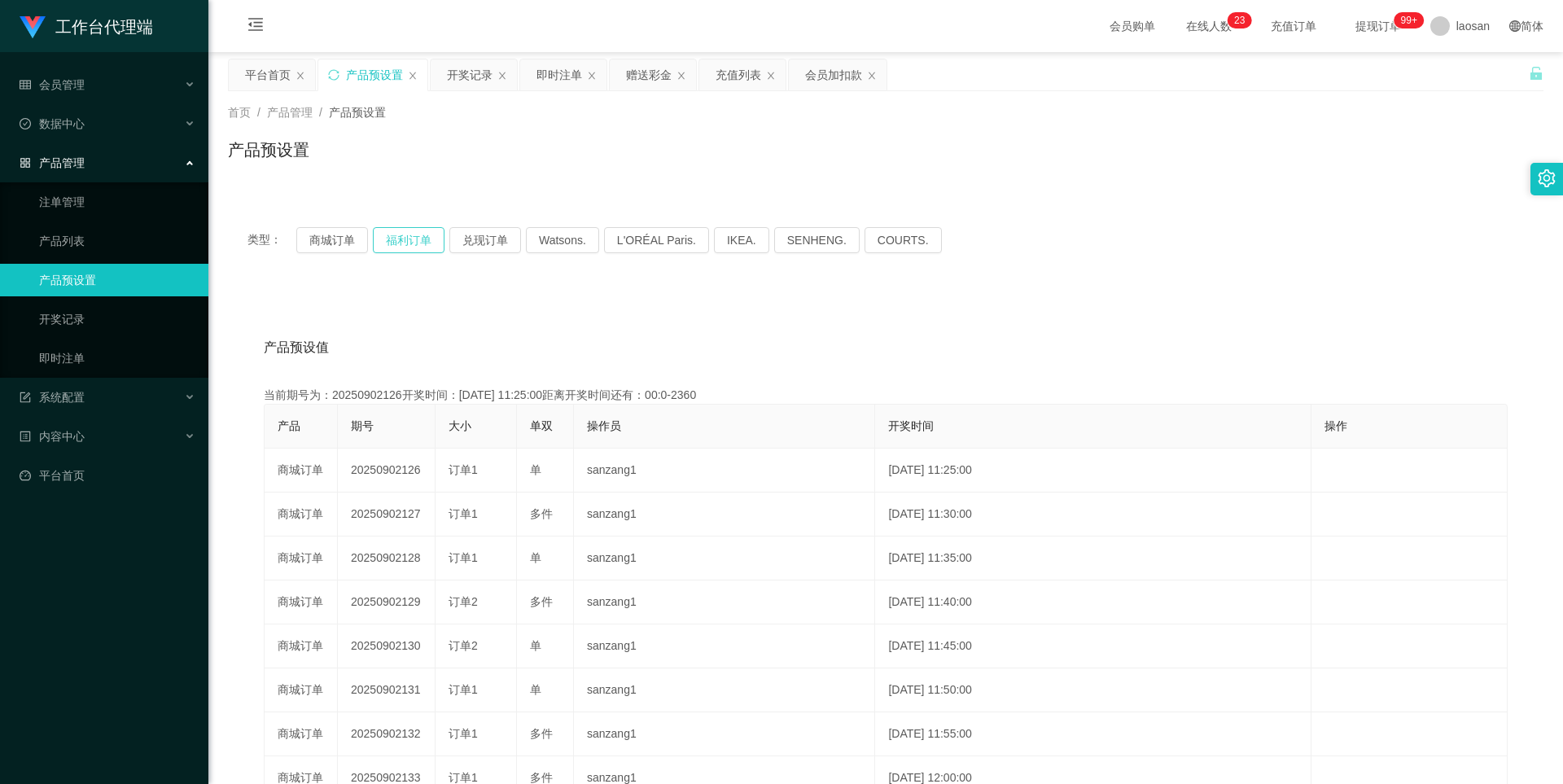
click at [416, 242] on button "福利订单" at bounding box center [409, 240] width 72 height 26
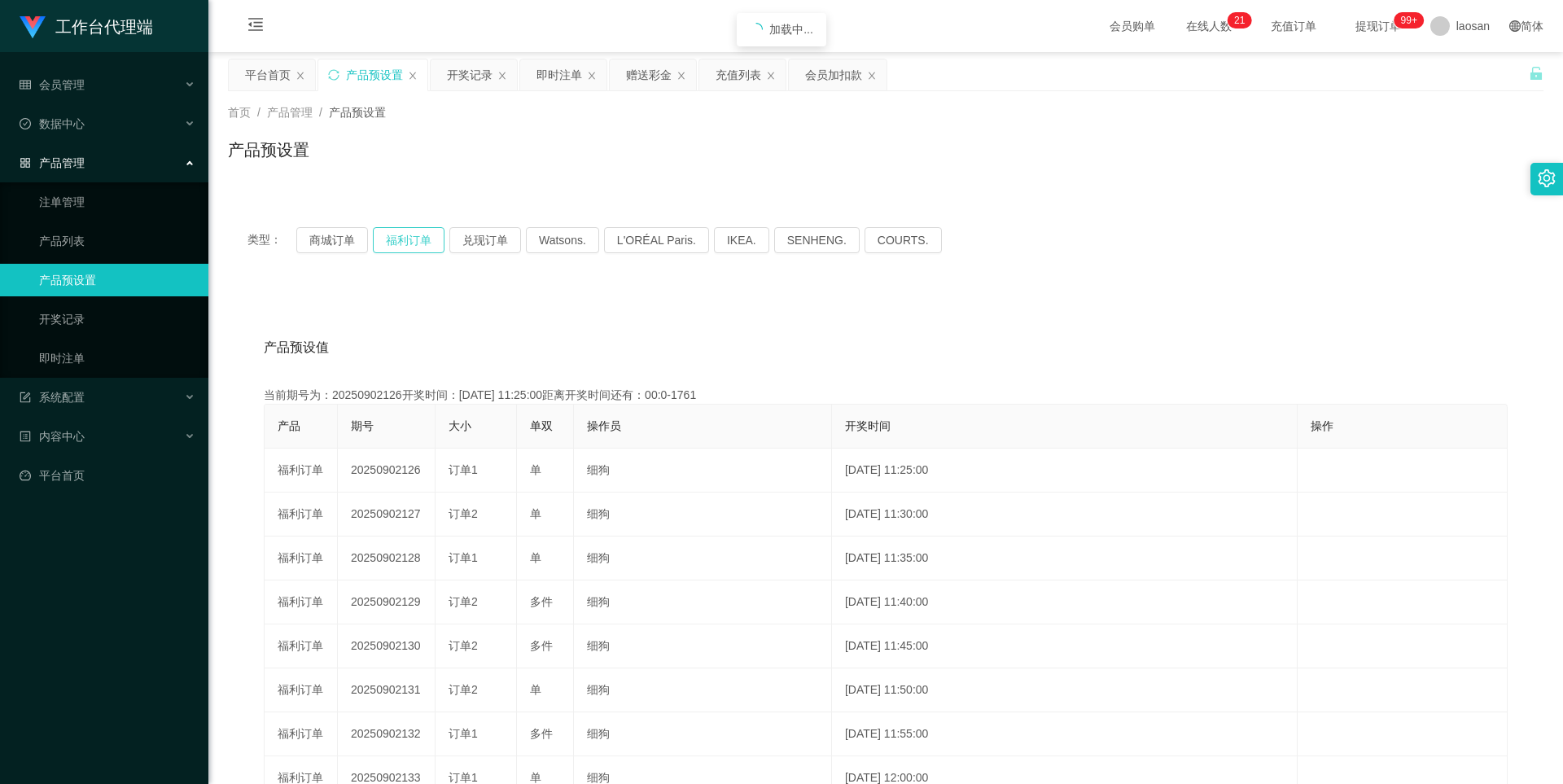
click at [416, 242] on button "福利订单" at bounding box center [409, 240] width 72 height 26
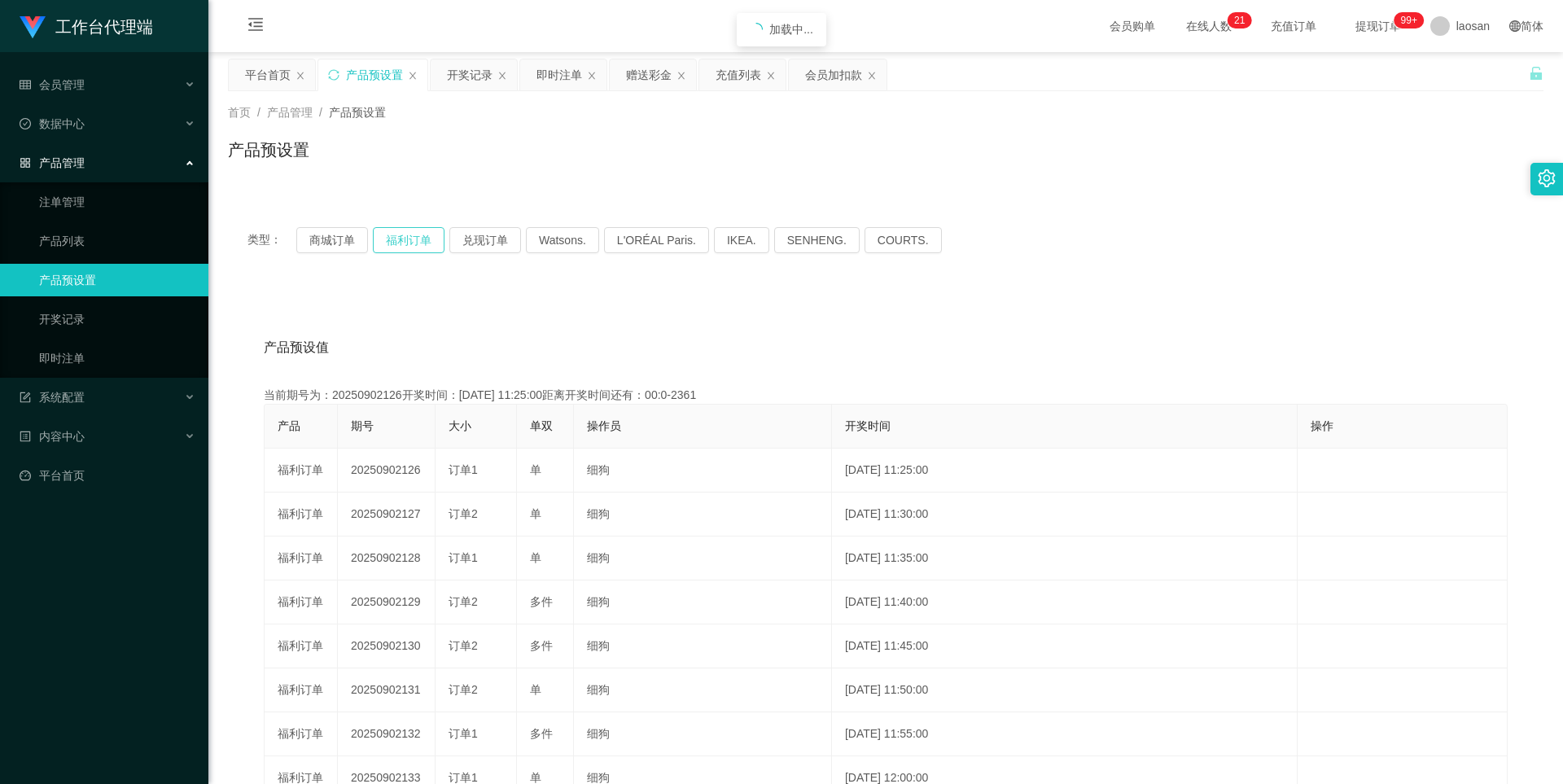
click at [416, 242] on button "福利订单" at bounding box center [409, 240] width 72 height 26
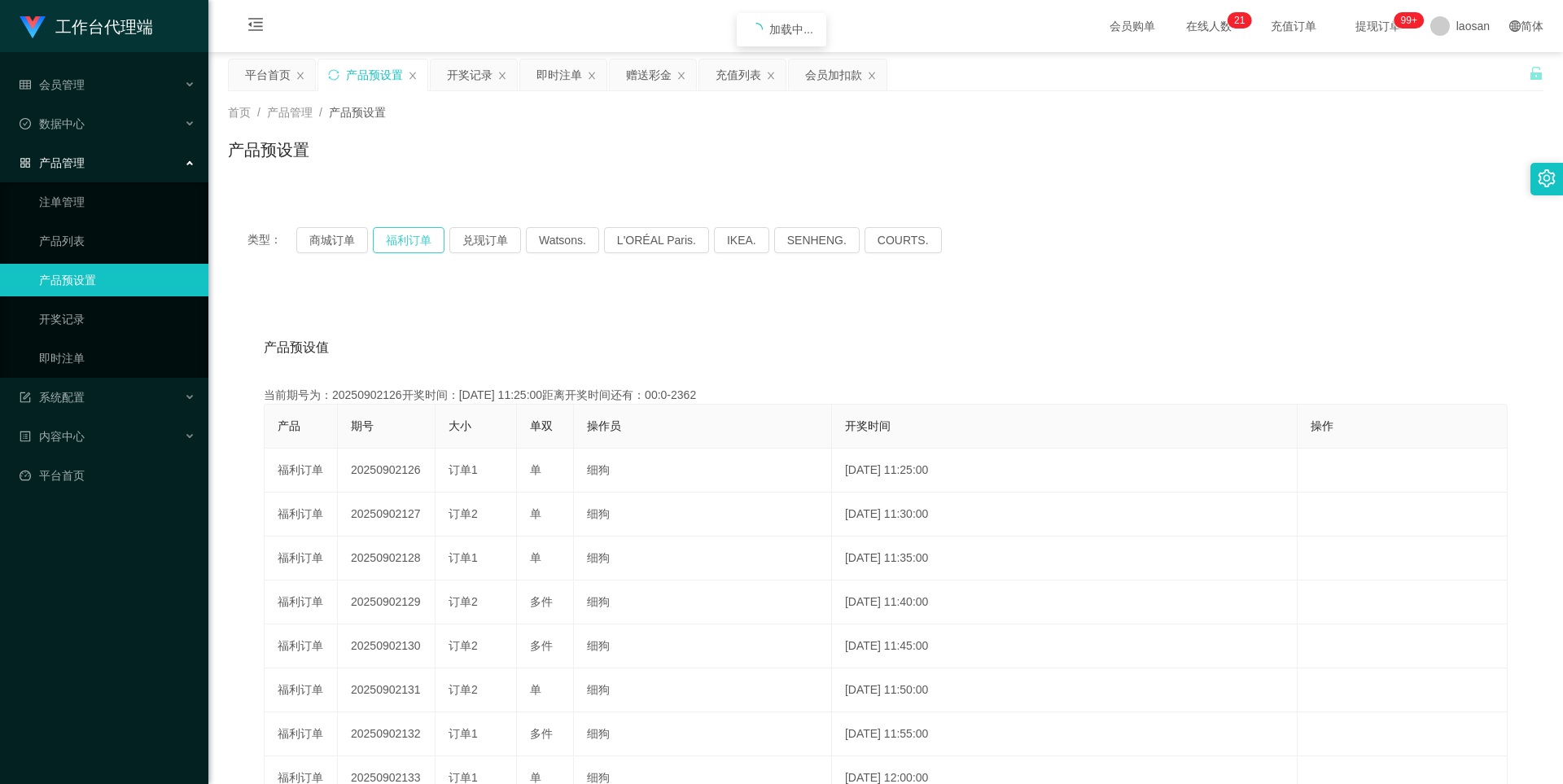
click at [416, 242] on button "福利订单" at bounding box center [409, 240] width 72 height 26
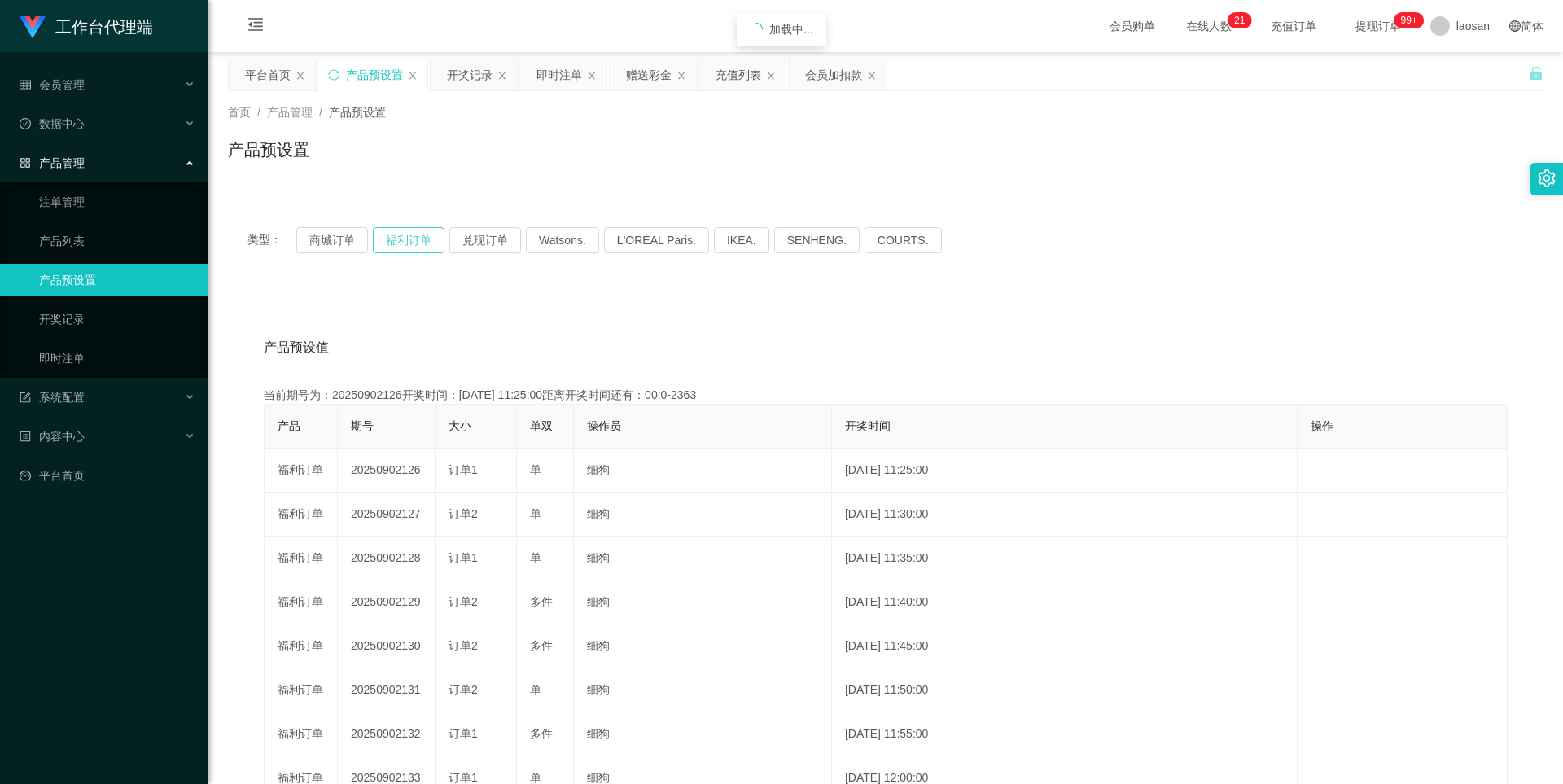
click at [416, 242] on button "福利订单" at bounding box center [409, 240] width 72 height 26
click at [401, 244] on button "福利订单" at bounding box center [409, 240] width 72 height 26
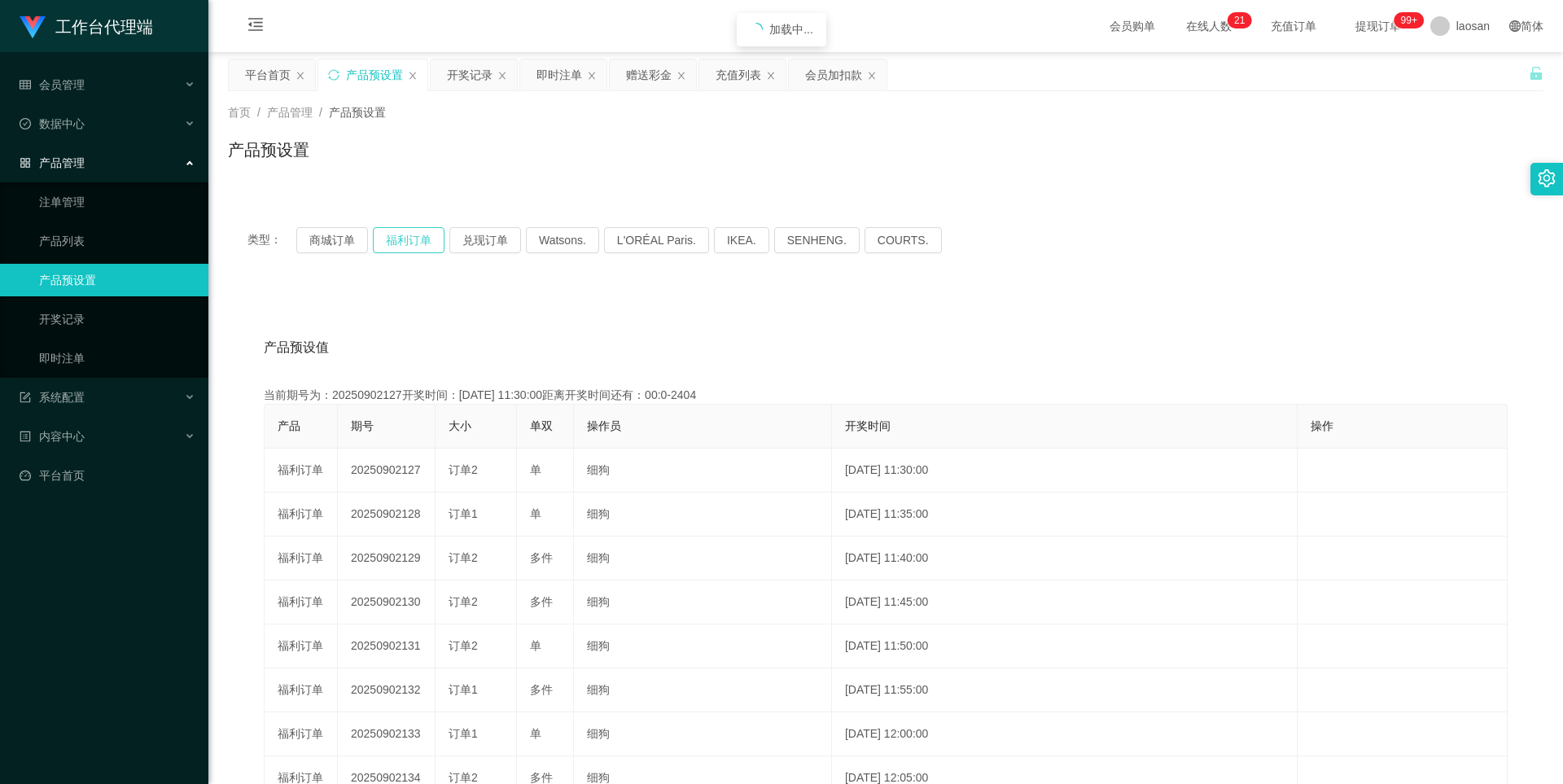
click at [401, 244] on button "福利订单" at bounding box center [409, 240] width 72 height 26
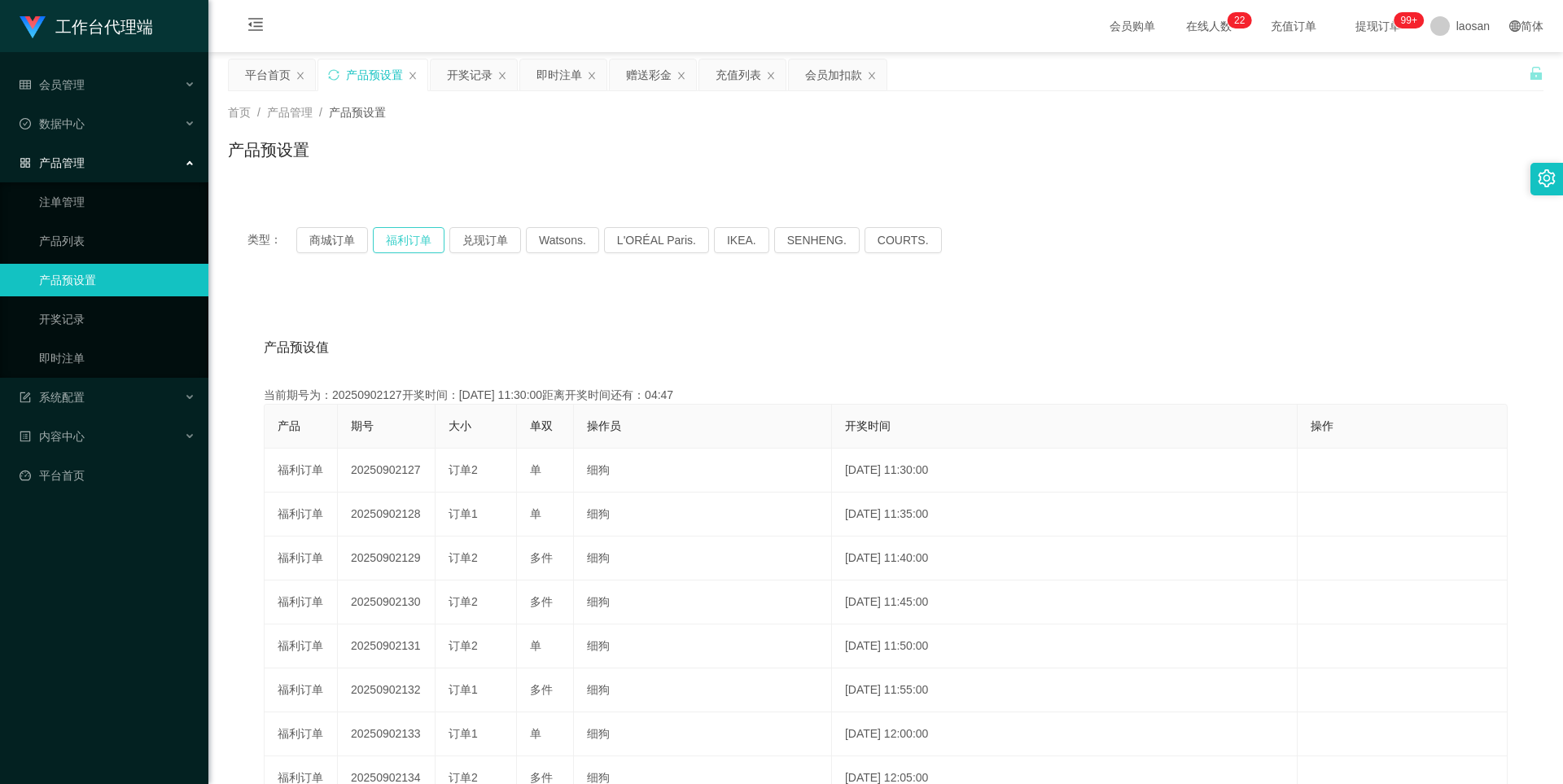
click at [418, 227] on button "福利订单" at bounding box center [409, 240] width 72 height 26
click at [418, 228] on button "福利订单" at bounding box center [409, 240] width 72 height 26
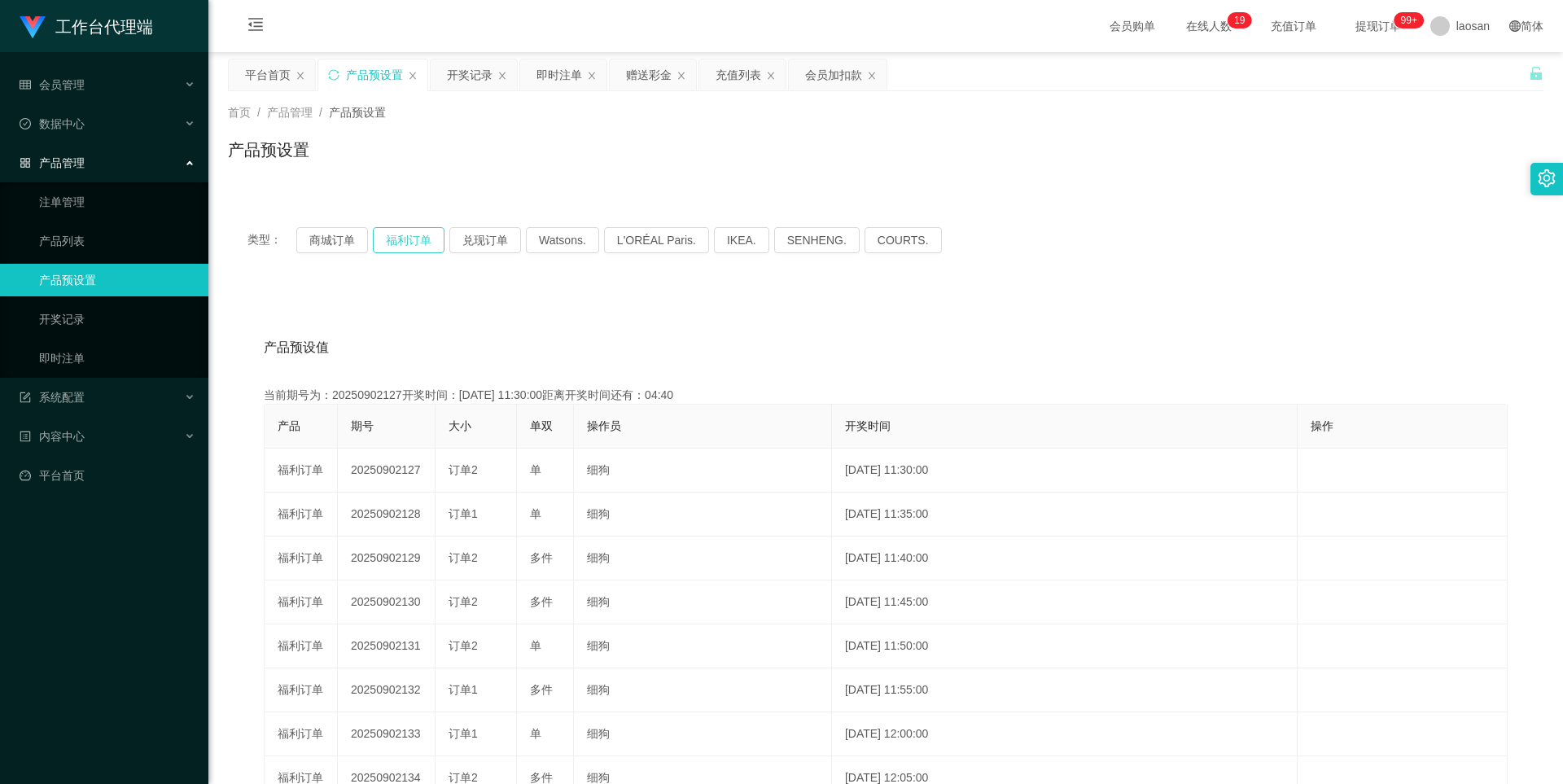
click at [412, 240] on button "福利订单" at bounding box center [409, 240] width 72 height 26
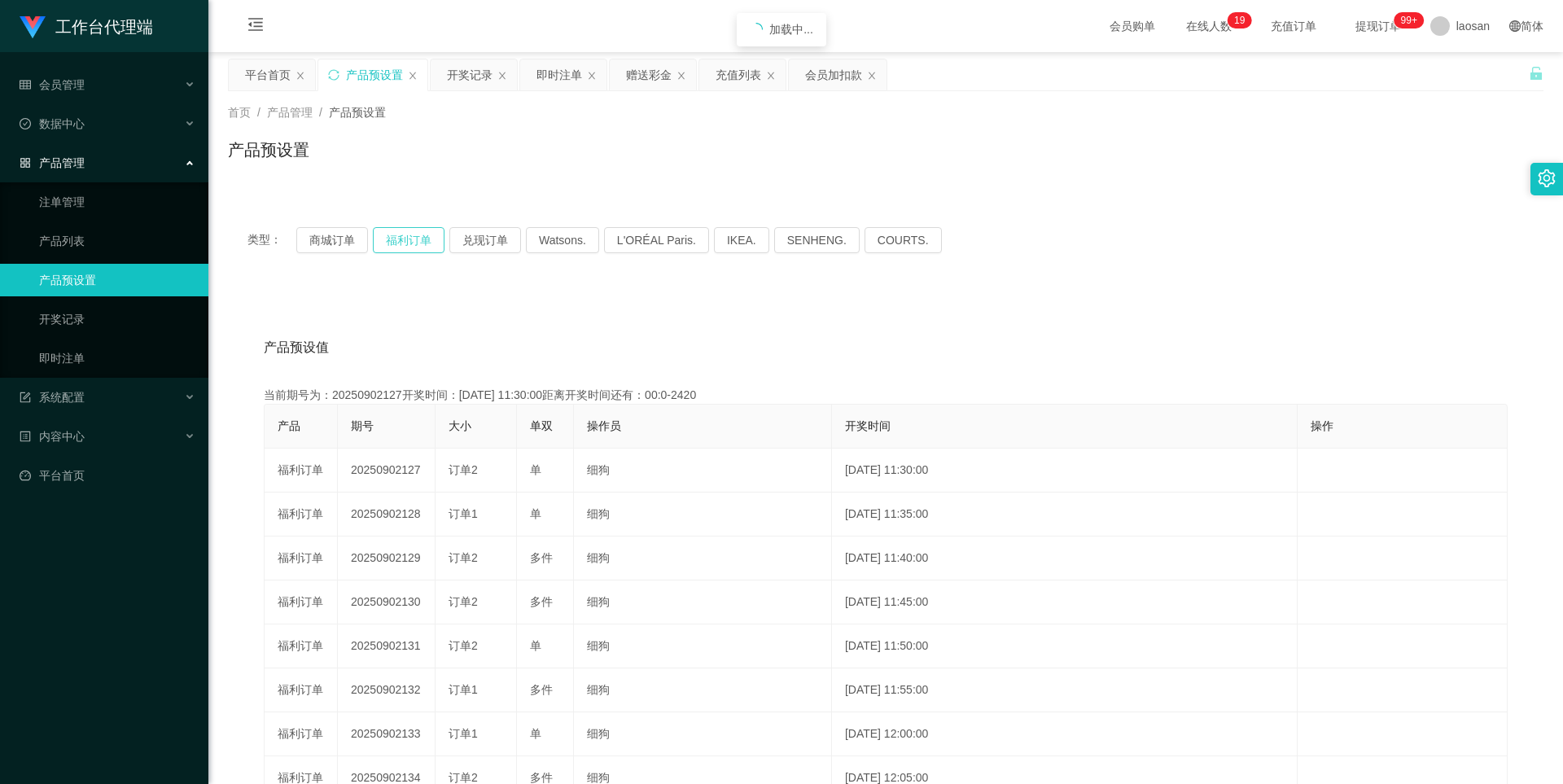
click at [412, 240] on button "福利订单" at bounding box center [409, 240] width 72 height 26
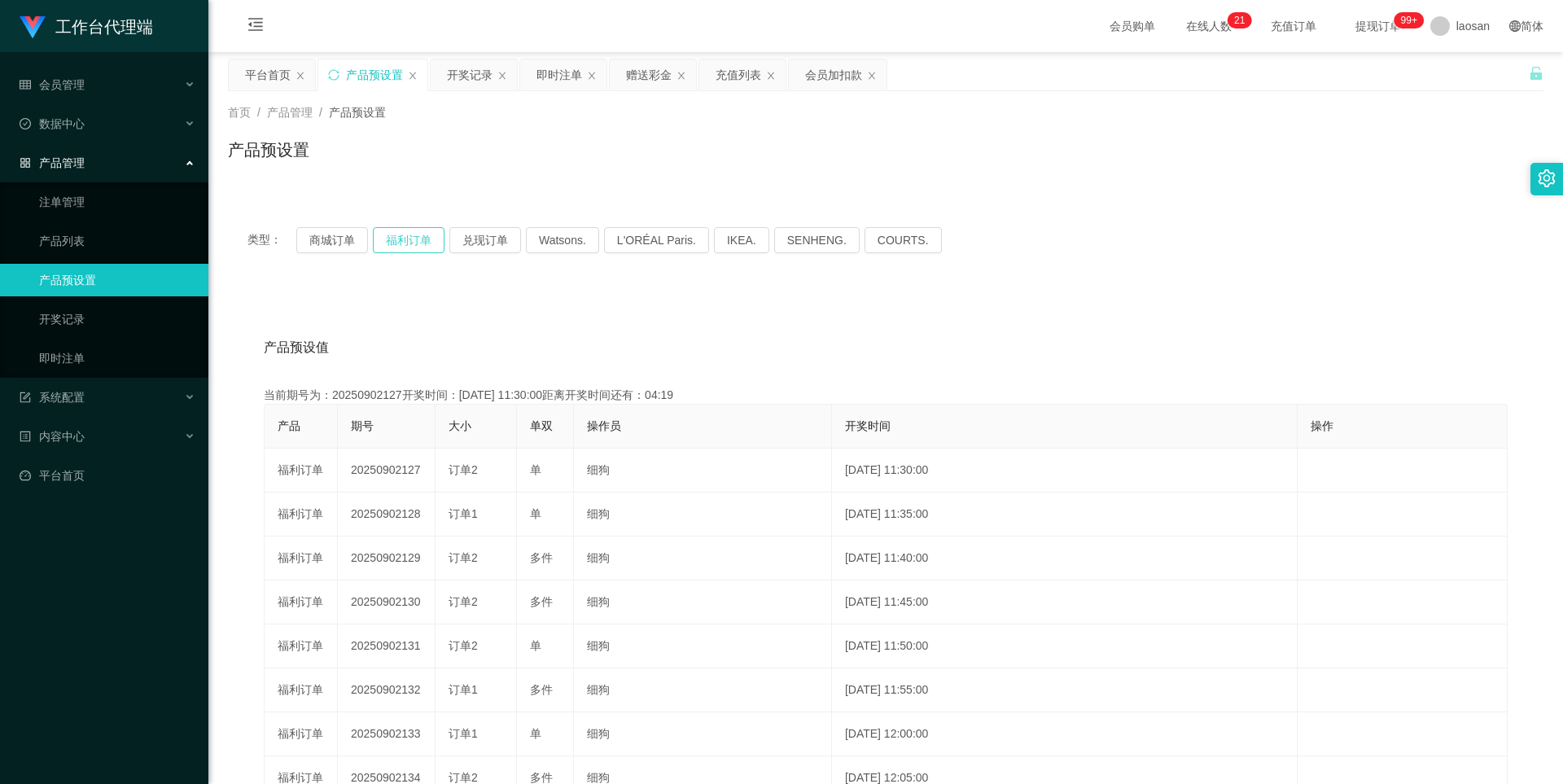
type button "k3tbw"
click at [546, 68] on div "即时注单" at bounding box center [559, 75] width 45 height 31
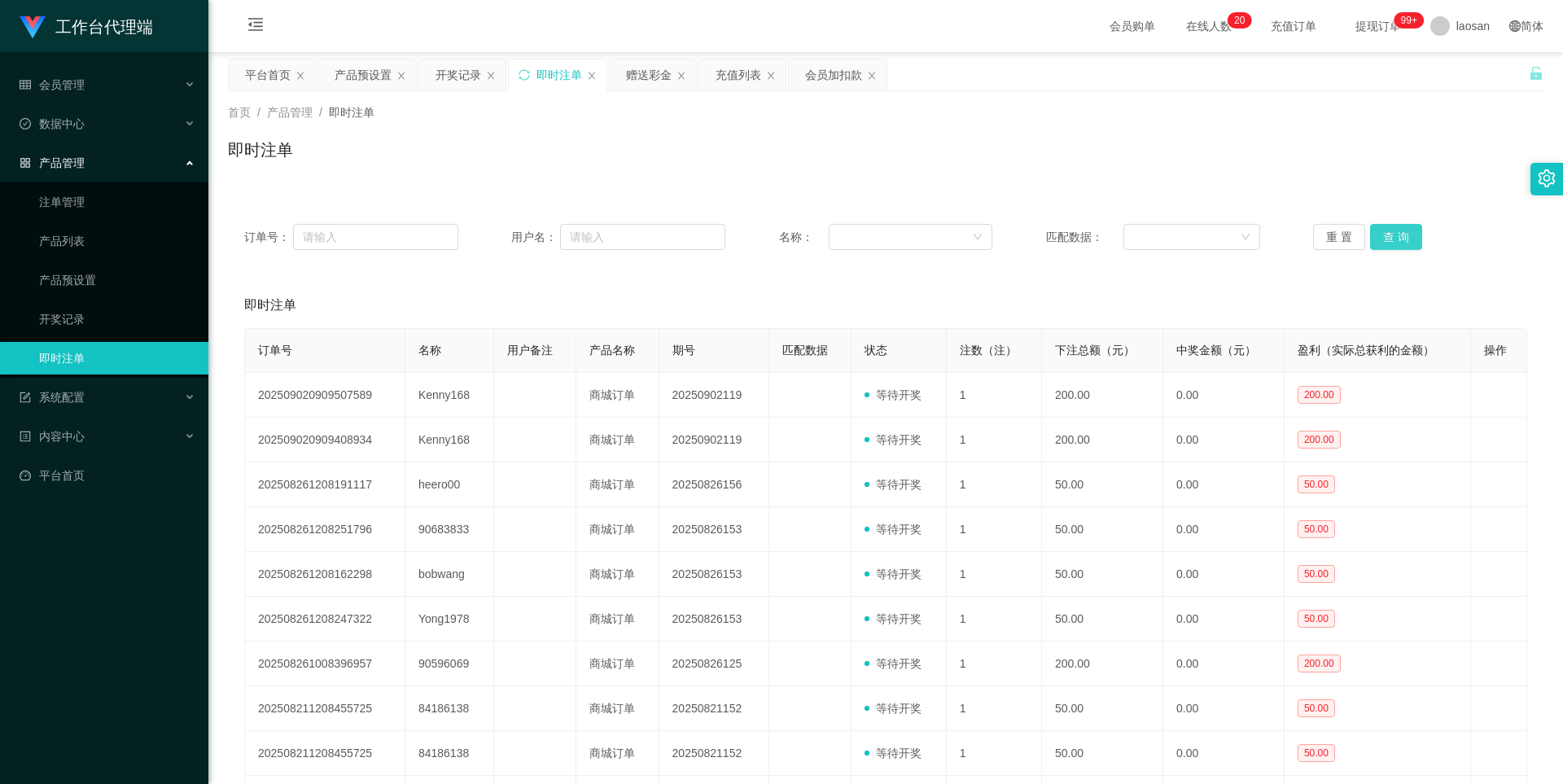
click at [1187, 232] on button "查 询" at bounding box center [1396, 236] width 52 height 26
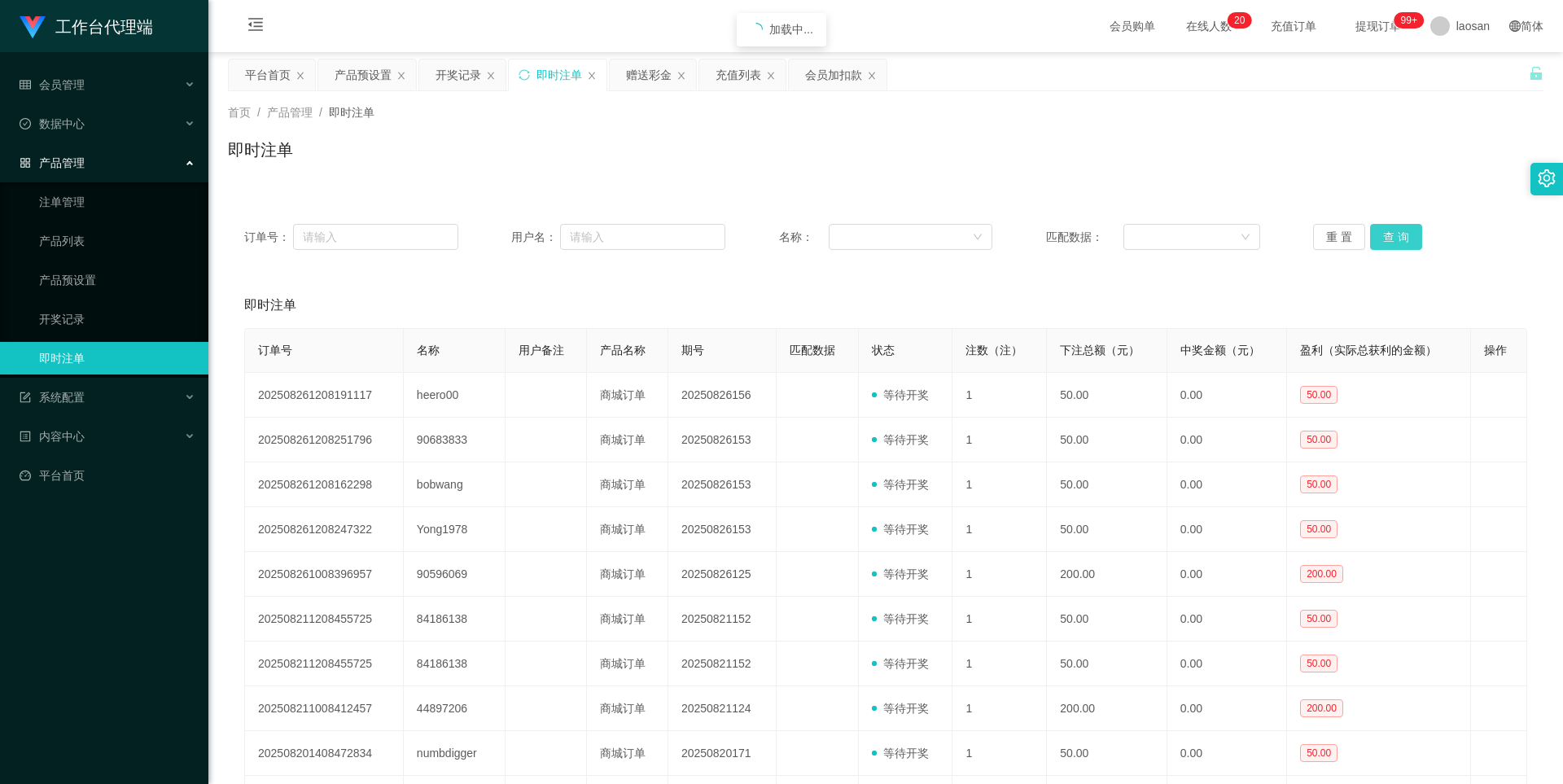
click at [1187, 232] on button "查 询" at bounding box center [1396, 236] width 52 height 26
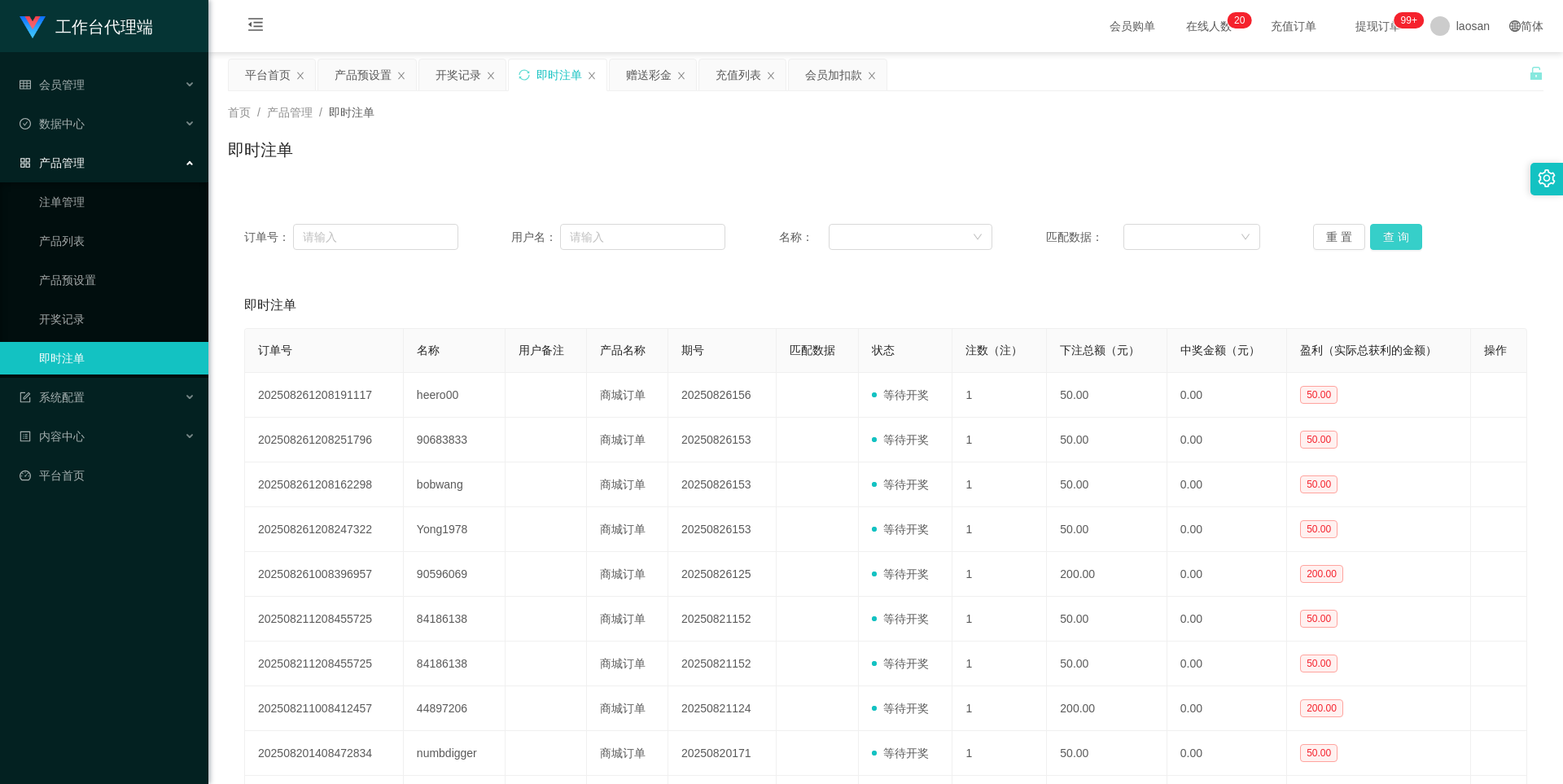
click at [1187, 232] on button "查 询" at bounding box center [1396, 236] width 52 height 26
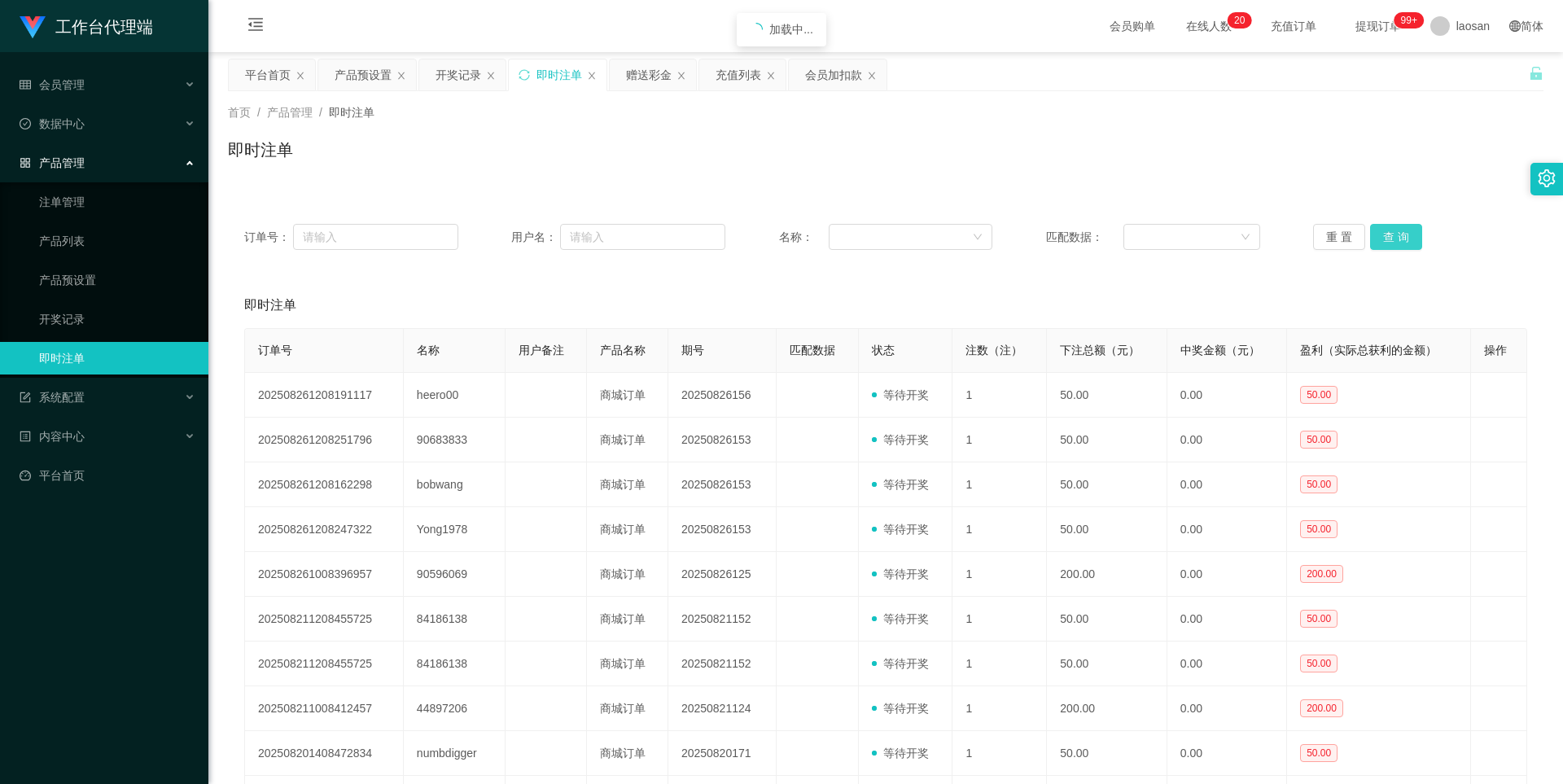
click at [1187, 232] on button "查 询" at bounding box center [1396, 236] width 52 height 26
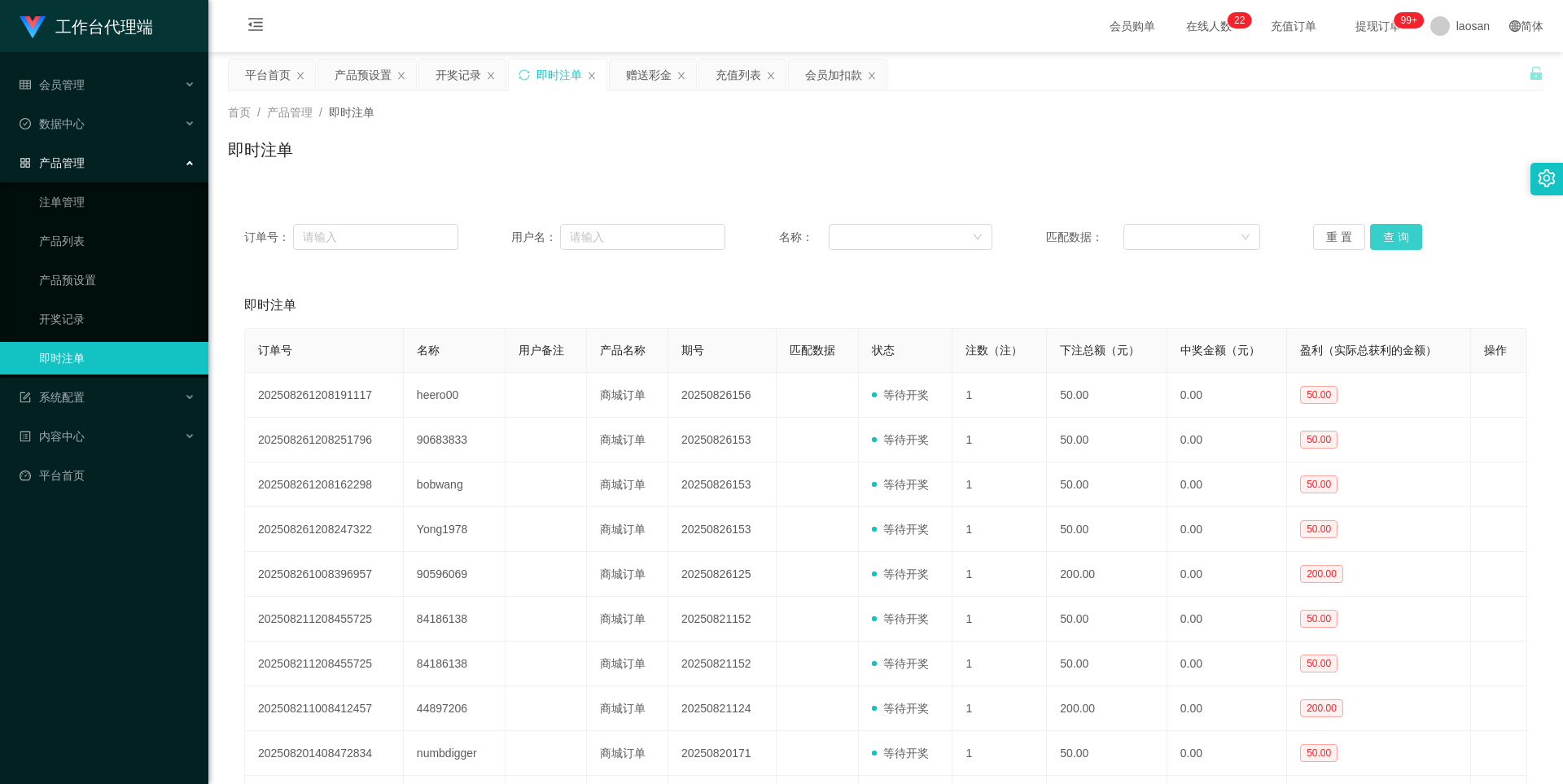
click at [1187, 238] on button "查 询" at bounding box center [1396, 236] width 52 height 26
drag, startPoint x: 1368, startPoint y: 238, endPoint x: 1376, endPoint y: 236, distance: 8.2
click at [1187, 238] on button "查 询" at bounding box center [1396, 236] width 52 height 26
click at [1187, 236] on button "查 询" at bounding box center [1396, 236] width 52 height 26
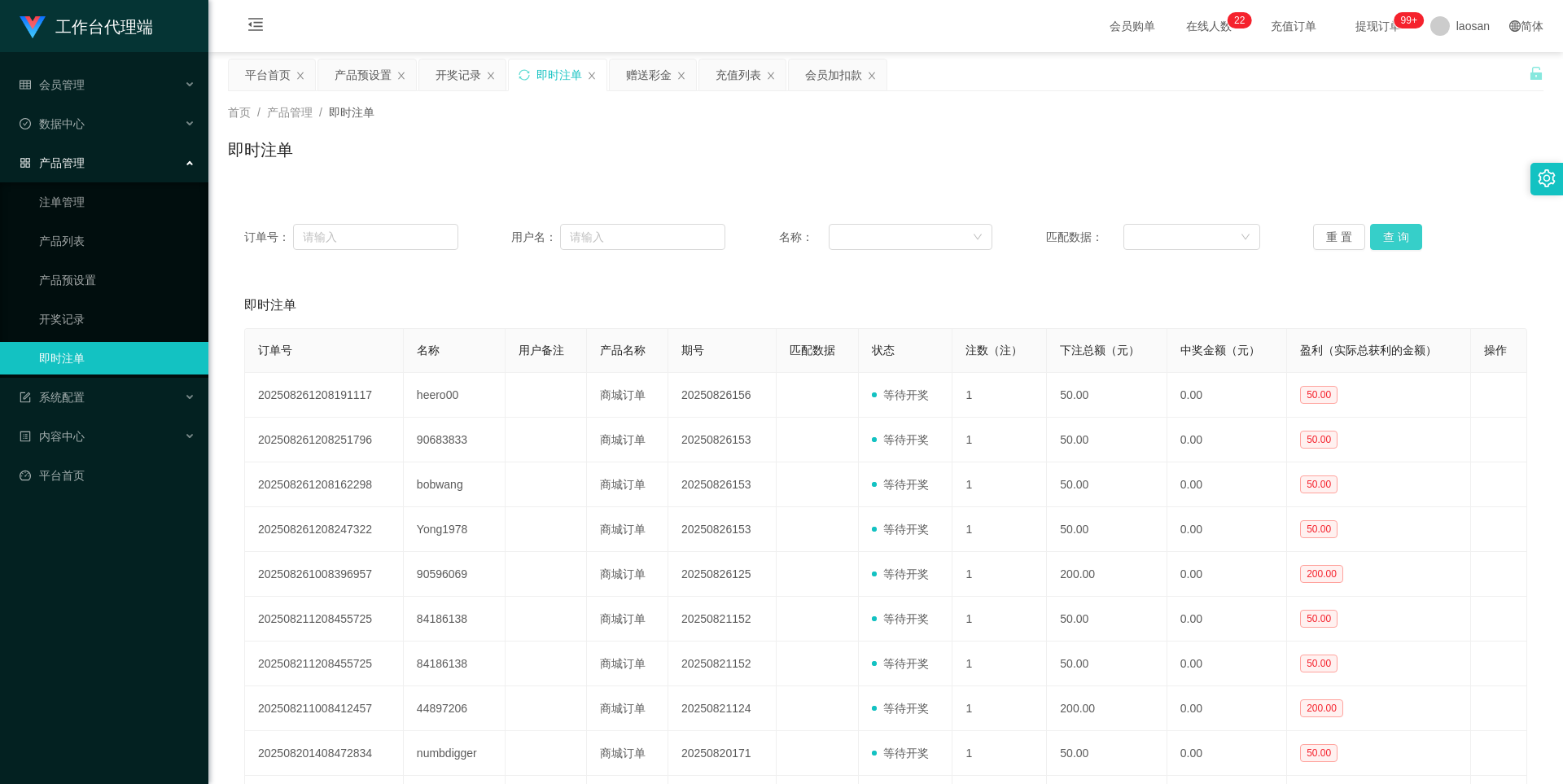
click at [1187, 236] on button "查 询" at bounding box center [1396, 236] width 52 height 26
click at [1187, 238] on button "查 询" at bounding box center [1396, 236] width 52 height 26
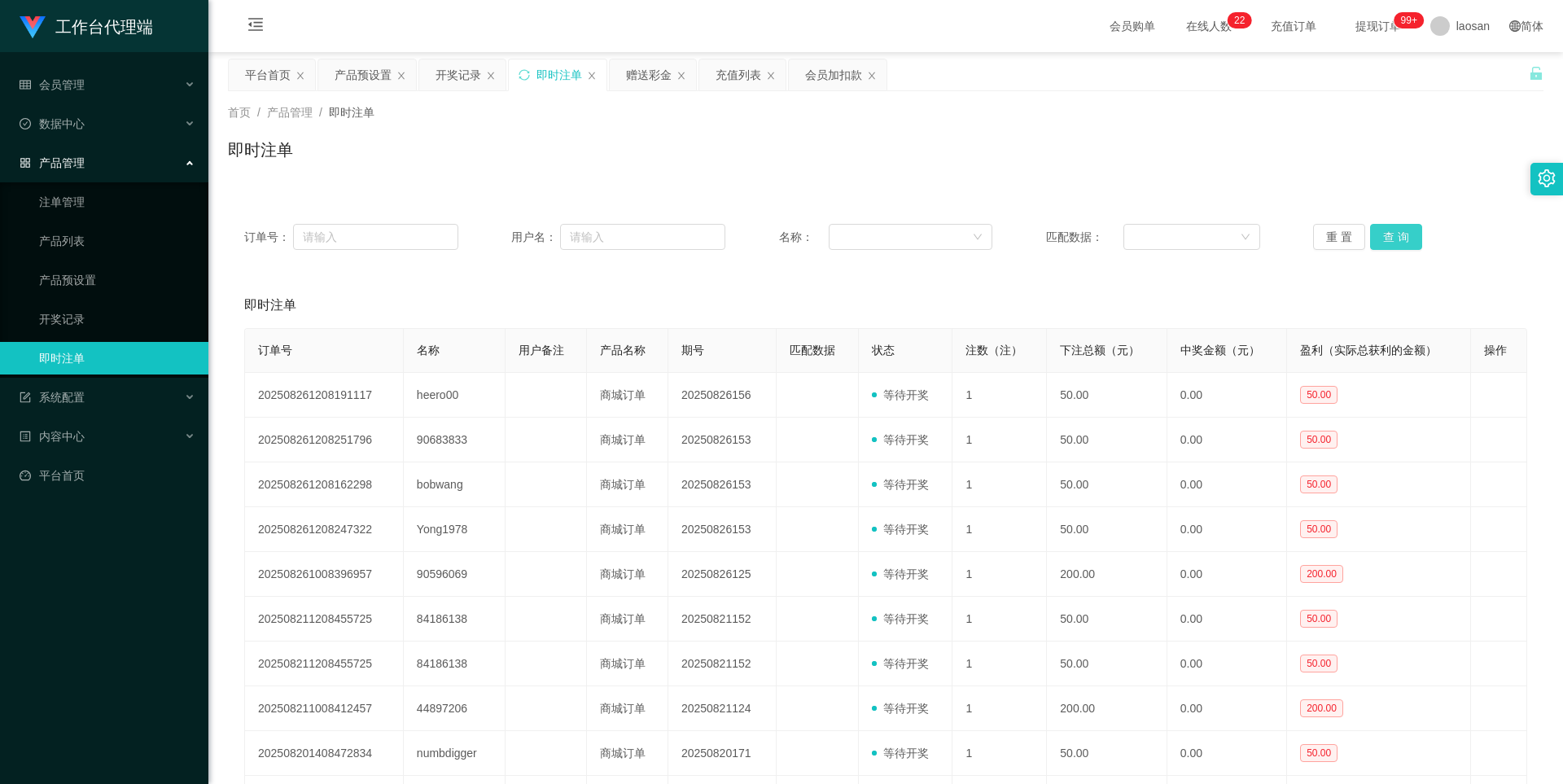
click at [1187, 238] on button "查 询" at bounding box center [1396, 236] width 52 height 26
click at [449, 73] on div "开奖记录" at bounding box center [458, 75] width 45 height 31
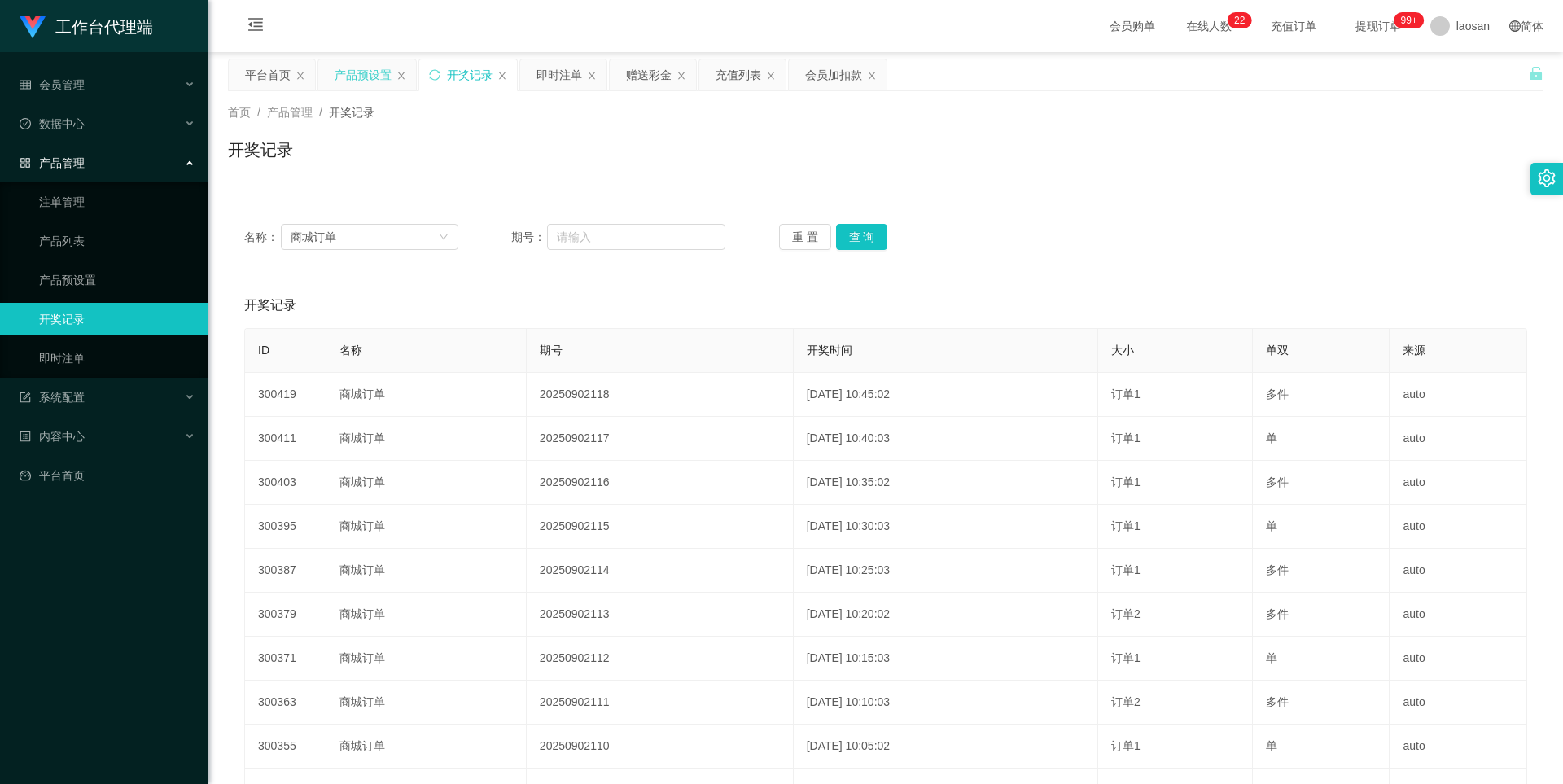
click at [351, 71] on div "产品预设置" at bounding box center [362, 75] width 57 height 31
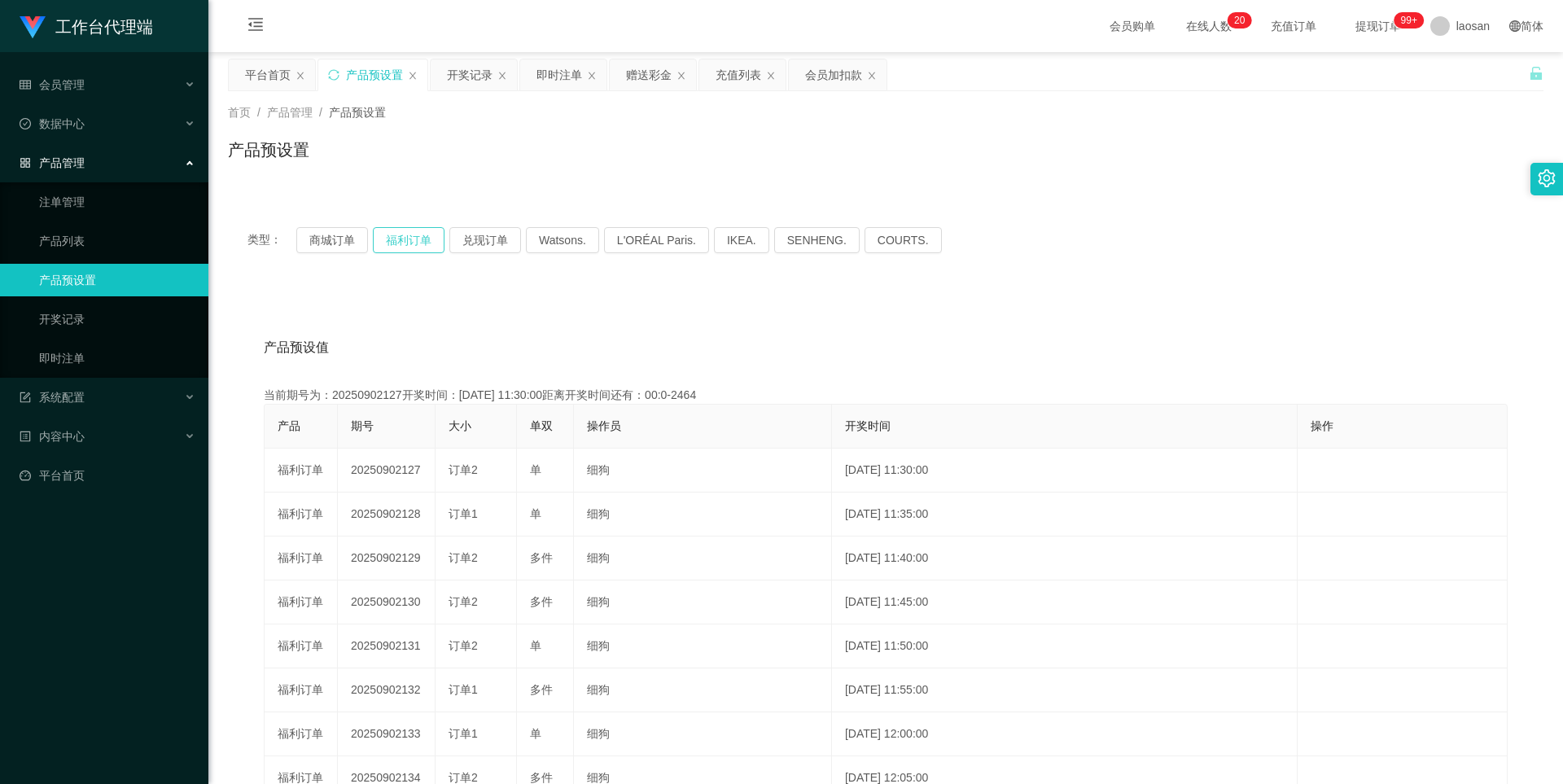
click at [430, 230] on button "福利订单" at bounding box center [409, 240] width 72 height 26
click at [419, 236] on button "福利订单" at bounding box center [409, 240] width 72 height 26
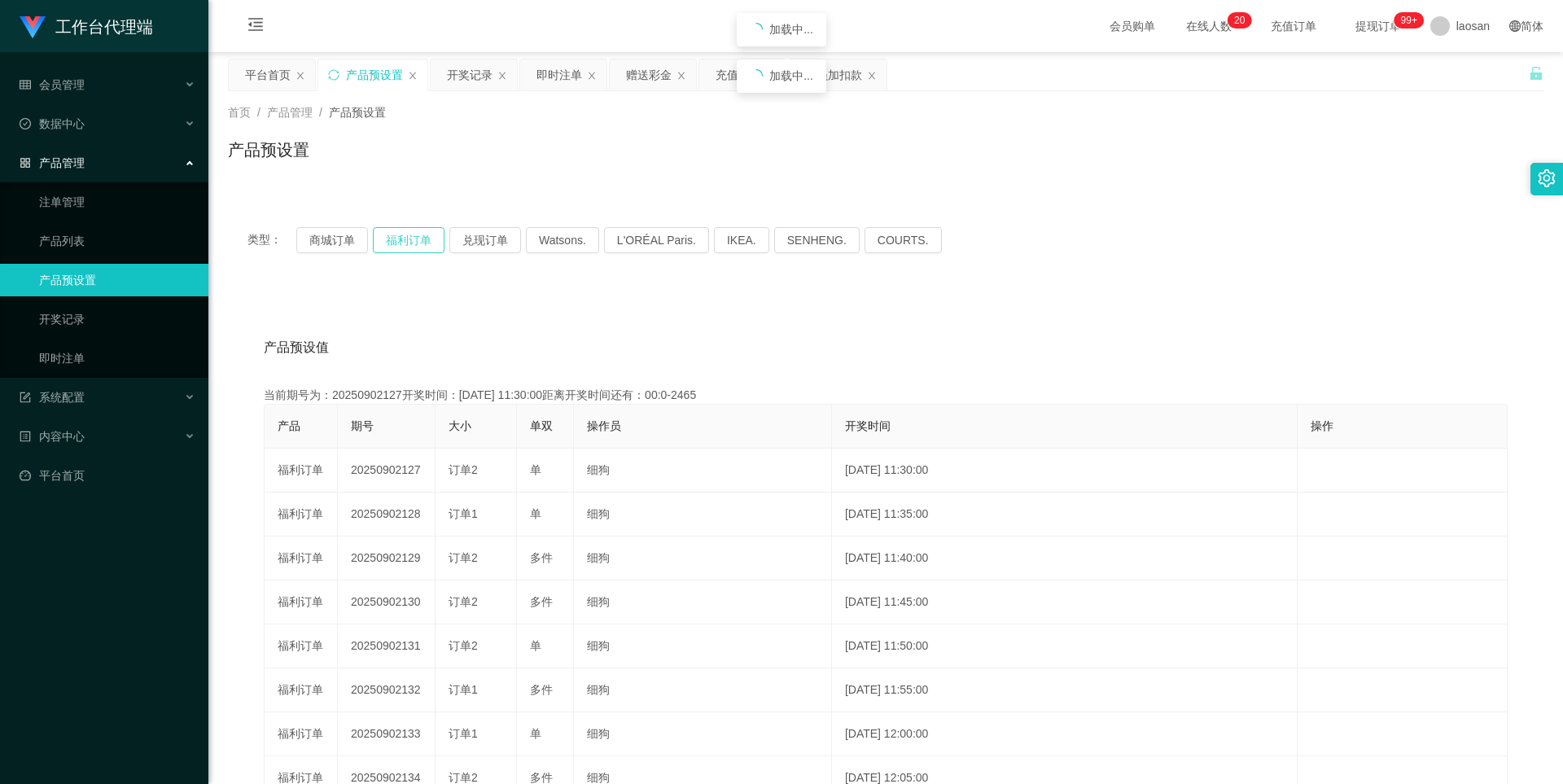
click at [419, 236] on button "福利订单" at bounding box center [409, 240] width 72 height 26
click at [473, 69] on div "开奖记录" at bounding box center [469, 75] width 45 height 31
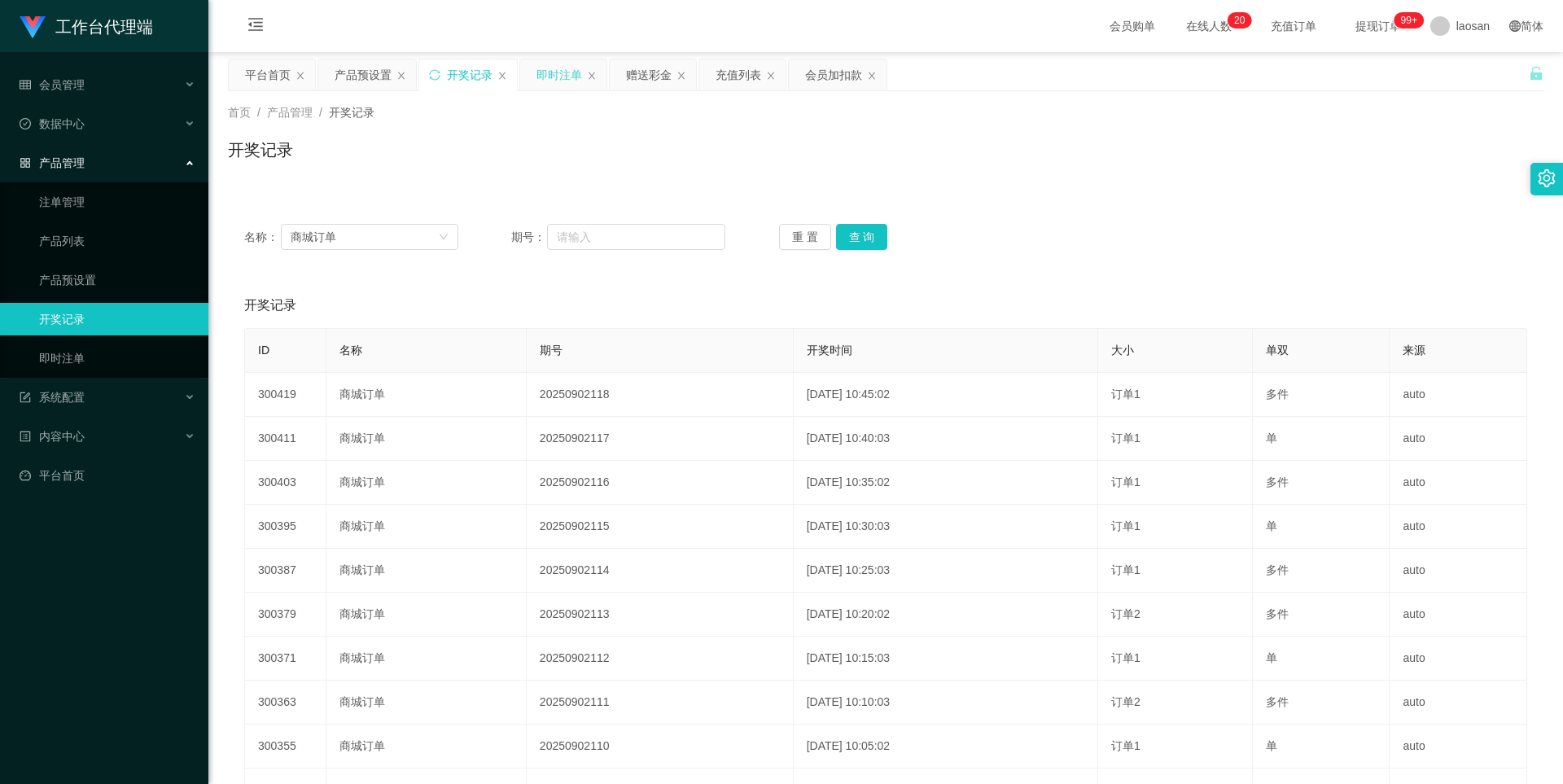
click at [563, 78] on div "即时注单" at bounding box center [559, 75] width 45 height 31
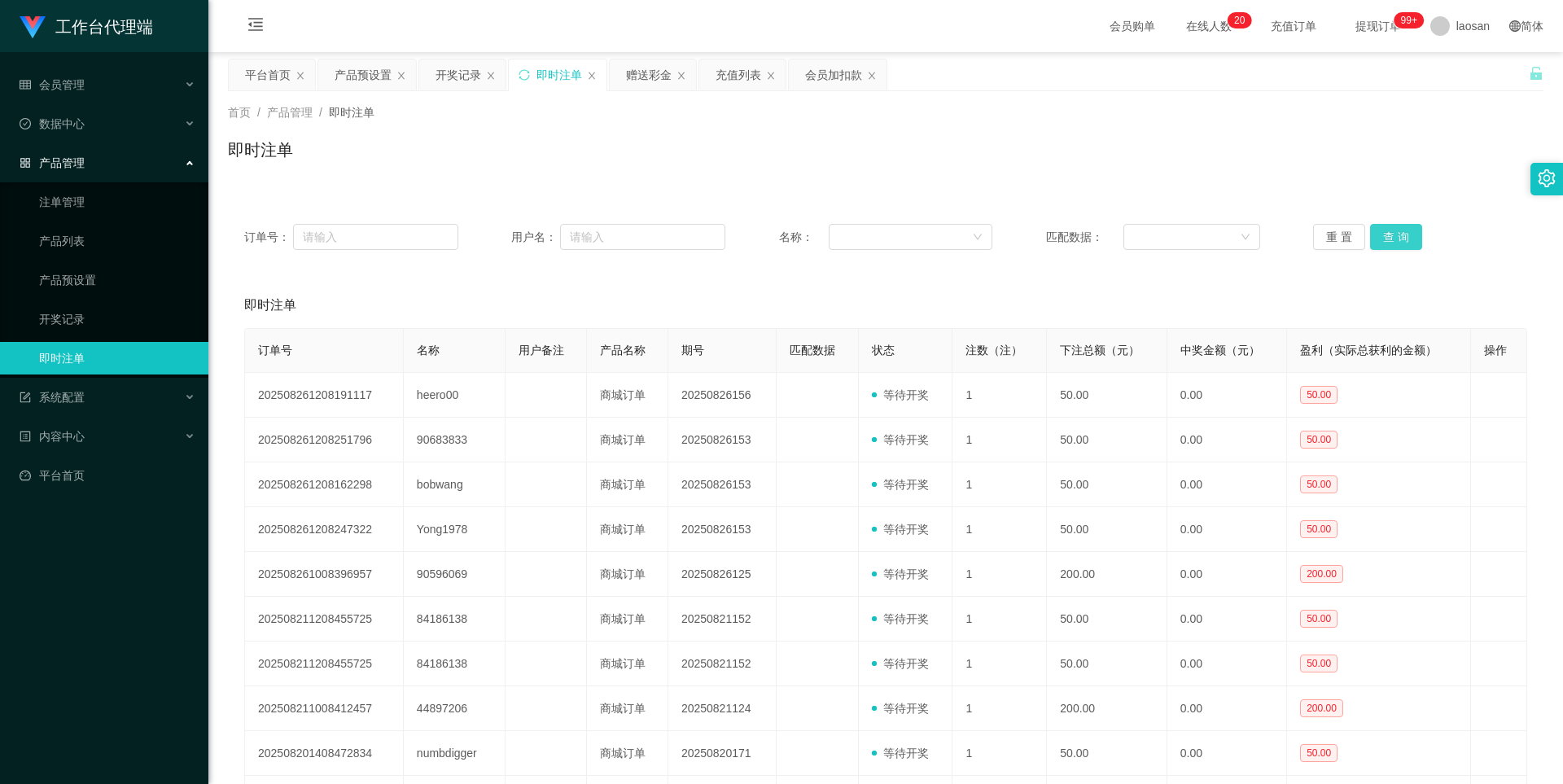
click at [1187, 225] on button "查 询" at bounding box center [1396, 236] width 52 height 26
click at [1187, 232] on button "查 询" at bounding box center [1396, 236] width 52 height 26
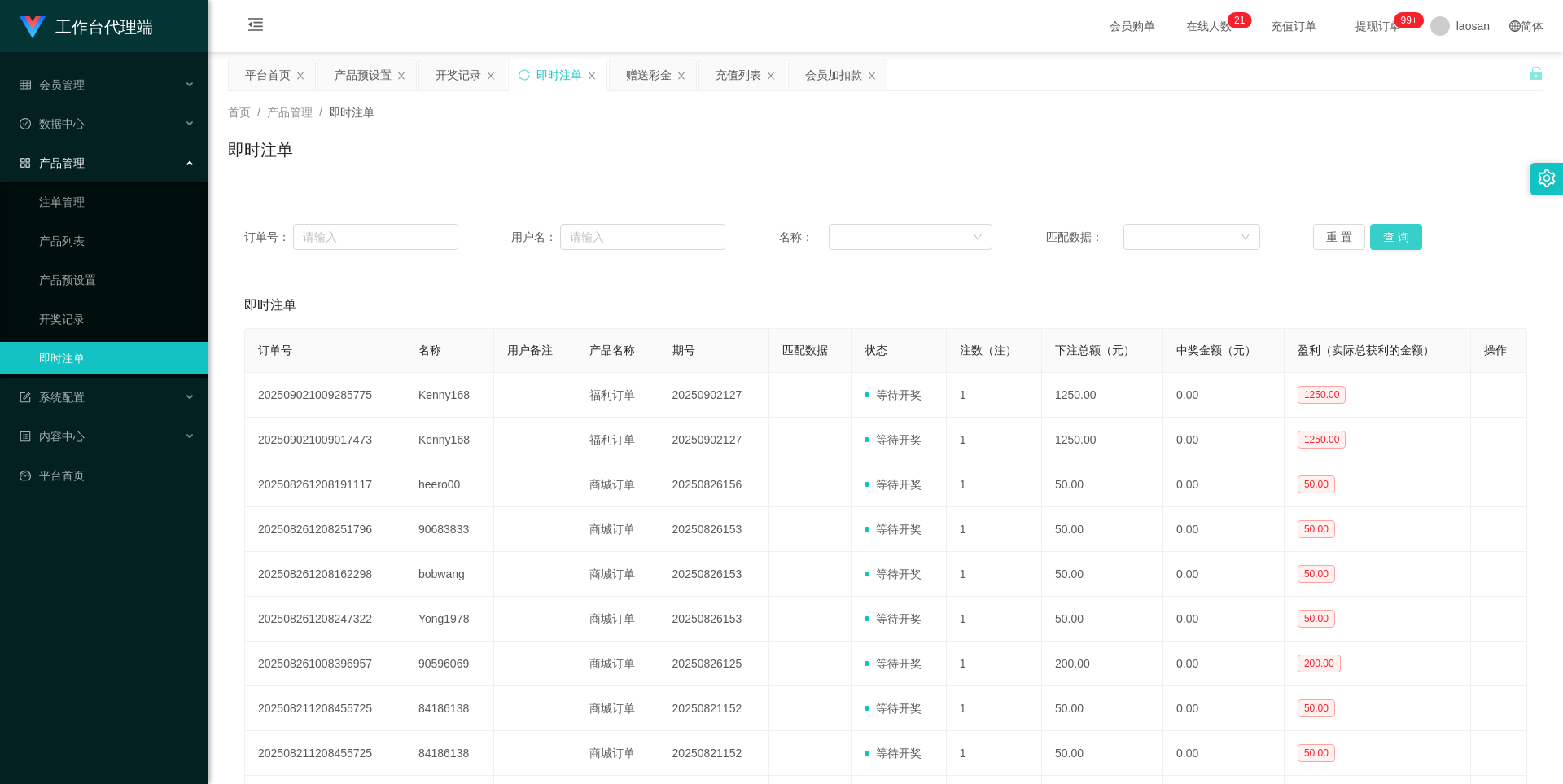
click at [1187, 232] on button "查 询" at bounding box center [1396, 236] width 52 height 26
click at [1187, 233] on button "查 询" at bounding box center [1396, 236] width 52 height 26
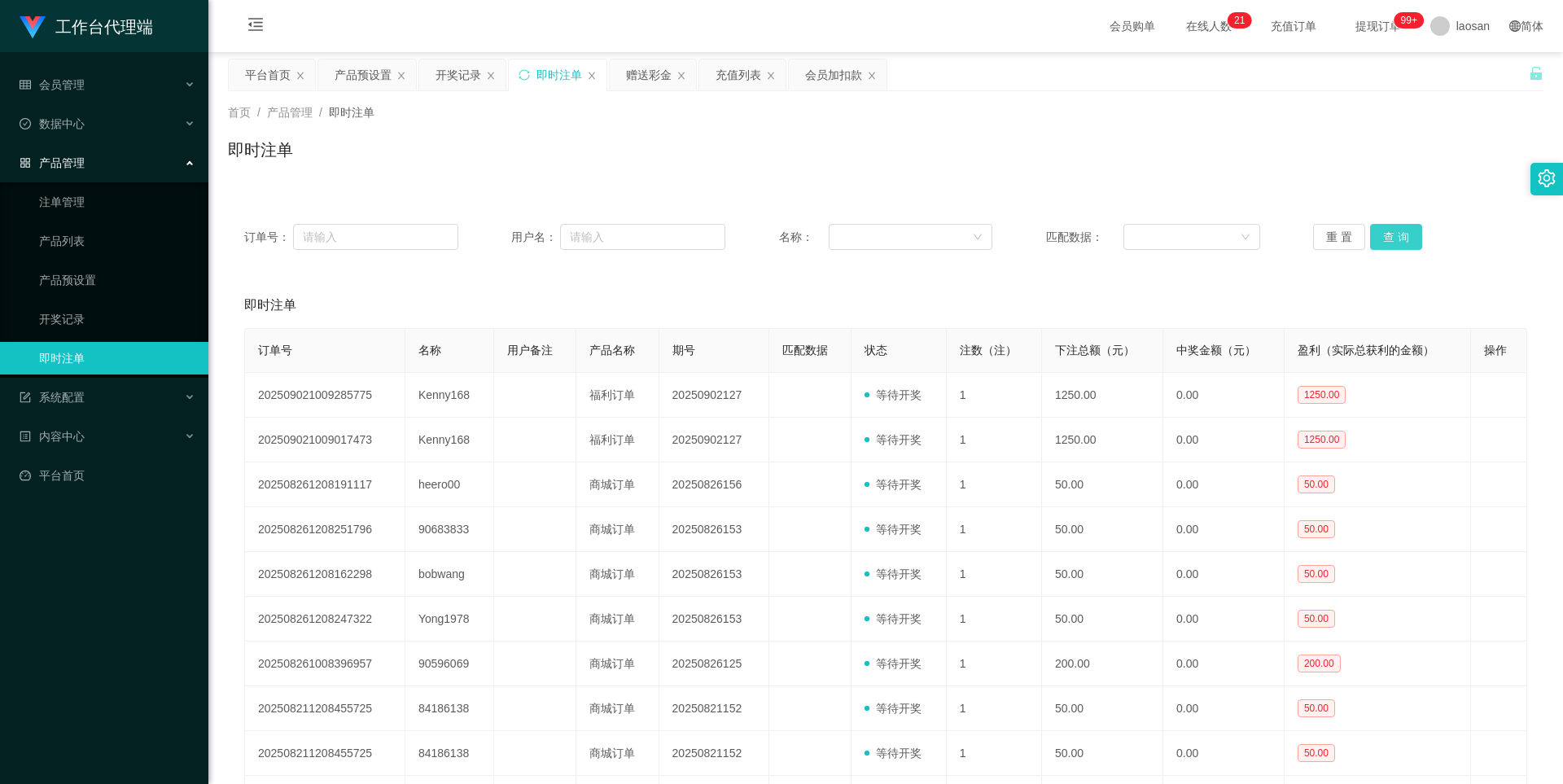
click at [1187, 233] on button "查 询" at bounding box center [1396, 236] width 52 height 26
click at [1187, 232] on button "查 询" at bounding box center [1396, 236] width 52 height 26
click at [1187, 230] on button "查 询" at bounding box center [1396, 236] width 52 height 26
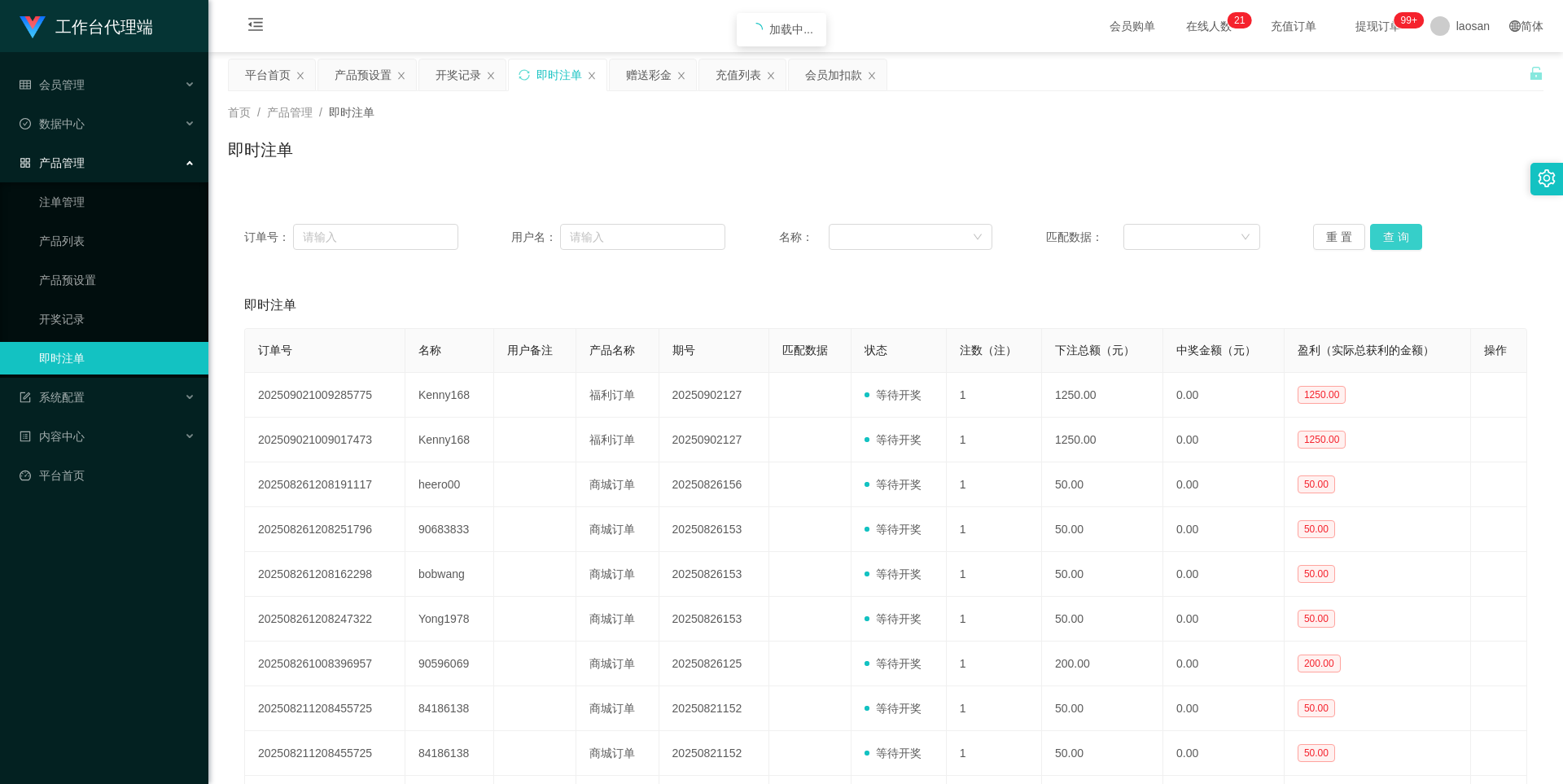
click at [1187, 230] on button "查 询" at bounding box center [1396, 236] width 52 height 26
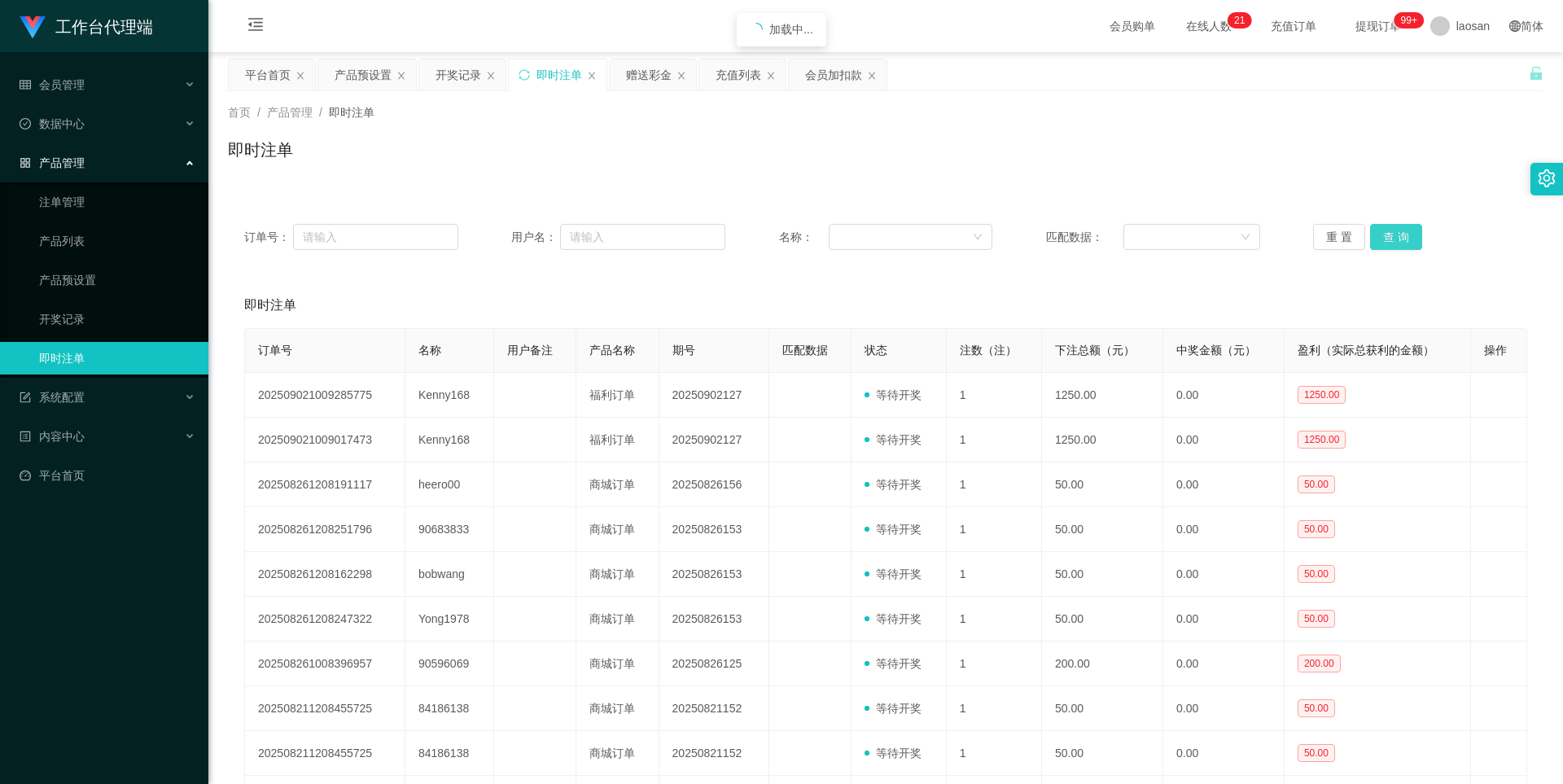
click at [1187, 230] on button "查 询" at bounding box center [1396, 236] width 52 height 26
click at [1187, 236] on button "查 询" at bounding box center [1396, 236] width 52 height 26
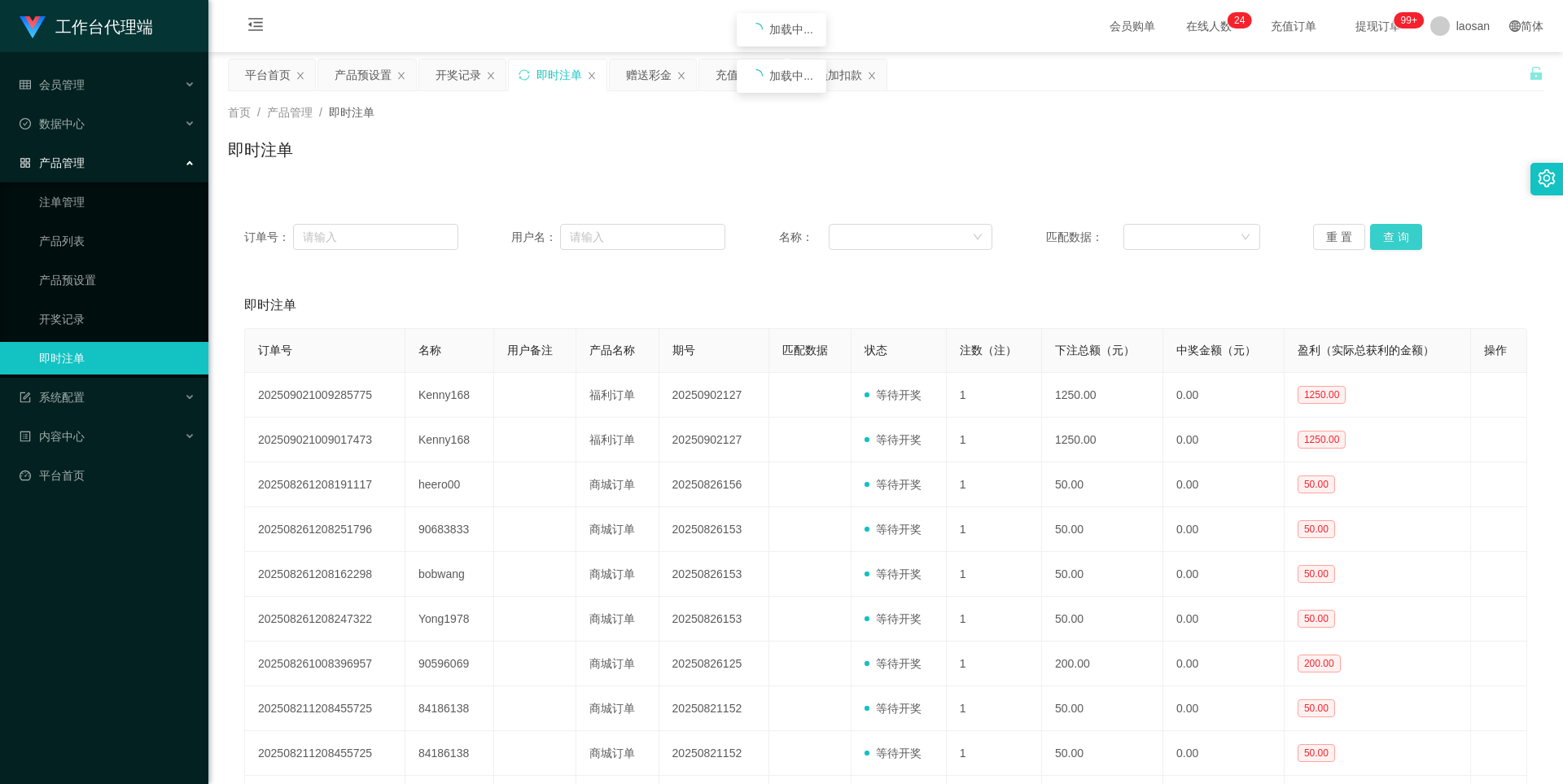
click at [1187, 236] on button "查 询" at bounding box center [1396, 236] width 52 height 26
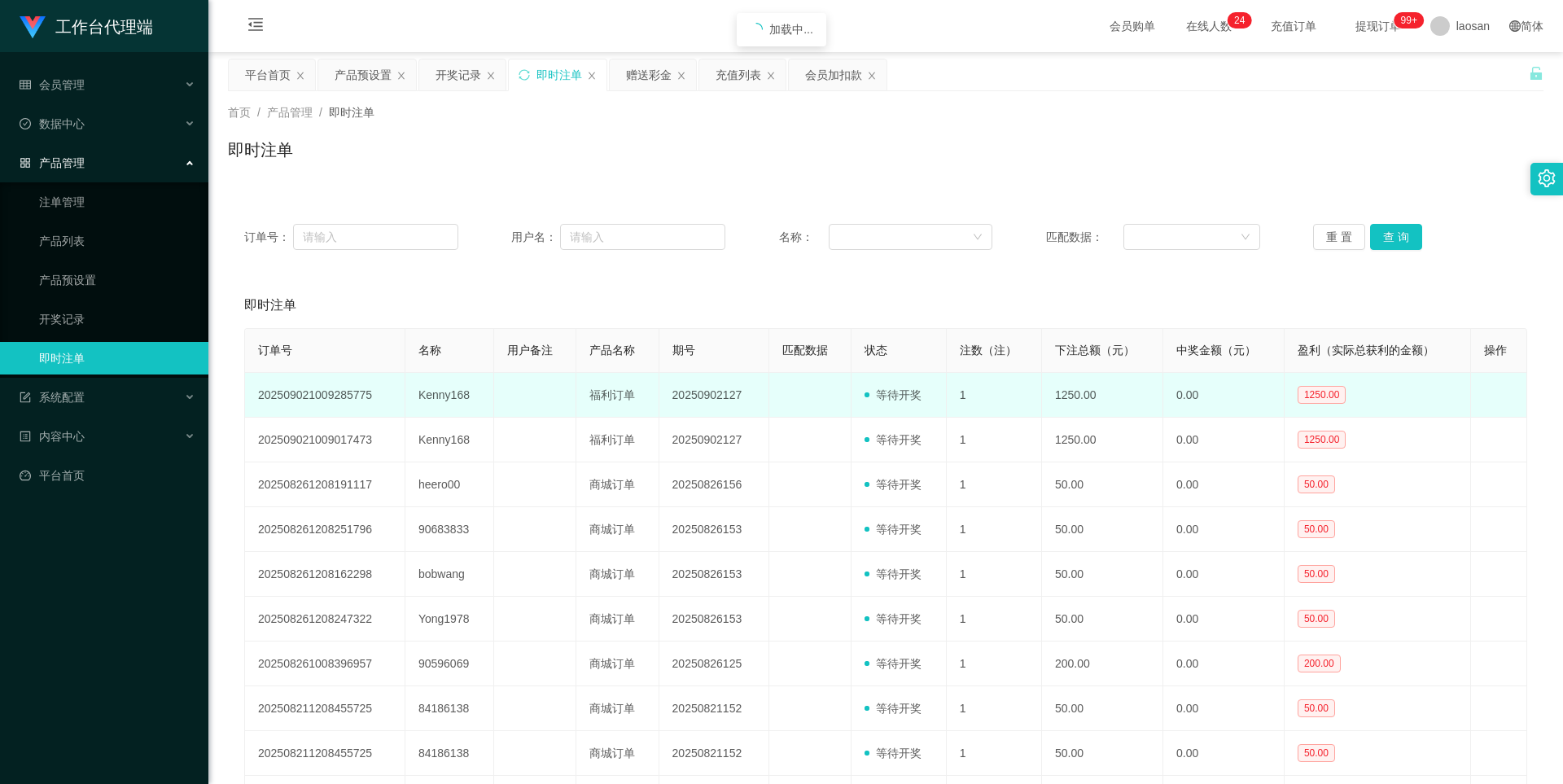
click at [1187, 392] on td "1250.00" at bounding box center [1378, 395] width 187 height 45
drag, startPoint x: 575, startPoint y: 390, endPoint x: 527, endPoint y: 397, distance: 48.5
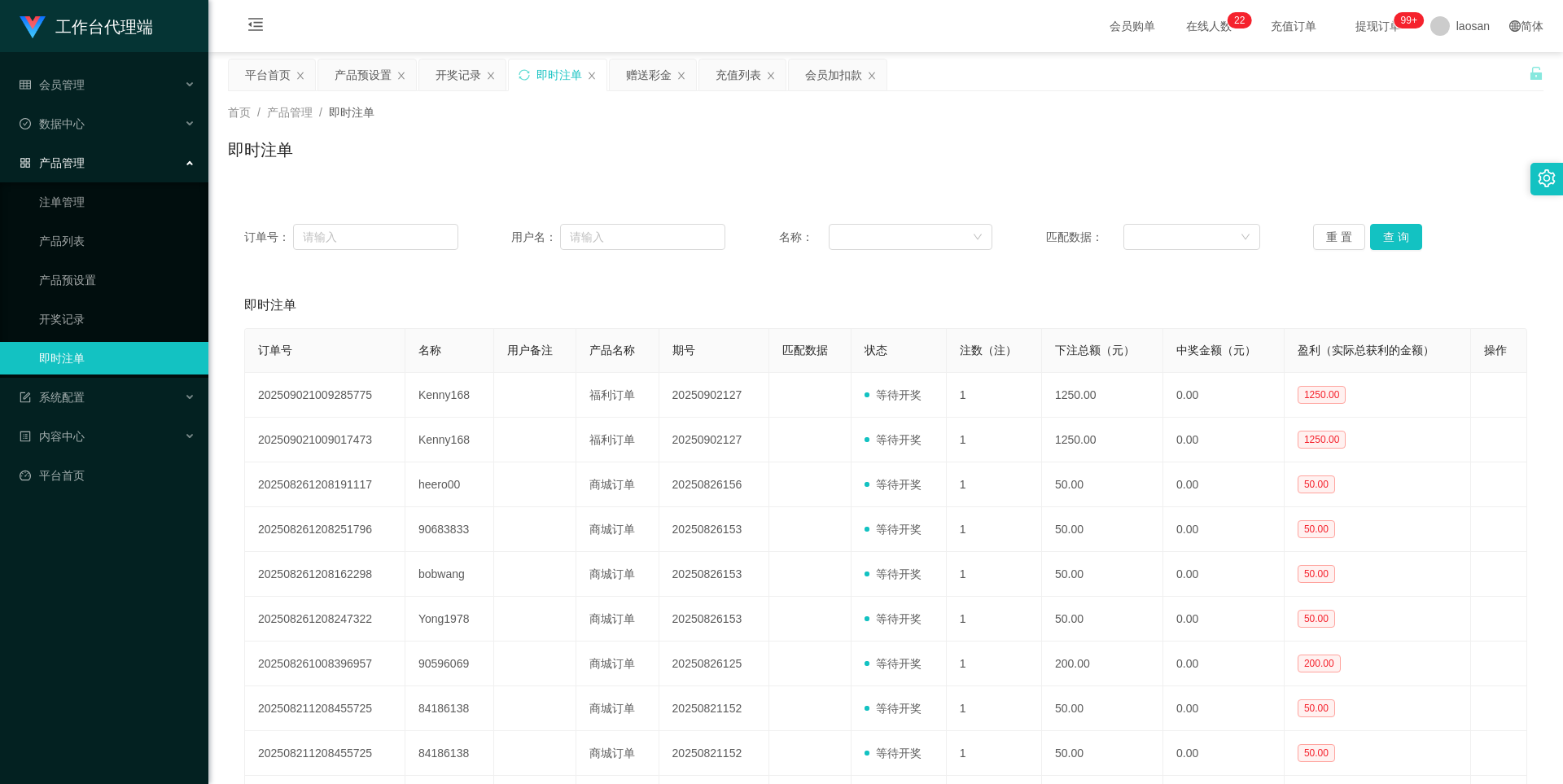
drag, startPoint x: 527, startPoint y: 397, endPoint x: 797, endPoint y: 111, distance: 393.3
click at [832, 153] on div "即时注单" at bounding box center [885, 157] width 1315 height 38
drag, startPoint x: 821, startPoint y: 81, endPoint x: 805, endPoint y: 99, distance: 24.1
click at [821, 81] on div "会员加扣款" at bounding box center [833, 75] width 57 height 31
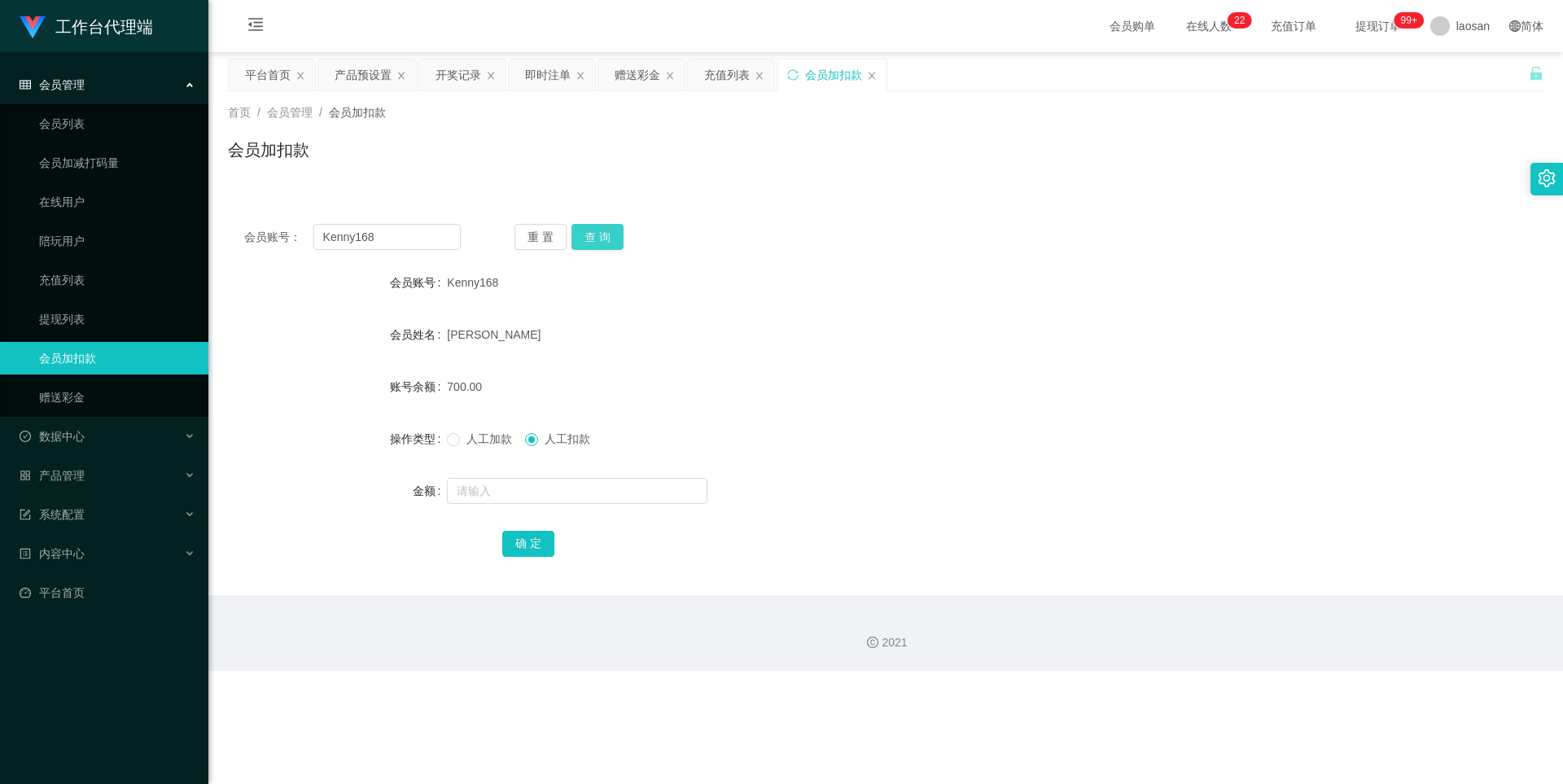
click at [599, 228] on button "查 询" at bounding box center [597, 236] width 52 height 26
click at [600, 229] on button "查 询" at bounding box center [597, 236] width 52 height 26
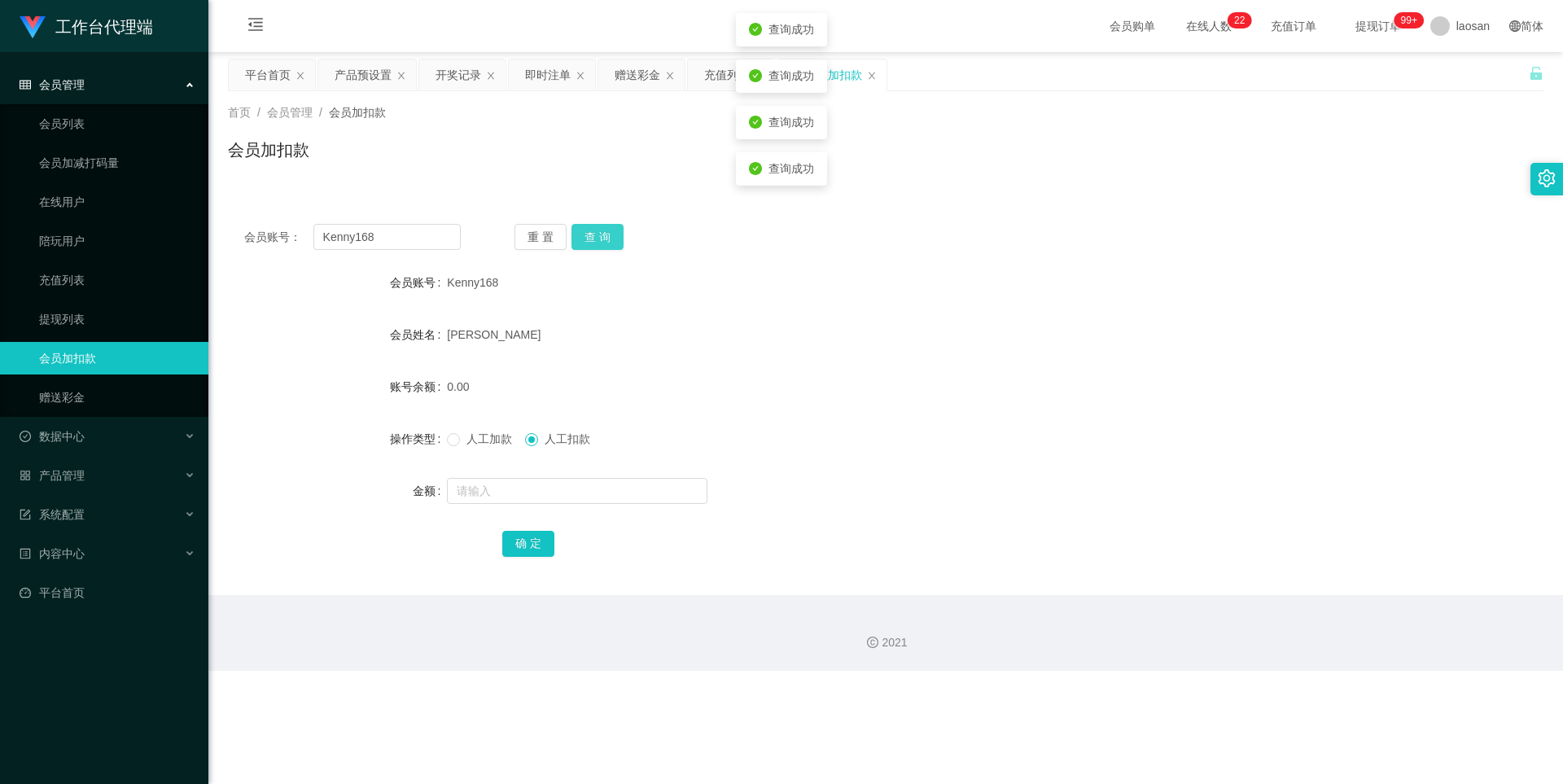
click at [600, 229] on button "查 询" at bounding box center [597, 236] width 52 height 26
click at [600, 229] on button "查 询" at bounding box center [607, 236] width 70 height 26
click at [600, 229] on button "查 询" at bounding box center [597, 236] width 52 height 26
click at [629, 228] on div "重 置 查 询" at bounding box center [622, 236] width 217 height 26
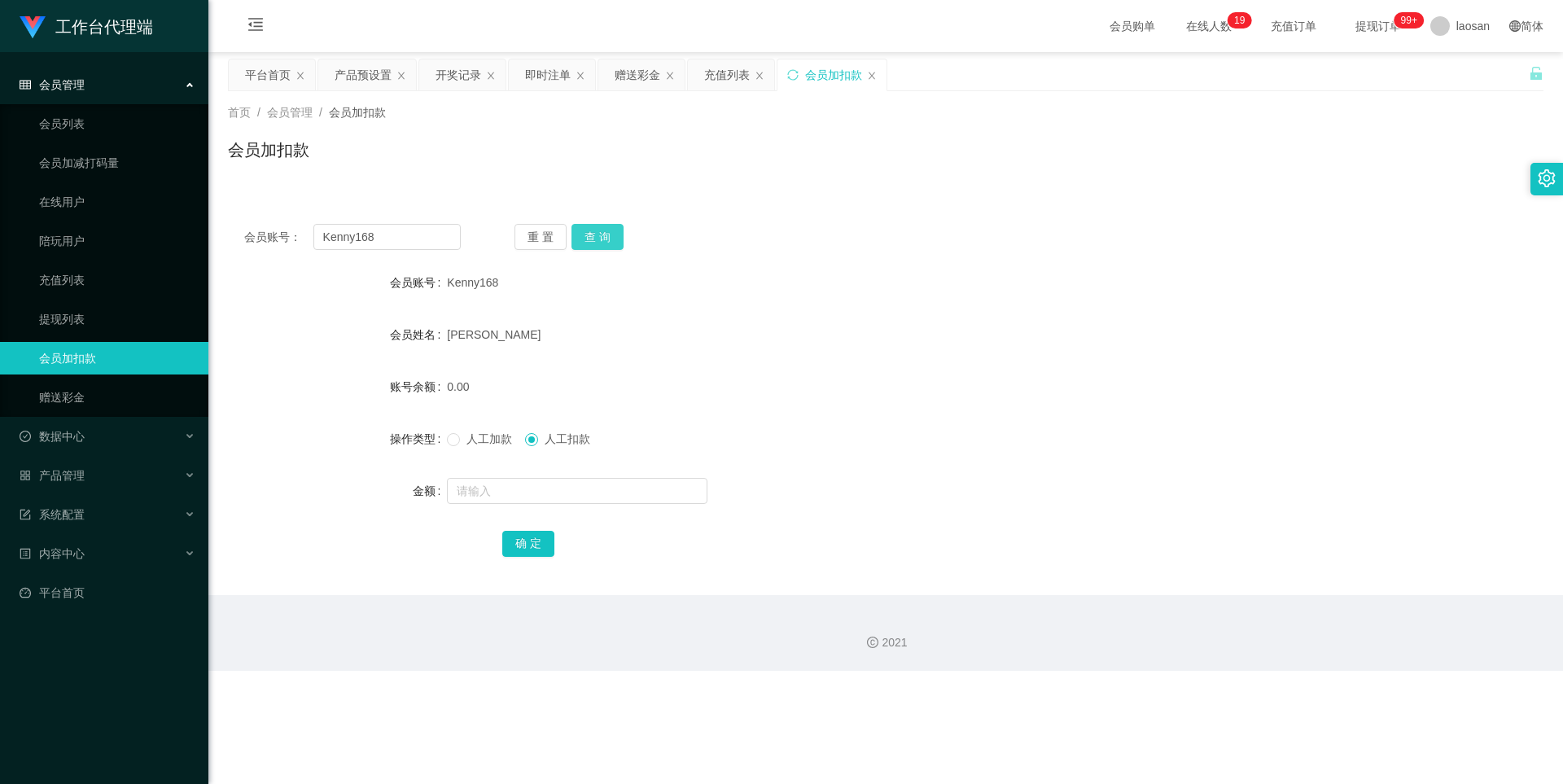
click at [605, 231] on button "查 询" at bounding box center [597, 236] width 52 height 26
click at [605, 231] on button "查 询" at bounding box center [607, 236] width 70 height 26
click at [571, 363] on form "会员账号 Kenny168 会员姓名 [PERSON_NAME] 账号余额 6800.00 操作类型 人工加款 人工扣款 金额 确 定" at bounding box center [885, 413] width 1315 height 293
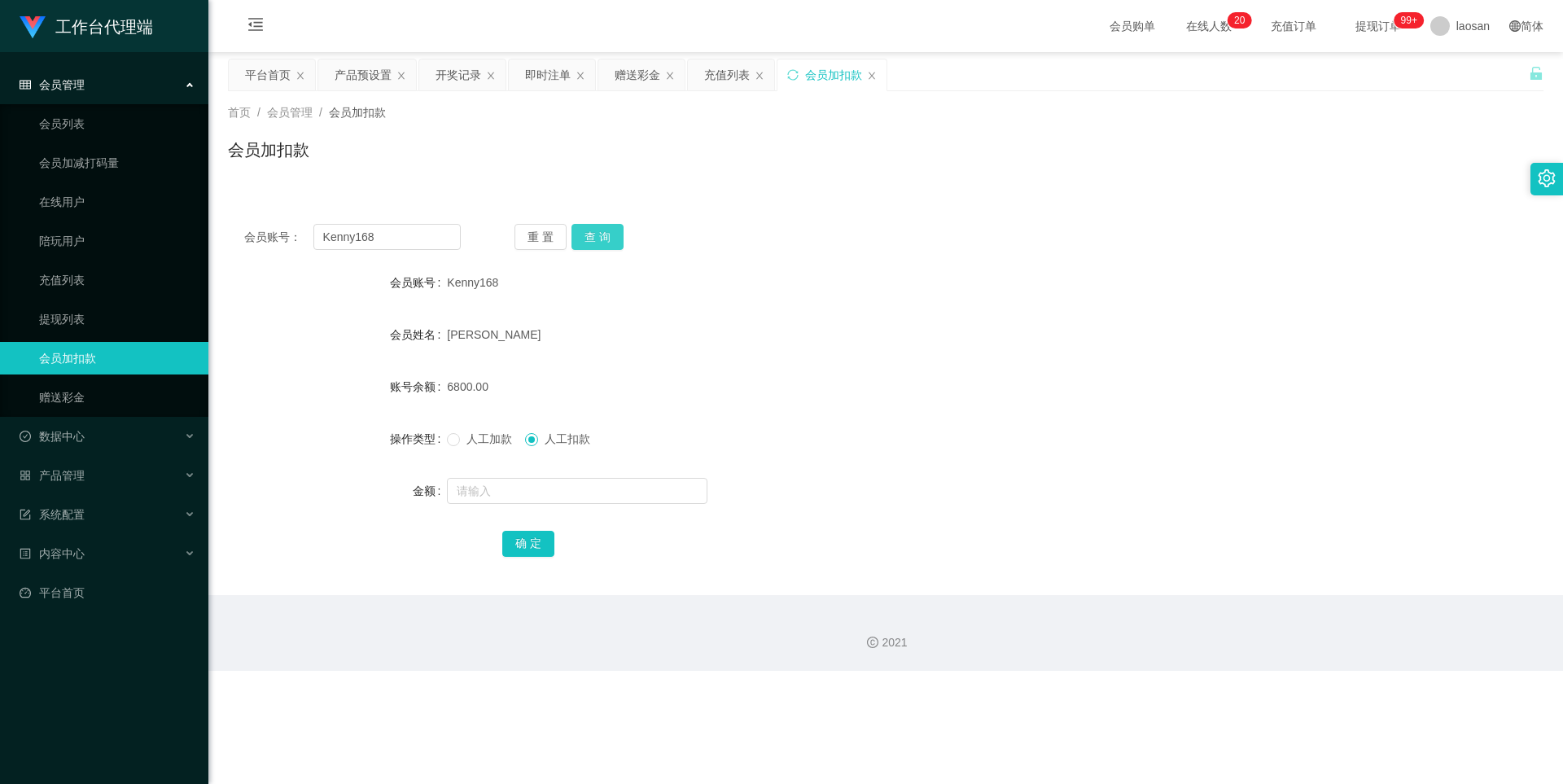
click at [597, 245] on button "查 询" at bounding box center [597, 236] width 52 height 26
click at [597, 245] on button "查 询" at bounding box center [607, 236] width 70 height 26
click at [597, 245] on button "查 询" at bounding box center [597, 236] width 52 height 26
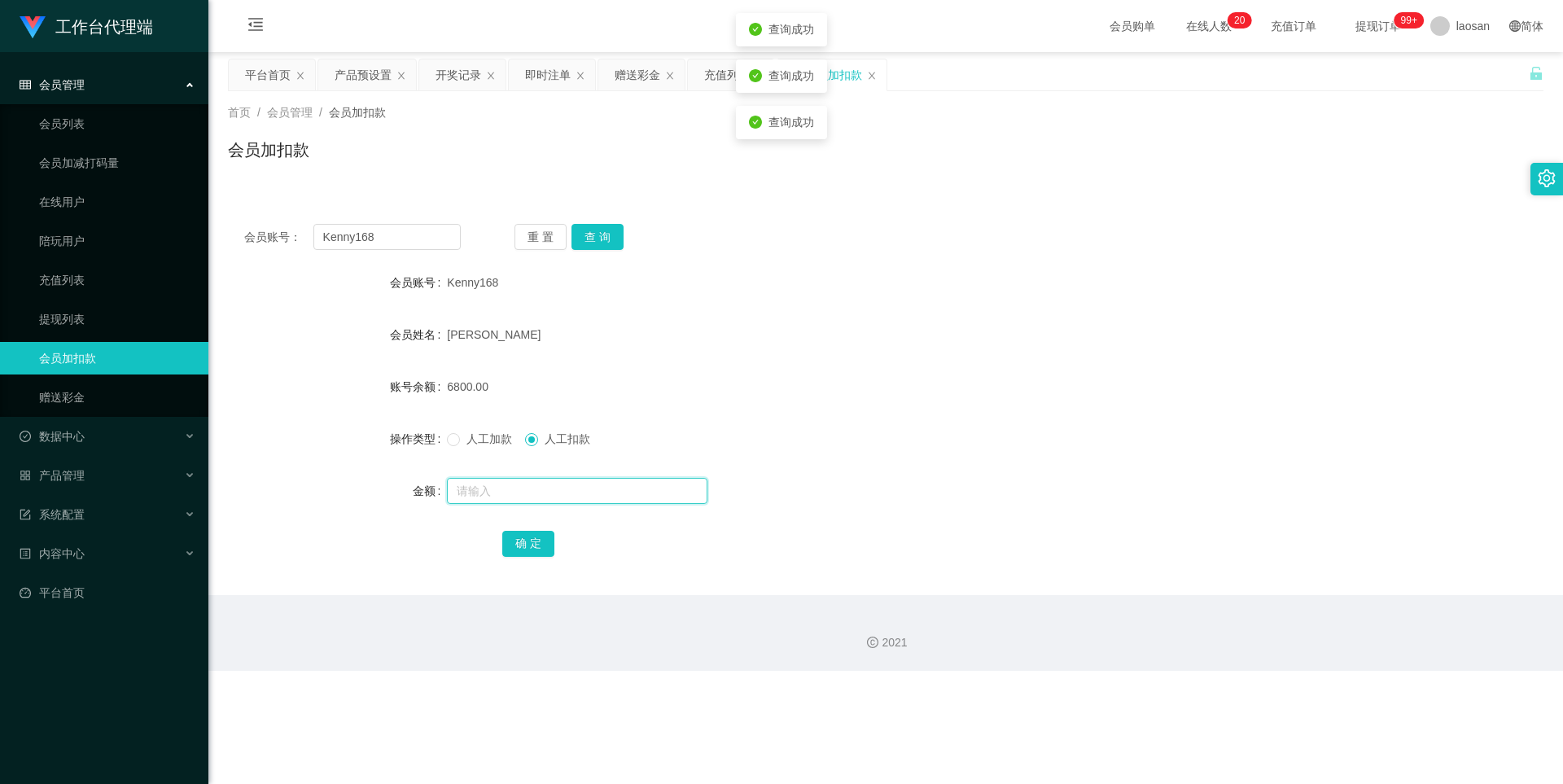
drag, startPoint x: 512, startPoint y: 484, endPoint x: 540, endPoint y: 465, distance: 33.8
click at [512, 485] on input "text" at bounding box center [577, 491] width 260 height 26
click at [512, 484] on input "text" at bounding box center [577, 491] width 260 height 26
type input "3750"
